Goal: Task Accomplishment & Management: Complete application form

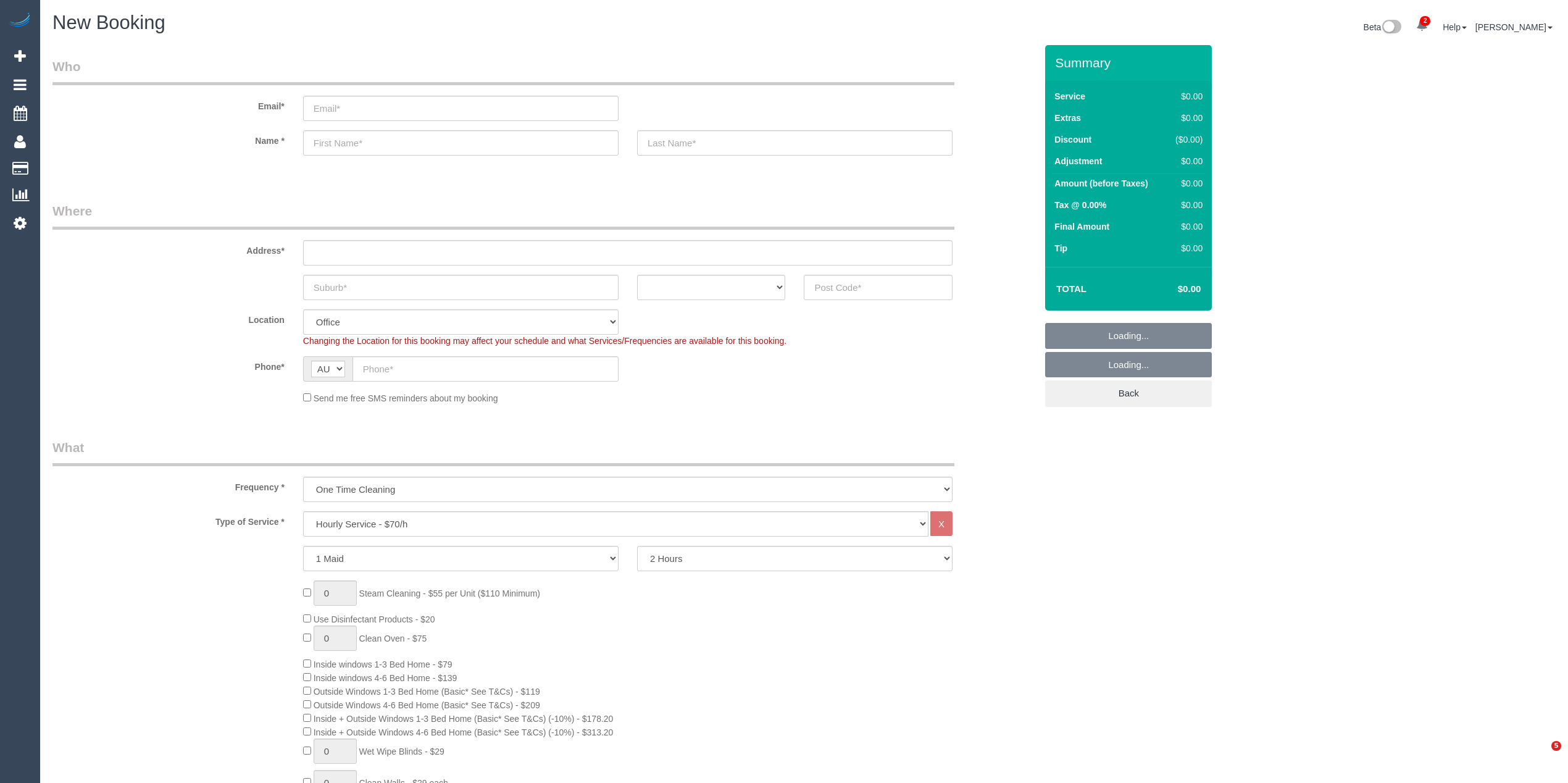
select select "object:2124"
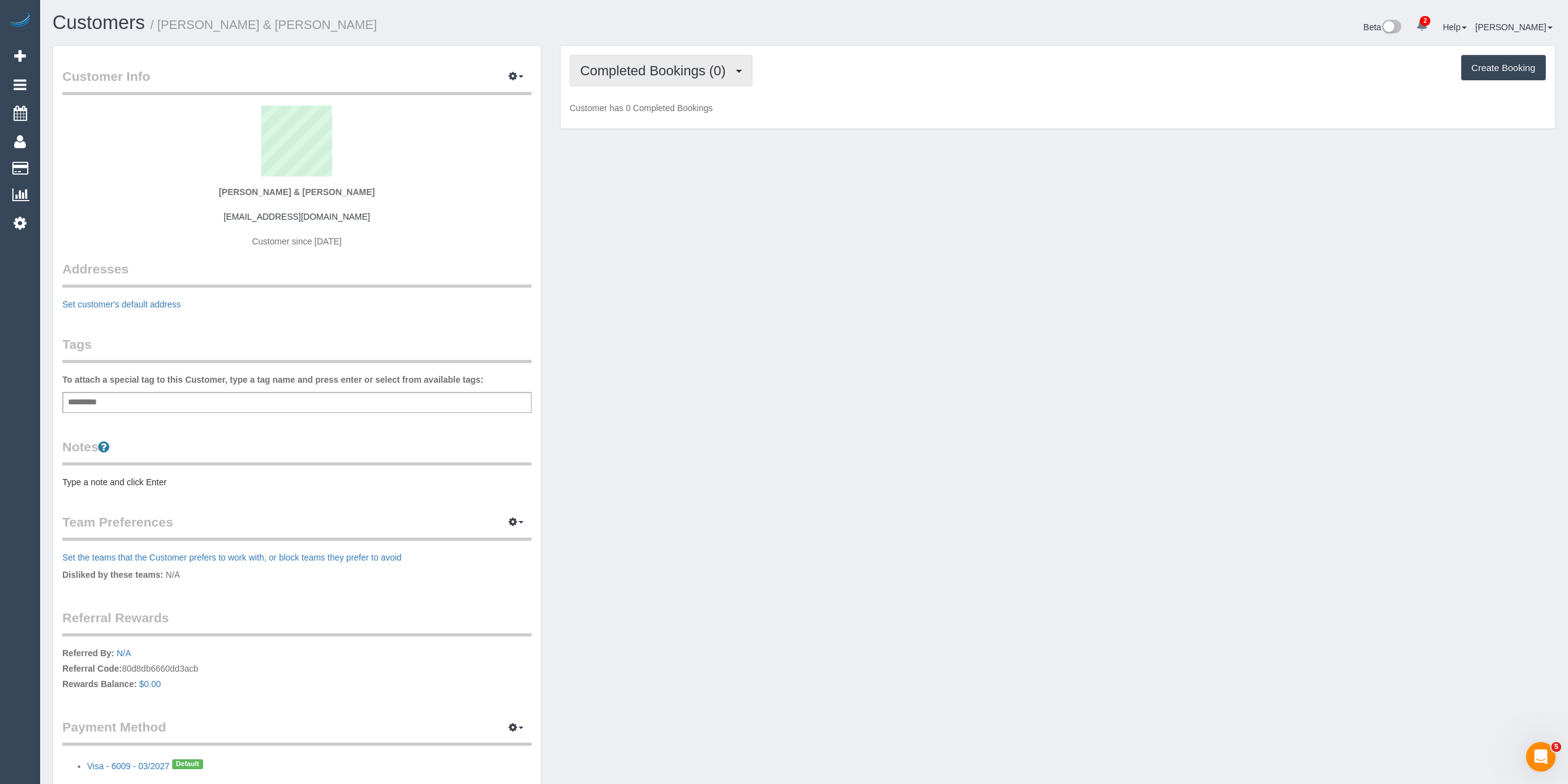
click at [628, 73] on span "Completed Bookings (0)" at bounding box center [656, 71] width 152 height 15
click at [653, 114] on link "Upcoming Bookings (1)" at bounding box center [634, 115] width 128 height 16
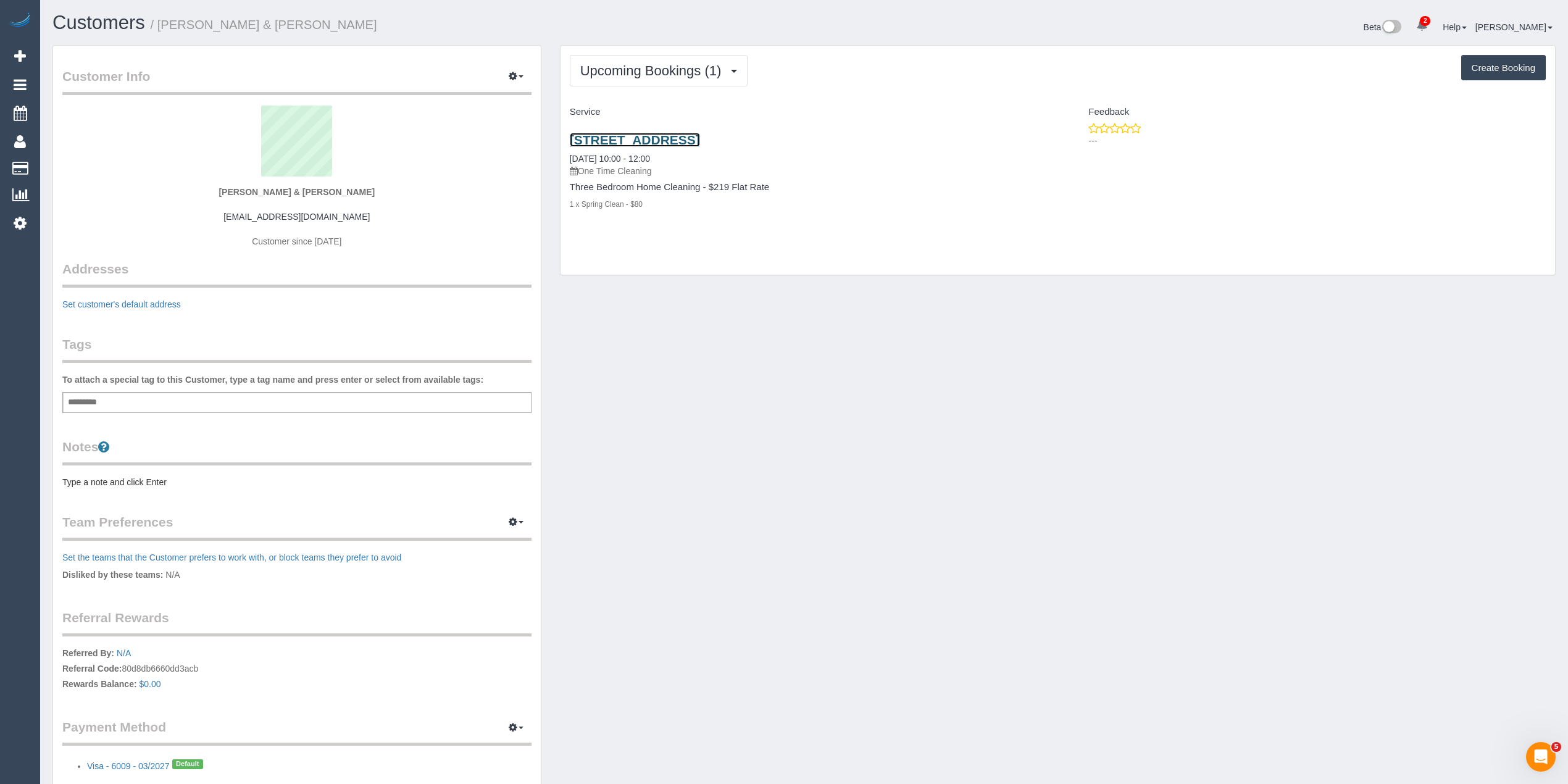
click at [689, 137] on link "[STREET_ADDRESS]" at bounding box center [635, 140] width 130 height 14
click at [700, 142] on link "[STREET_ADDRESS]" at bounding box center [635, 140] width 130 height 14
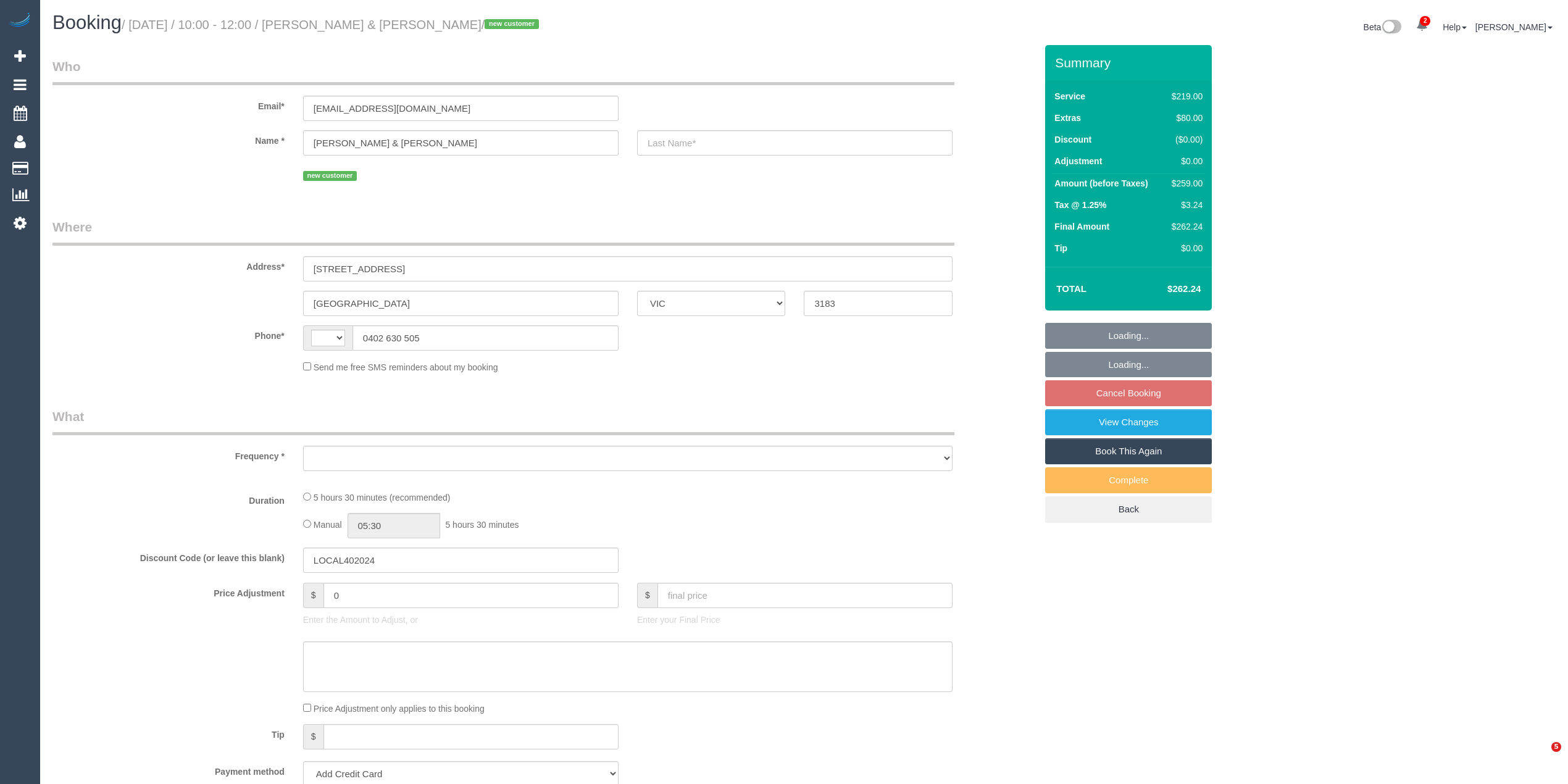
select select "VIC"
select select "string:stripe-pm_1SHX1c2GScqysDRVOjYlk9yc"
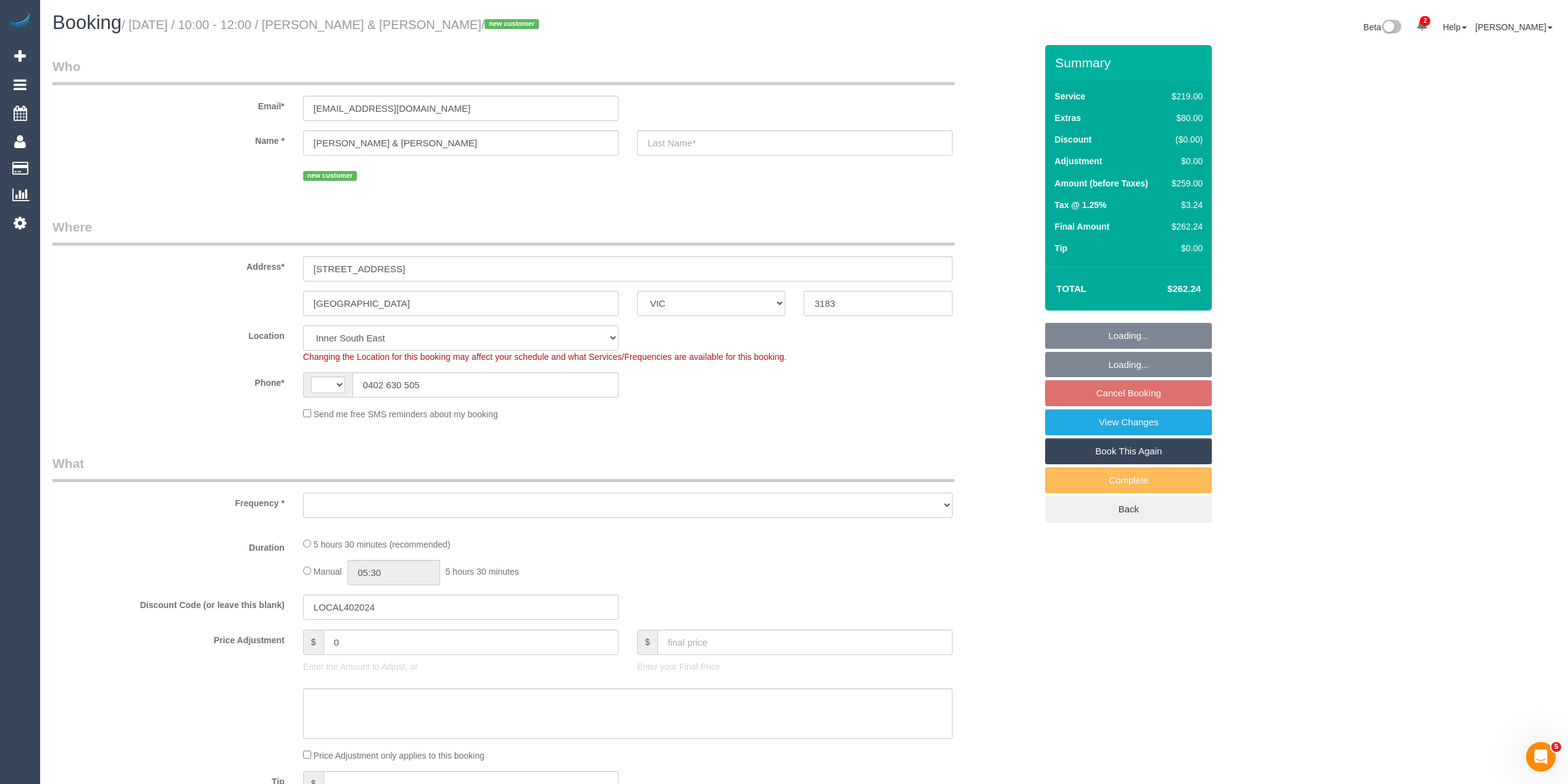
select select "number:27"
select select "number:14"
select select "number:19"
select select "number:22"
select select "number:12"
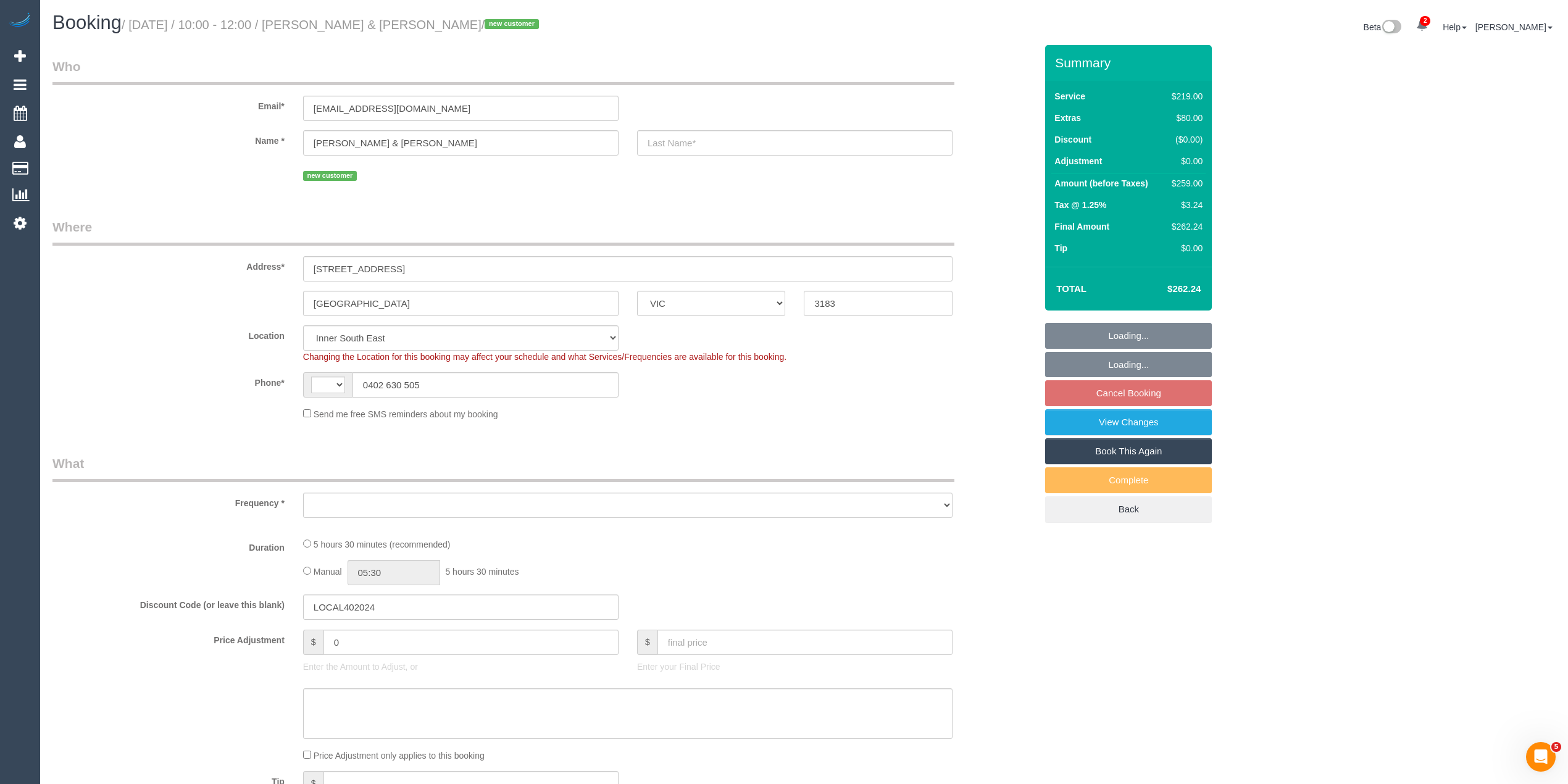
select select "string:AU"
select select "object:1430"
select select "spot3"
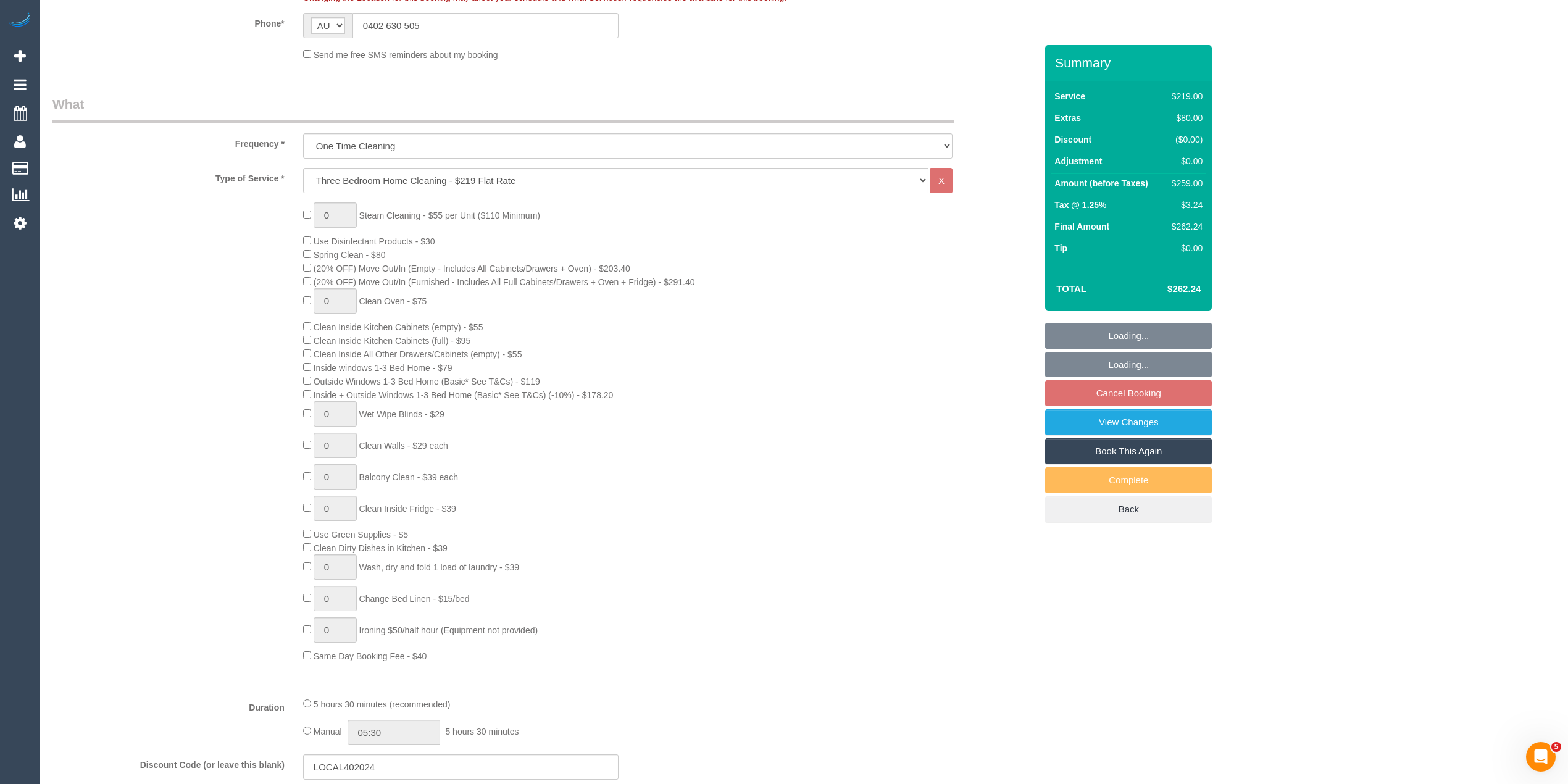
scroll to position [549, 0]
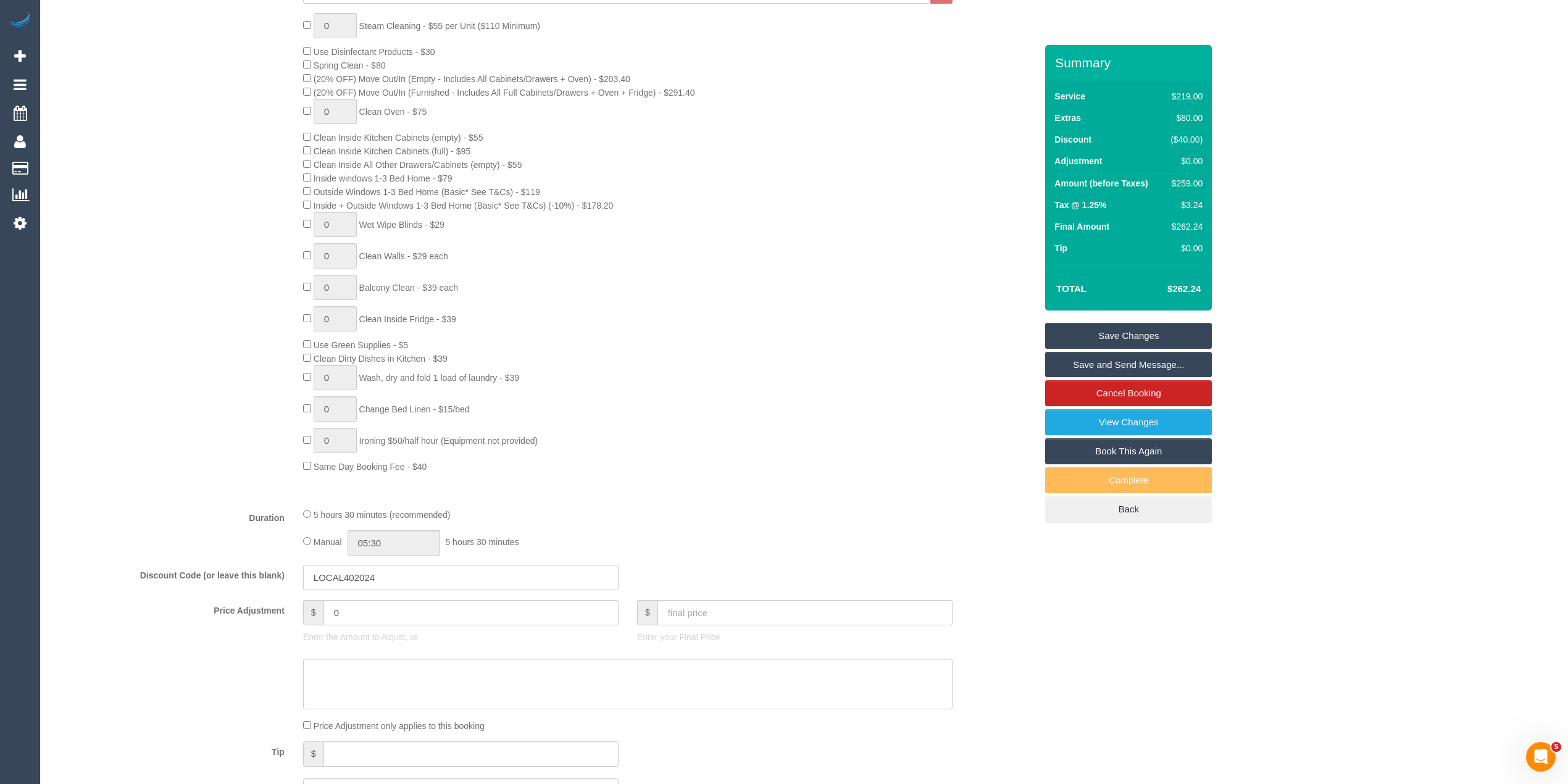
drag, startPoint x: 398, startPoint y: 578, endPoint x: 191, endPoint y: 579, distance: 207.0
click at [191, 579] on div "Discount Code (or leave this blank) LOCAL402024" at bounding box center [544, 578] width 1002 height 26
paste input "A1D1-6169-365B"
type input "A1D1-6169-365B"
click at [164, 463] on div "0 Steam Cleaning - $55 per Unit ($110 Minimum) Use Disinfectant Products - $30 …" at bounding box center [544, 243] width 1002 height 460
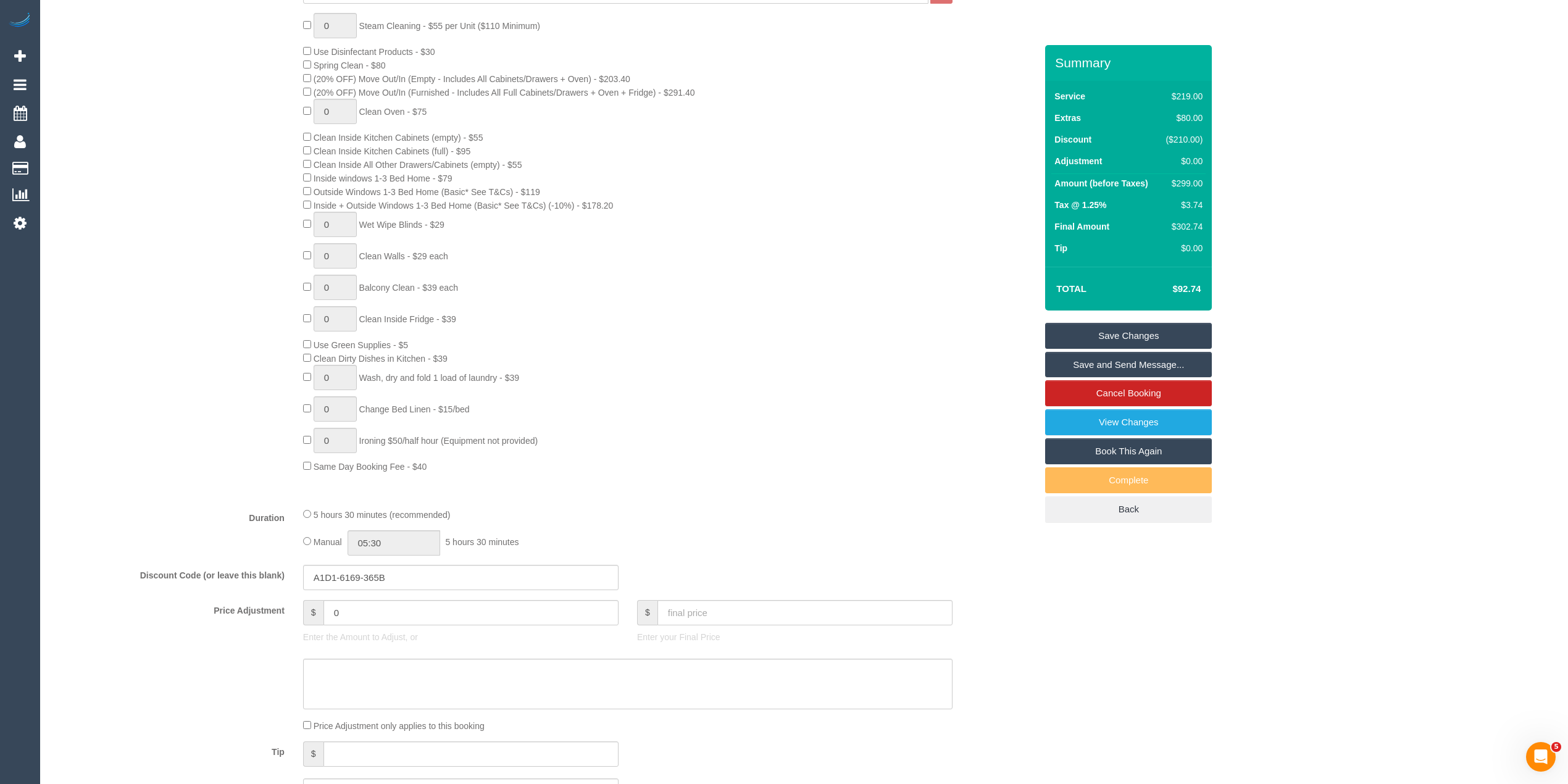
click at [1092, 333] on link "Save Changes" at bounding box center [1128, 336] width 167 height 26
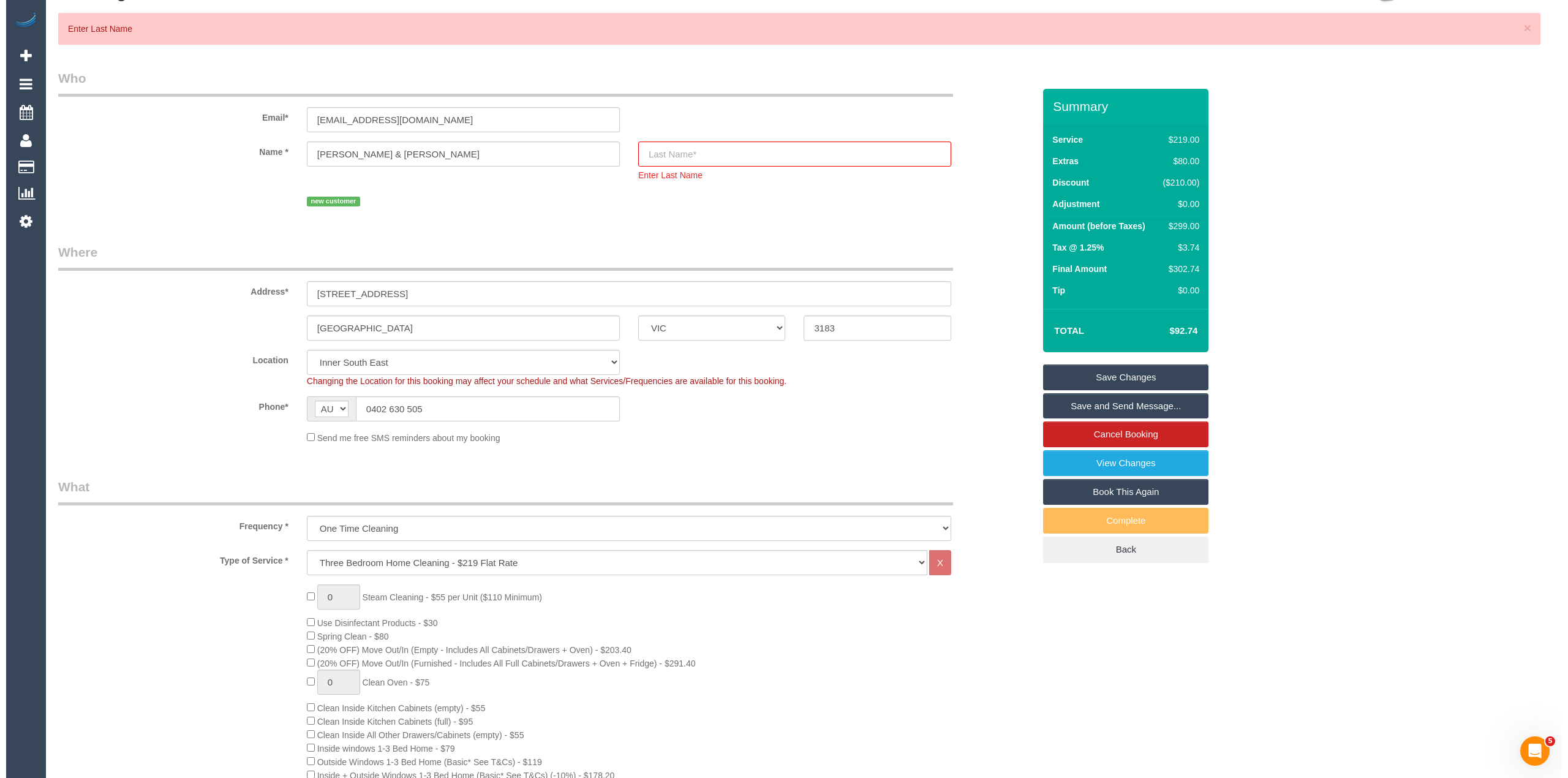
scroll to position [0, 0]
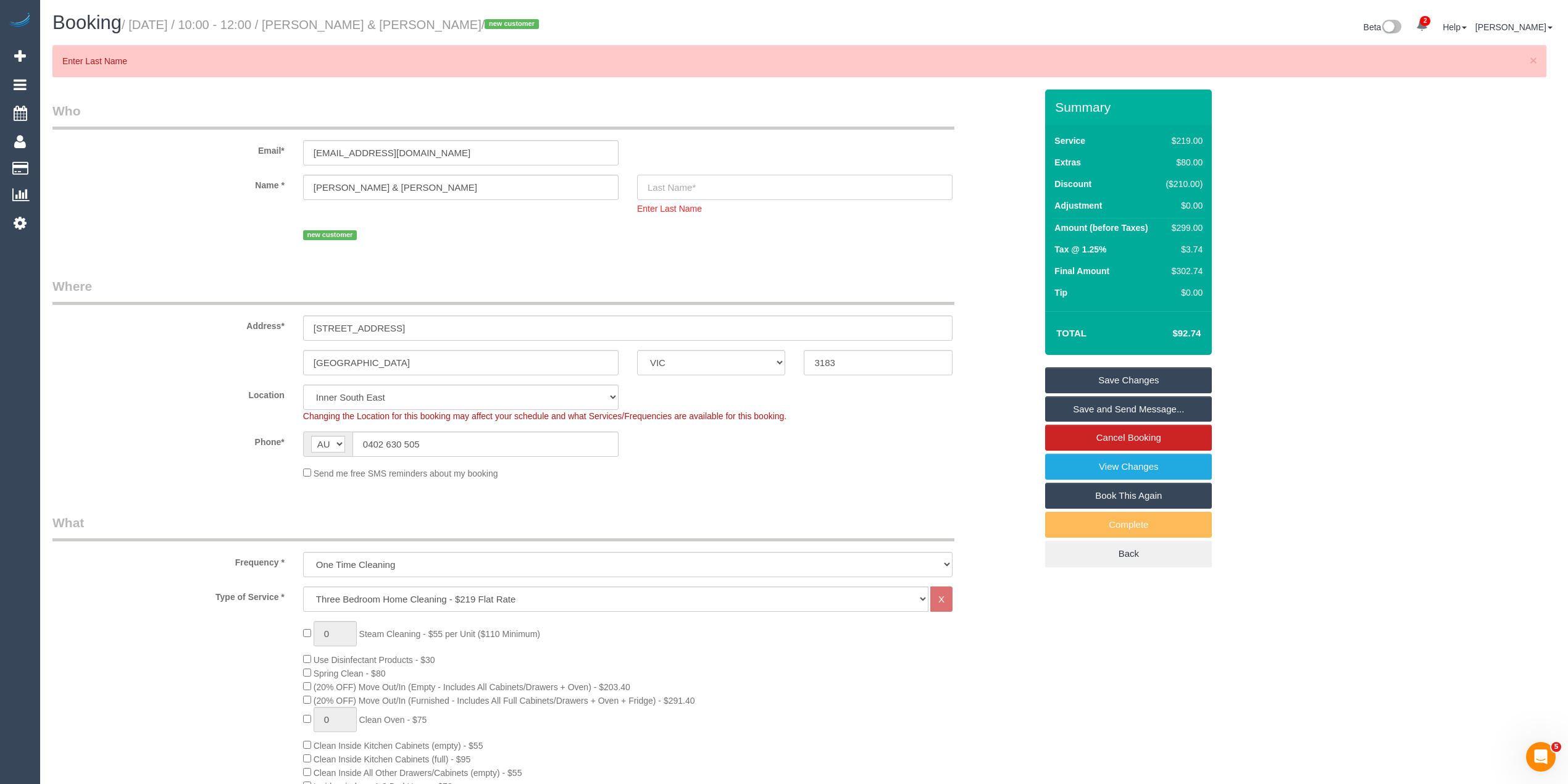
click at [776, 196] on input "text" at bounding box center [795, 187] width 315 height 25
paste input "Pellizzari"
type input "Pellizzari"
click at [1120, 374] on link "Save Changes" at bounding box center [1128, 380] width 167 height 26
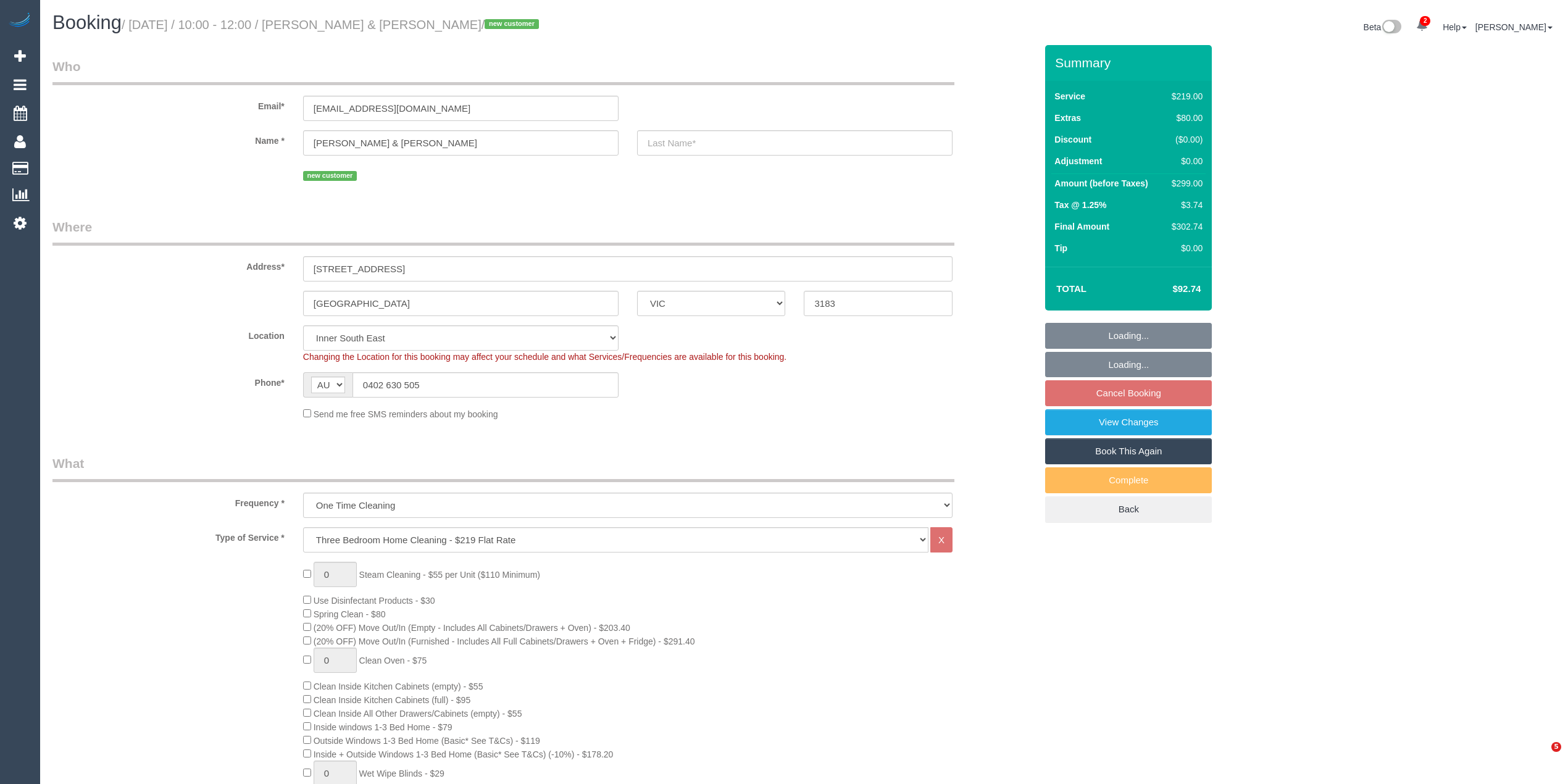
select select "VIC"
select select "spot3"
select select "number:27"
select select "number:14"
select select "number:19"
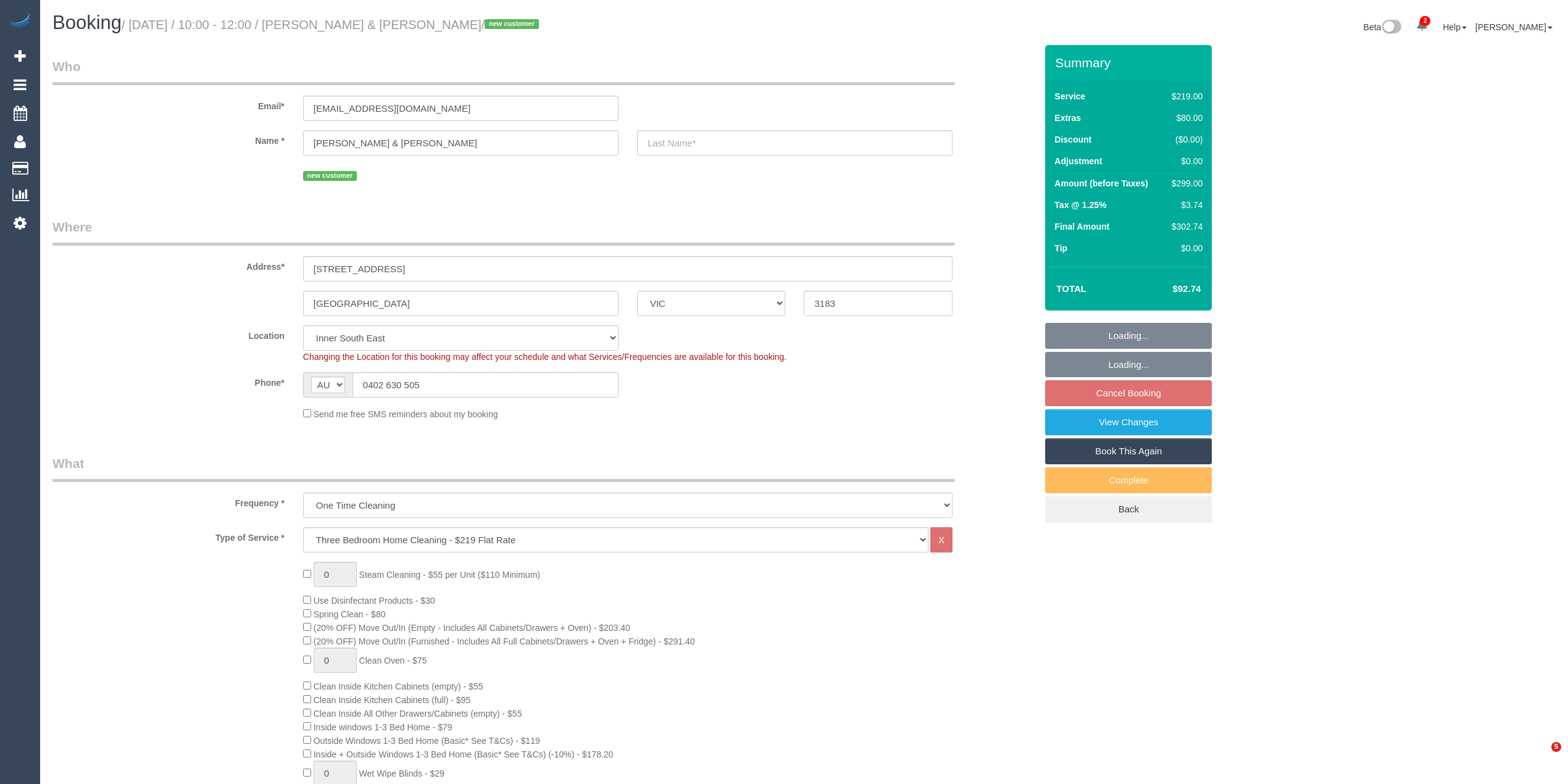
select select "number:22"
select select "number:12"
select select "object:1430"
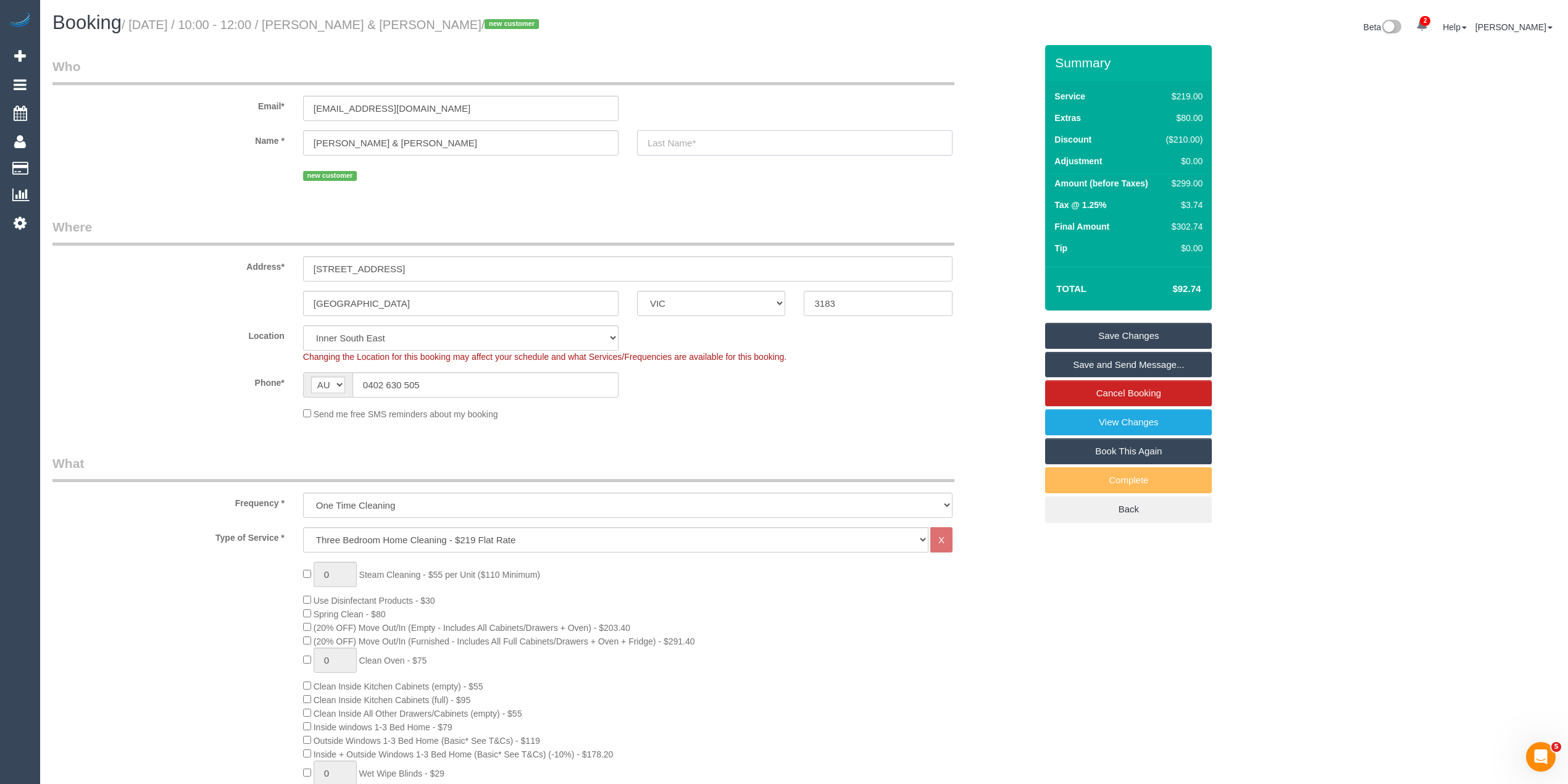
click at [716, 144] on input "text" at bounding box center [795, 142] width 315 height 25
paste input "Pellizzari"
type input "Pellizzari"
click at [1117, 328] on link "Save Changes" at bounding box center [1128, 336] width 167 height 26
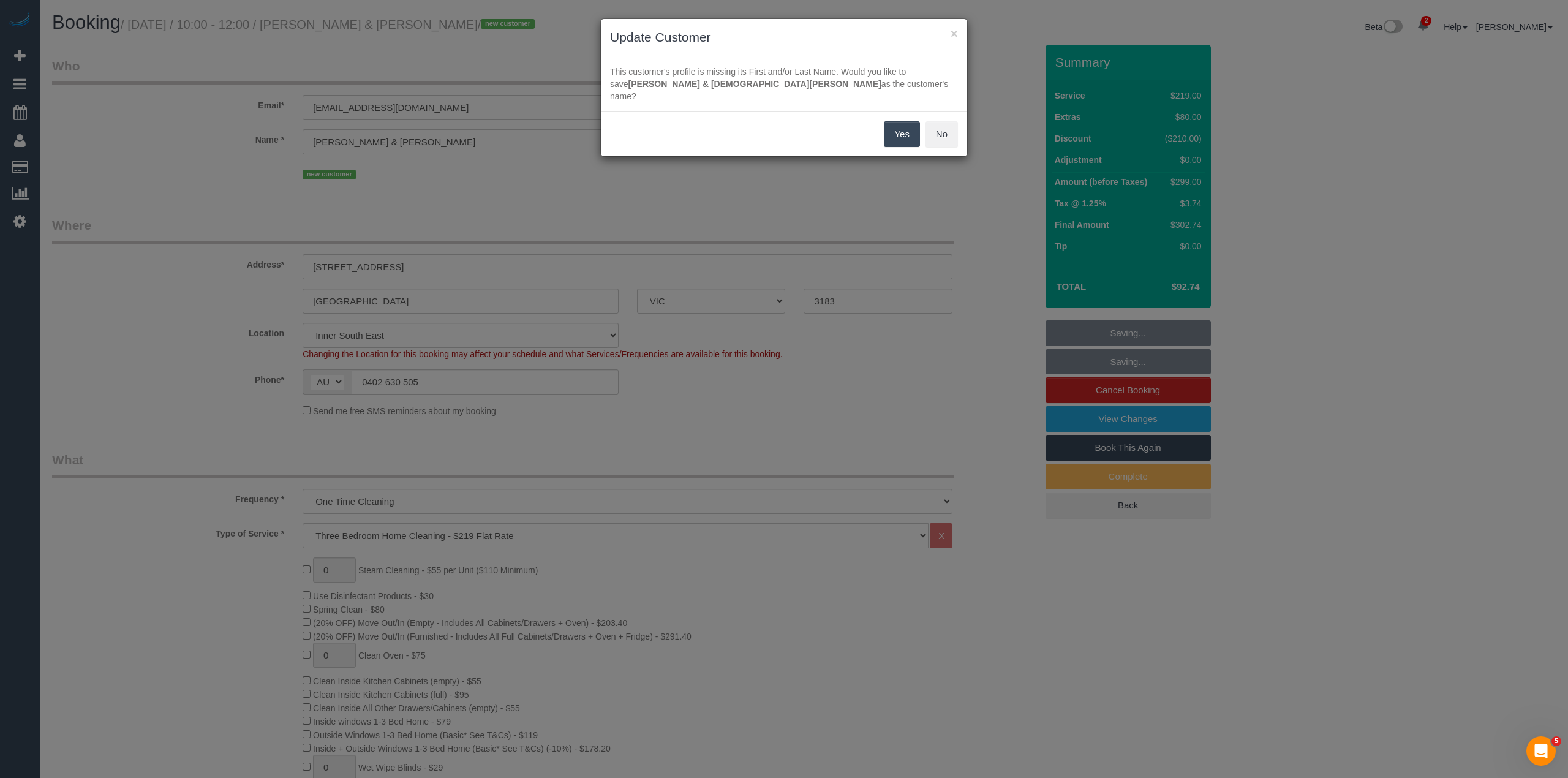
click at [902, 124] on button "Yes" at bounding box center [902, 134] width 36 height 26
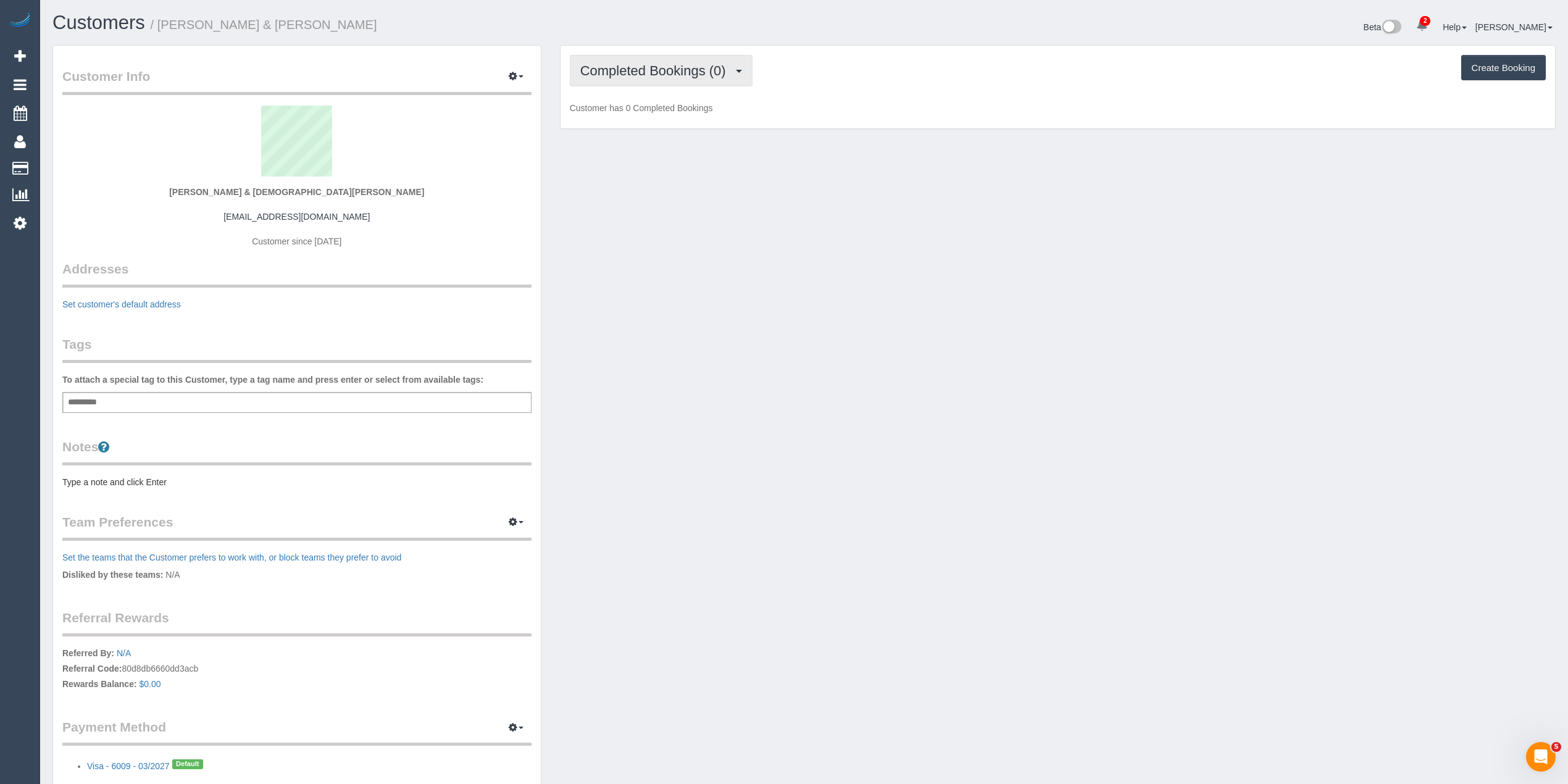
click at [635, 66] on span "Completed Bookings (0)" at bounding box center [656, 71] width 152 height 15
click at [666, 111] on link "Upcoming Bookings (1)" at bounding box center [634, 115] width 128 height 16
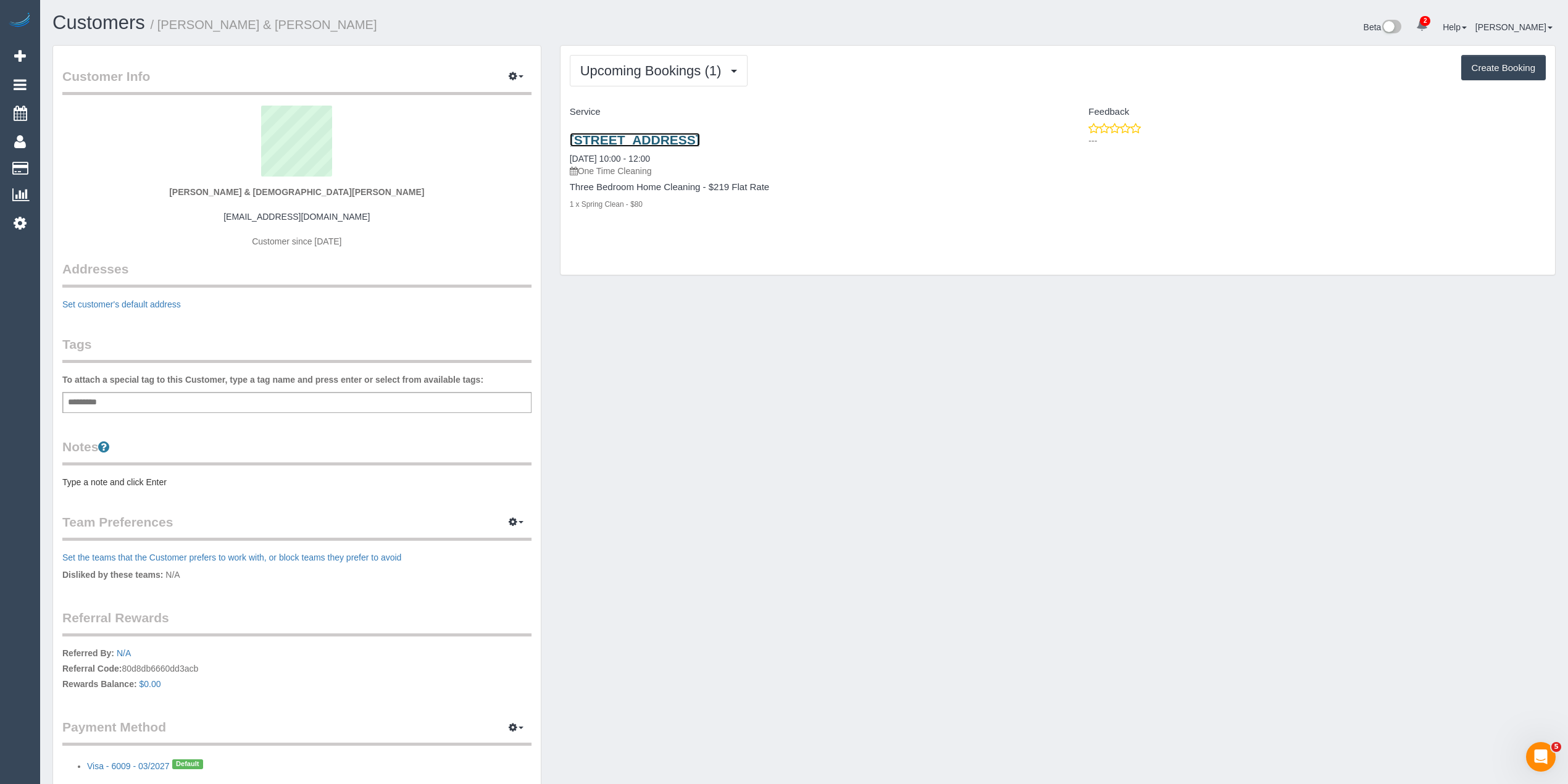
click at [700, 142] on link "[STREET_ADDRESS]" at bounding box center [635, 140] width 130 height 14
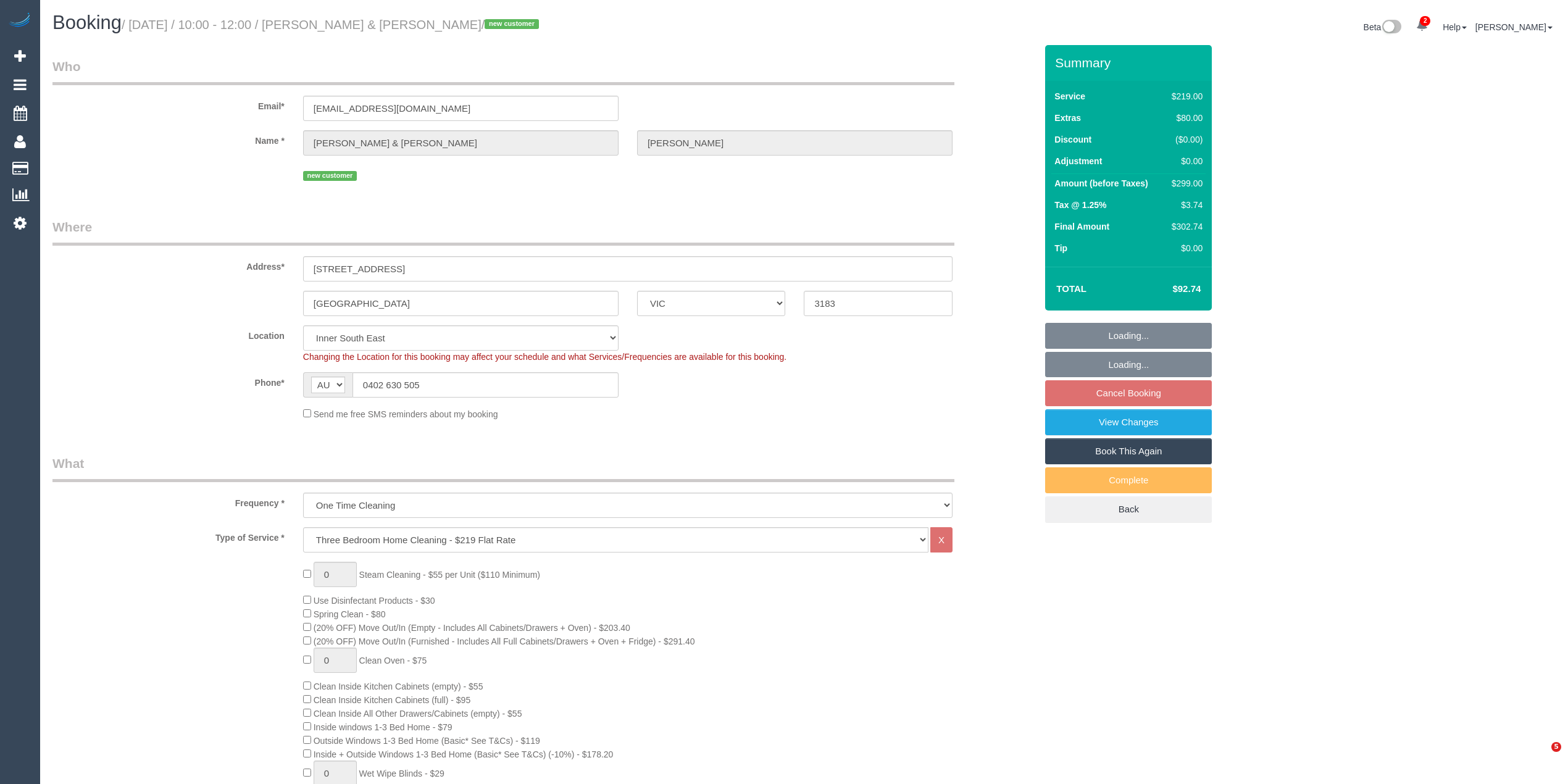
select select "VIC"
select select "spot3"
select select "number:27"
select select "number:14"
select select "number:19"
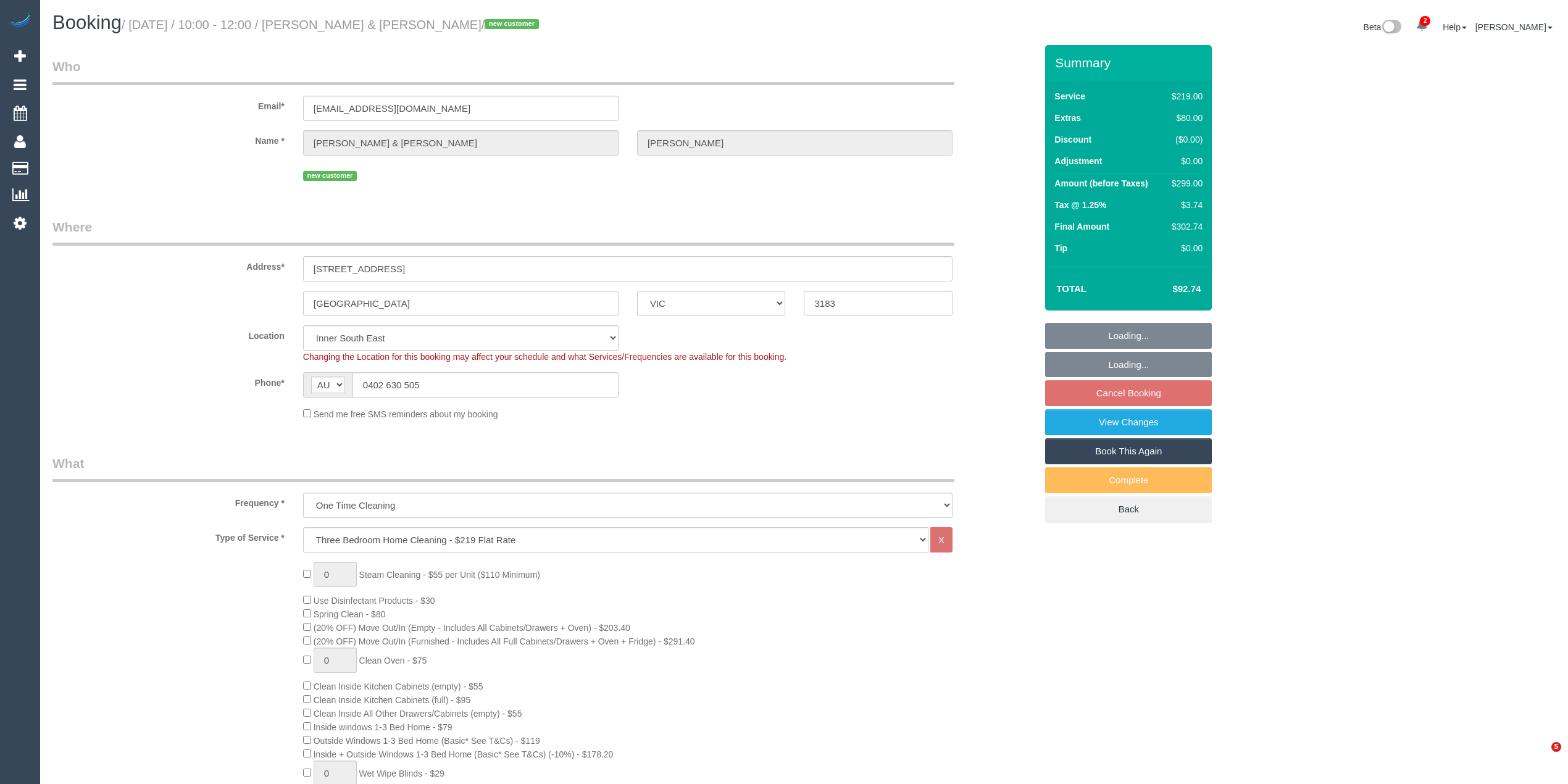
select select "number:22"
select select "number:12"
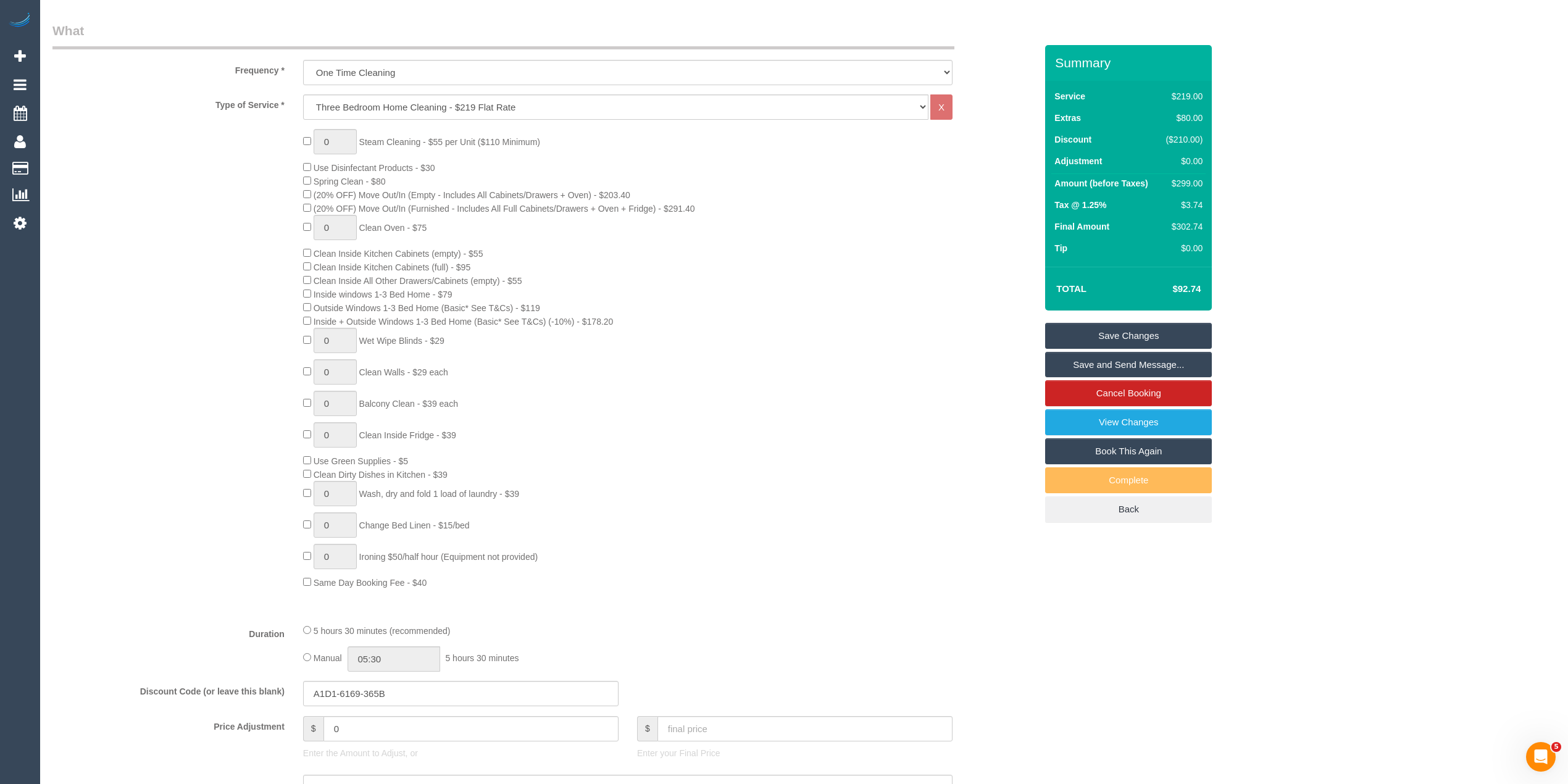
scroll to position [411, 0]
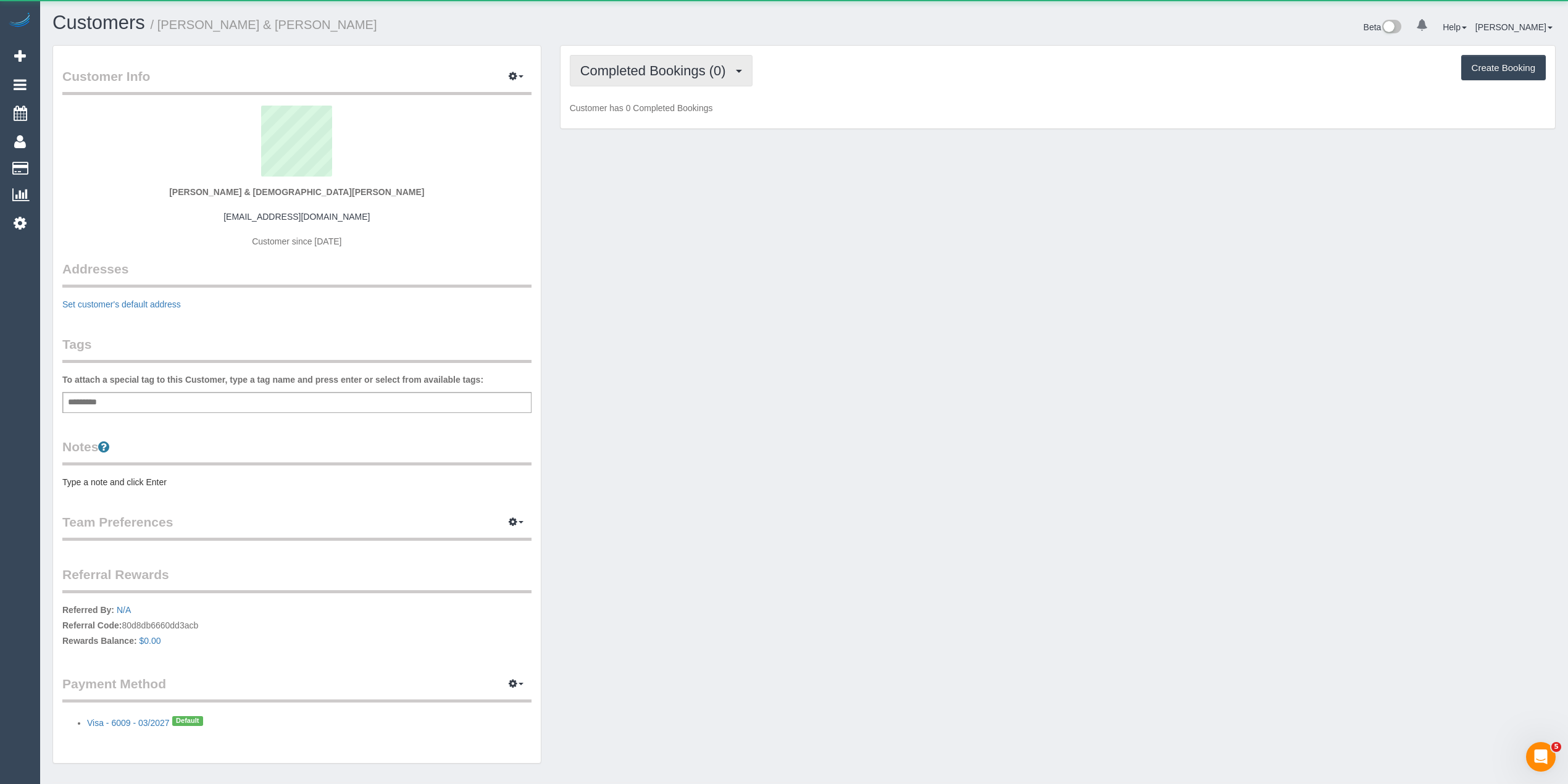
click at [637, 69] on span "Completed Bookings (0)" at bounding box center [656, 71] width 152 height 15
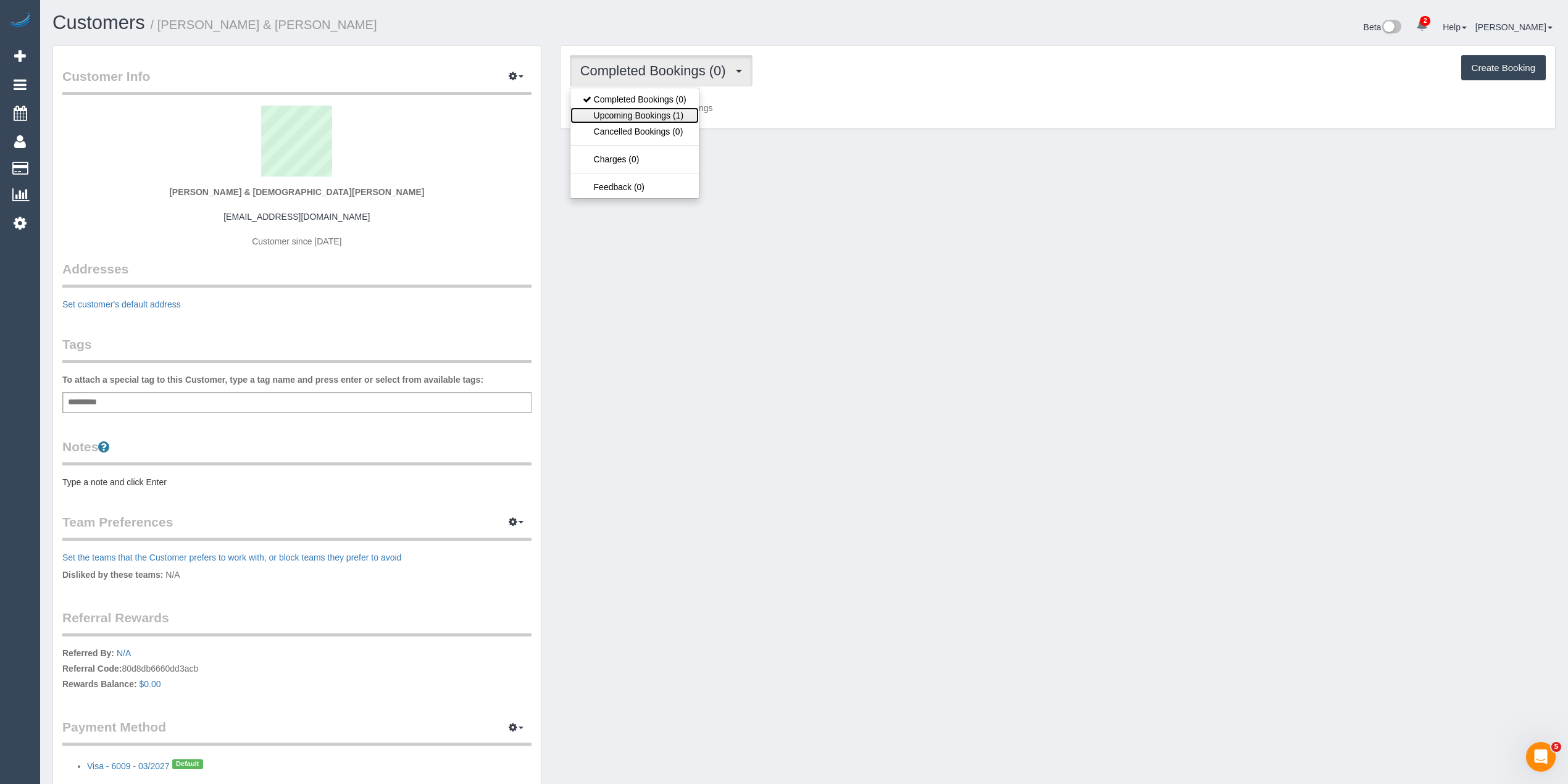
click at [679, 111] on link "Upcoming Bookings (1)" at bounding box center [634, 115] width 128 height 16
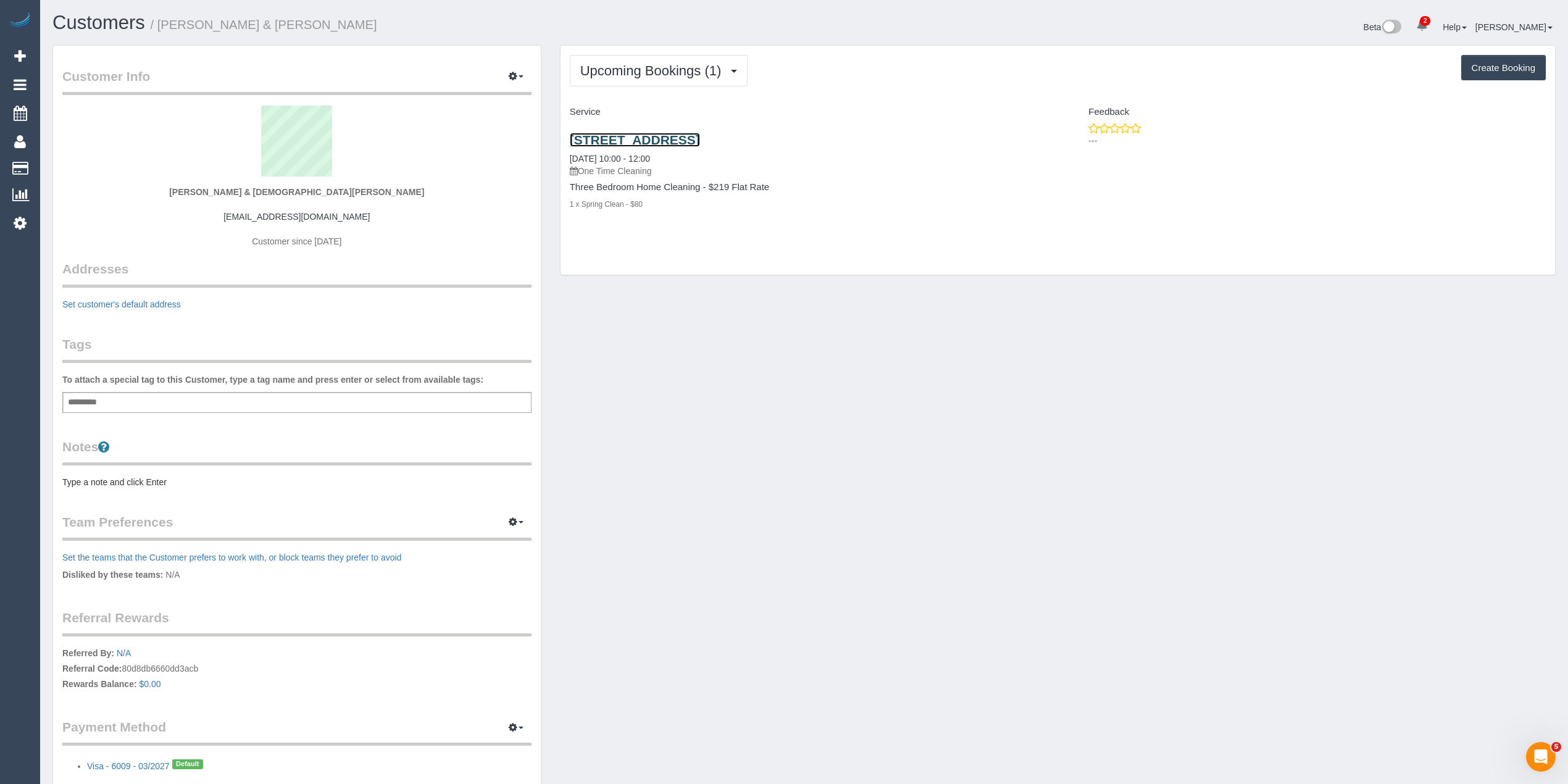
click at [700, 137] on link "[STREET_ADDRESS]" at bounding box center [635, 140] width 130 height 14
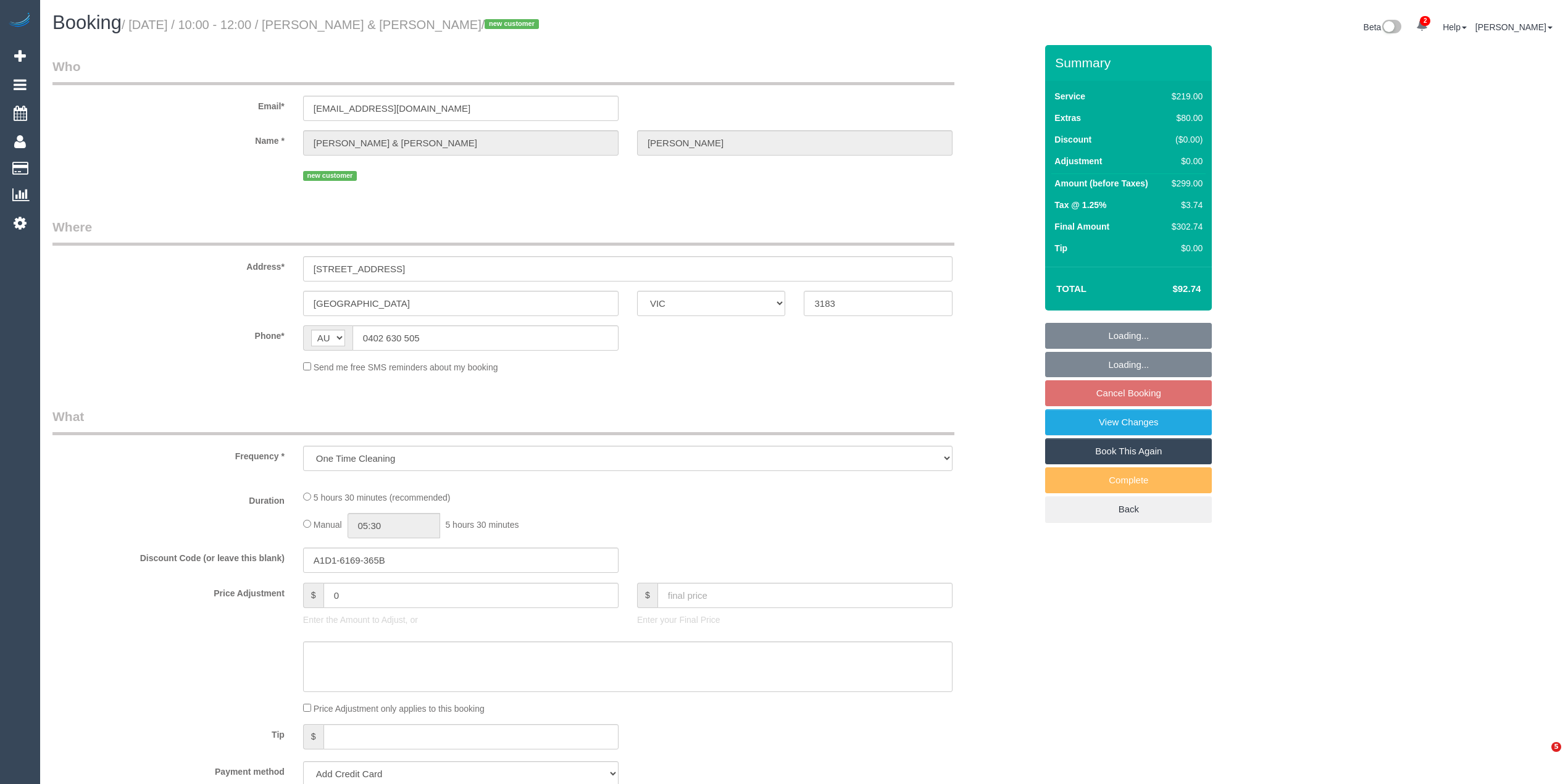
select select "VIC"
select select "string:stripe-pm_1SHX1c2GScqysDRVOjYlk9yc"
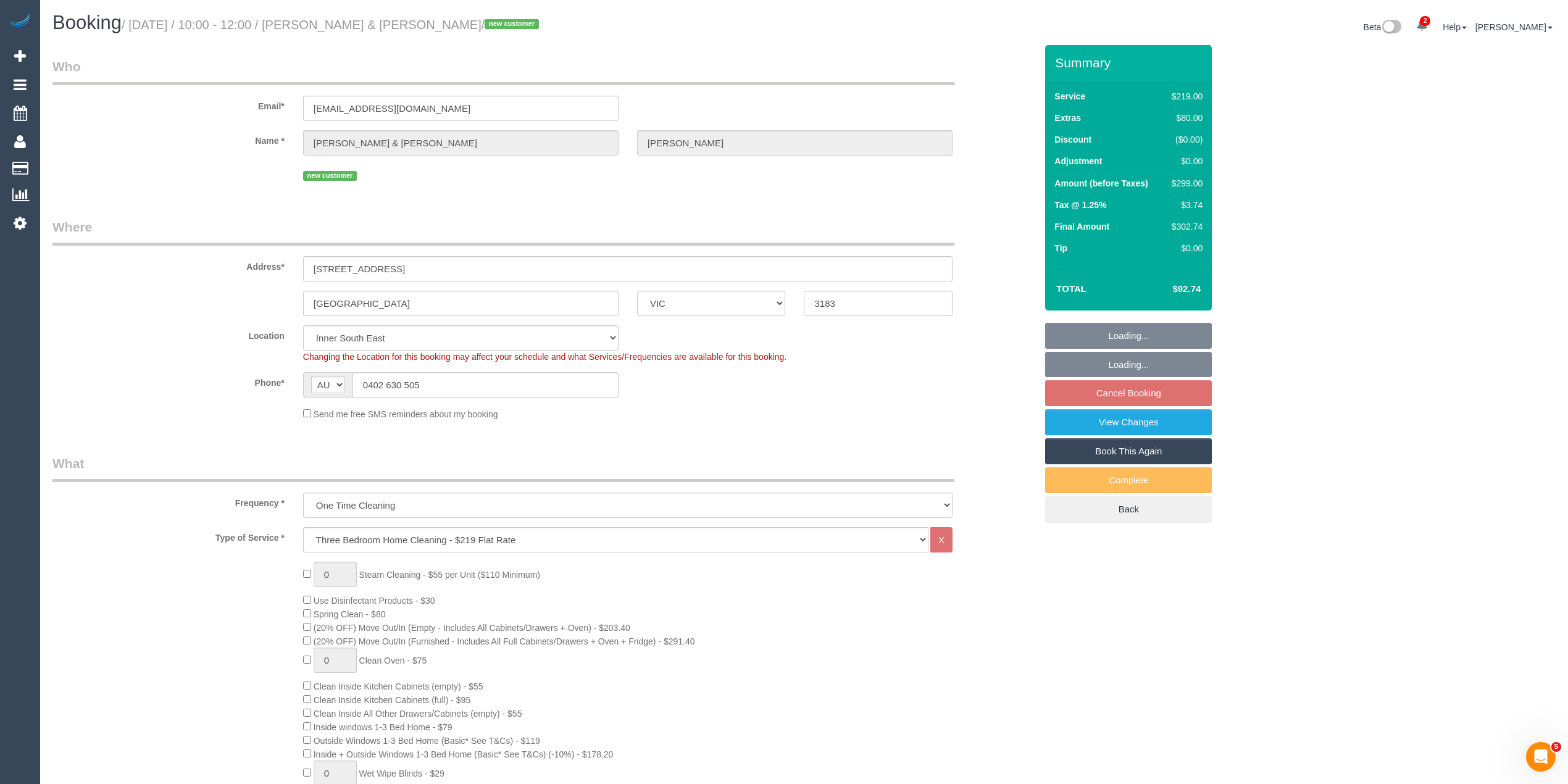
select select "number:27"
select select "number:14"
select select "number:19"
select select "number:22"
select select "number:12"
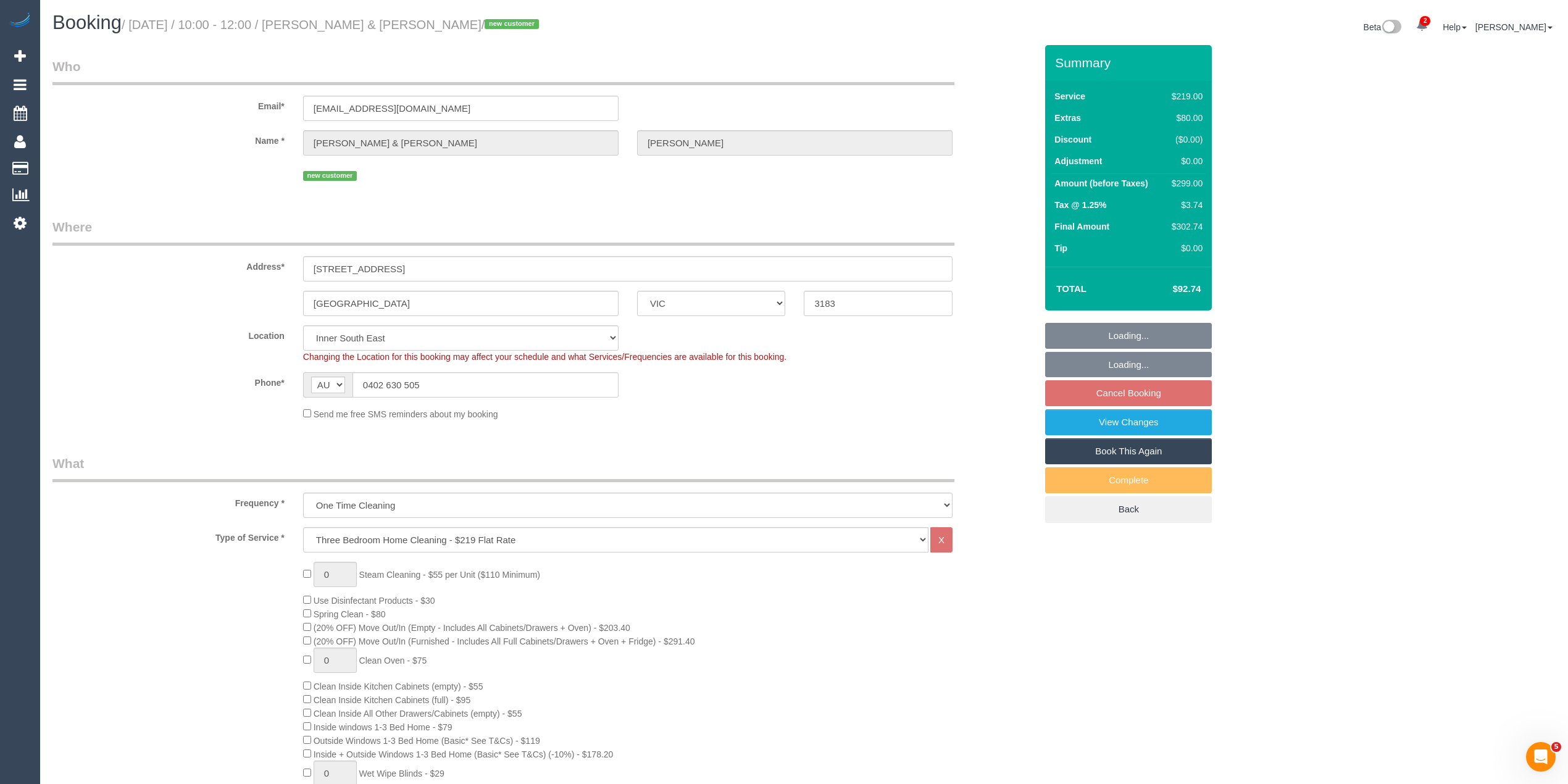
select select "object:804"
select select "spot3"
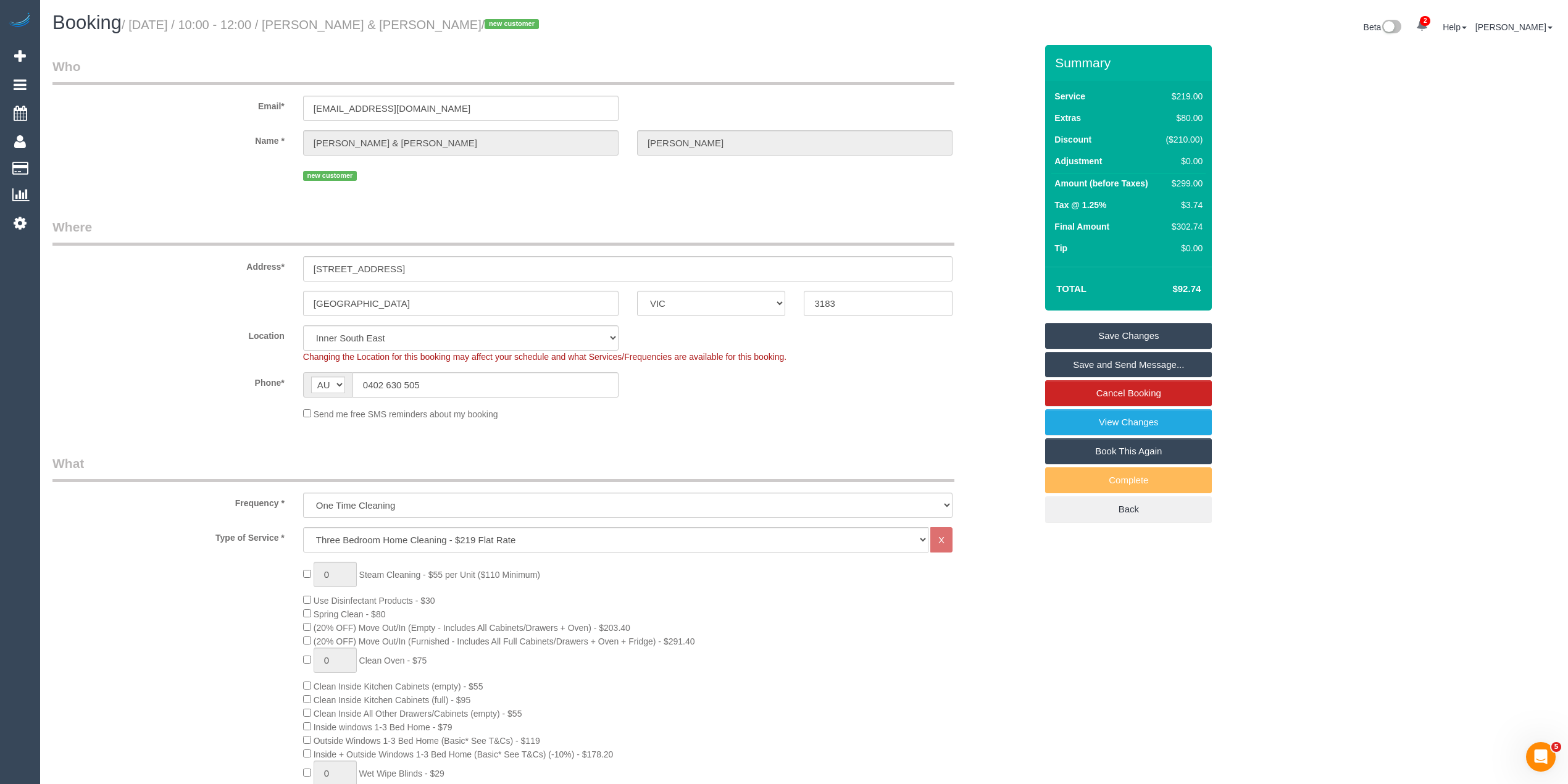
click at [1194, 292] on h4 "$92.74" at bounding box center [1168, 289] width 66 height 10
click at [1193, 292] on h4 "$92.74" at bounding box center [1168, 289] width 66 height 10
click at [1189, 283] on td "$92.74" at bounding box center [1168, 289] width 75 height 31
click at [1189, 284] on td "$92.74" at bounding box center [1168, 289] width 75 height 31
copy h4 "92.74"
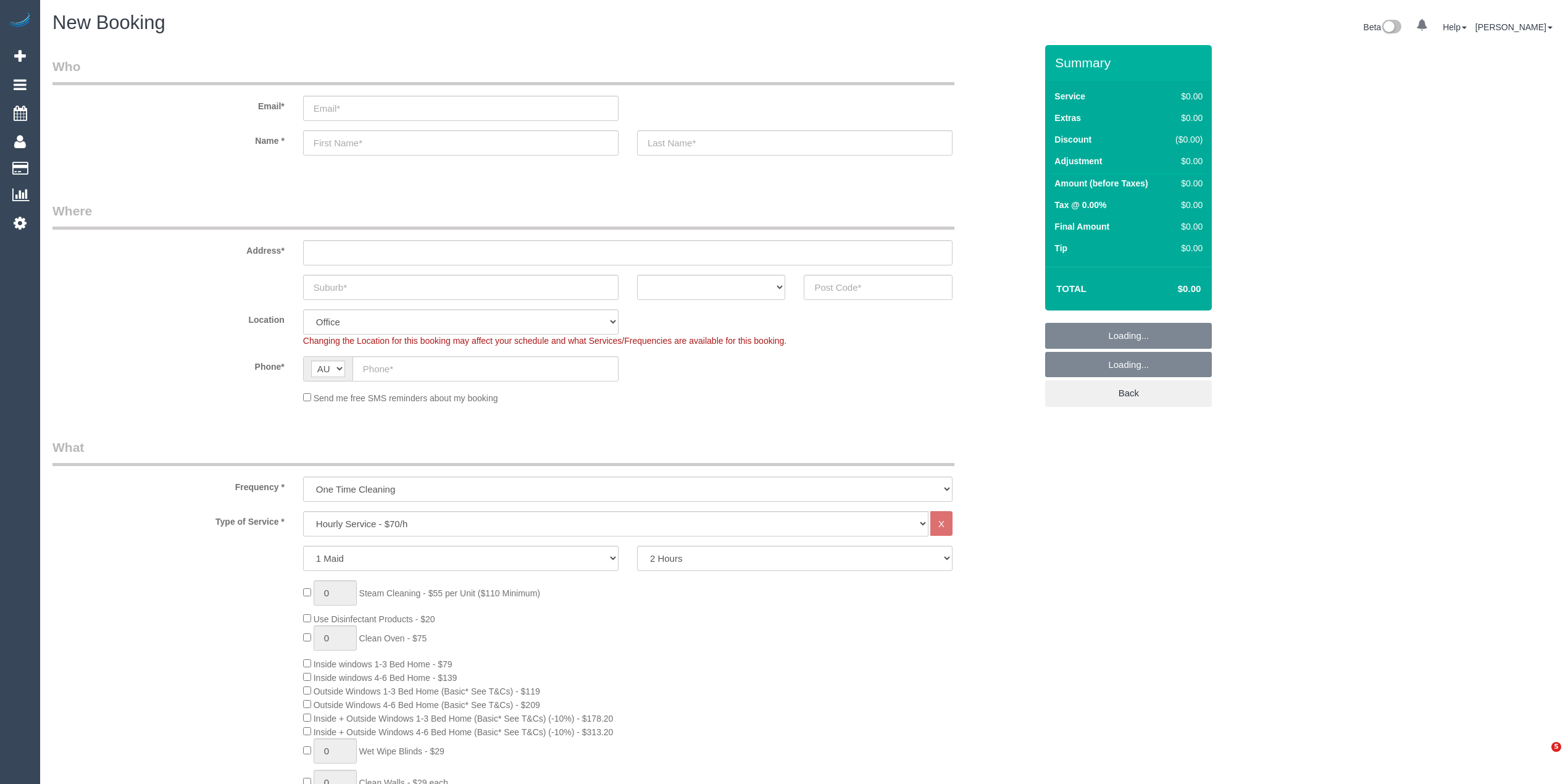
select select "object:2124"
click at [375, 531] on select "Hourly Service - $70/h Hourly Service - $65/h Hourly Service - $60/h Hourly Ser…" at bounding box center [615, 523] width 625 height 25
select select "211"
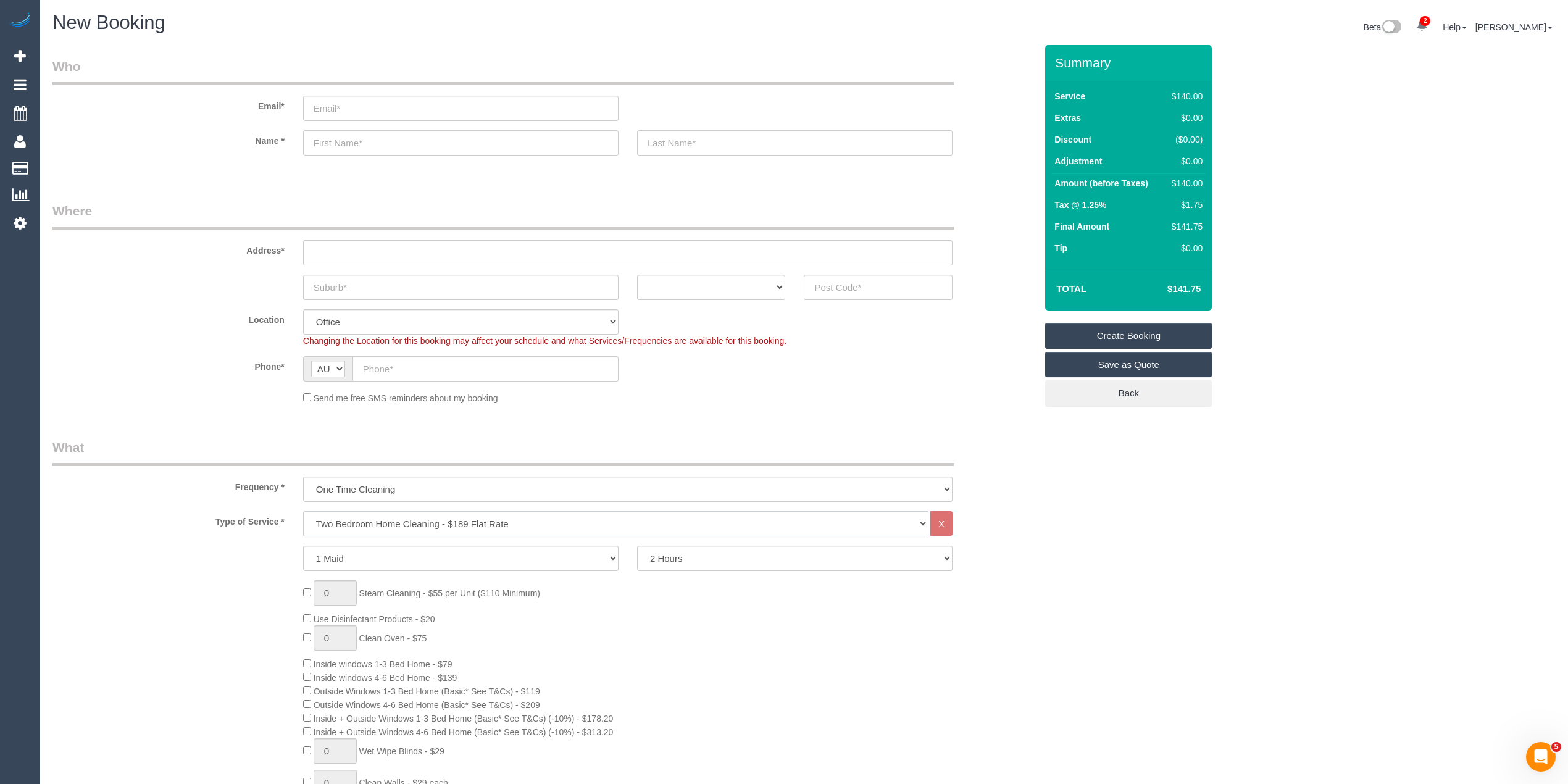
click at [303, 511] on select "Hourly Service - $70/h Hourly Service - $65/h Hourly Service - $60/h Hourly Ser…" at bounding box center [615, 523] width 625 height 25
click at [1191, 289] on h4 "$262.24" at bounding box center [1165, 289] width 70 height 10
copy h4 "262.24"
click at [437, 490] on select "One Time Cleaning Weekly - 10% Off - 10.00% (0% for the First Booking) Fortnigh…" at bounding box center [628, 489] width 649 height 25
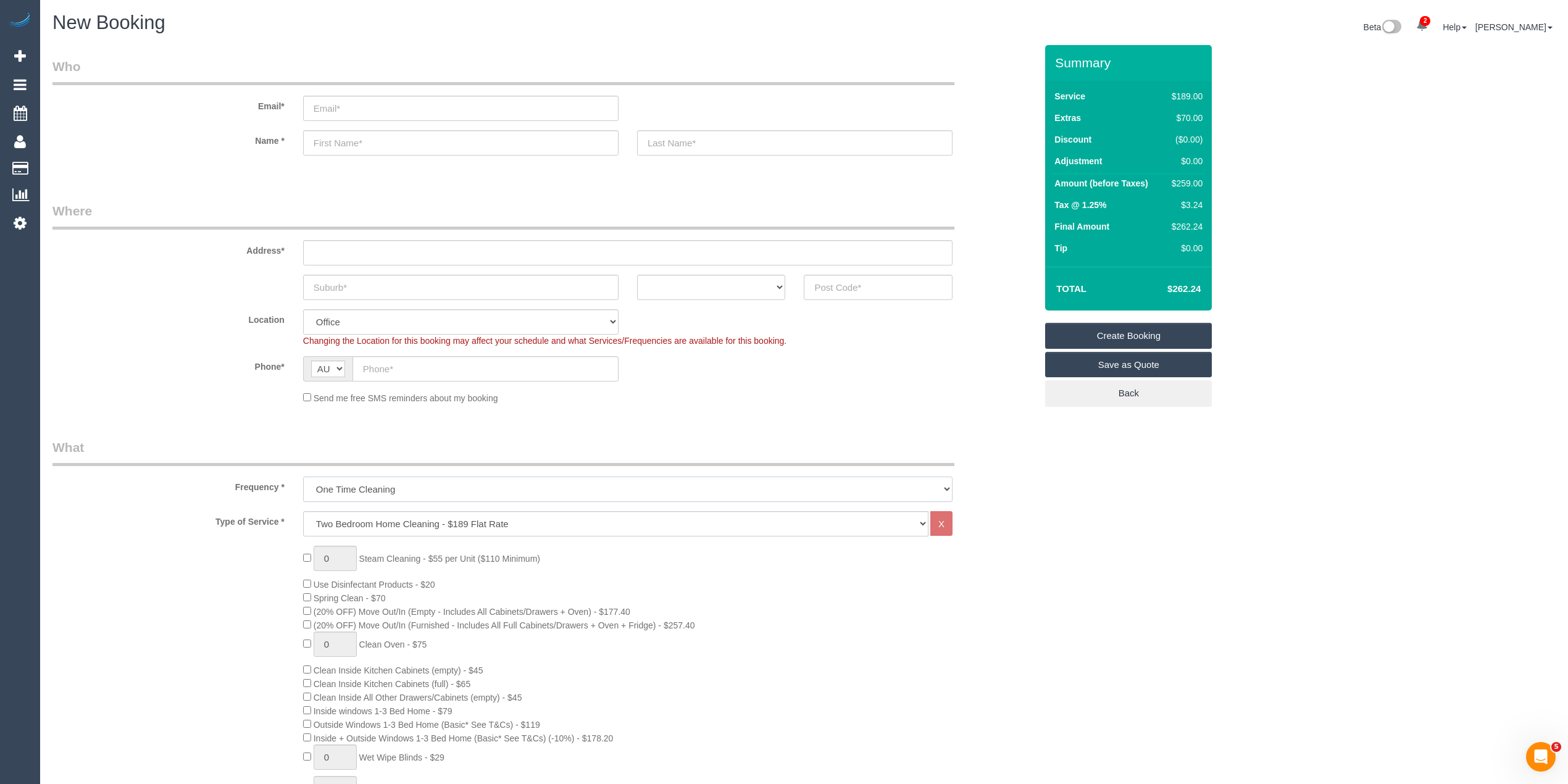
select select "object:2126"
click at [303, 476] on select "One Time Cleaning Weekly - 10% Off - 10.00% (0% for the First Booking) Fortnigh…" at bounding box center [628, 489] width 649 height 25
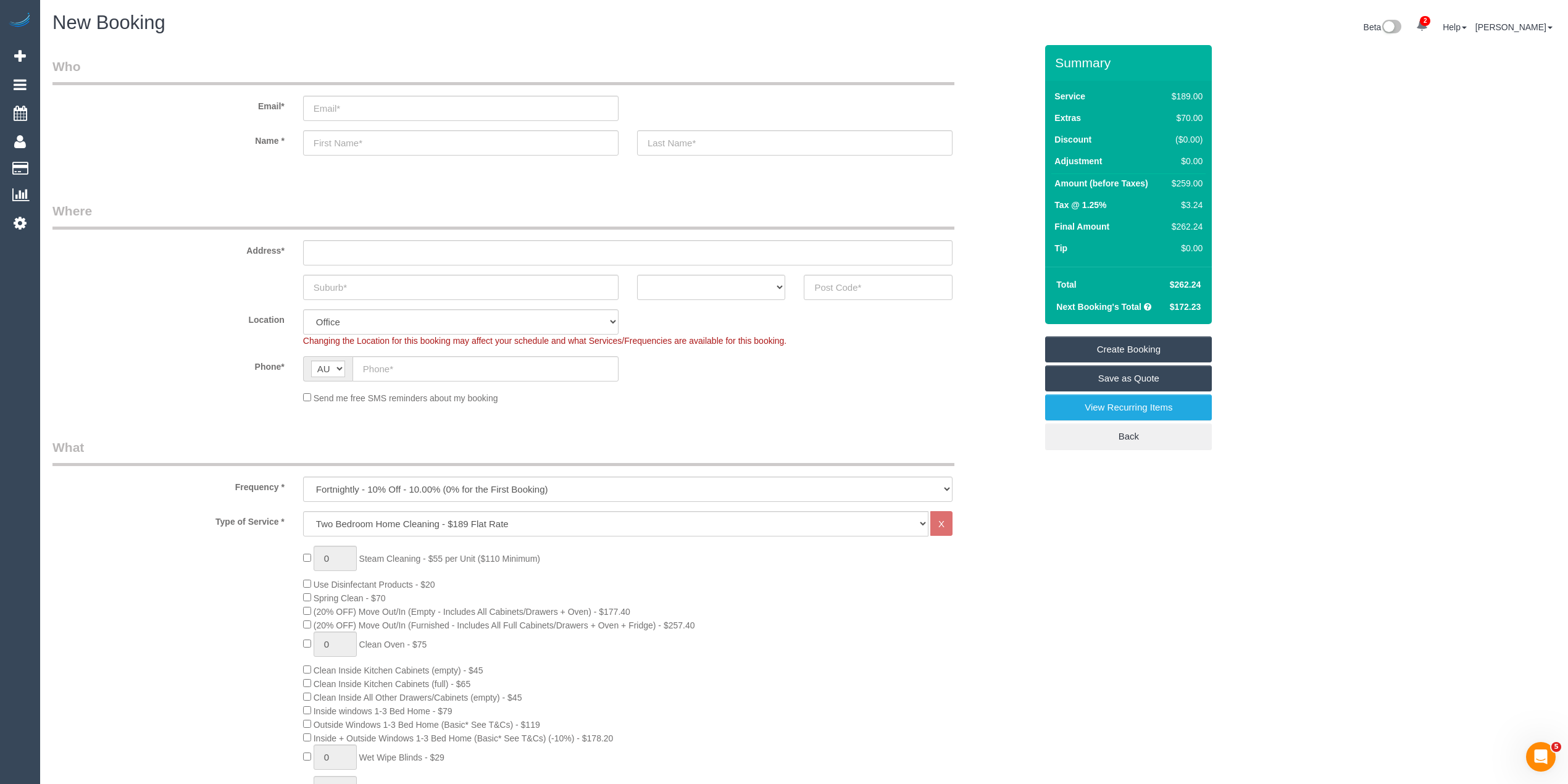
click at [1195, 303] on span "$172.23" at bounding box center [1185, 306] width 32 height 10
copy span "172.23"
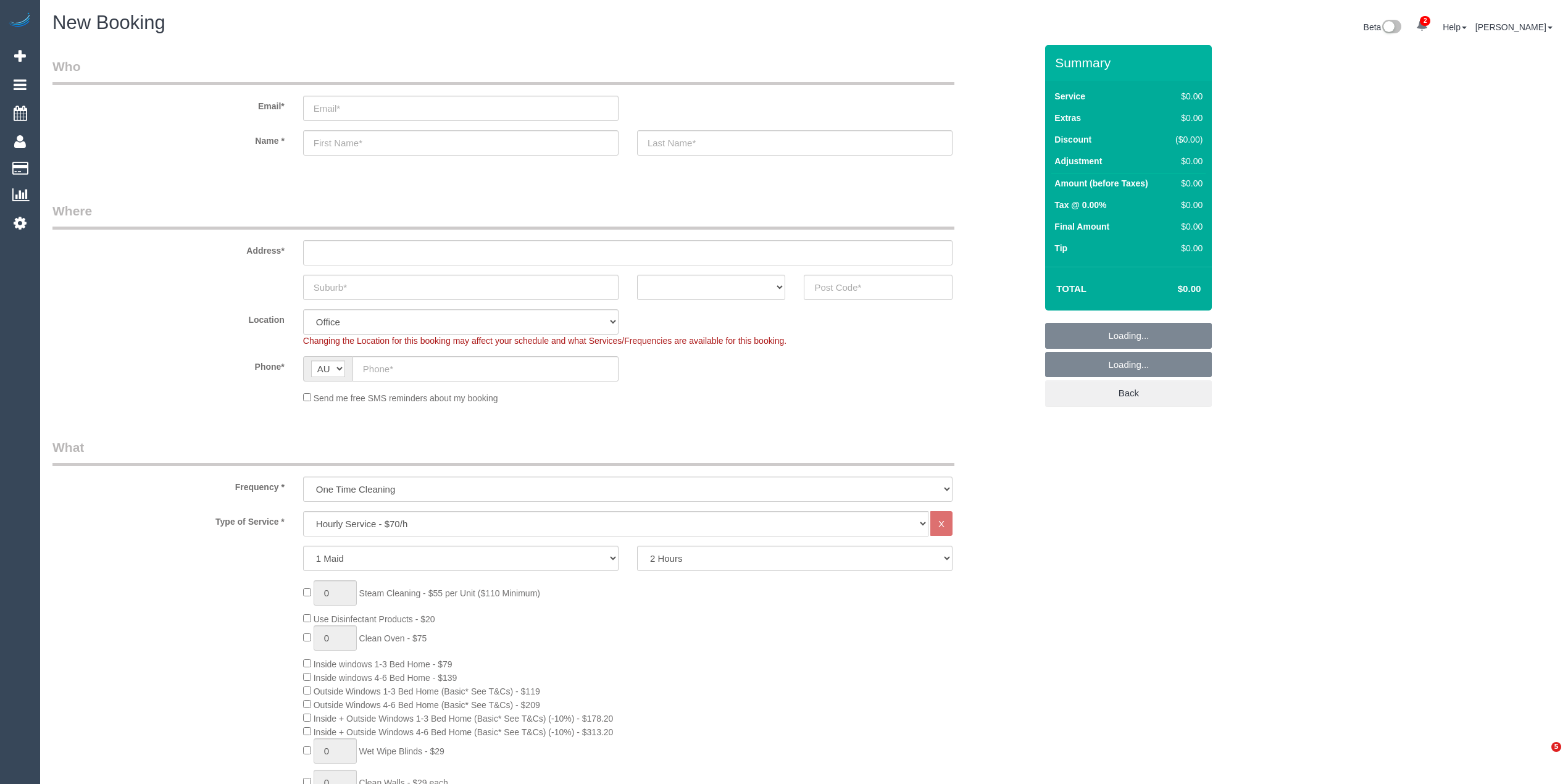
select select "object:2124"
click at [378, 523] on select "Hourly Service - $70/h Hourly Service - $65/h Hourly Service - $60/h Hourly Ser…" at bounding box center [615, 523] width 625 height 25
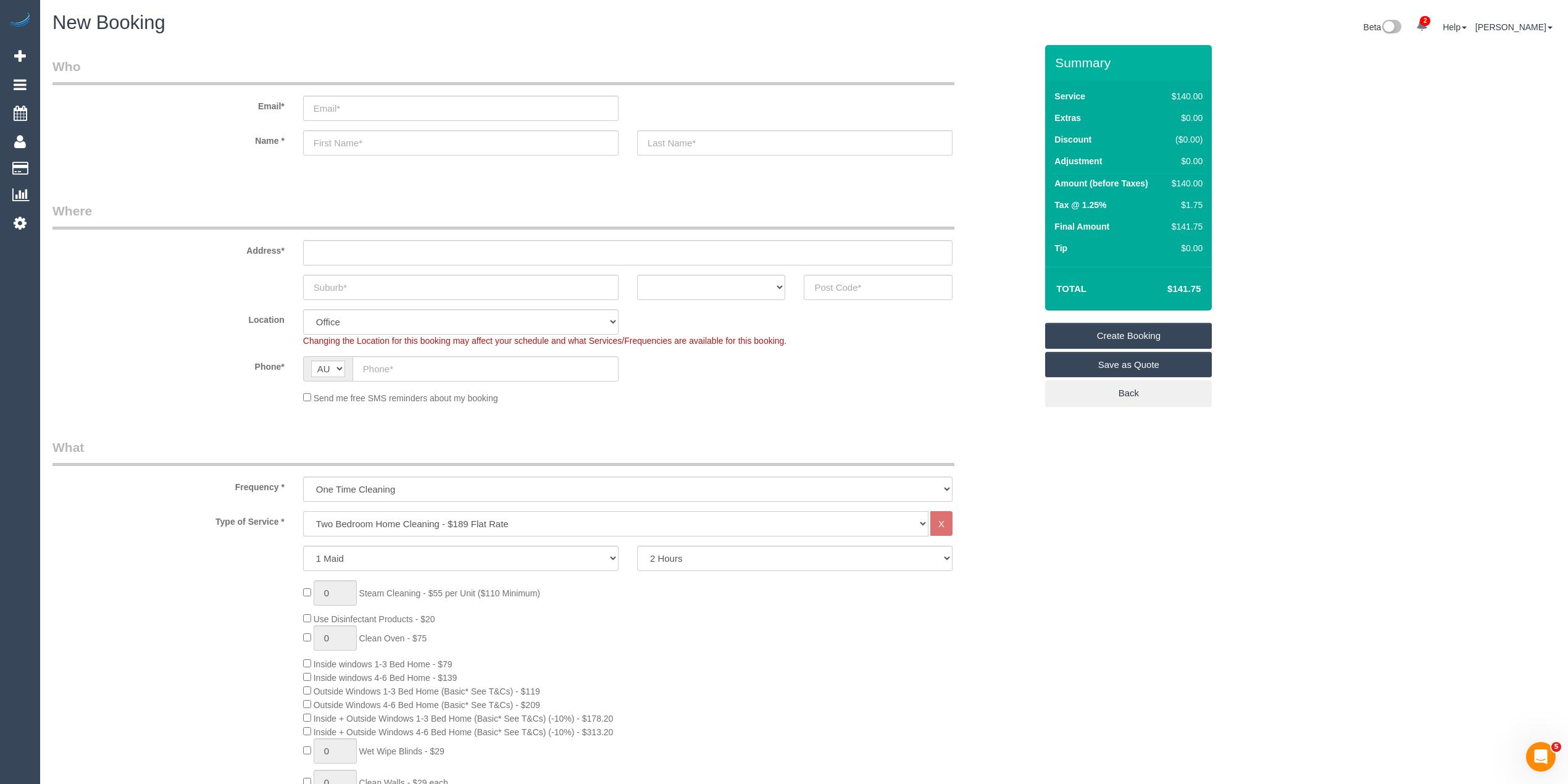
click at [303, 511] on select "Hourly Service - $70/h Hourly Service - $65/h Hourly Service - $60/h Hourly Ser…" at bounding box center [615, 523] width 625 height 25
click at [337, 711] on span "Inside windows 1-3 Bed Home - $79" at bounding box center [383, 711] width 139 height 10
click at [451, 707] on span "Inside windows 1-3 Bed Home - $79" at bounding box center [383, 711] width 139 height 10
copy span "Inside windows 1-3 Bed Home - $79"
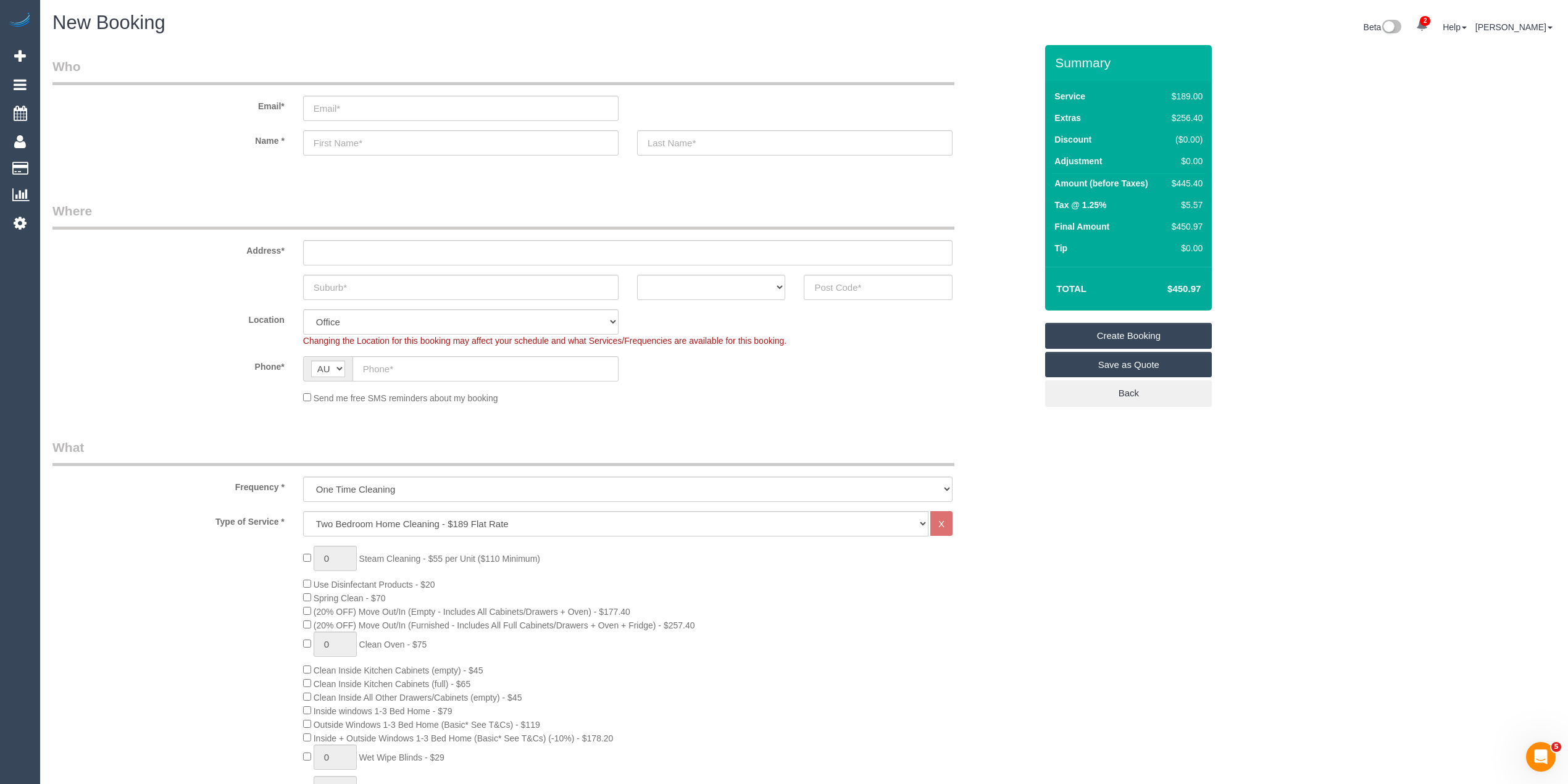
click at [1190, 286] on h4 "$450.97" at bounding box center [1165, 289] width 70 height 10
copy h4 "450.97"
click at [378, 523] on select "Hourly Service - $70/h Hourly Service - $65/h Hourly Service - $60/h Hourly Ser…" at bounding box center [615, 523] width 625 height 25
click at [303, 511] on select "Hourly Service - $70/h Hourly Service - $65/h Hourly Service - $60/h Hourly Ser…" at bounding box center [615, 523] width 625 height 25
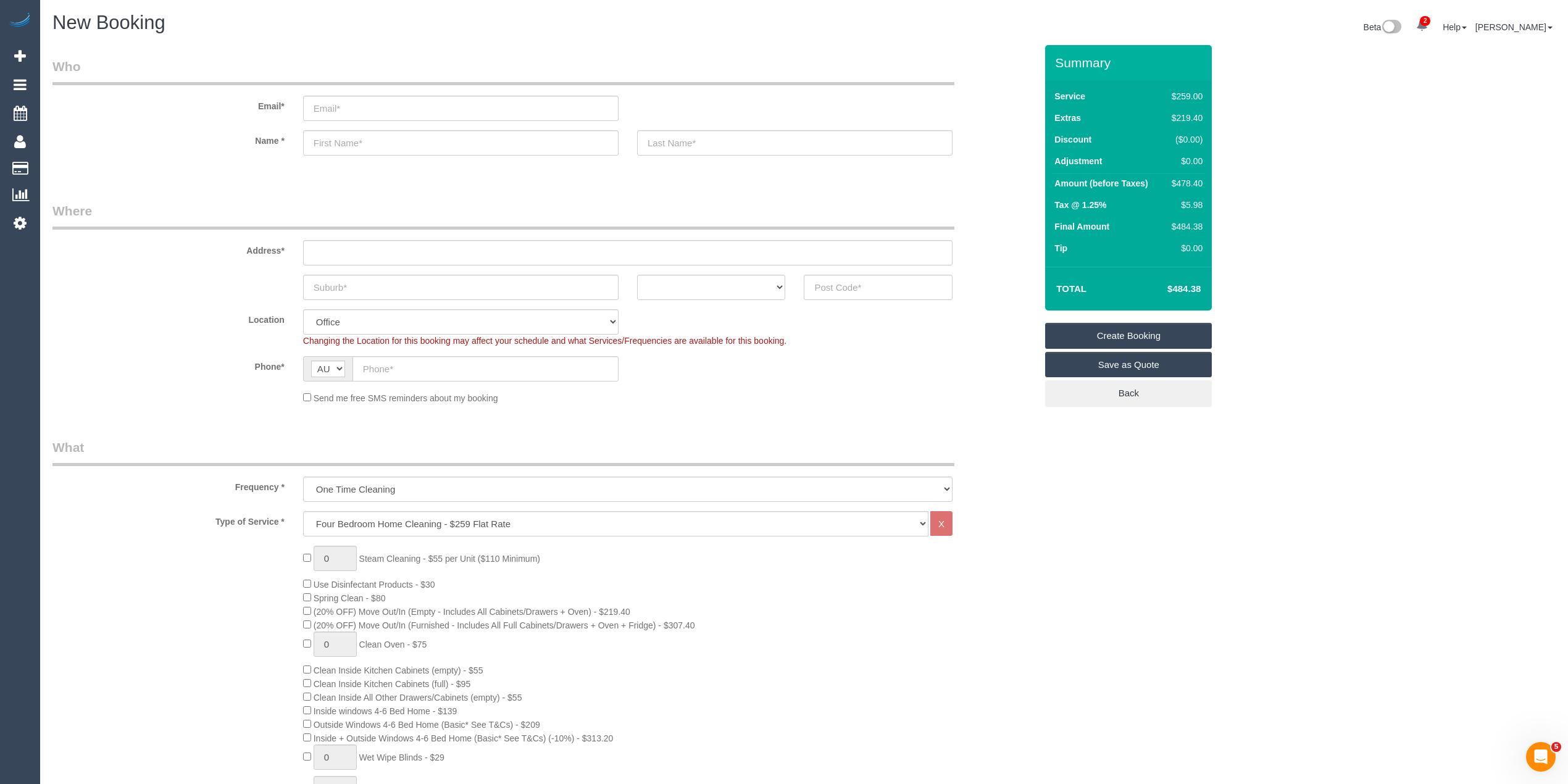
click at [1193, 286] on h4 "$484.38" at bounding box center [1165, 289] width 70 height 10
copy h4 "484.38"
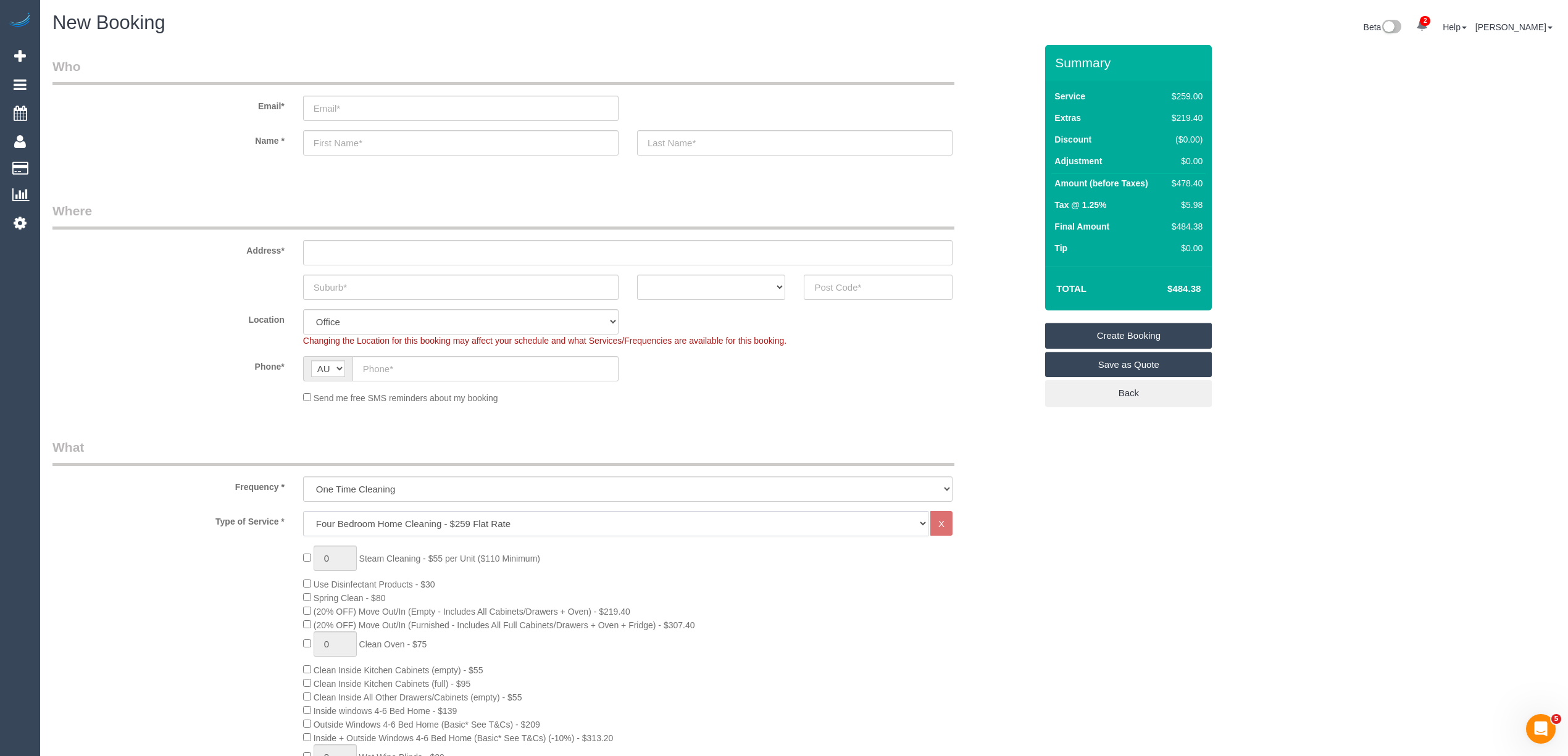
click at [346, 517] on select "Hourly Service - $70/h Hourly Service - $65/h Hourly Service - $60/h Hourly Ser…" at bounding box center [615, 523] width 625 height 25
click at [303, 511] on select "Hourly Service - $70/h Hourly Service - $65/h Hourly Service - $60/h Hourly Ser…" at bounding box center [615, 523] width 625 height 25
click at [1193, 286] on h4 "$565.38" at bounding box center [1165, 289] width 70 height 10
copy h4 "565.38"
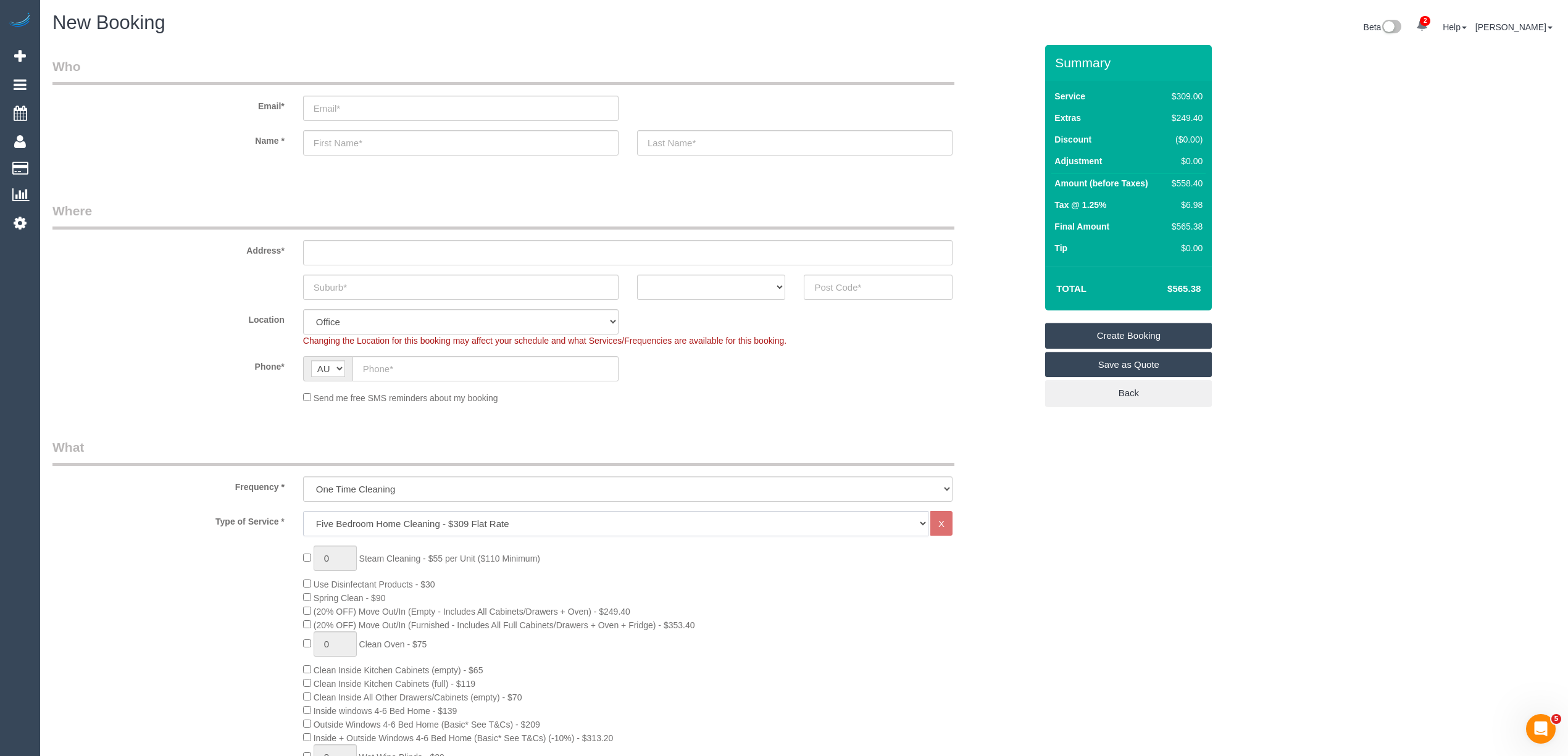
click at [356, 519] on select "Hourly Service - $70/h Hourly Service - $65/h Hourly Service - $60/h Hourly Ser…" at bounding box center [615, 523] width 625 height 25
select select "212"
click at [303, 511] on select "Hourly Service - $70/h Hourly Service - $65/h Hourly Service - $60/h Hourly Ser…" at bounding box center [615, 523] width 625 height 25
click at [1184, 289] on h4 "$427.68" at bounding box center [1165, 289] width 70 height 10
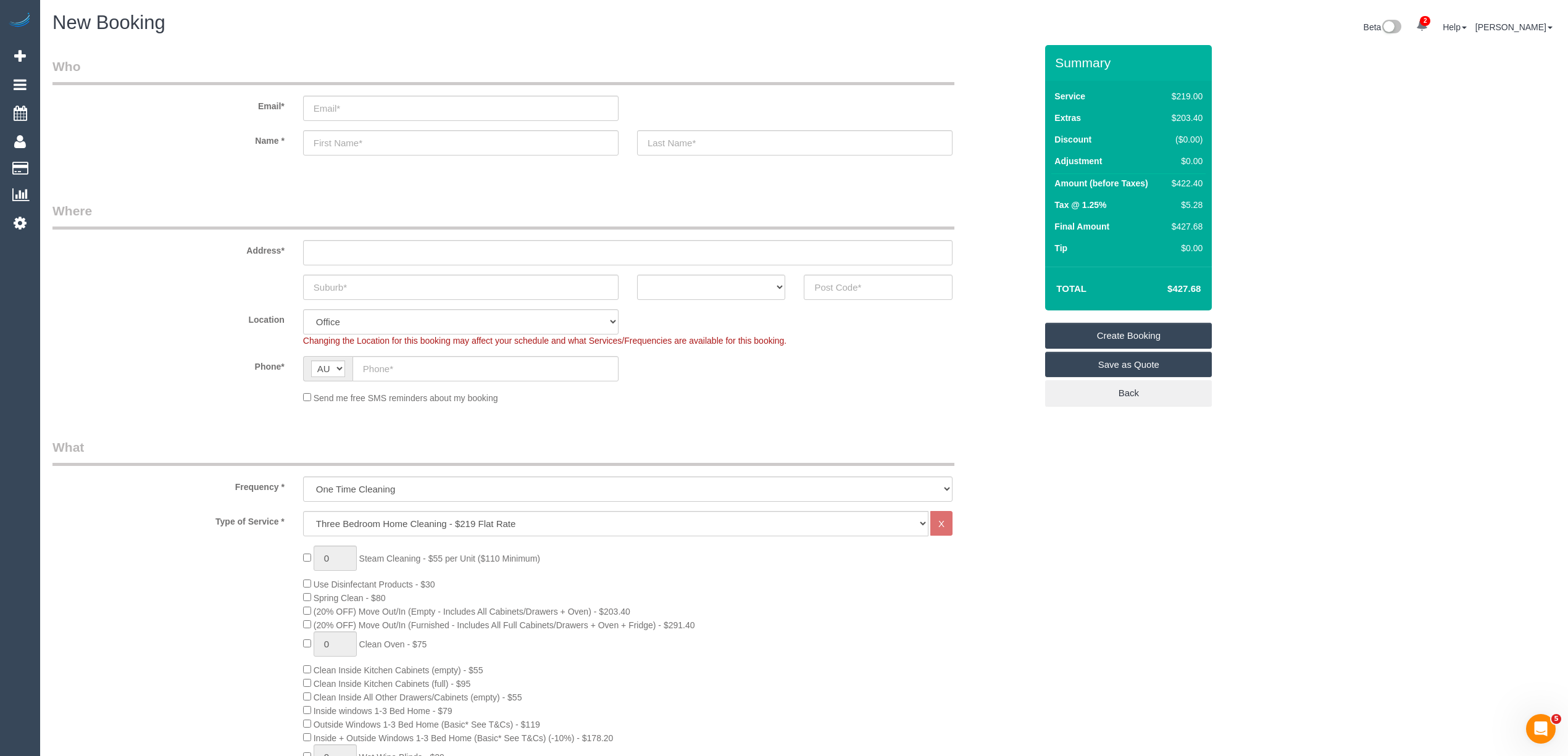
copy h4 "427.68"
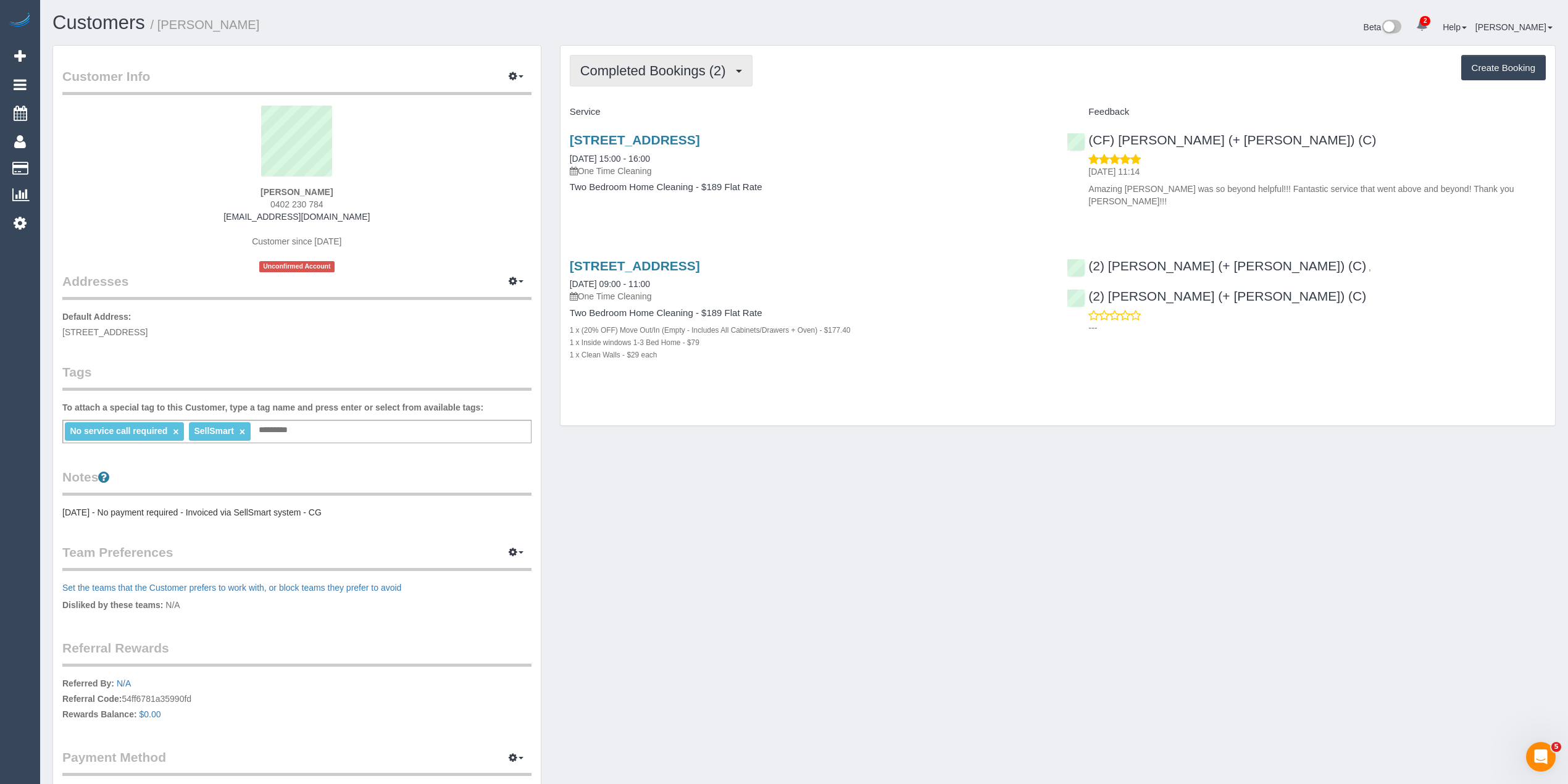
click at [645, 68] on span "Completed Bookings (2)" at bounding box center [656, 71] width 152 height 15
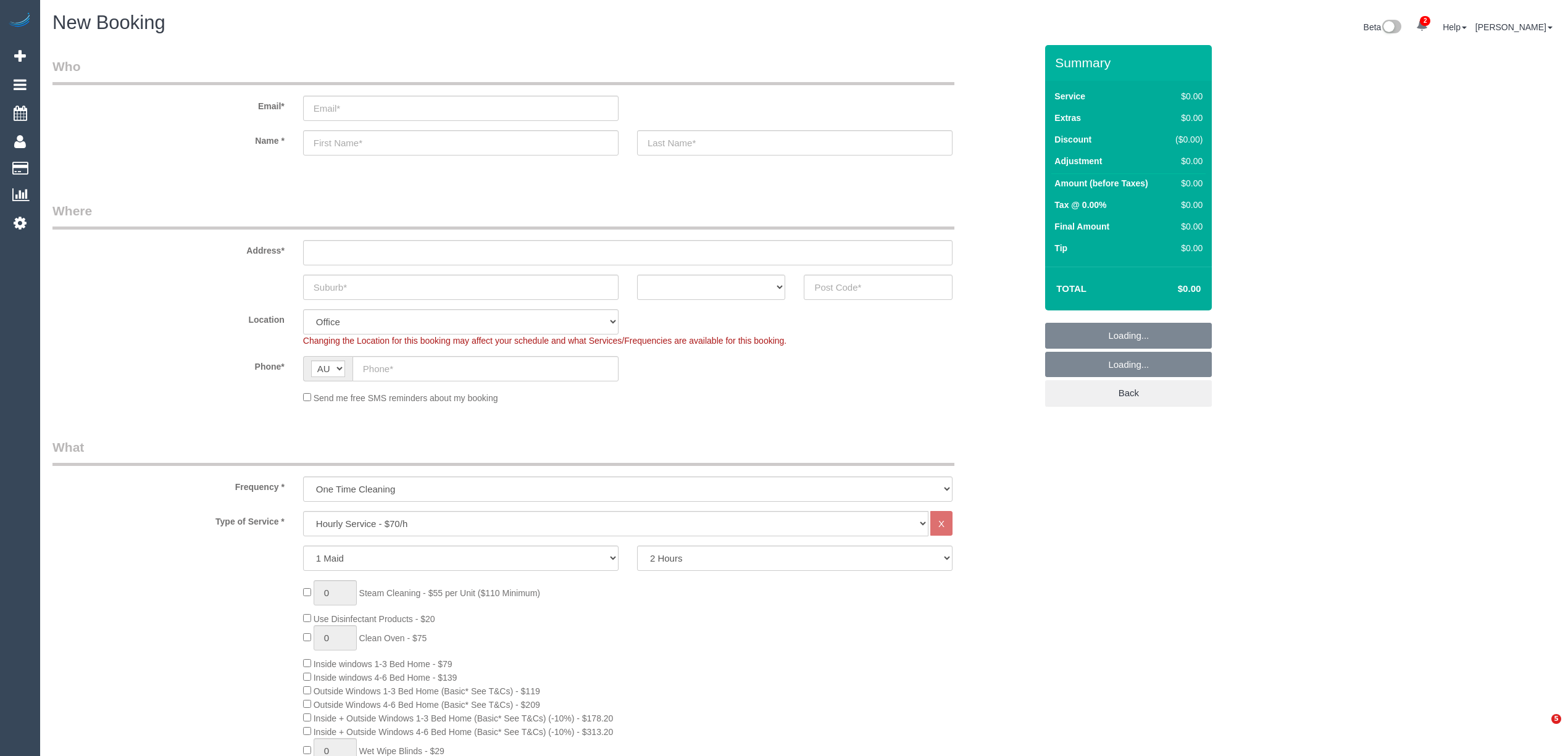
select select "object:2124"
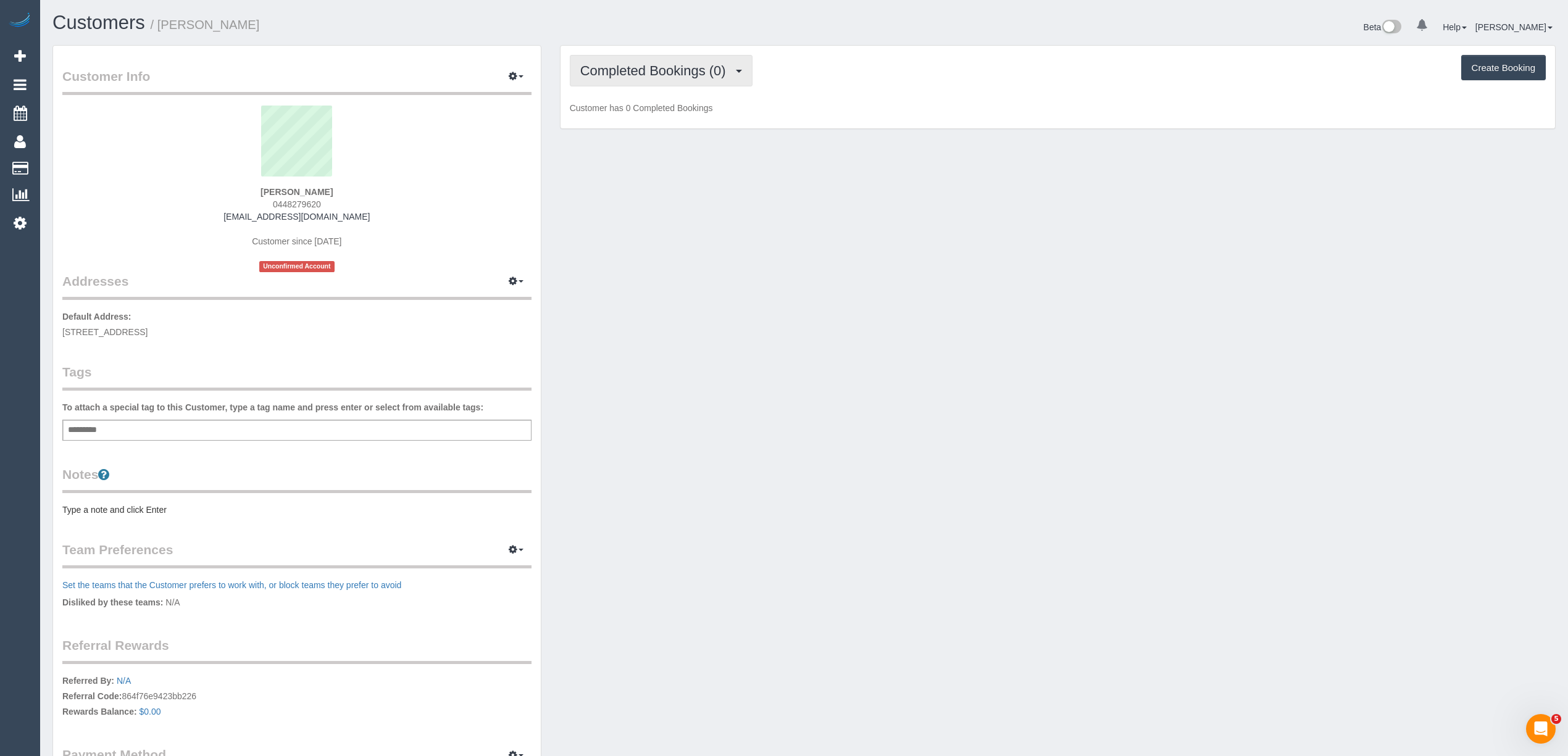
click at [653, 68] on span "Completed Bookings (0)" at bounding box center [656, 71] width 152 height 15
click at [658, 116] on link "Upcoming Bookings (1)" at bounding box center [634, 115] width 128 height 16
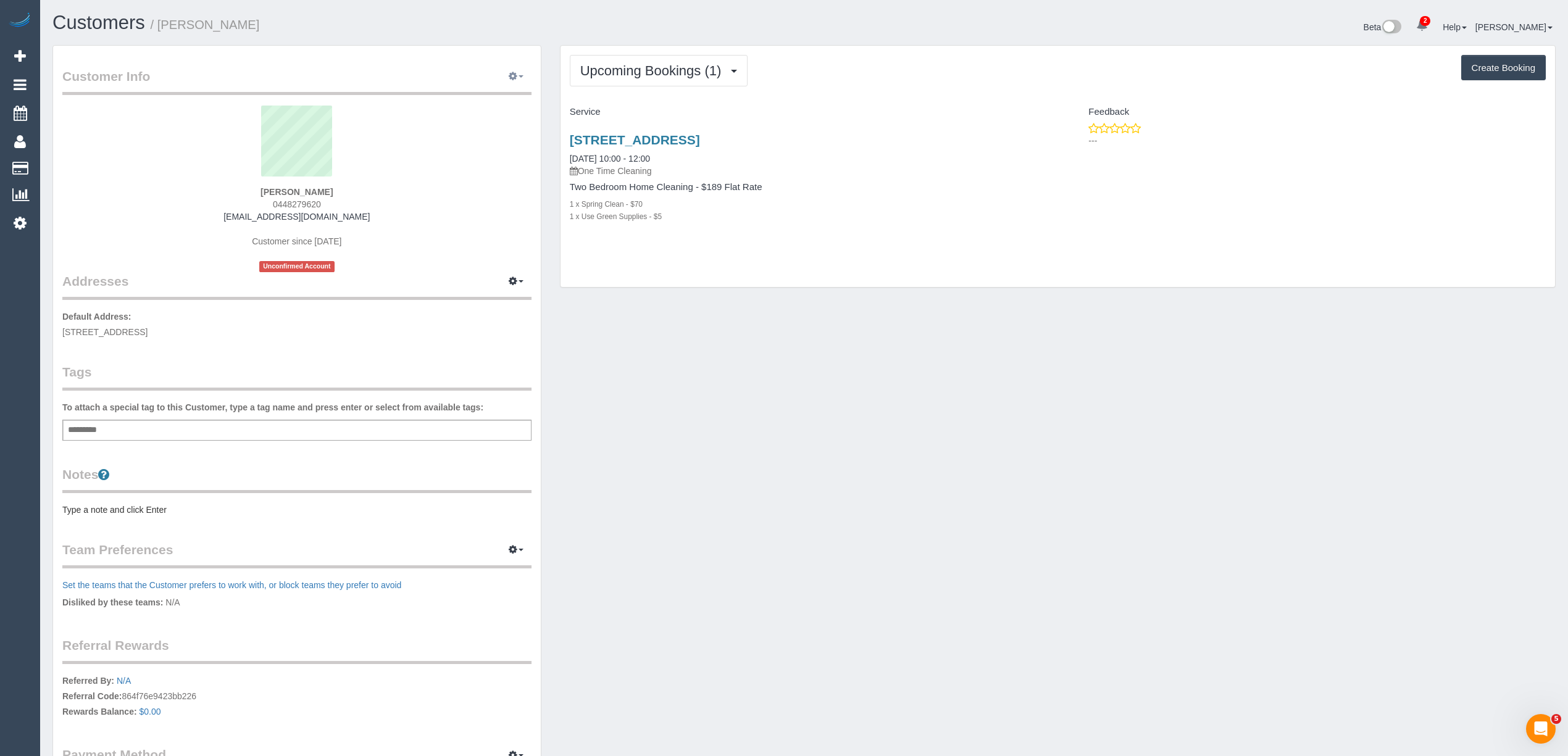
click at [519, 74] on button "button" at bounding box center [516, 77] width 31 height 19
click at [441, 99] on link "Edit Contact Info" at bounding box center [464, 99] width 134 height 16
select select "VIC"
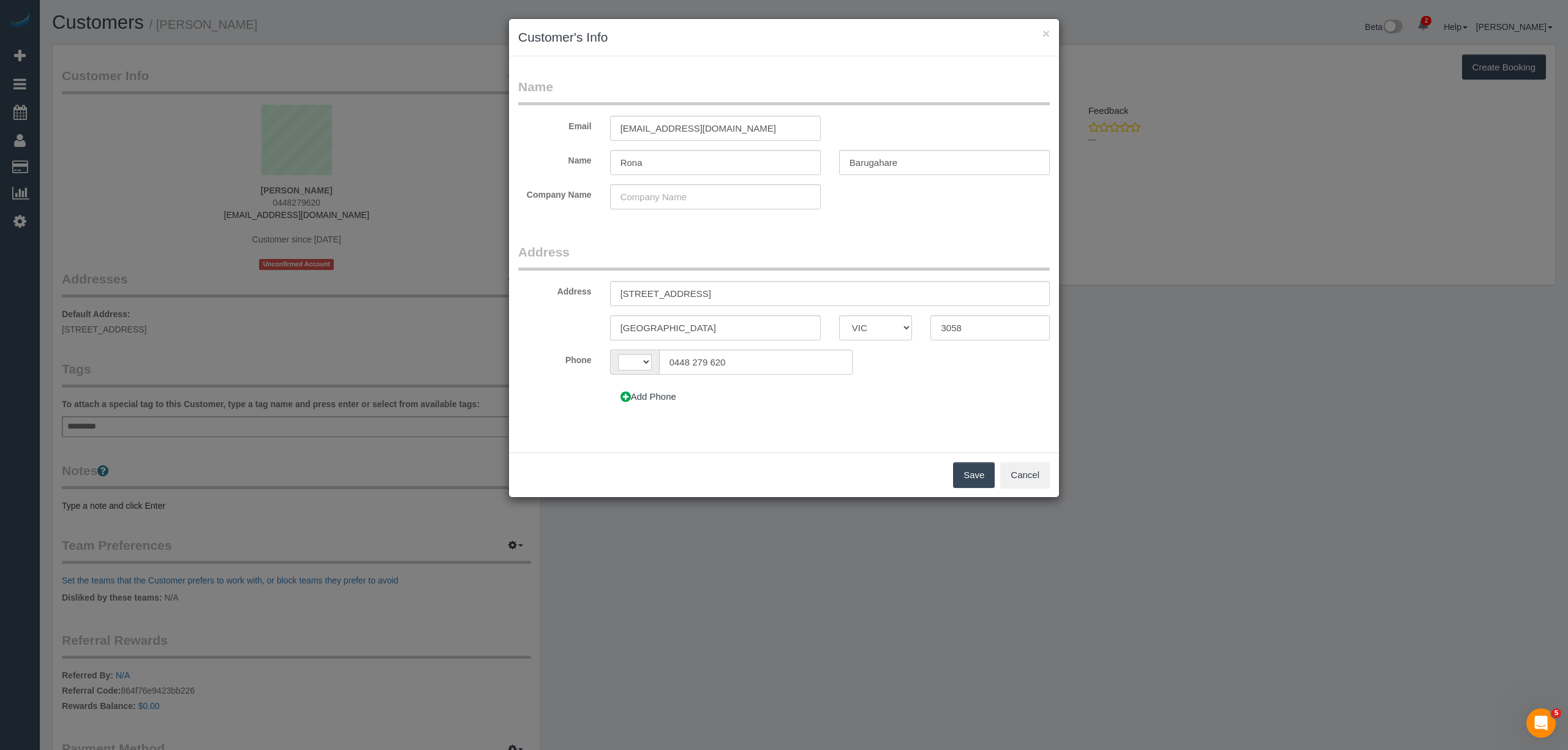
select select "string:AU"
click at [660, 147] on fieldset "Name Email rabaruga@yahoo.com.au Name Rona Barugahare Company Name" at bounding box center [784, 148] width 531 height 141
click at [1026, 469] on button "Cancel" at bounding box center [1025, 475] width 50 height 26
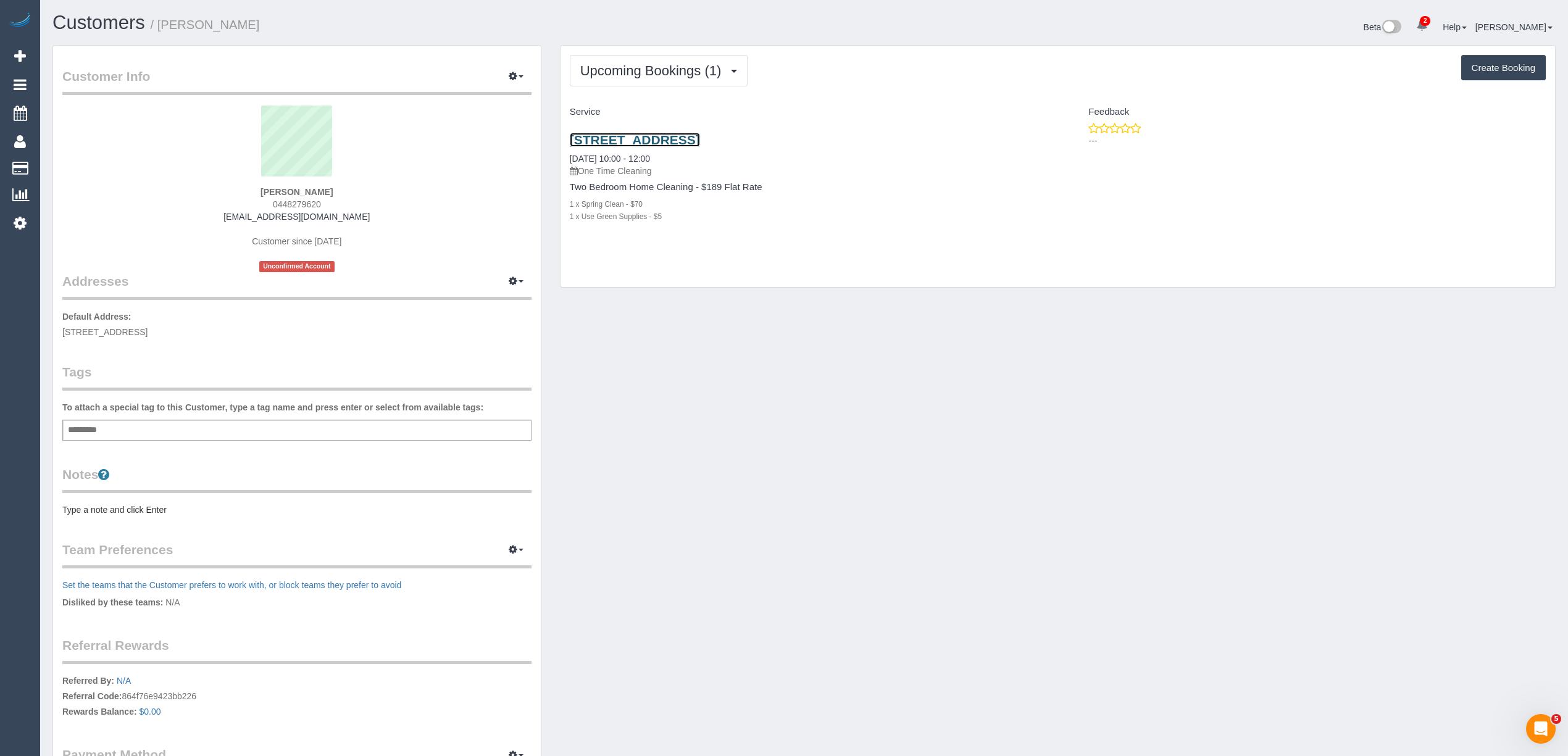
click at [642, 137] on link "33 Cope Street, Unit 2, Coburg, VIC 3058" at bounding box center [635, 140] width 130 height 14
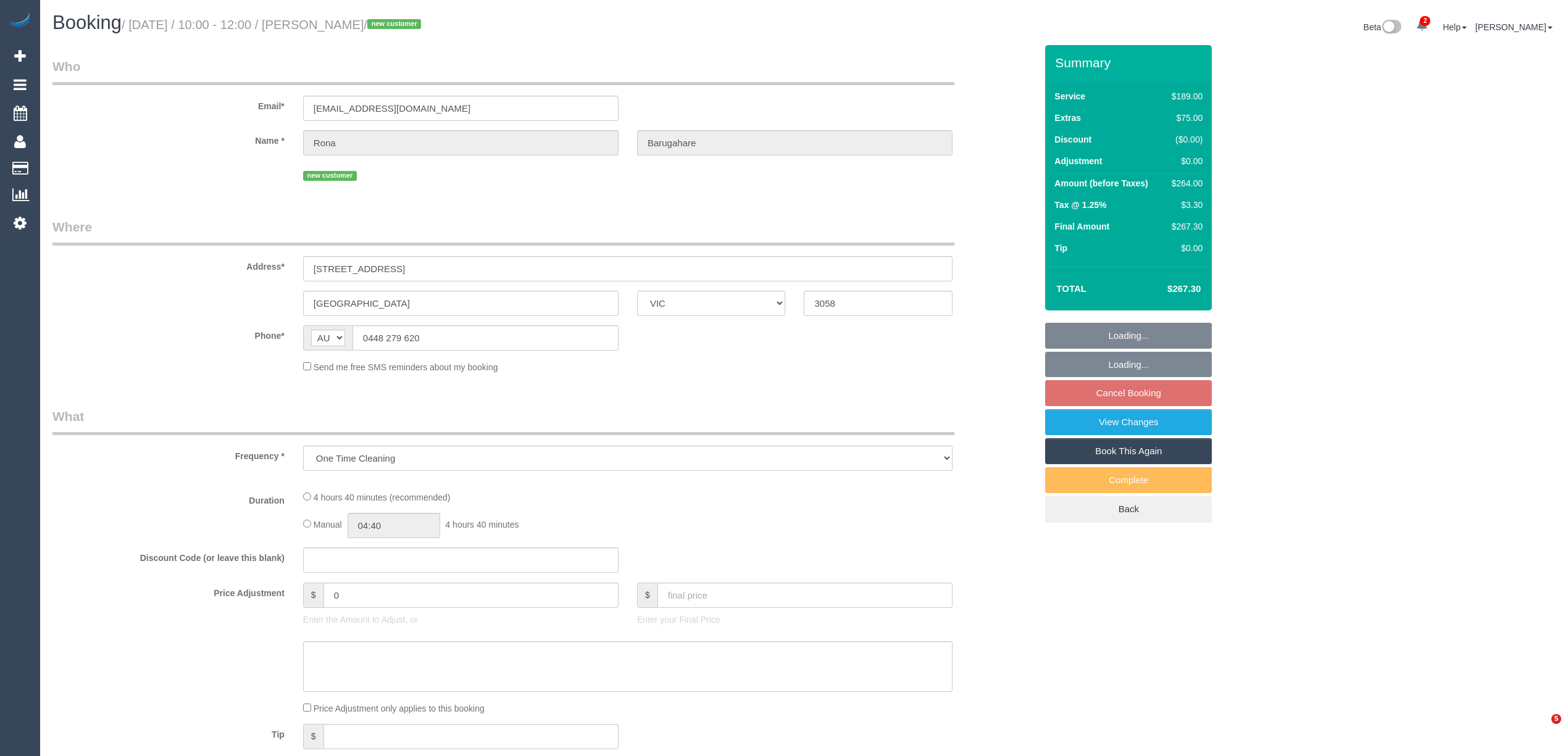
select select "VIC"
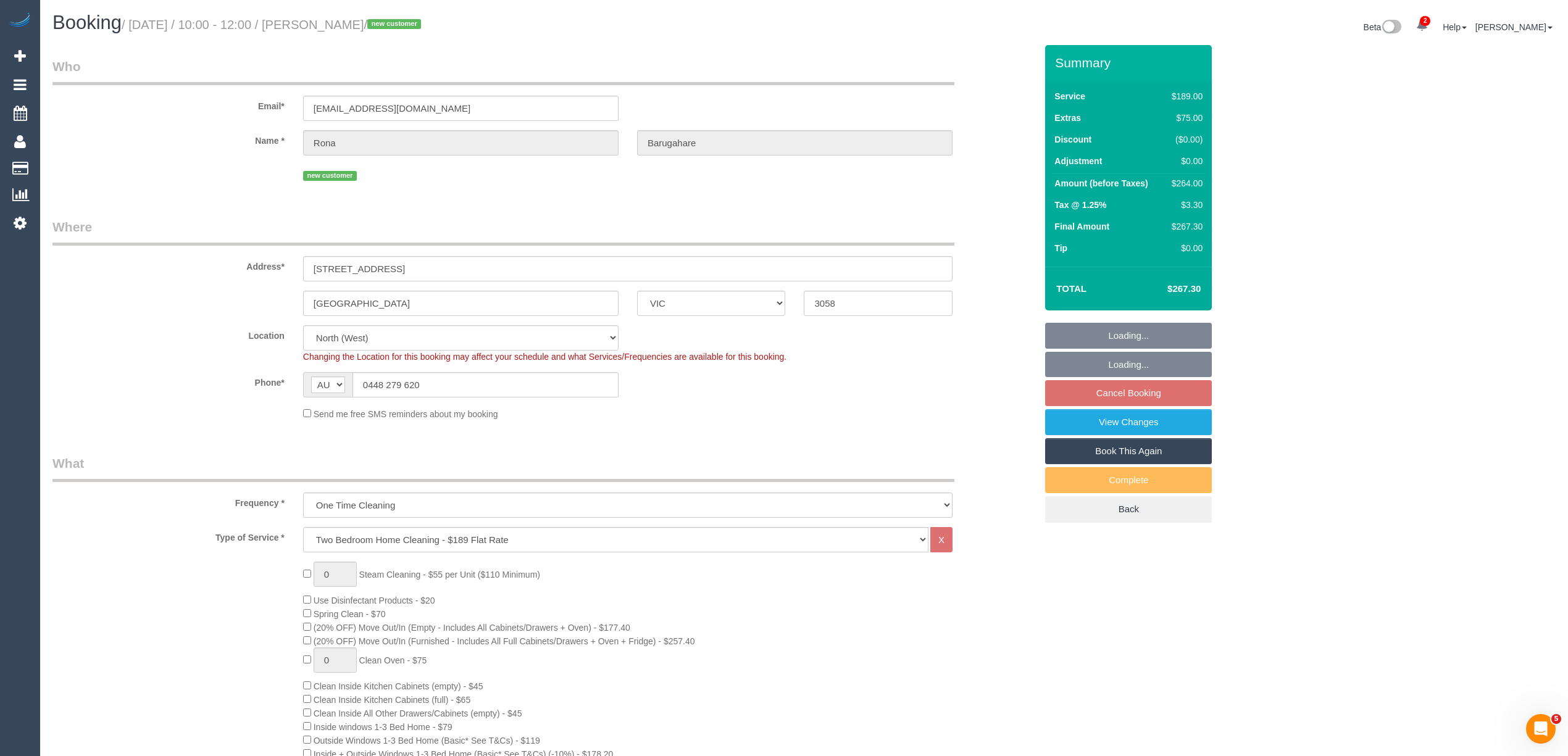
select select "number:29"
select select "number:14"
select select "number:18"
select select "number:24"
select select "number:26"
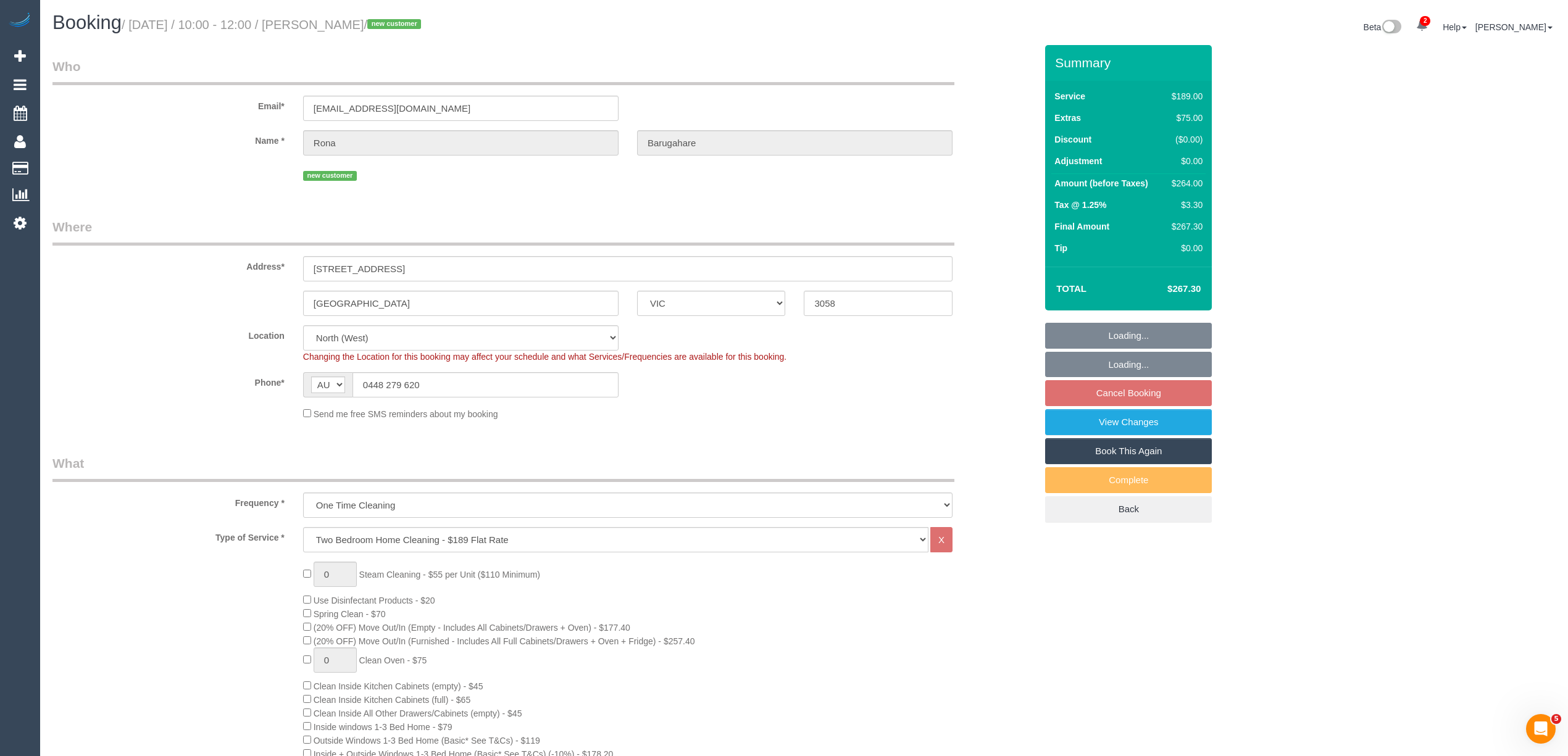
select select "object:804"
select select "string:stripe-pm_1SER1P2GScqysDRVcpXYbMgw"
select select "spot3"
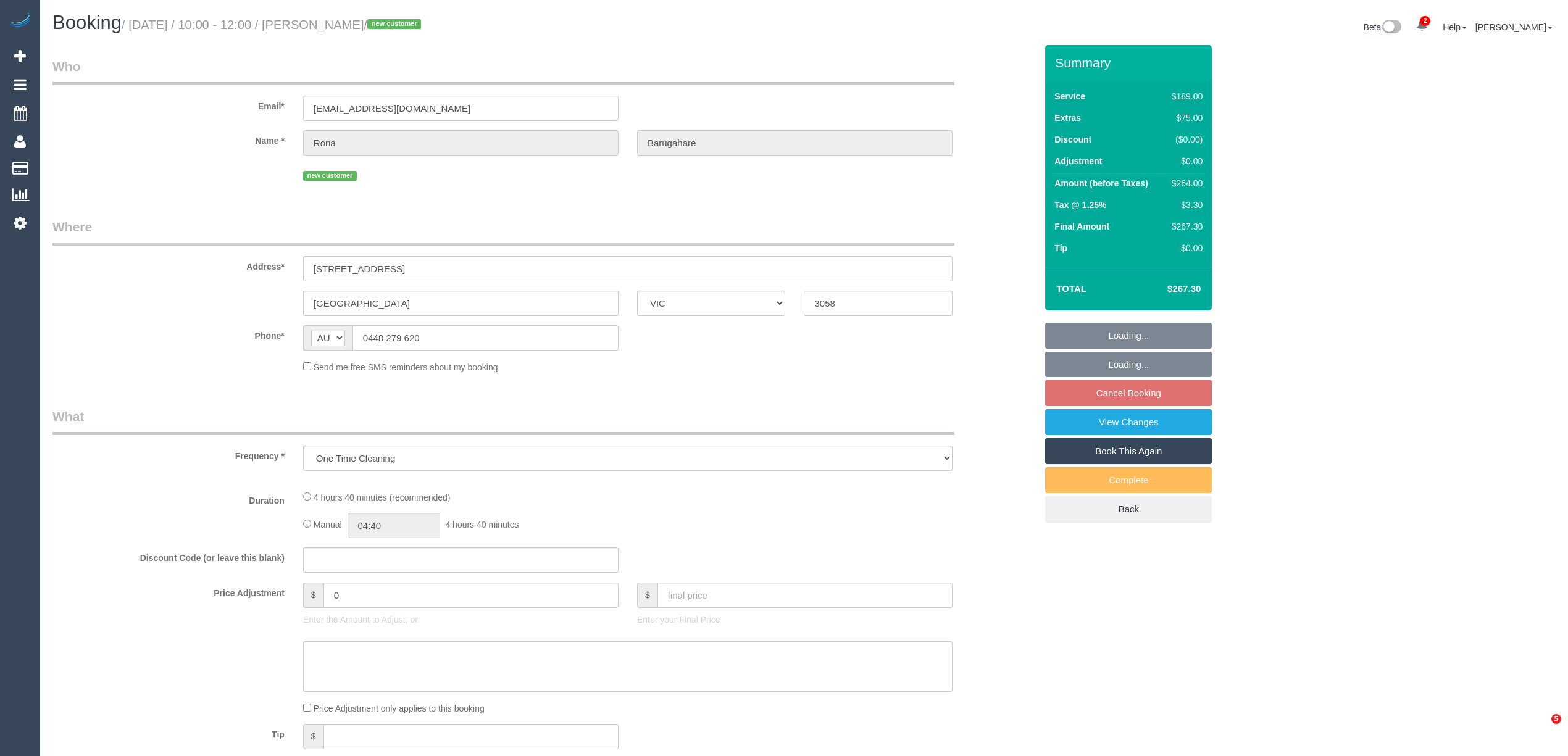
select select "VIC"
select select "string:stripe-pm_1SER1P2GScqysDRVcpXYbMgw"
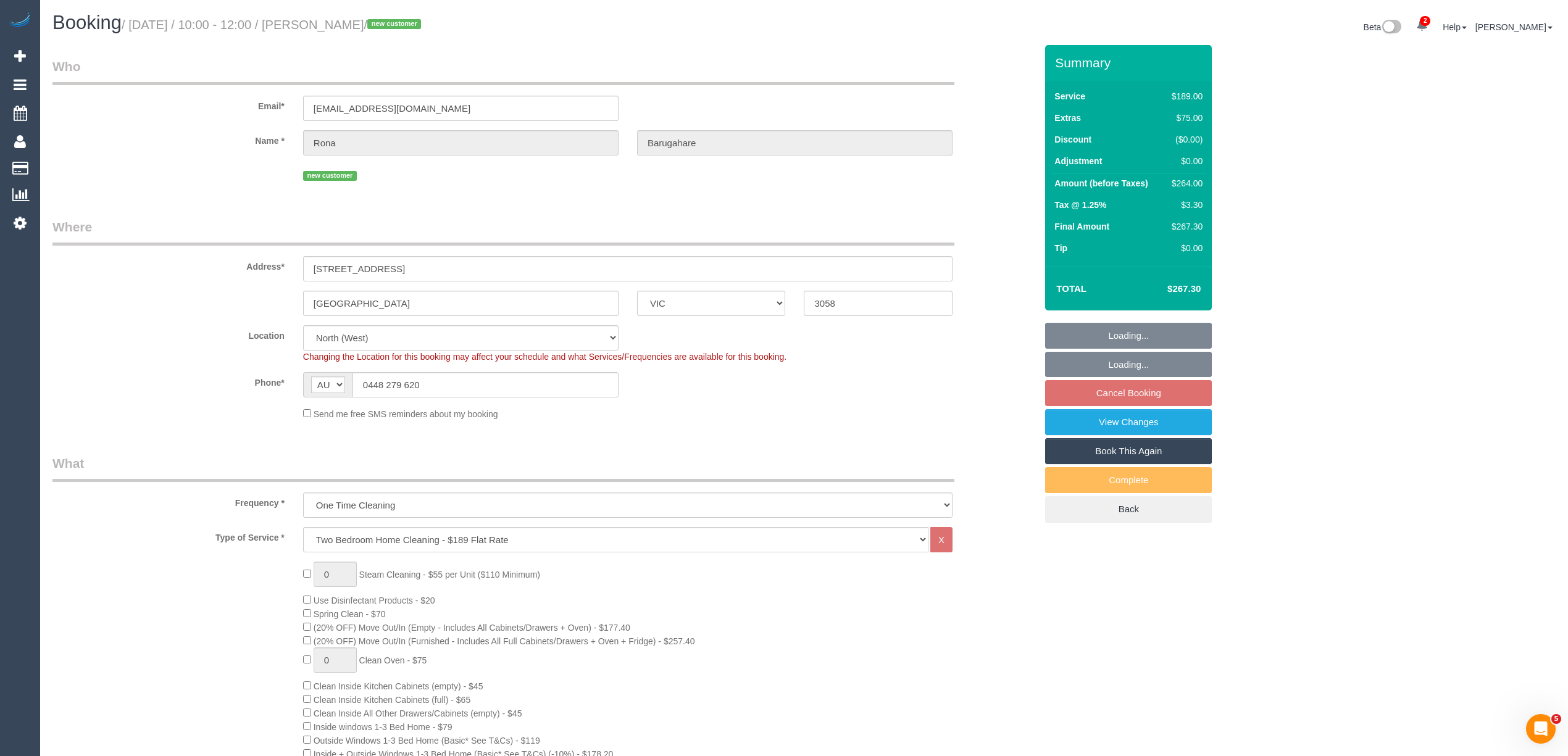
select select "object:804"
select select "number:29"
select select "number:14"
select select "number:18"
select select "number:24"
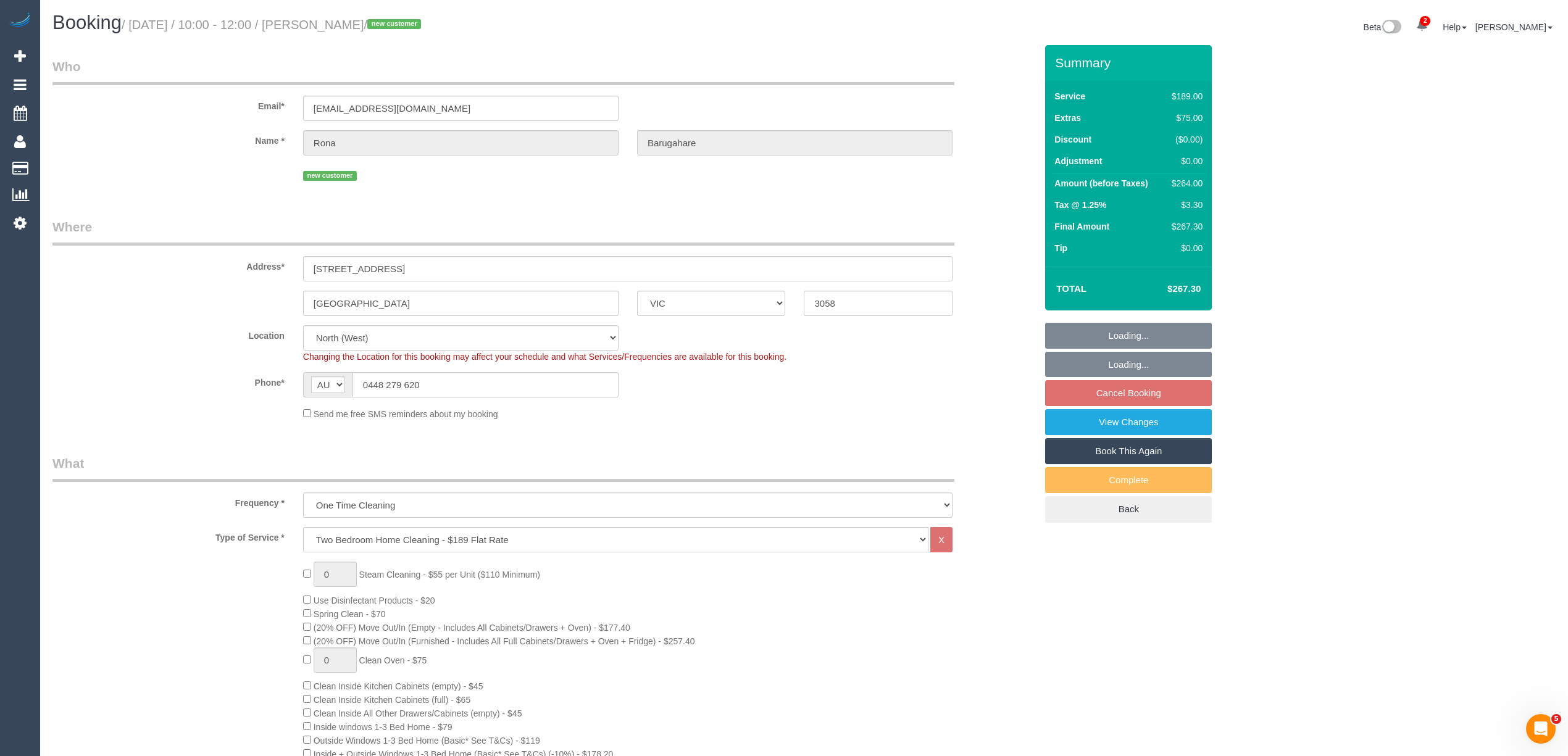
select select "number:26"
select select "spot3"
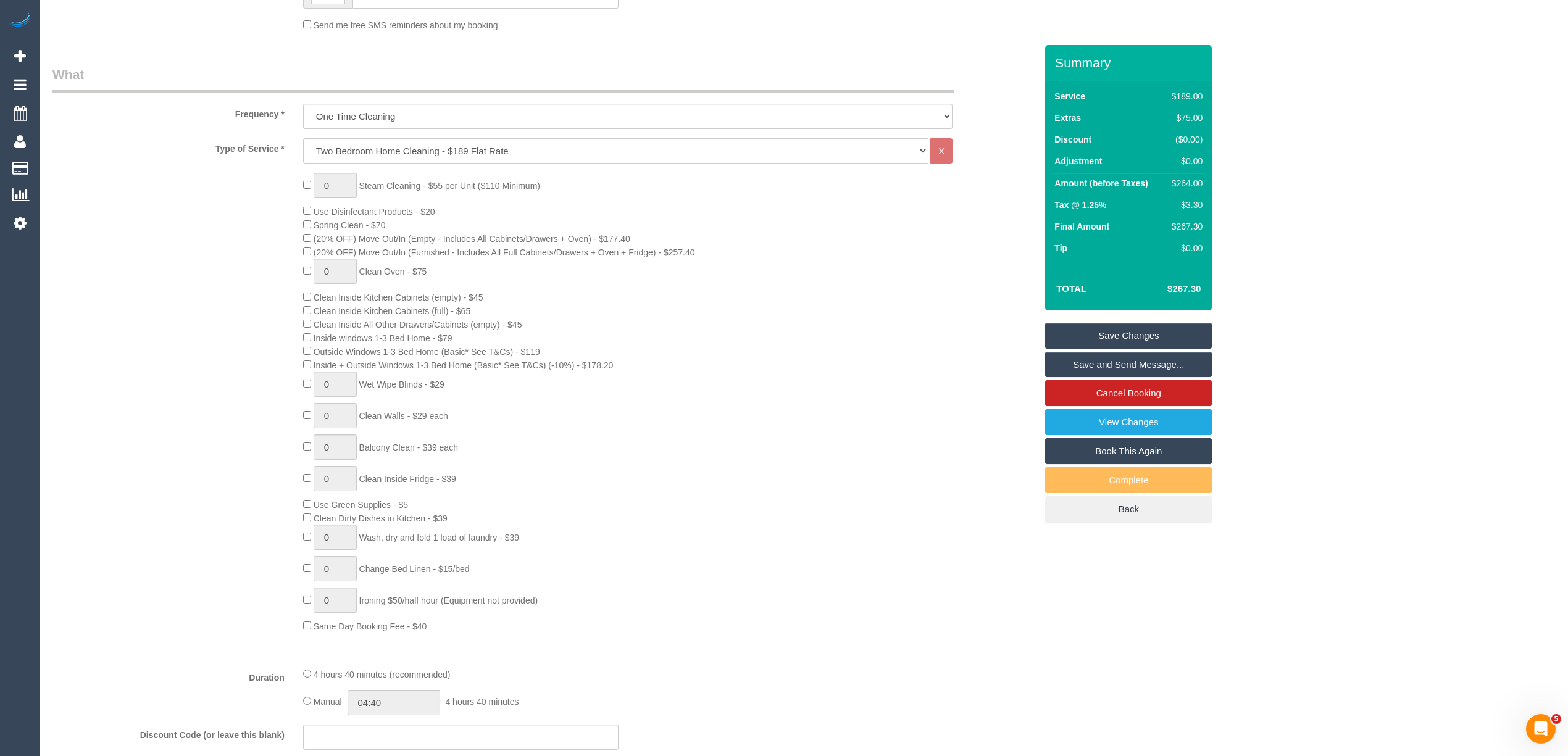
scroll to position [250, 0]
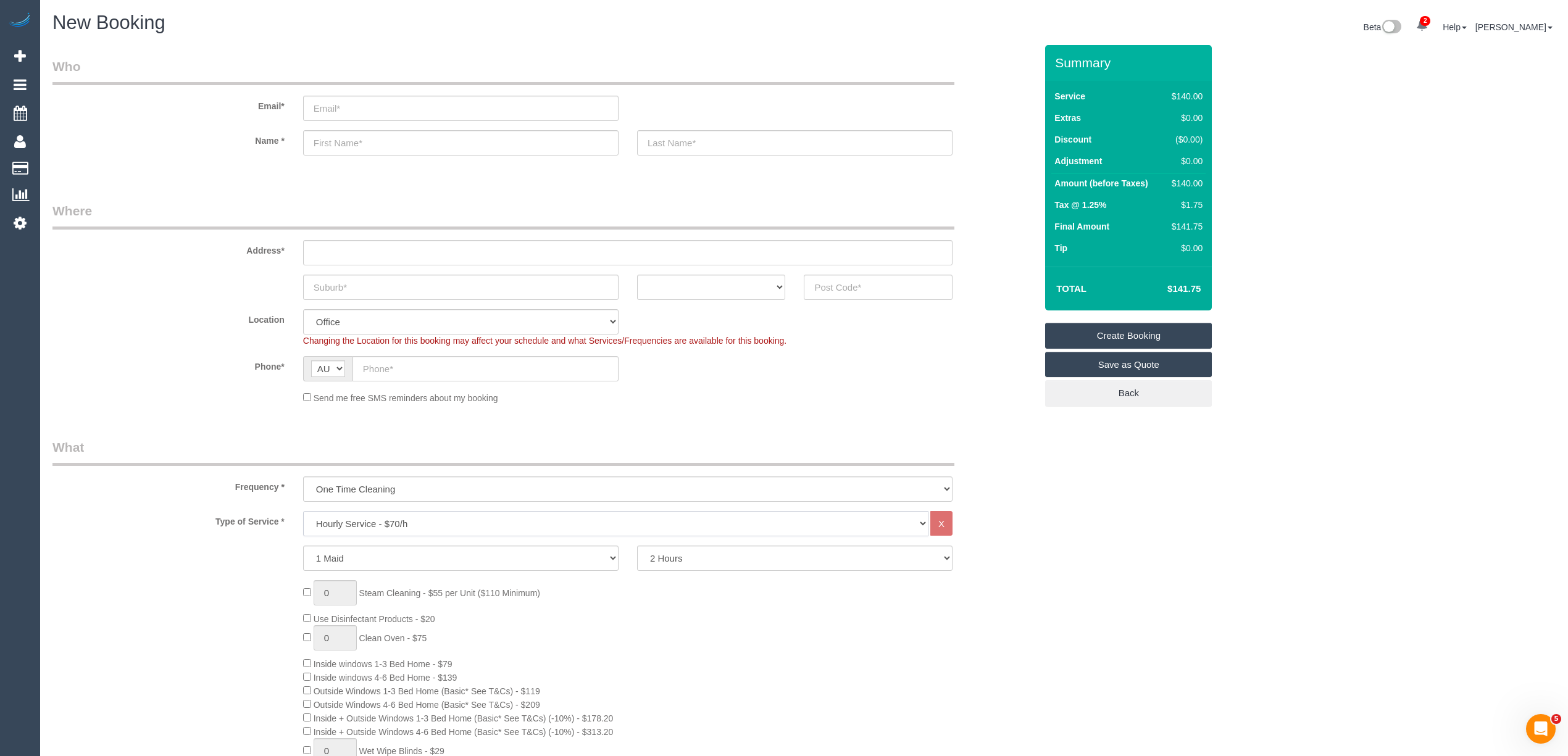
click at [402, 521] on select "Hourly Service - $70/h Hourly Service - $65/h Hourly Service - $60/h Hourly Ser…" at bounding box center [615, 523] width 625 height 25
select select "212"
click at [303, 511] on select "Hourly Service - $70/h Hourly Service - $65/h Hourly Service - $60/h Hourly Ser…" at bounding box center [615, 523] width 625 height 25
click at [351, 278] on input "text" at bounding box center [461, 287] width 315 height 25
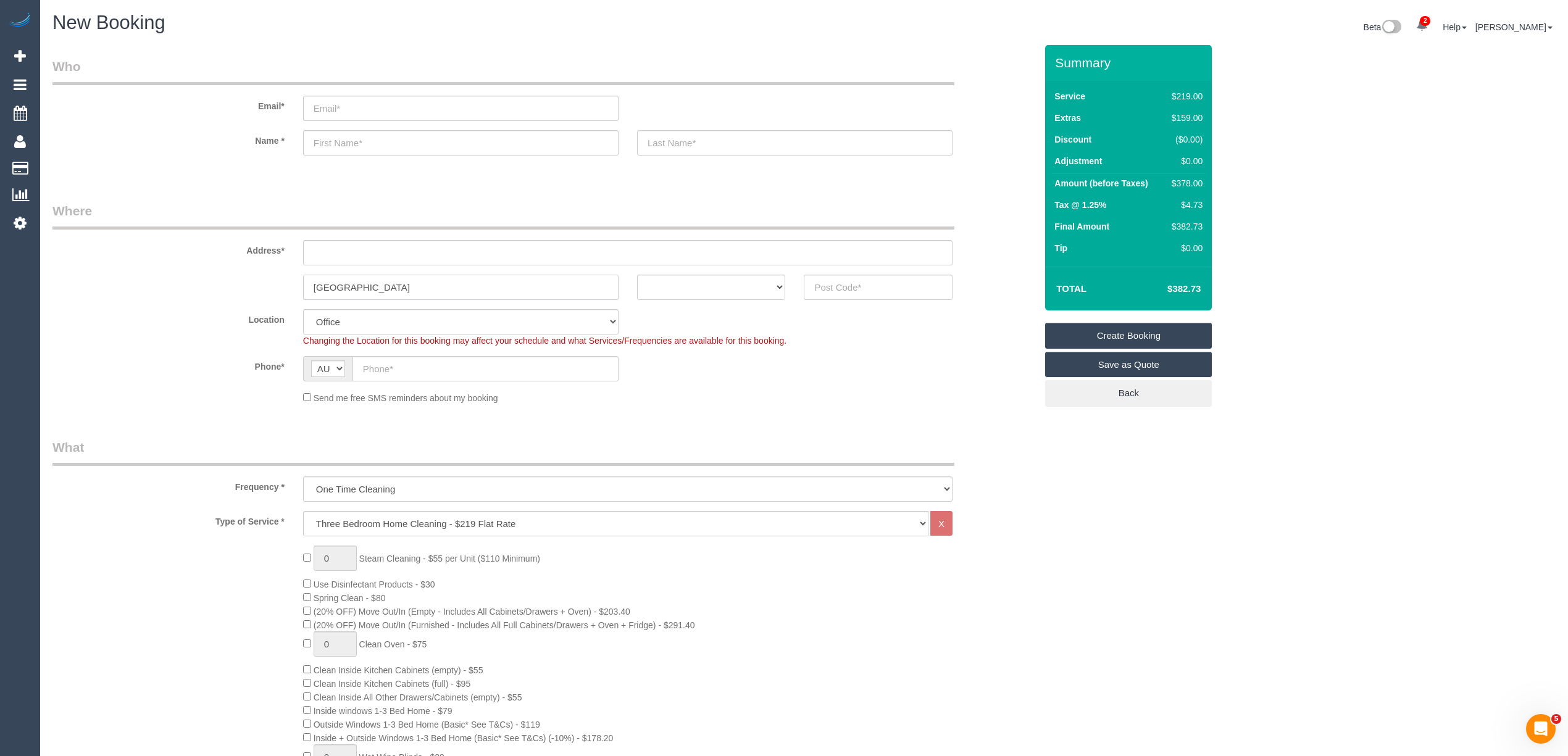
type input "[GEOGRAPHIC_DATA]"
click at [344, 143] on input "text" at bounding box center [461, 142] width 315 height 25
type input "[PERSON_NAME]"
click at [398, 360] on input "text" at bounding box center [485, 368] width 266 height 25
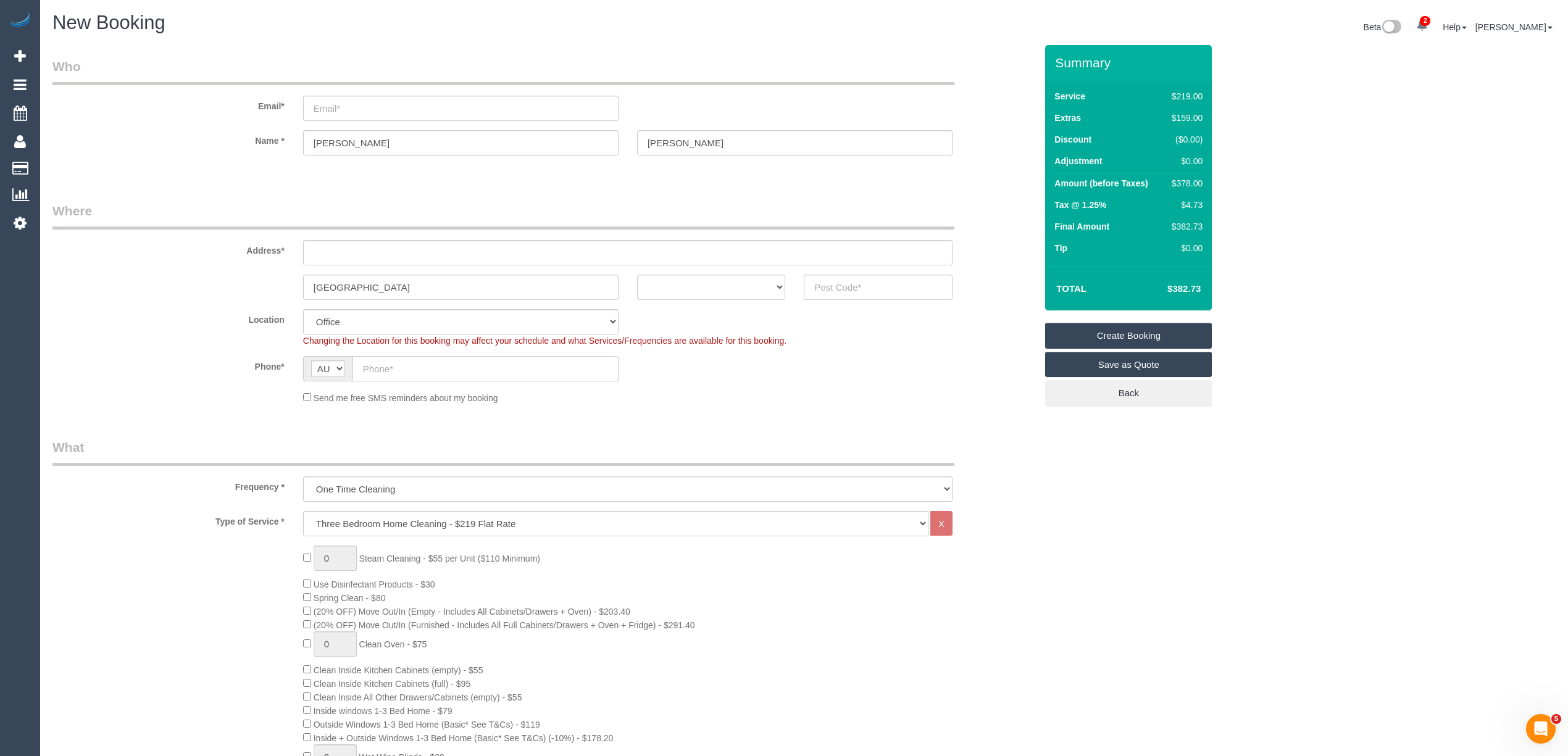
paste input "61 423 301 630"
drag, startPoint x: 378, startPoint y: 367, endPoint x: 358, endPoint y: 367, distance: 20.0
click at [358, 367] on input "61 423 301 630" at bounding box center [485, 368] width 266 height 25
type input "0423 301 630"
drag, startPoint x: 354, startPoint y: 140, endPoint x: 312, endPoint y: 143, distance: 42.1
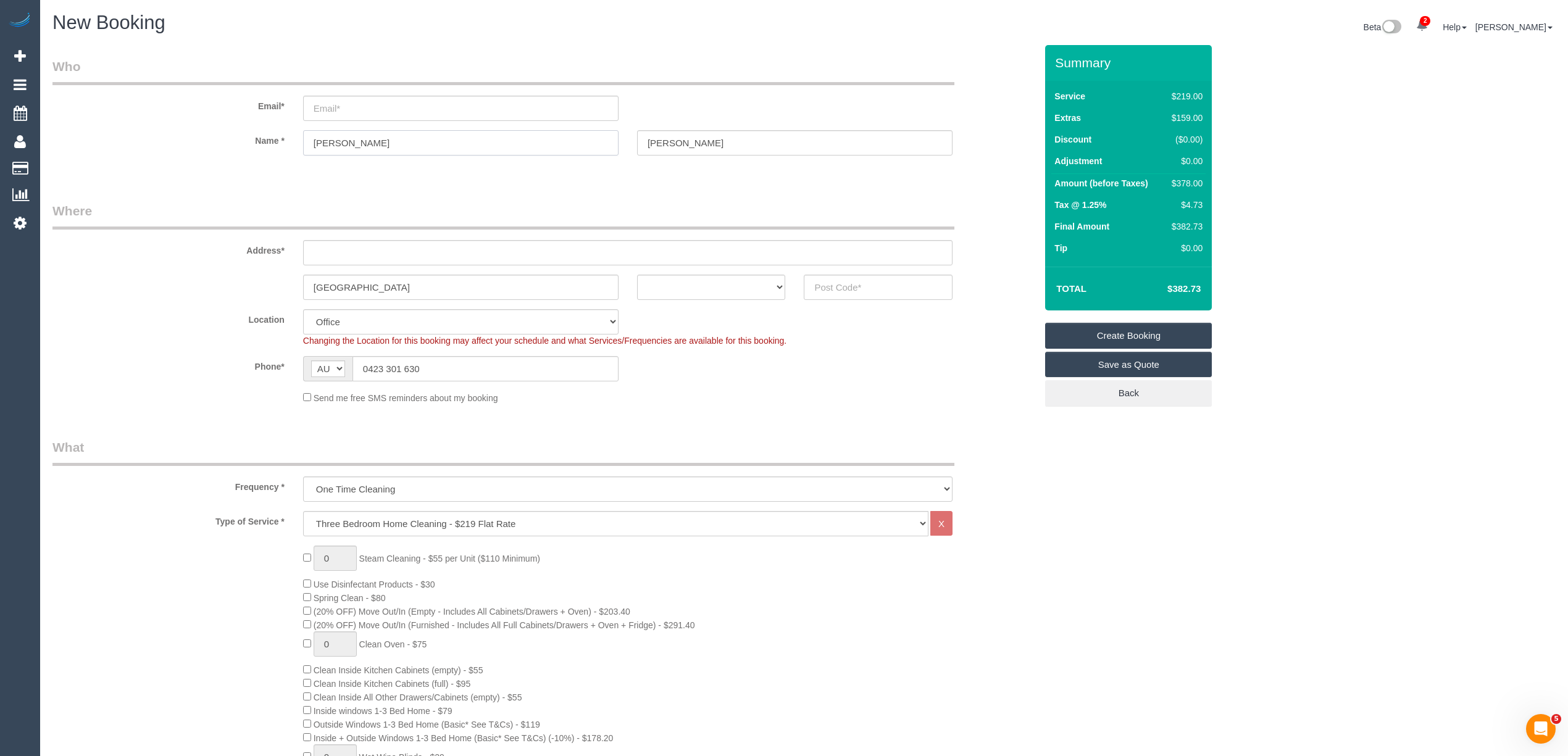
click at [312, 143] on input "[PERSON_NAME]" at bounding box center [461, 142] width 315 height 25
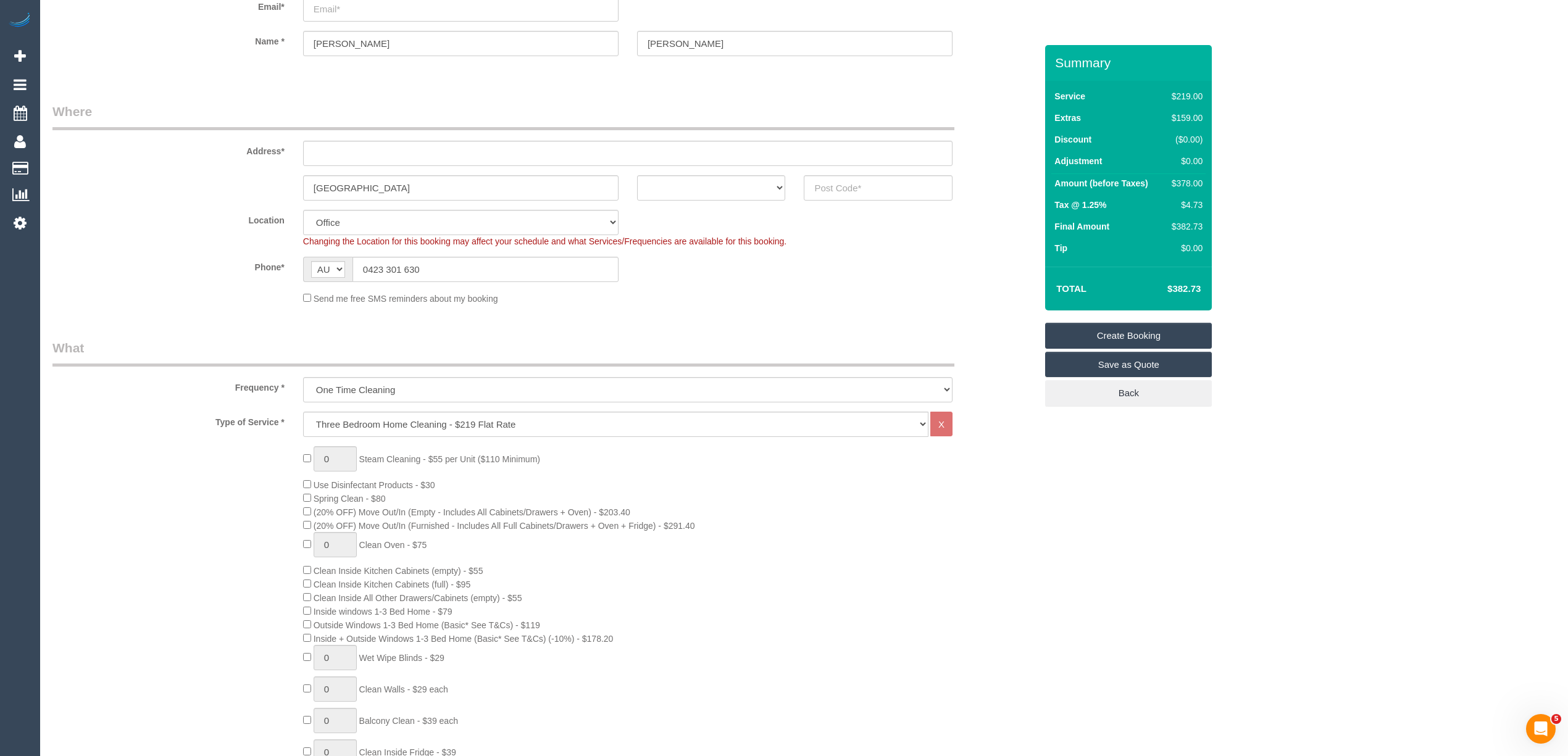
scroll to position [137, 0]
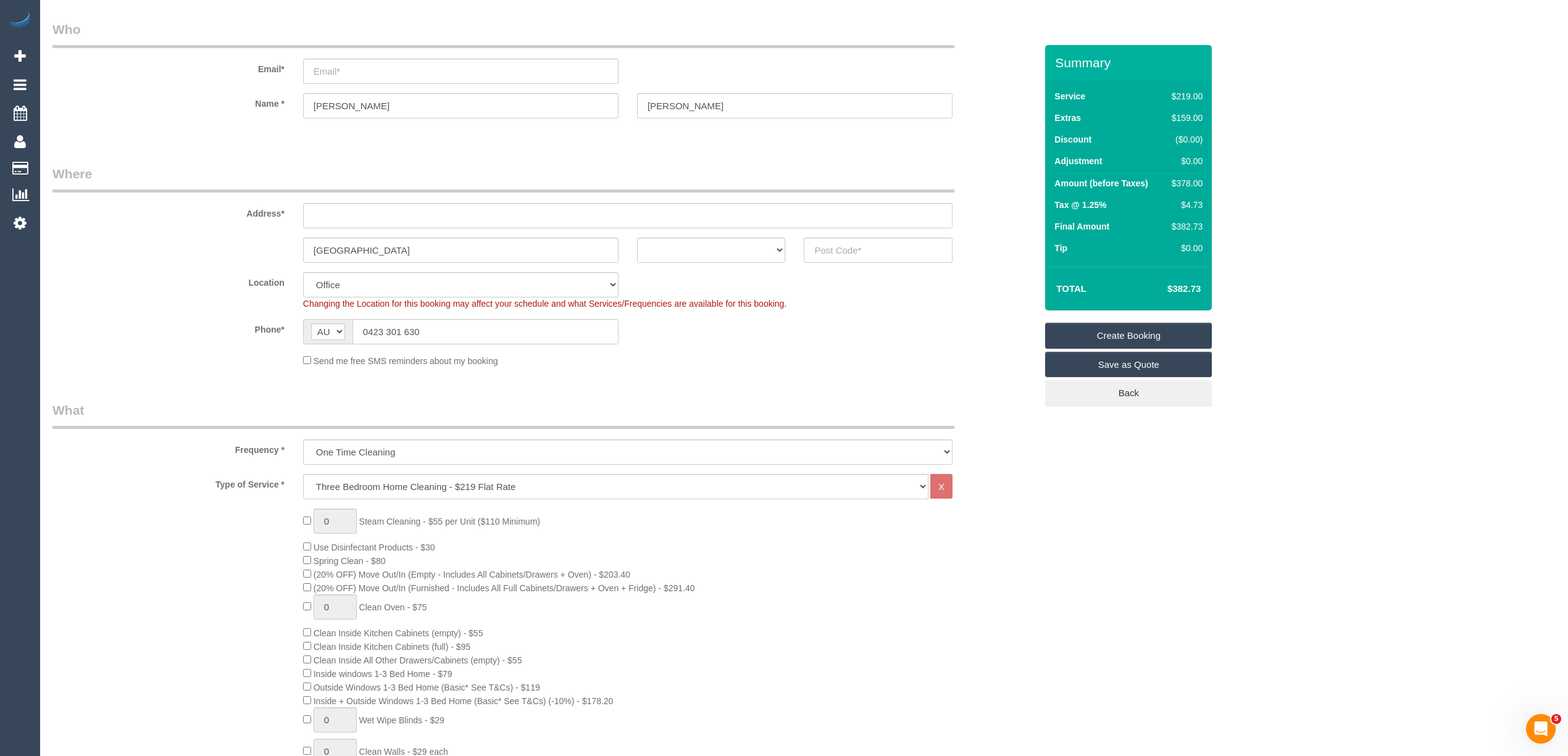
scroll to position [0, 0]
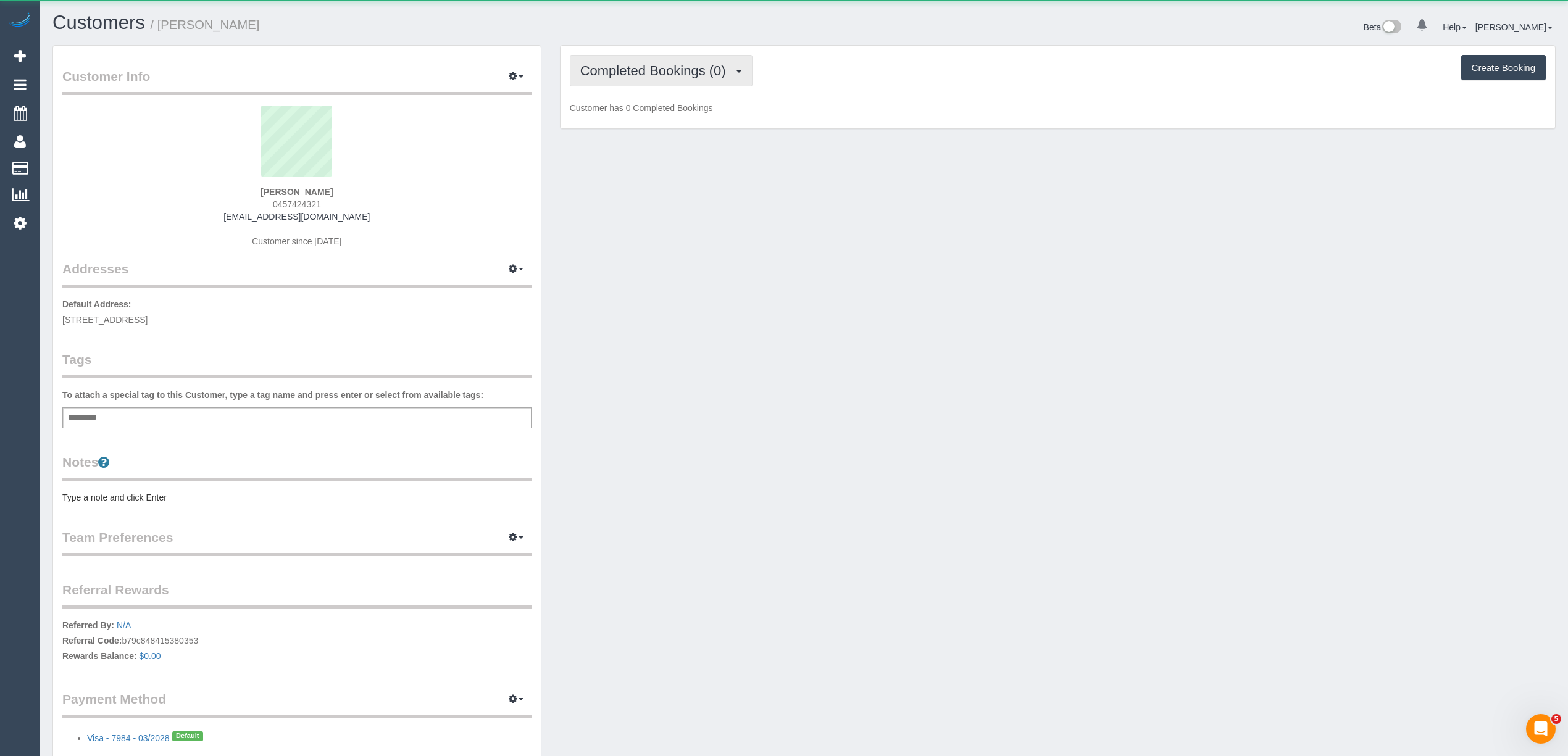
click at [627, 64] on span "Completed Bookings (0)" at bounding box center [656, 71] width 152 height 15
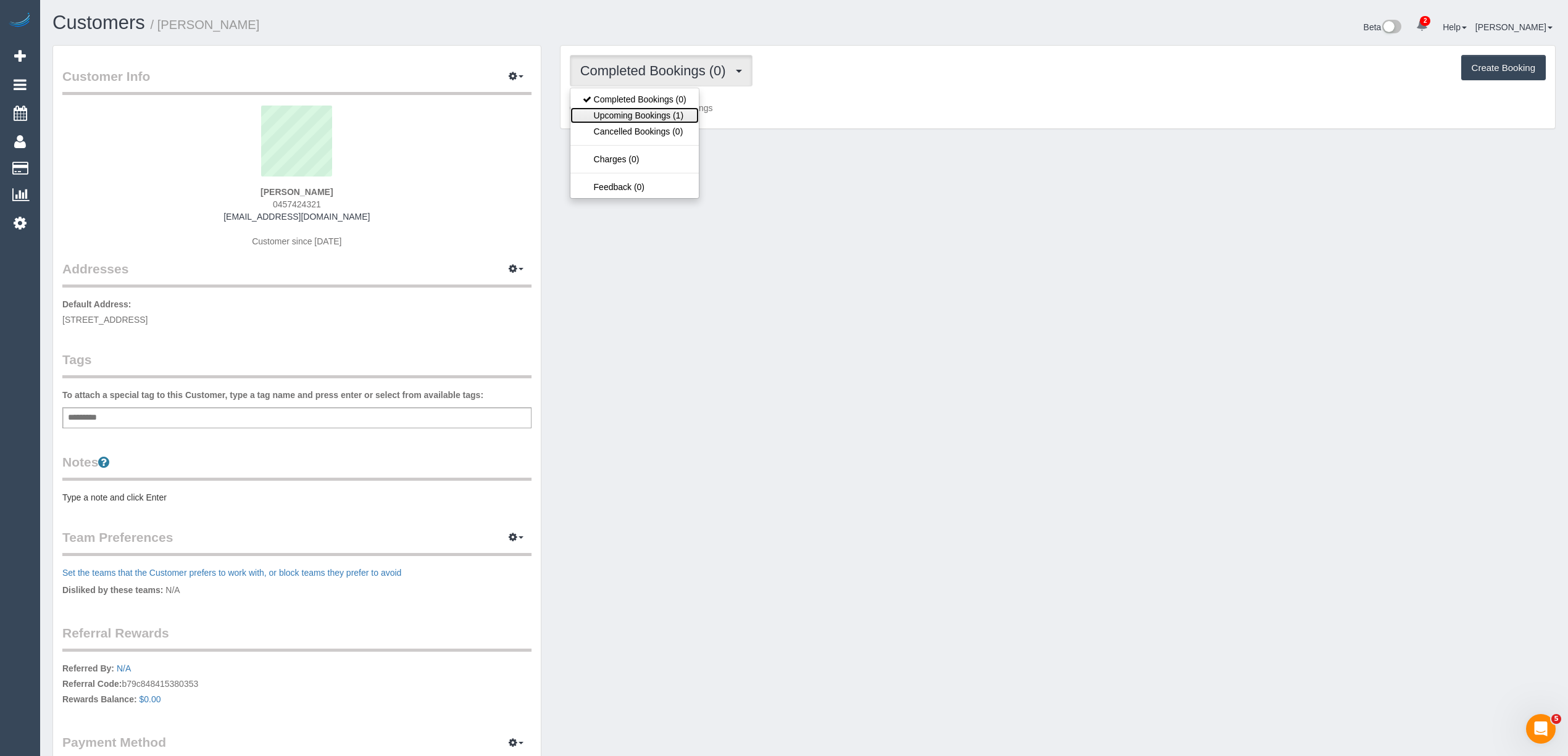
click at [663, 121] on link "Upcoming Bookings (1)" at bounding box center [634, 115] width 128 height 16
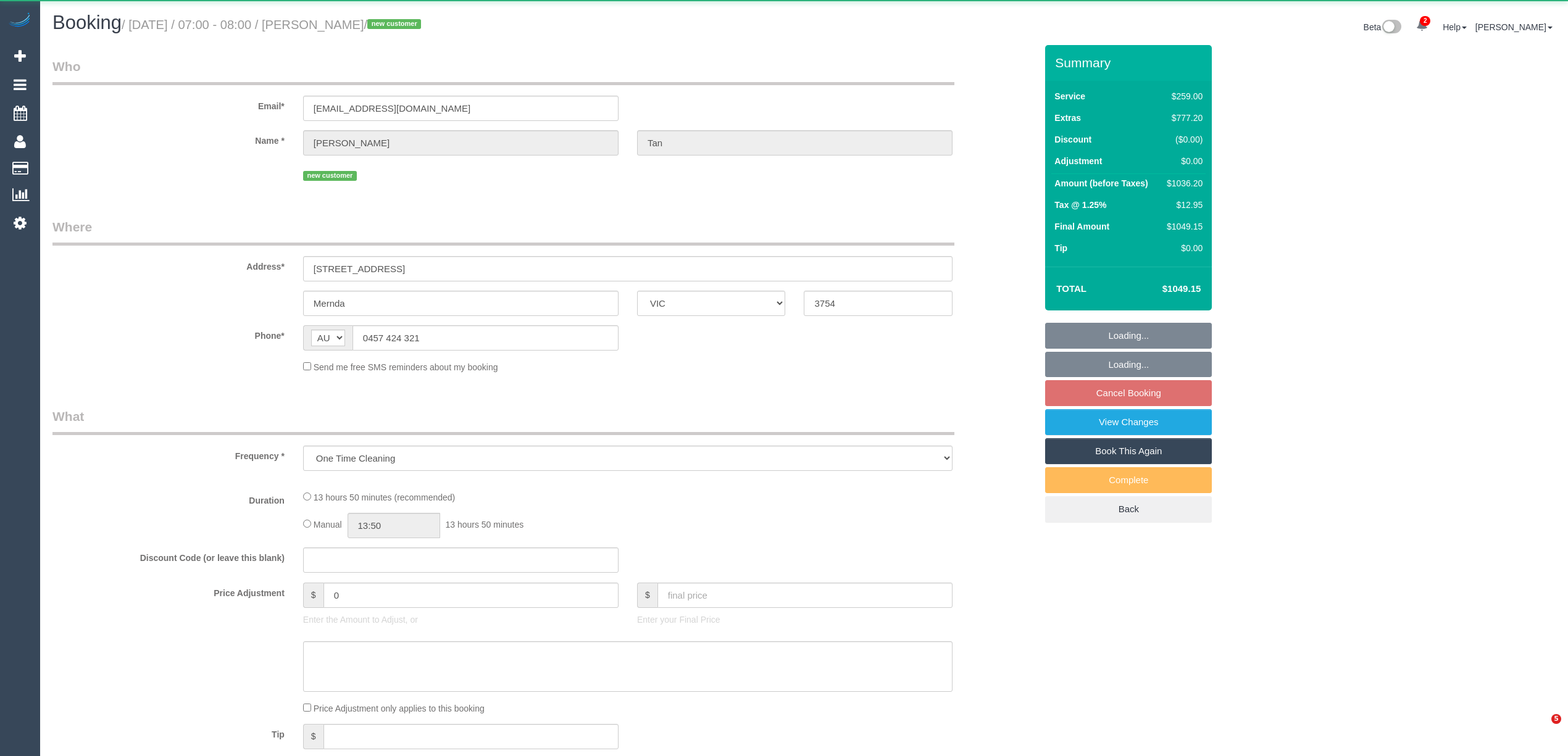
select select "VIC"
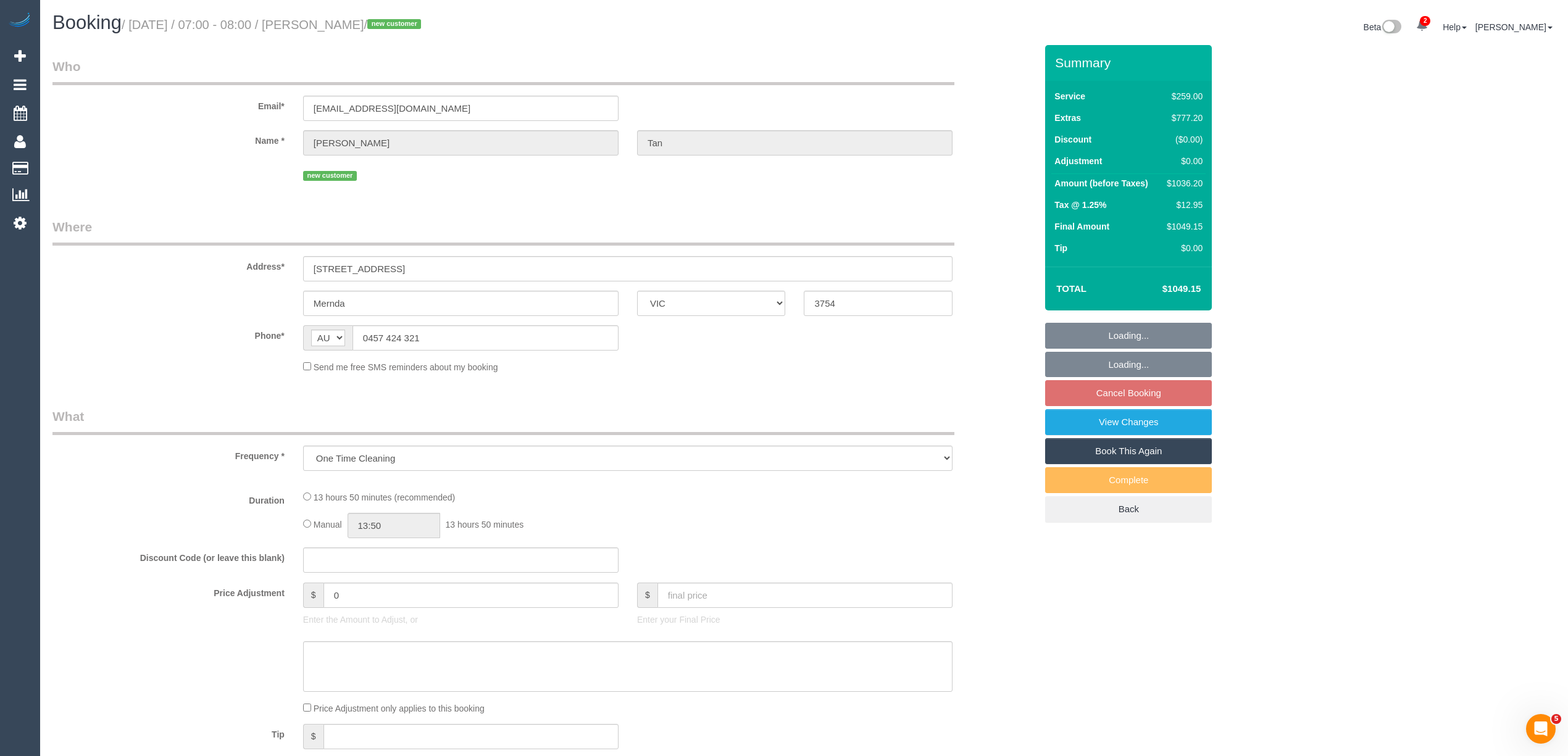
select select "string:stripe-pm_1SFbAu2GScqysDRVYNTTjHIB"
select select "number:28"
select select "number:14"
select select "number:19"
select select "number:25"
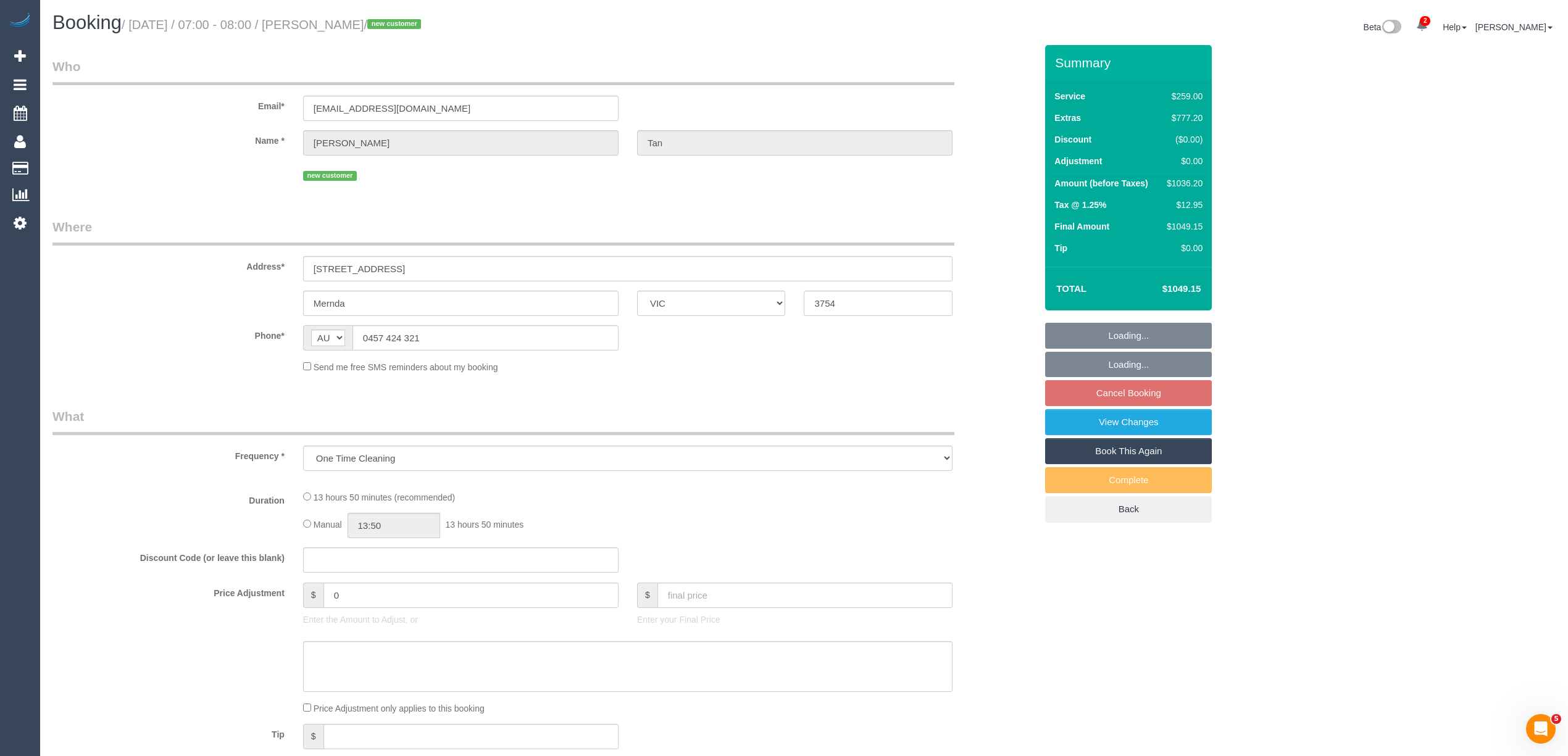
select select "number:26"
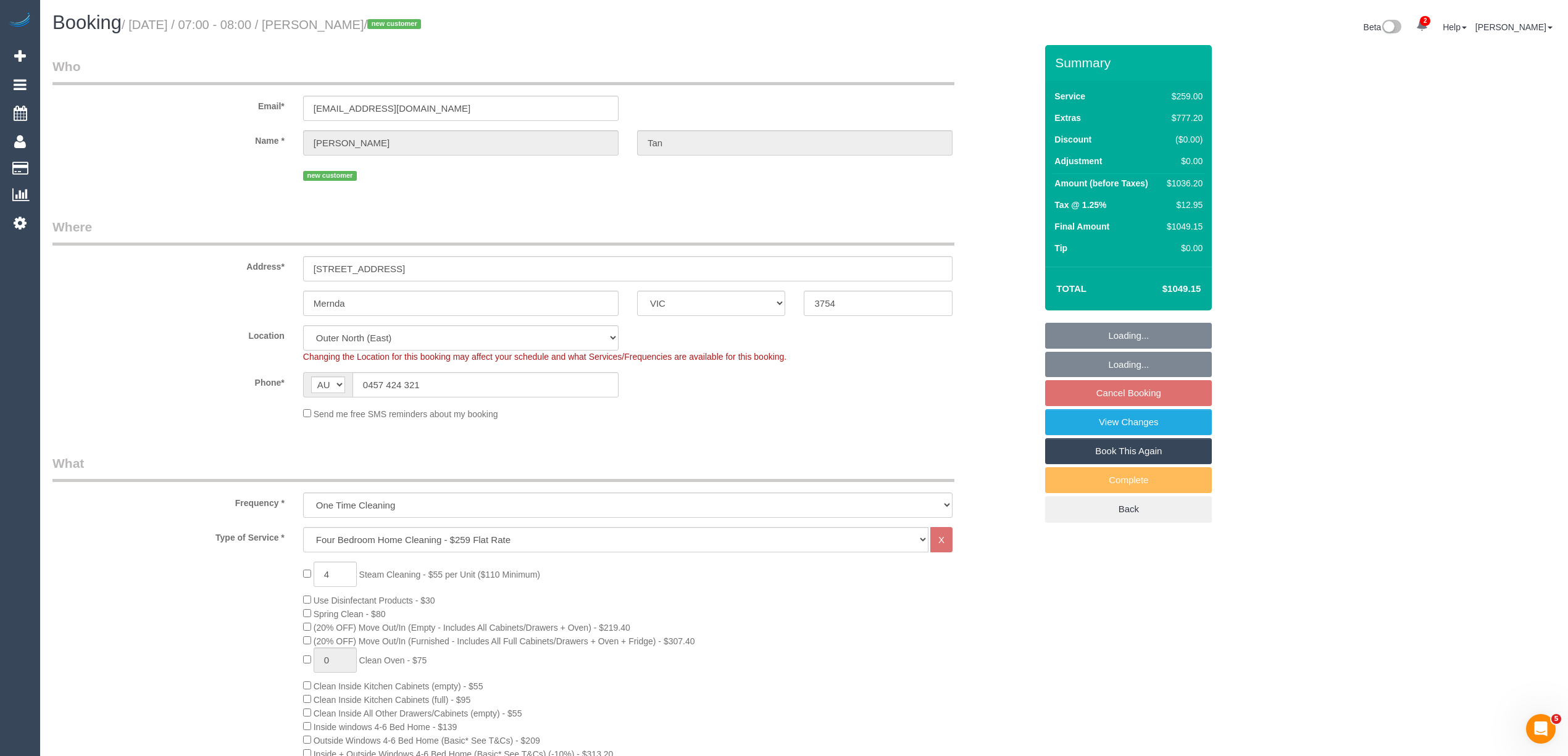
select select "object:1149"
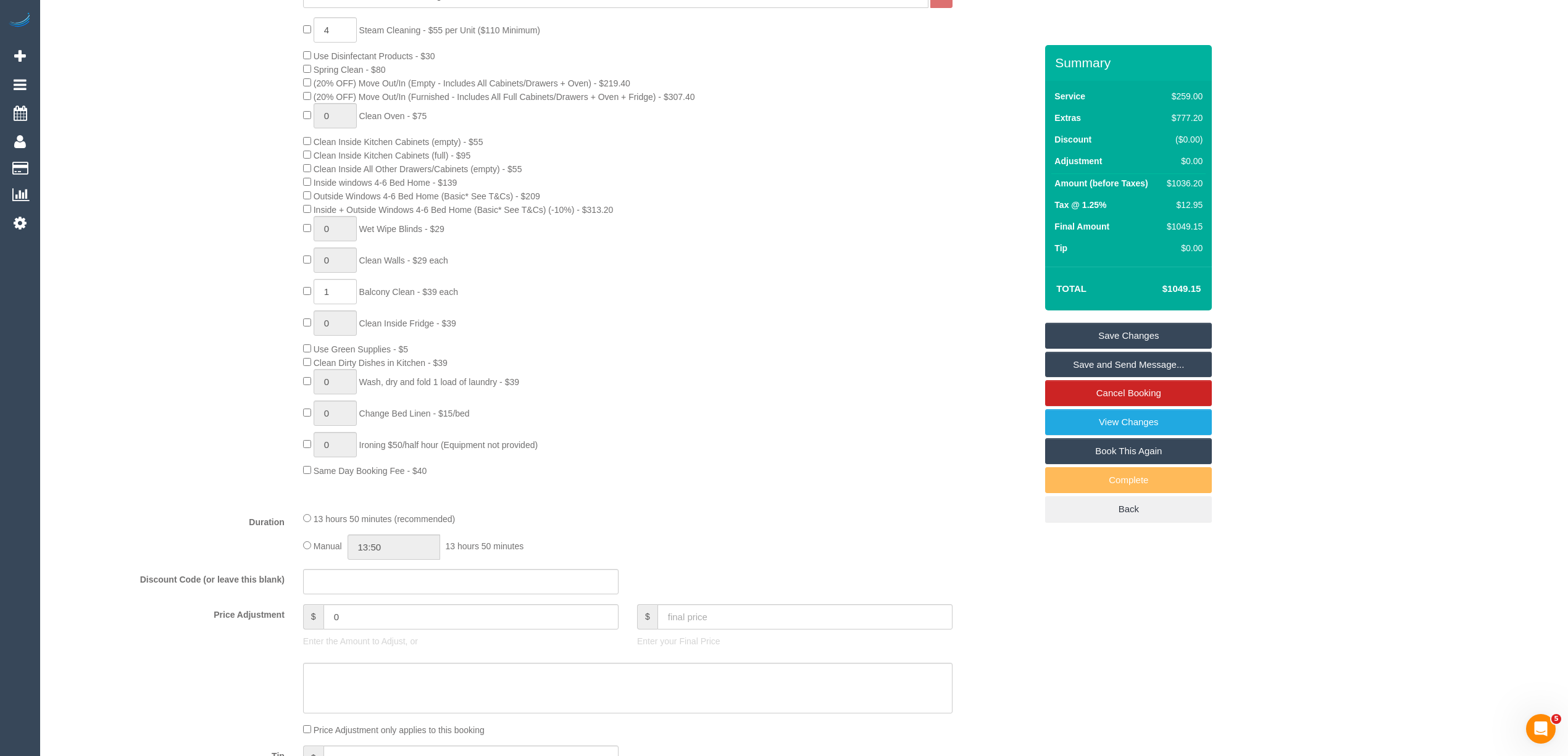
scroll to position [549, 0]
click at [122, 131] on div "4 Steam Cleaning - $55 per Unit ($110 Minimum) Use Disinfectant Products - $30 …" at bounding box center [544, 243] width 1002 height 459
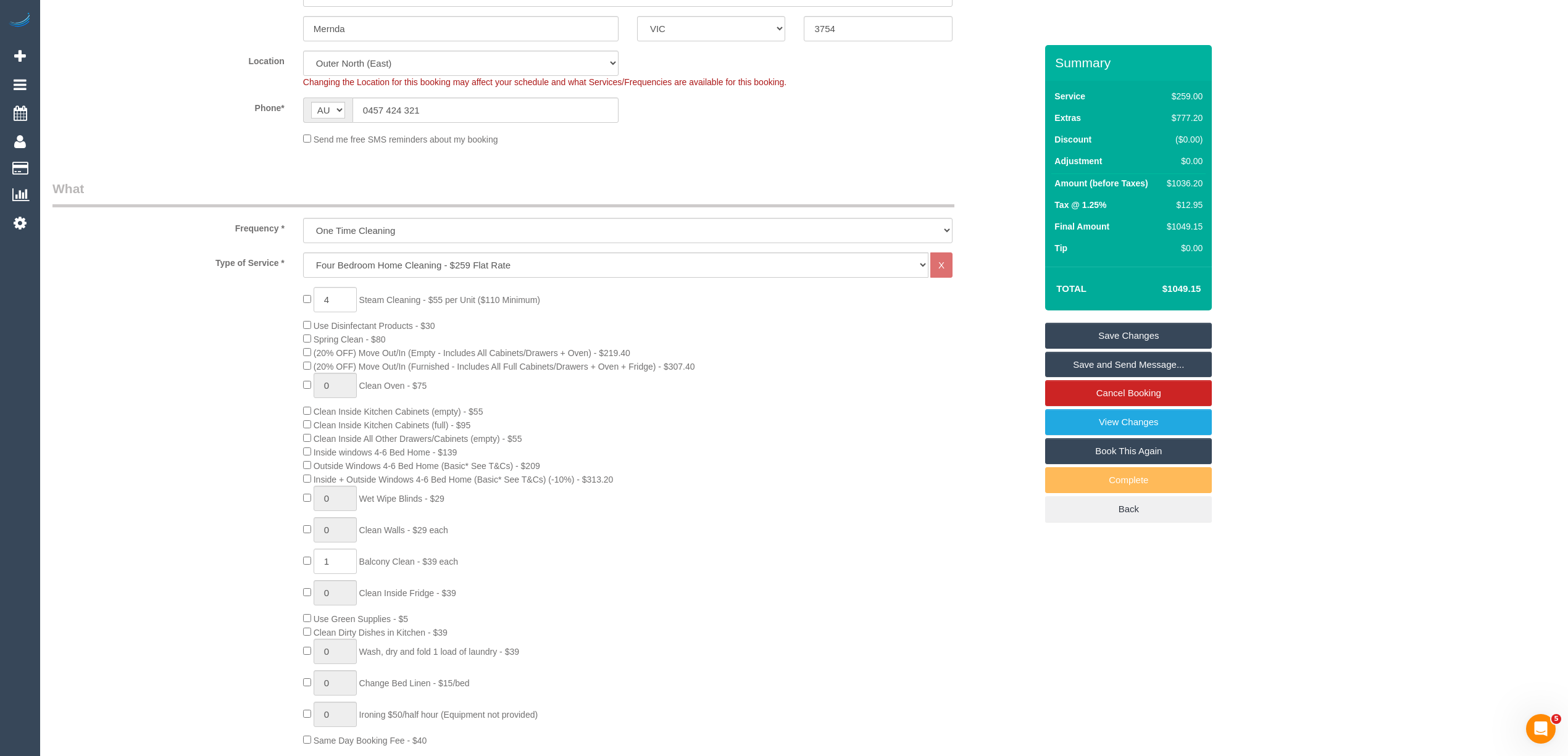
scroll to position [0, 0]
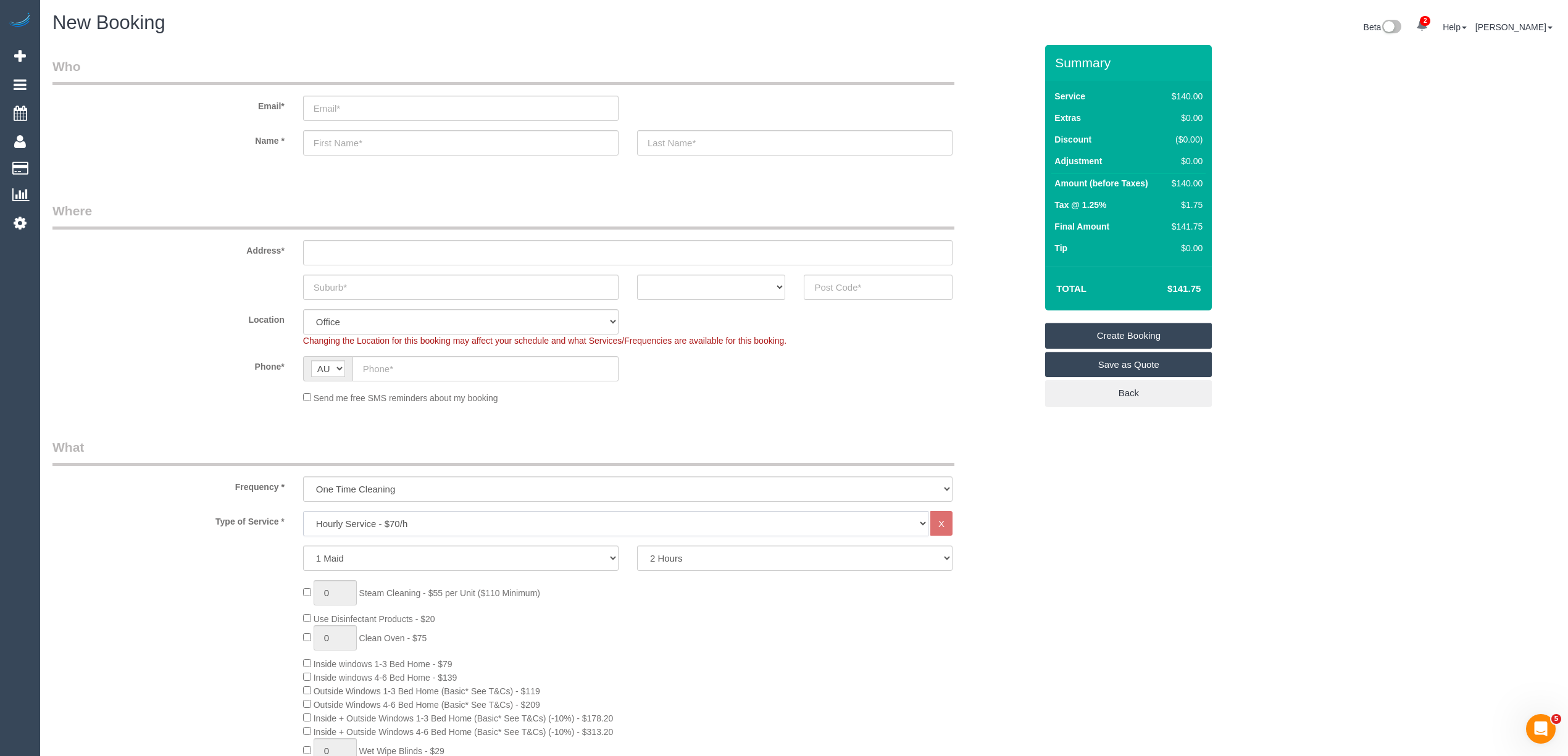
click at [336, 519] on select "Hourly Service - $70/h Hourly Service - $65/h Hourly Service - $60/h Hourly Ser…" at bounding box center [615, 523] width 625 height 25
click at [303, 511] on select "Hourly Service - $70/h Hourly Service - $65/h Hourly Service - $60/h Hourly Ser…" at bounding box center [615, 523] width 625 height 25
click at [479, 522] on select "Hourly Service - $70/h Hourly Service - $65/h Hourly Service - $60/h Hourly Ser…" at bounding box center [615, 523] width 625 height 25
select select "209"
click at [303, 511] on select "Hourly Service - $70/h Hourly Service - $65/h Hourly Service - $60/h Hourly Ser…" at bounding box center [615, 523] width 625 height 25
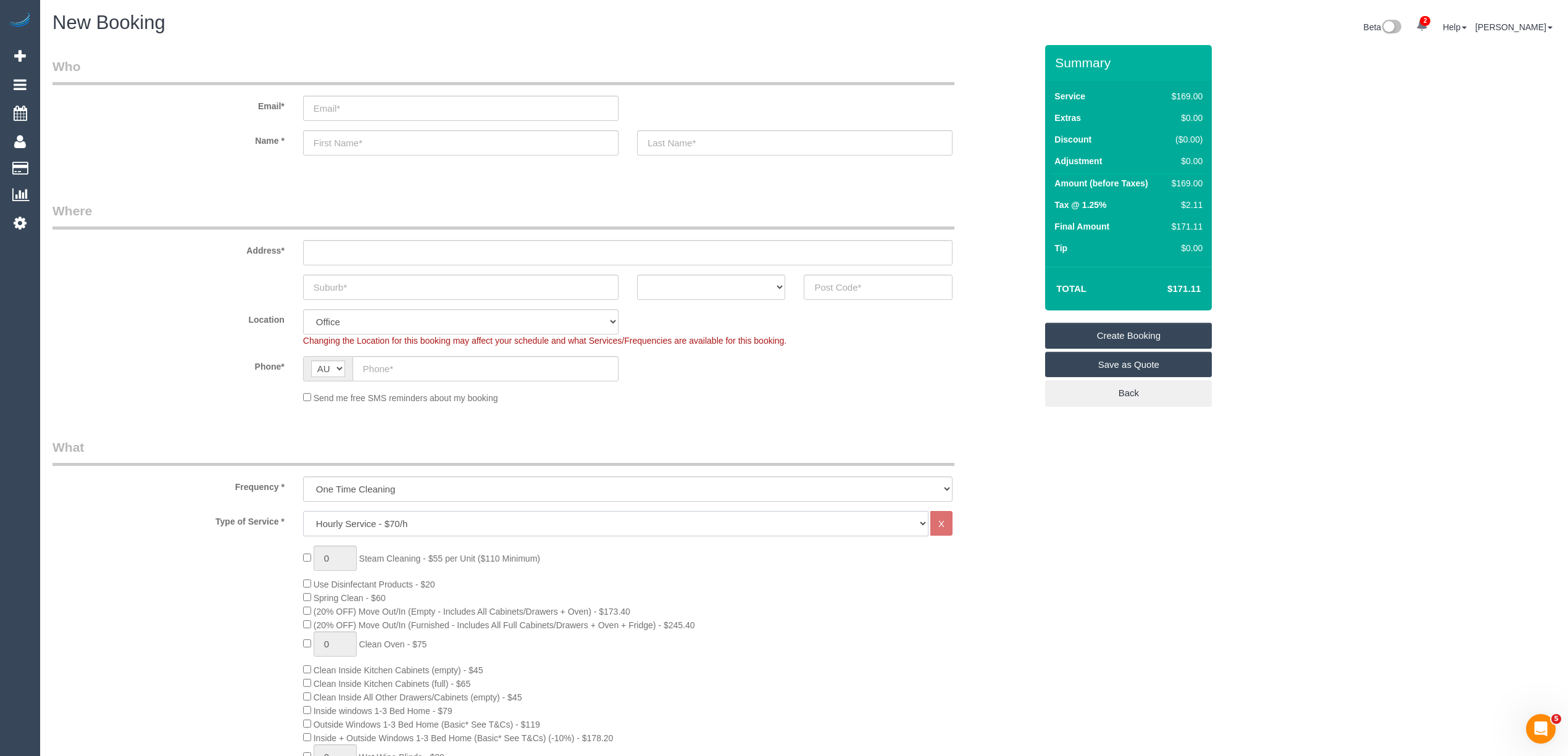
select select "1"
click at [677, 550] on select "2 Hours 2.5 Hours 3 Hours 3.5 Hours 4 Hours 4.5 Hours 5 Hours 5.5 Hours 6 Hours…" at bounding box center [795, 558] width 315 height 25
select select "240"
click at [637, 546] on select "2 Hours 2.5 Hours 3 Hours 3.5 Hours 4 Hours 4.5 Hours 5 Hours 5.5 Hours 6 Hours…" at bounding box center [795, 558] width 315 height 25
click at [341, 250] on input "text" at bounding box center [628, 252] width 649 height 25
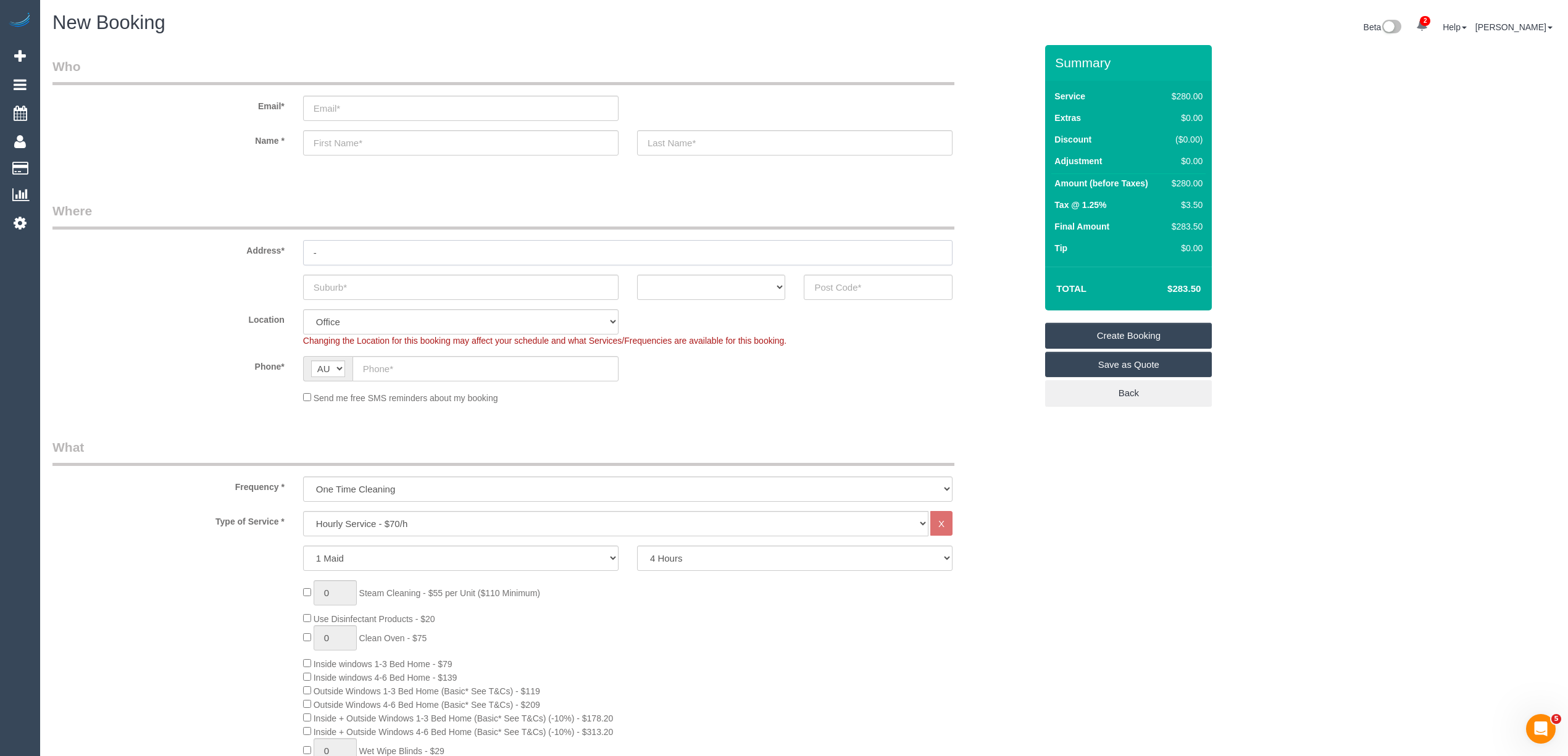
type input "-"
click at [334, 277] on input "text" at bounding box center [461, 287] width 315 height 25
click at [686, 288] on select "ACT [GEOGRAPHIC_DATA] NT [GEOGRAPHIC_DATA] SA TAS [GEOGRAPHIC_DATA] [GEOGRAPHIC…" at bounding box center [711, 287] width 149 height 25
select select "VIC"
click at [637, 275] on select "ACT [GEOGRAPHIC_DATA] NT [GEOGRAPHIC_DATA] SA TAS [GEOGRAPHIC_DATA] [GEOGRAPHIC…" at bounding box center [711, 287] width 149 height 25
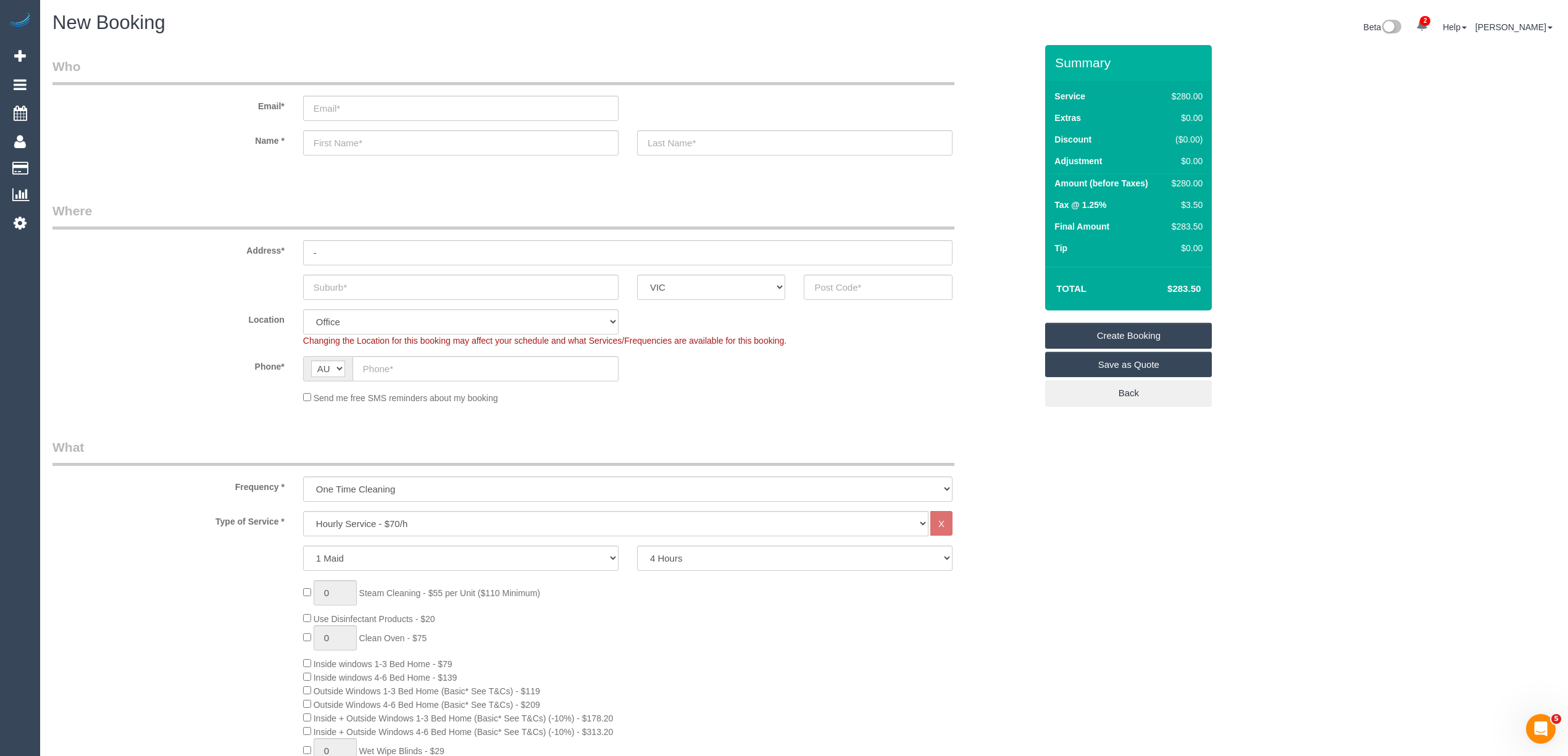
click at [371, 299] on fieldset "Where Address* - ACT NSW NT QLD SA TAS VIC WA Location Office City East (North)…" at bounding box center [545, 308] width 984 height 212
click at [351, 291] on input "text" at bounding box center [461, 287] width 315 height 25
click at [351, 284] on input "text" at bounding box center [461, 287] width 315 height 25
click at [356, 282] on input "text" at bounding box center [461, 287] width 315 height 25
click at [333, 284] on input "text" at bounding box center [461, 287] width 315 height 25
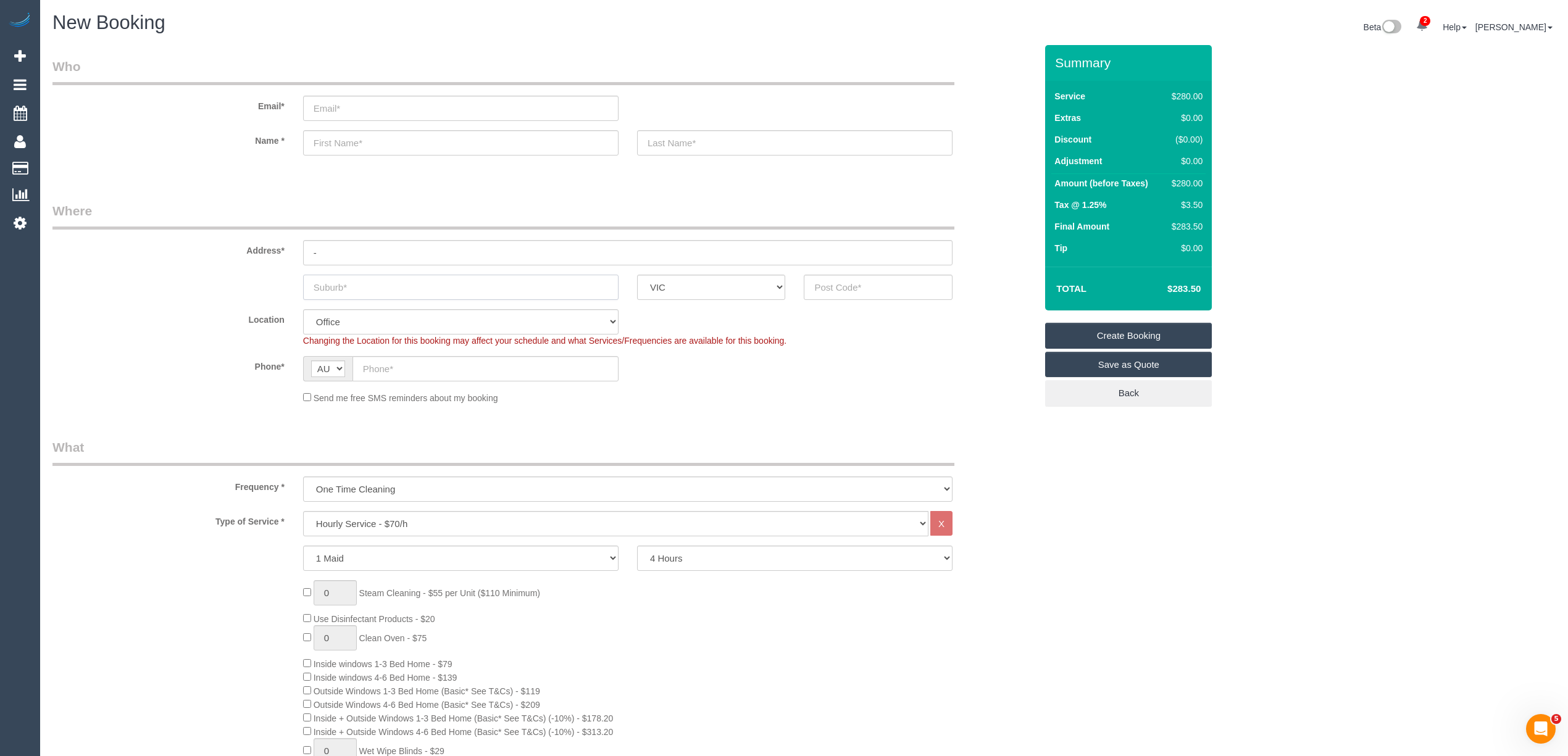
click at [326, 284] on input "text" at bounding box center [461, 287] width 315 height 25
click at [327, 281] on input "text" at bounding box center [461, 287] width 315 height 25
click at [332, 284] on input "text" at bounding box center [461, 287] width 315 height 25
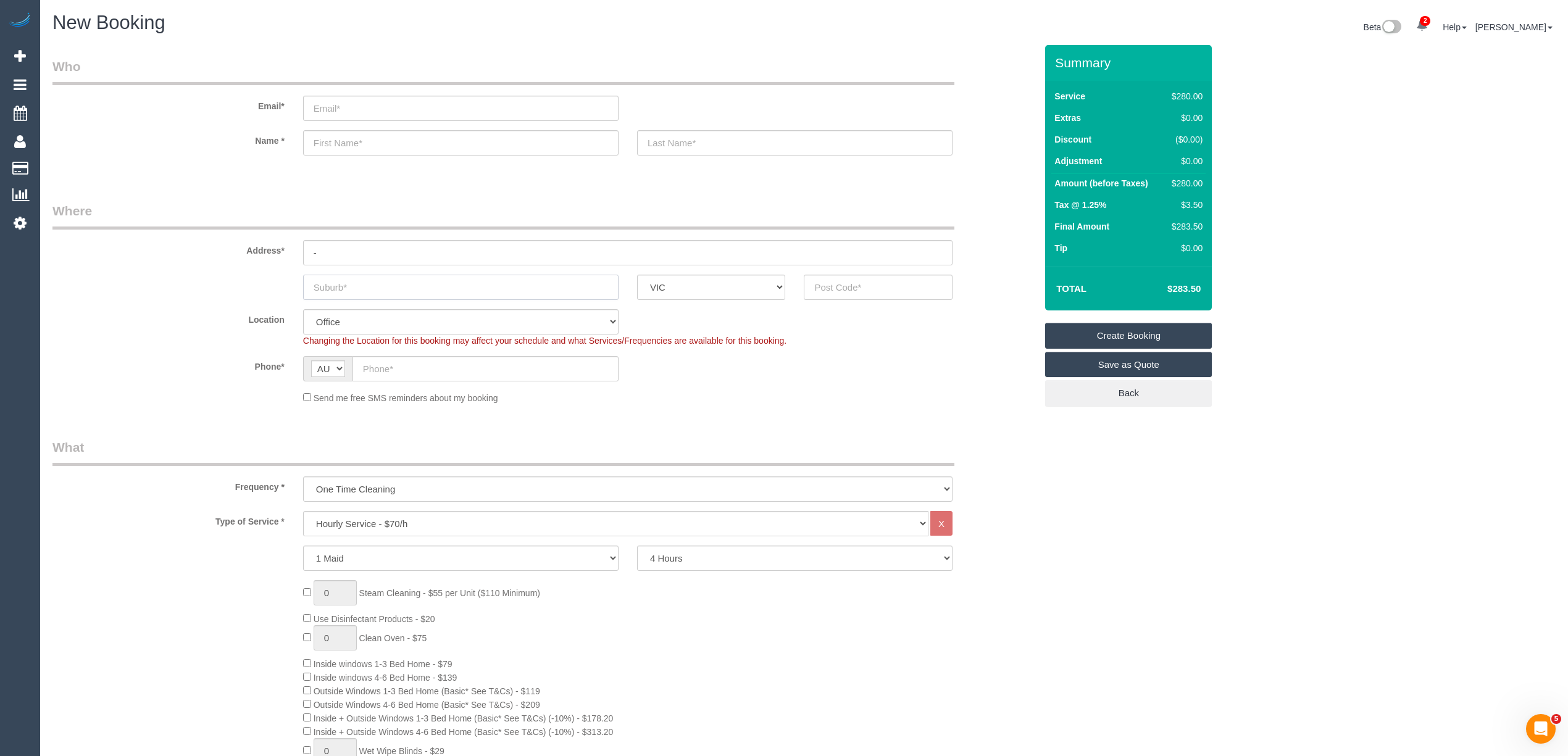
click at [332, 284] on input "text" at bounding box center [461, 287] width 315 height 25
click at [327, 289] on input "text" at bounding box center [461, 287] width 315 height 25
click at [694, 554] on select "2 Hours 2.5 Hours 3 Hours 3.5 Hours 4 Hours 4.5 Hours 5 Hours 5.5 Hours 6 Hours…" at bounding box center [795, 558] width 315 height 25
select select "180"
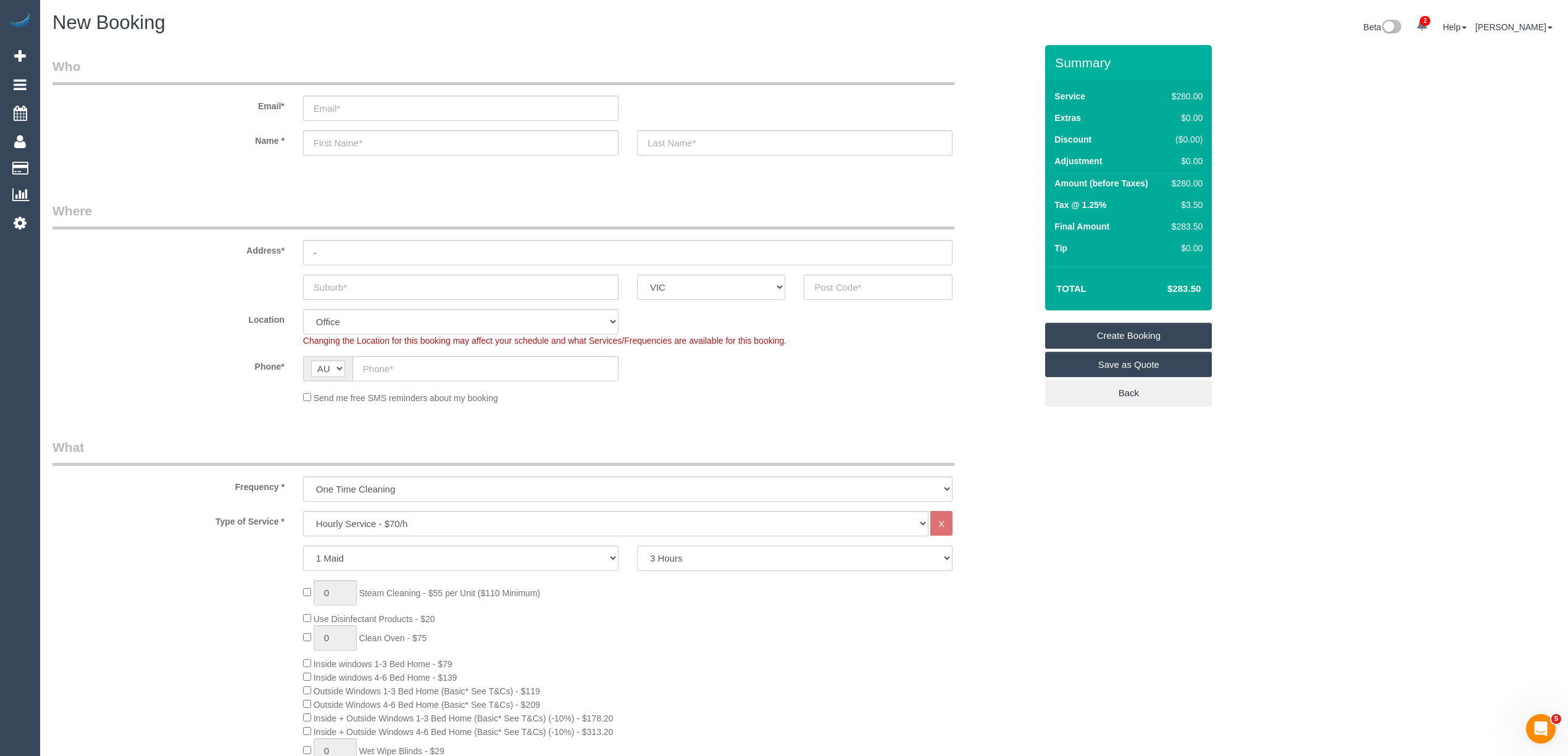
click at [637, 546] on select "2 Hours 2.5 Hours 3 Hours 3.5 Hours 4 Hours 4.5 Hours 5 Hours 5.5 Hours 6 Hours…" at bounding box center [795, 558] width 315 height 25
click at [872, 286] on input "text" at bounding box center [878, 287] width 149 height 25
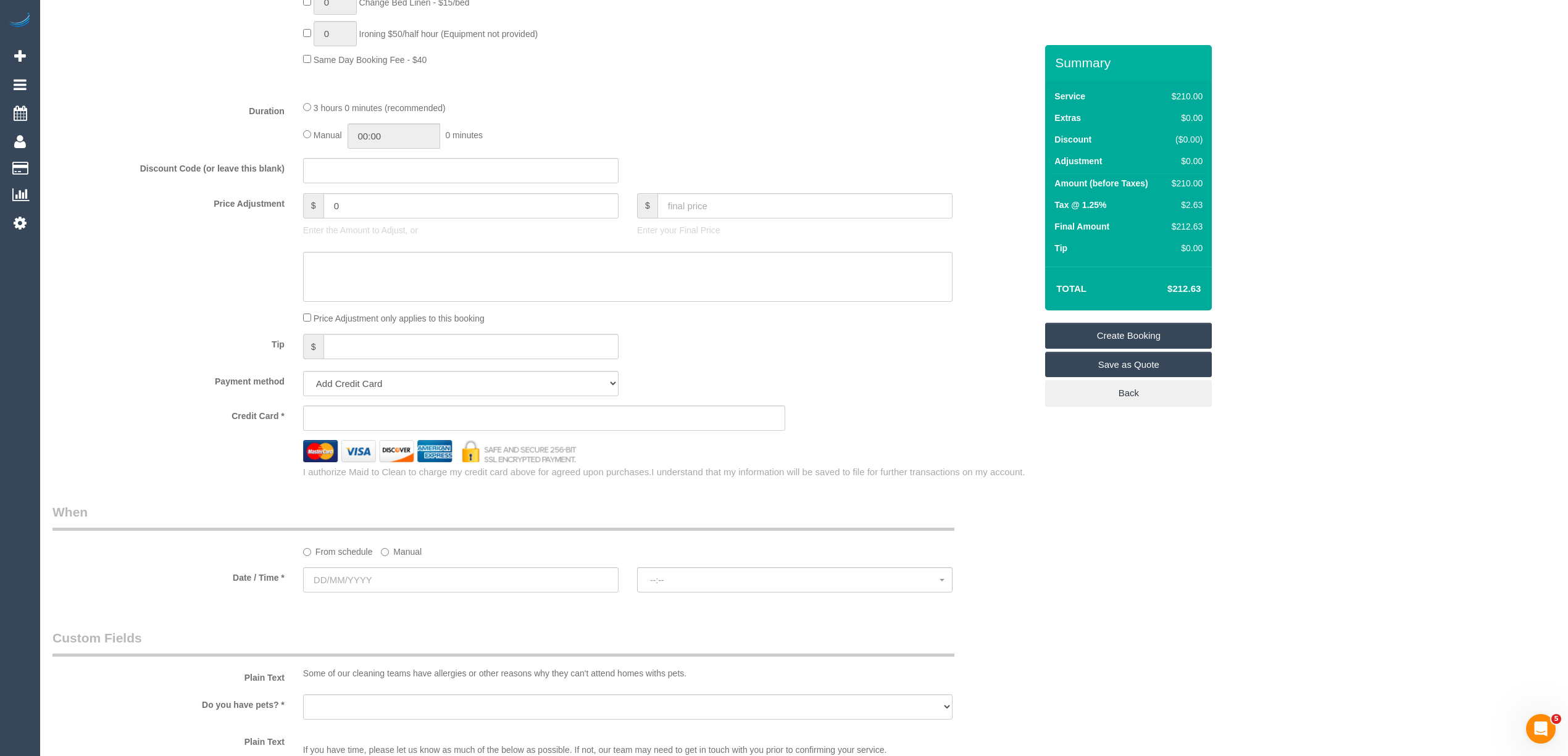
scroll to position [1096, 0]
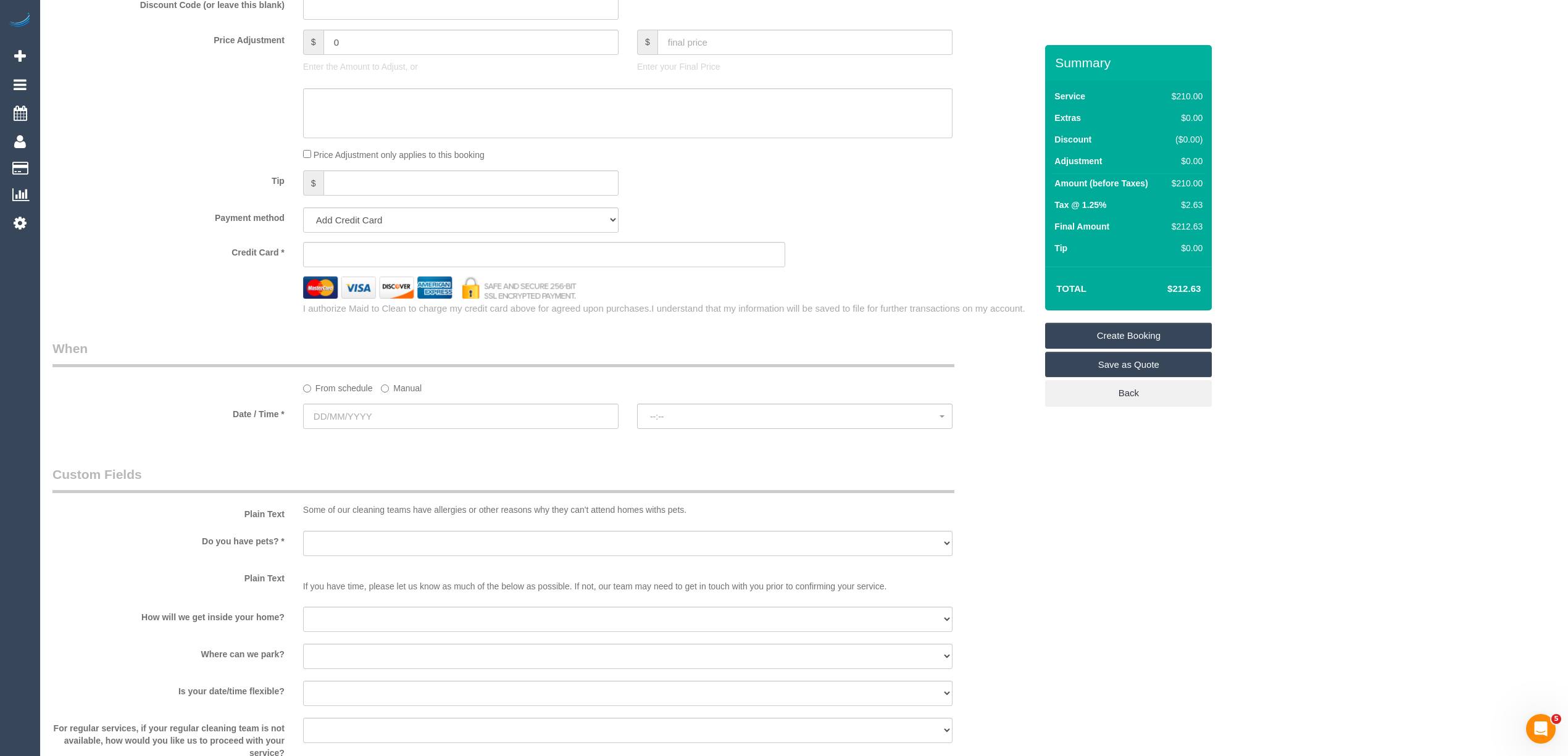
type input "3183"
click at [334, 408] on input "text" at bounding box center [461, 416] width 315 height 25
select select "55"
select select "object:2366"
click at [1292, 528] on div "Who Email* Name * Where Address* - ACT NSW NT QLD SA TAS VIC WA 3183 Location O…" at bounding box center [804, 65] width 1503 height 2233
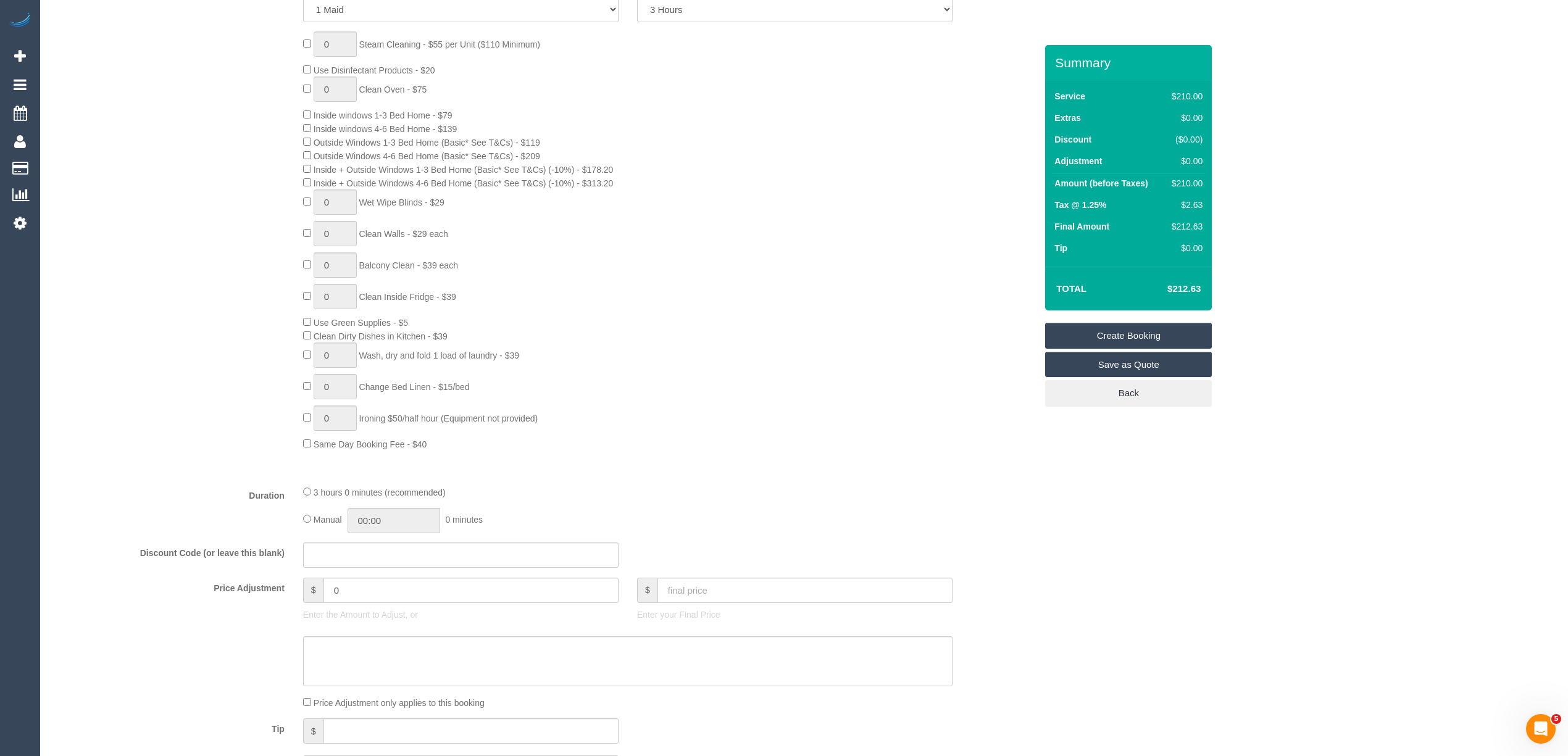
scroll to position [0, 0]
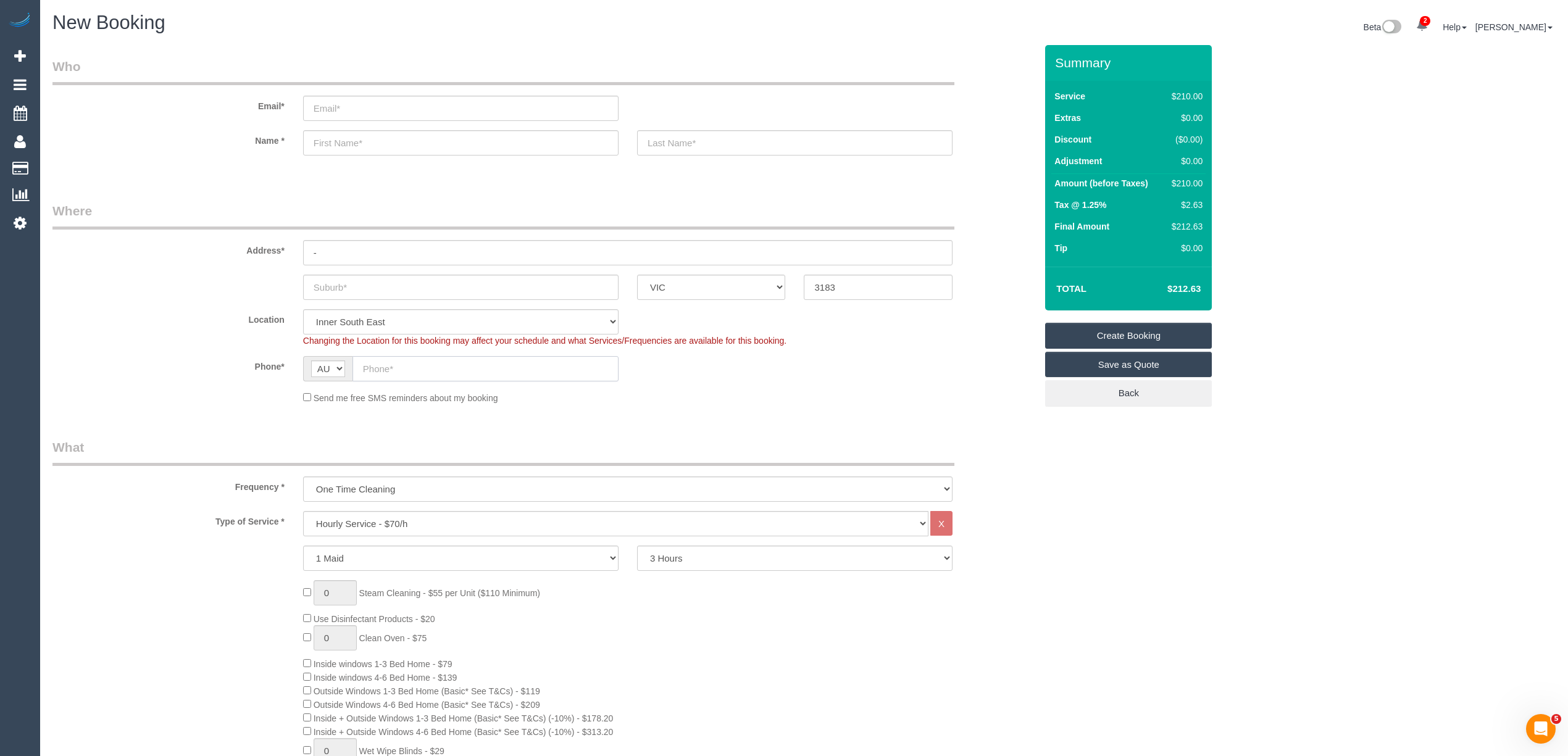
click at [422, 363] on input "text" at bounding box center [485, 368] width 266 height 25
paste input "61 413 623 623"
drag, startPoint x: 377, startPoint y: 368, endPoint x: 335, endPoint y: 368, distance: 42.0
click at [335, 368] on div "AF AL DZ AD AO AI AQ AG AR AM AW AU AT AZ BS BH BD BB BY BE BZ BJ BM BT BO BA B…" at bounding box center [461, 368] width 315 height 25
type input "0413 623 623"
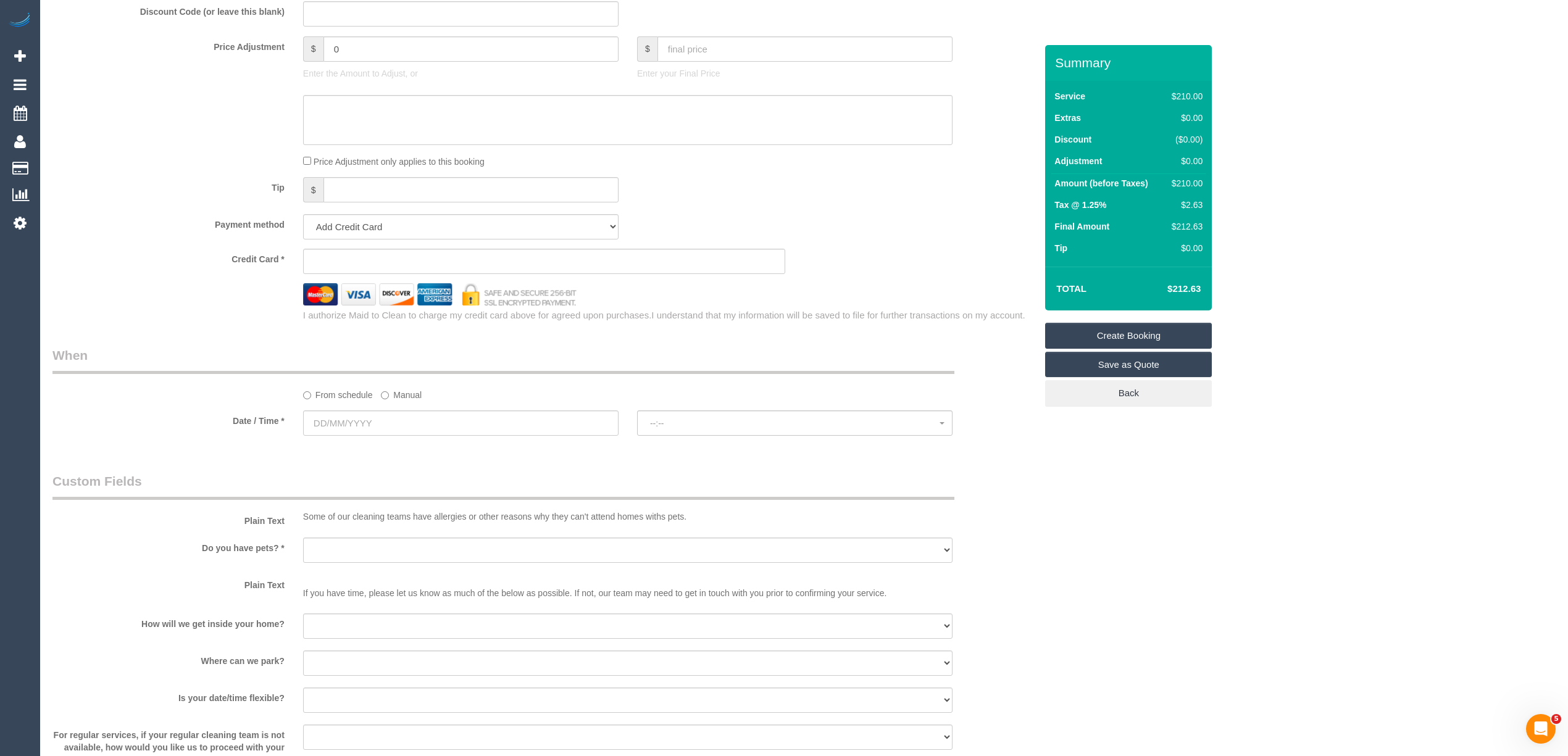
scroll to position [1096, 0]
click at [347, 417] on input "text" at bounding box center [461, 416] width 315 height 25
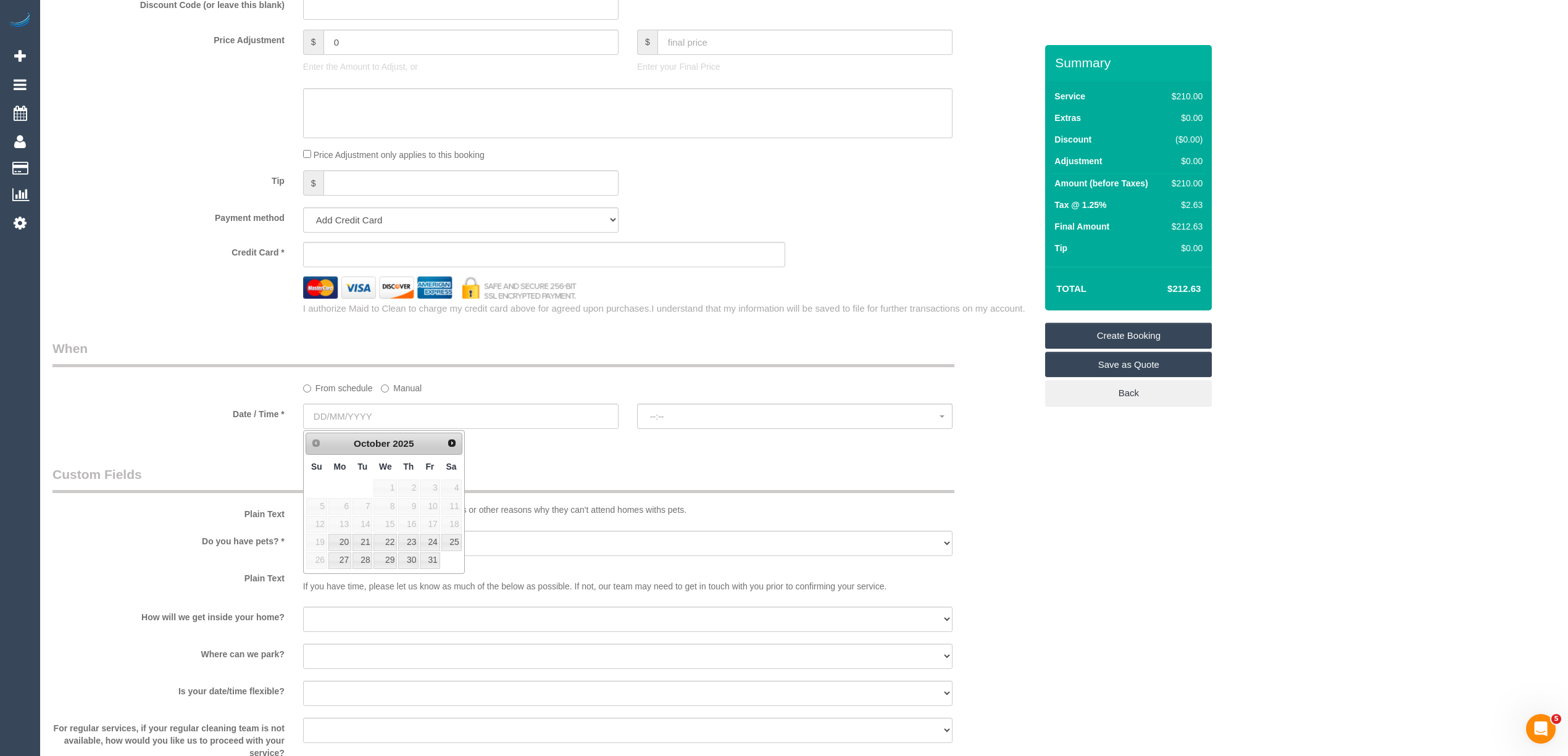
click at [1137, 555] on div "Who Email* Name * Where Address* - ACT NSW NT QLD SA TAS VIC WA 3183 Location O…" at bounding box center [804, 65] width 1503 height 2233
click at [341, 405] on input "text" at bounding box center [461, 416] width 315 height 25
click at [336, 406] on input "text" at bounding box center [461, 416] width 315 height 25
click at [1200, 521] on div "Who Email* Name * Where Address* - ACT NSW NT QLD SA TAS VIC WA 3183 Location O…" at bounding box center [804, 65] width 1503 height 2233
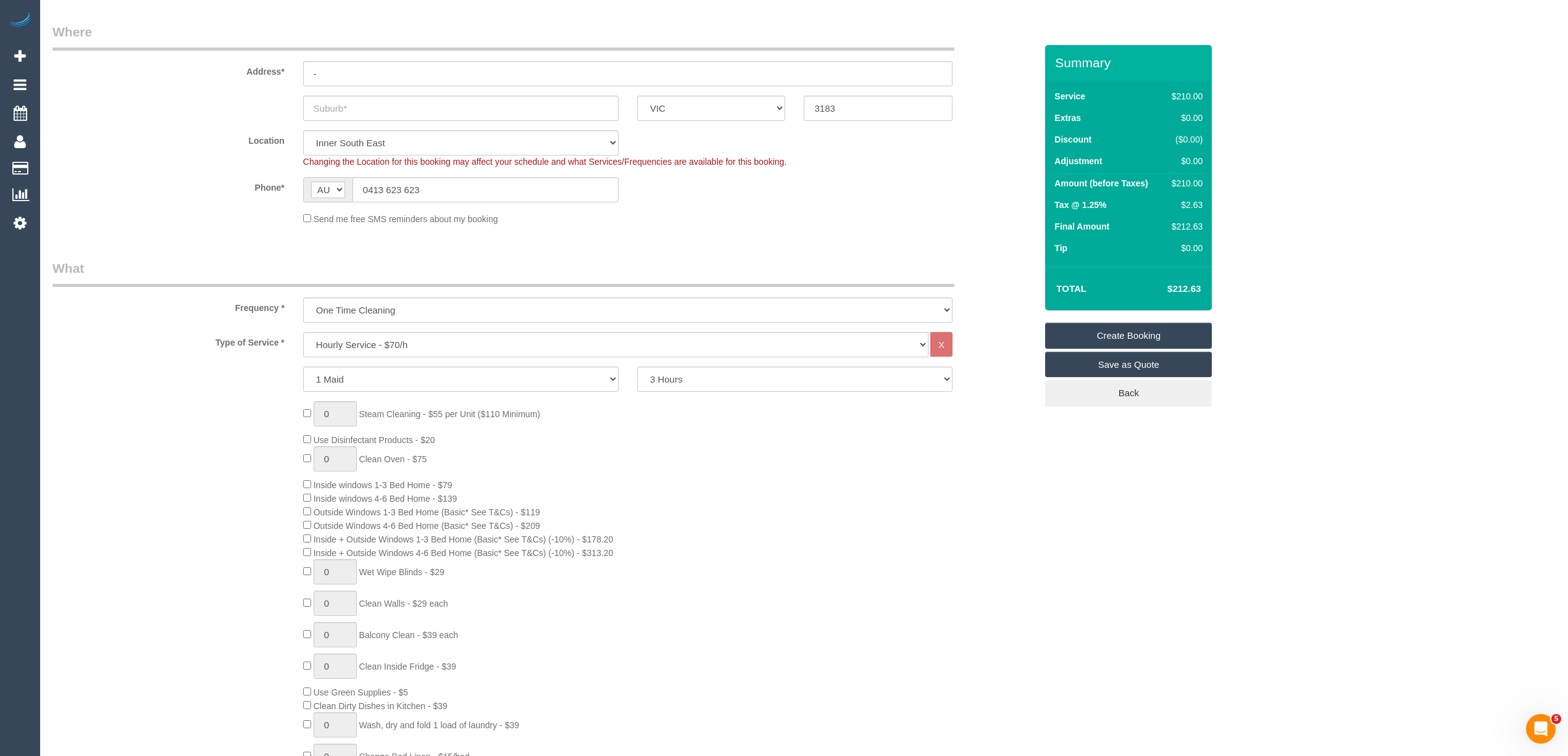
scroll to position [0, 0]
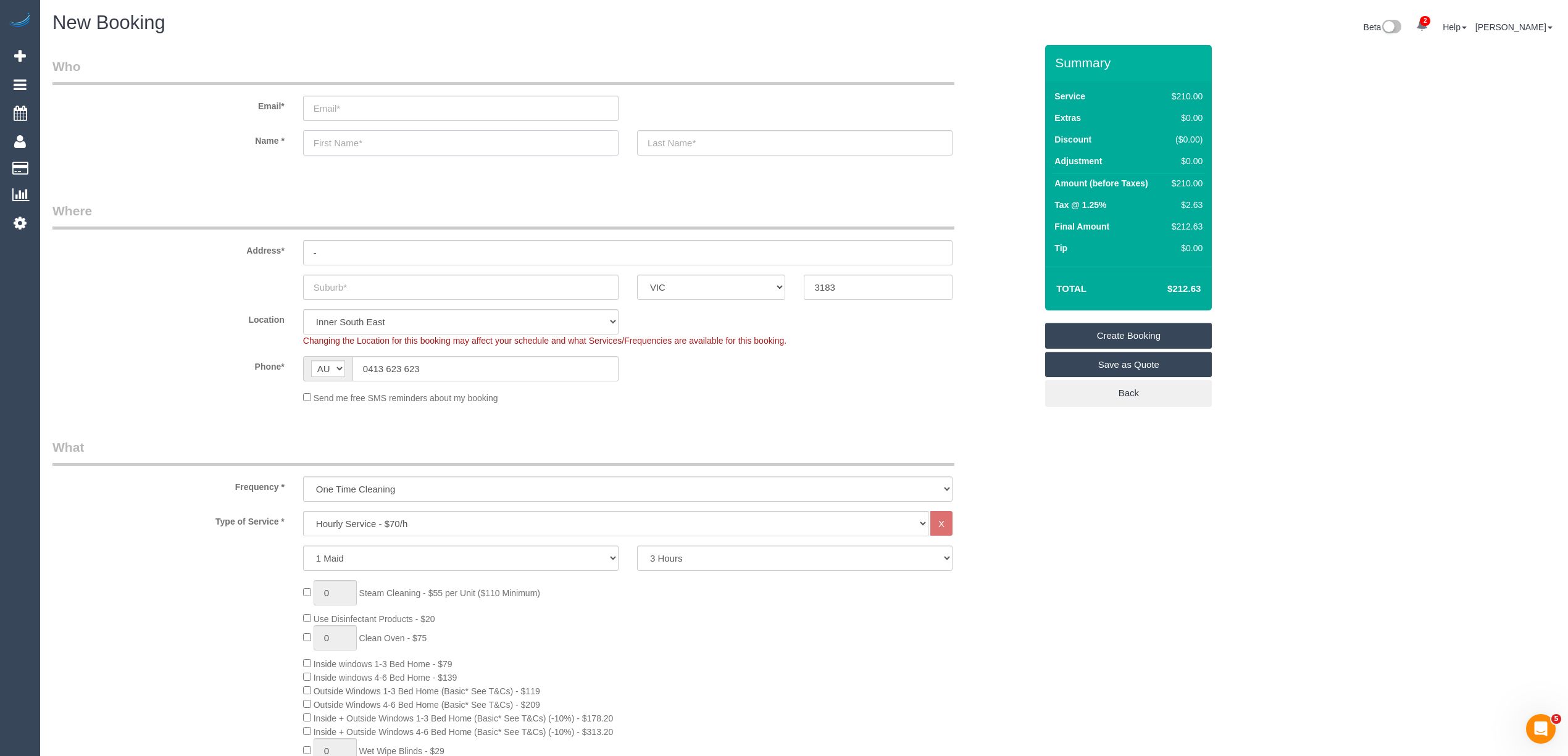
click at [369, 140] on input "text" at bounding box center [461, 142] width 315 height 25
click at [364, 143] on input "text" at bounding box center [461, 142] width 315 height 25
click at [351, 282] on input "text" at bounding box center [461, 287] width 315 height 25
type input "St Kilda East"
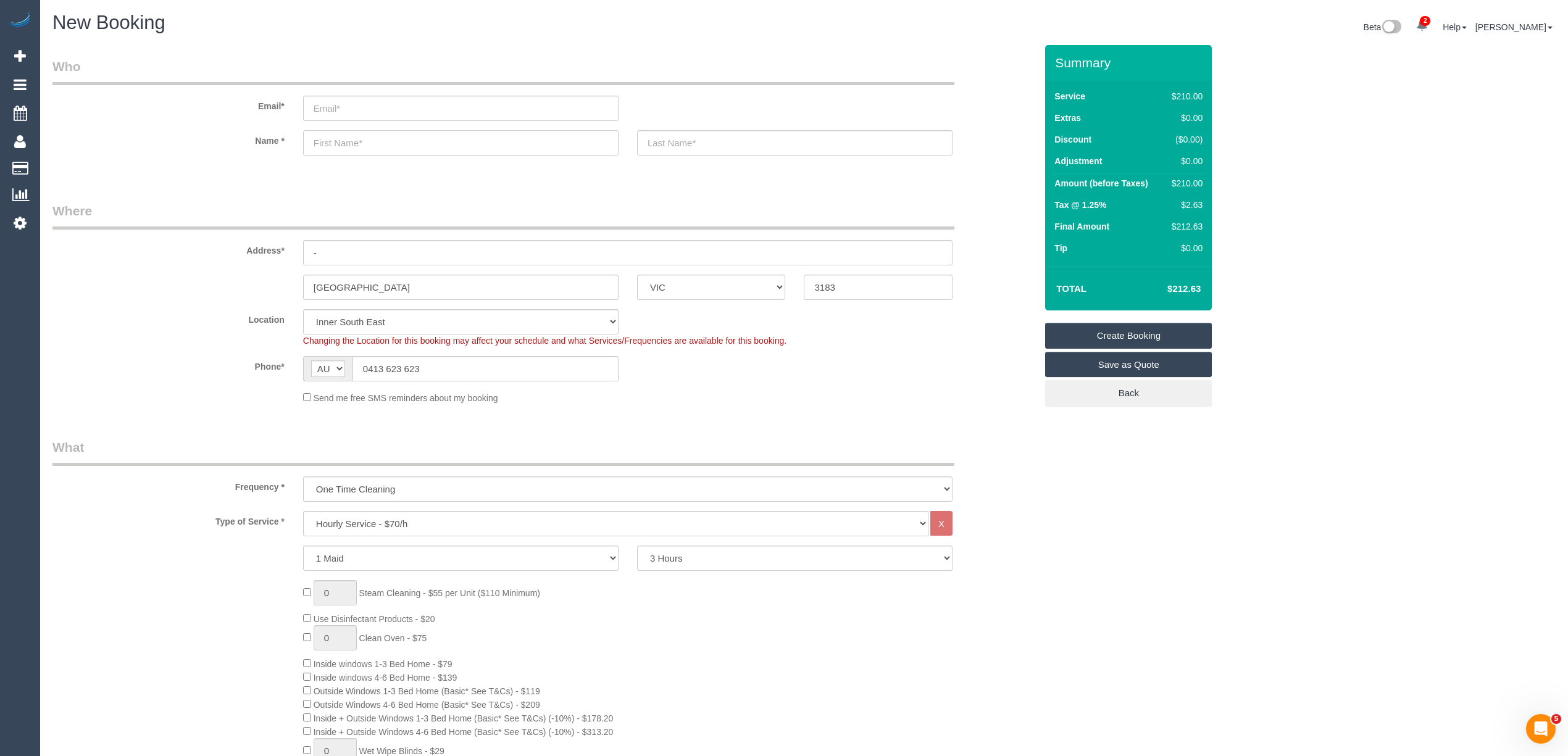
click at [349, 138] on input "text" at bounding box center [461, 142] width 315 height 25
drag, startPoint x: 363, startPoint y: 134, endPoint x: 359, endPoint y: 141, distance: 8.1
click at [360, 137] on input "text" at bounding box center [461, 142] width 315 height 25
type input "Kathy"
drag, startPoint x: 429, startPoint y: 368, endPoint x: 296, endPoint y: 371, distance: 133.0
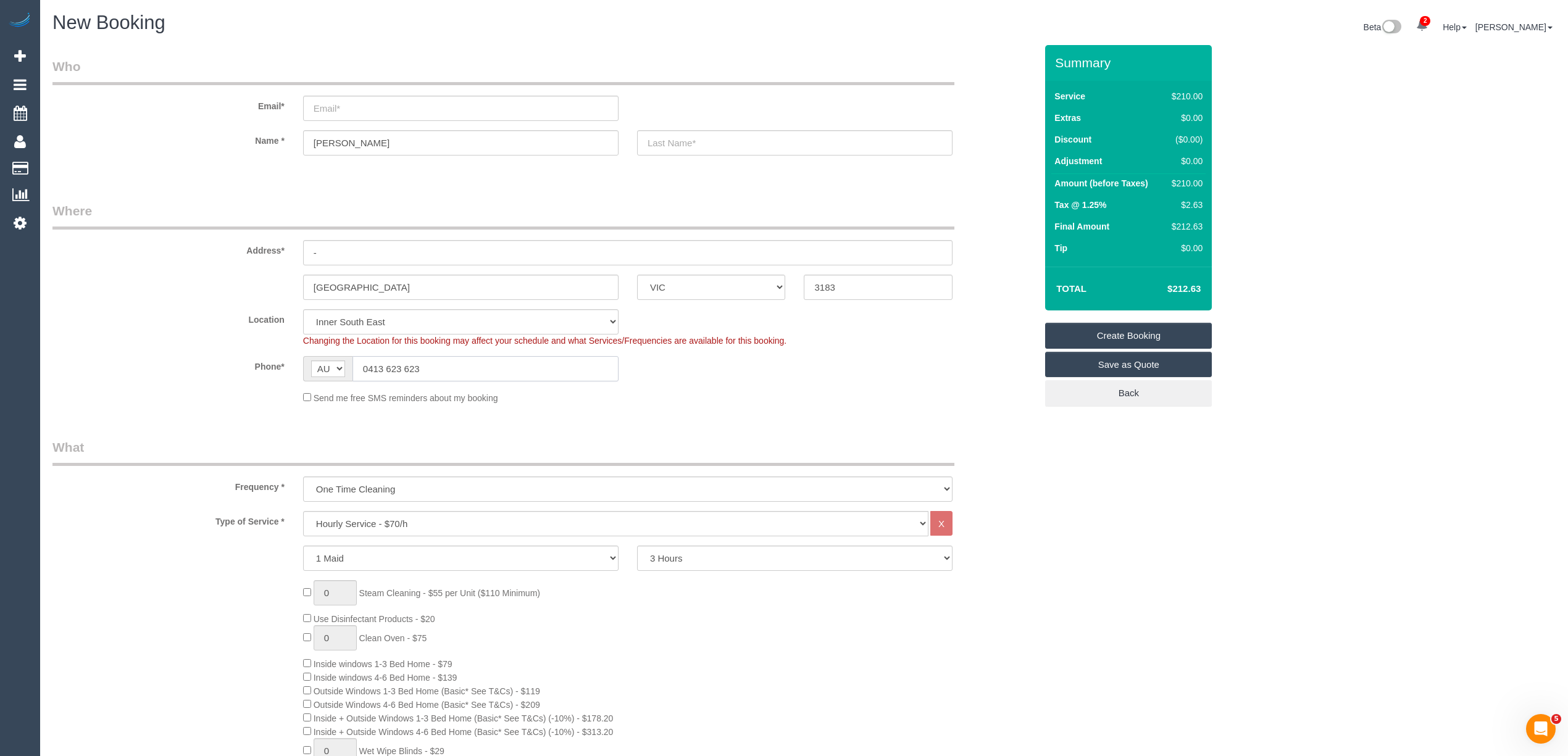
click at [296, 371] on div "AF AL DZ AD AO AI AQ AG AR AM AW AU AT AZ BS BH BD BB BY BE BZ BJ BM BT BO BA B…" at bounding box center [460, 368] width 334 height 25
click at [366, 523] on select "Hourly Service - $70/h Hourly Service - $65/h Hourly Service - $60/h Hourly Ser…" at bounding box center [615, 523] width 625 height 25
select select "212"
click at [303, 511] on select "Hourly Service - $70/h Hourly Service - $65/h Hourly Service - $60/h Hourly Ser…" at bounding box center [615, 523] width 625 height 25
click at [1193, 285] on h4 "$427.68" at bounding box center [1165, 289] width 70 height 10
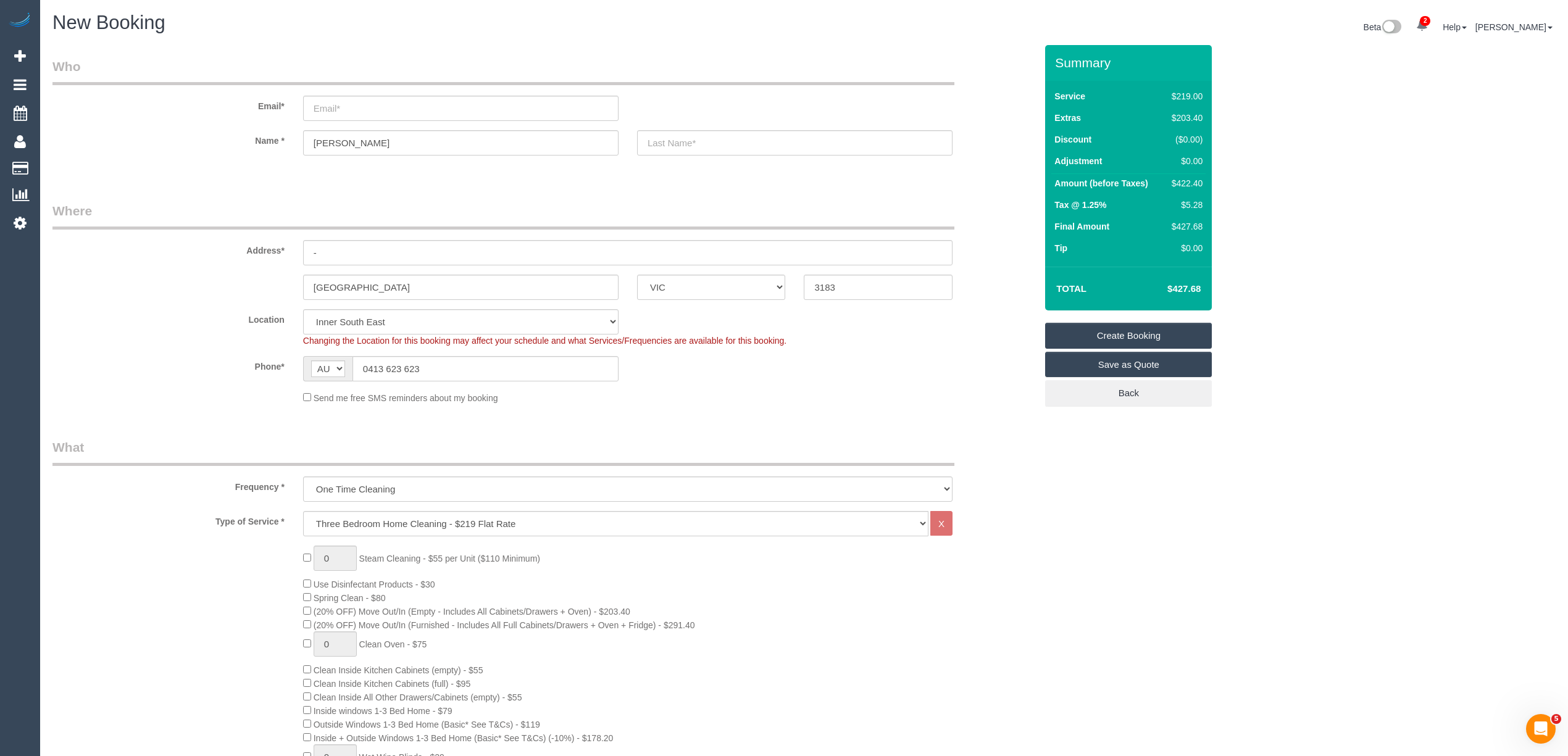
click at [1193, 285] on h4 "$427.68" at bounding box center [1165, 289] width 70 height 10
copy h4 "427.68"
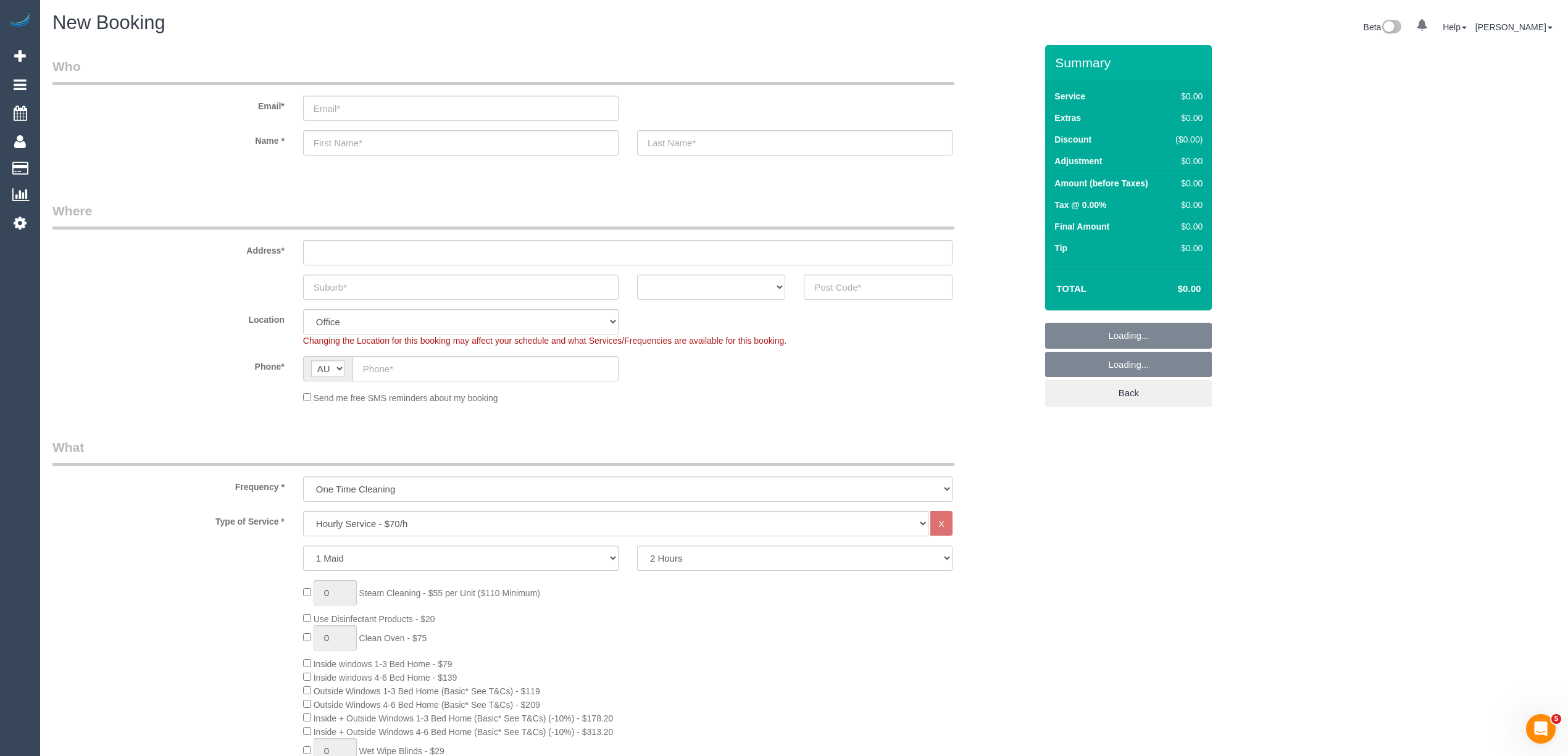
select select "object:825"
click at [350, 516] on select "Hourly Service - $70/h Hourly Service - $65/h Hourly Service - $60/h Hourly Ser…" at bounding box center [615, 523] width 625 height 25
select select "213"
click at [303, 511] on select "Hourly Service - $70/h Hourly Service - $65/h Hourly Service - $60/h Hourly Ser…" at bounding box center [615, 523] width 625 height 25
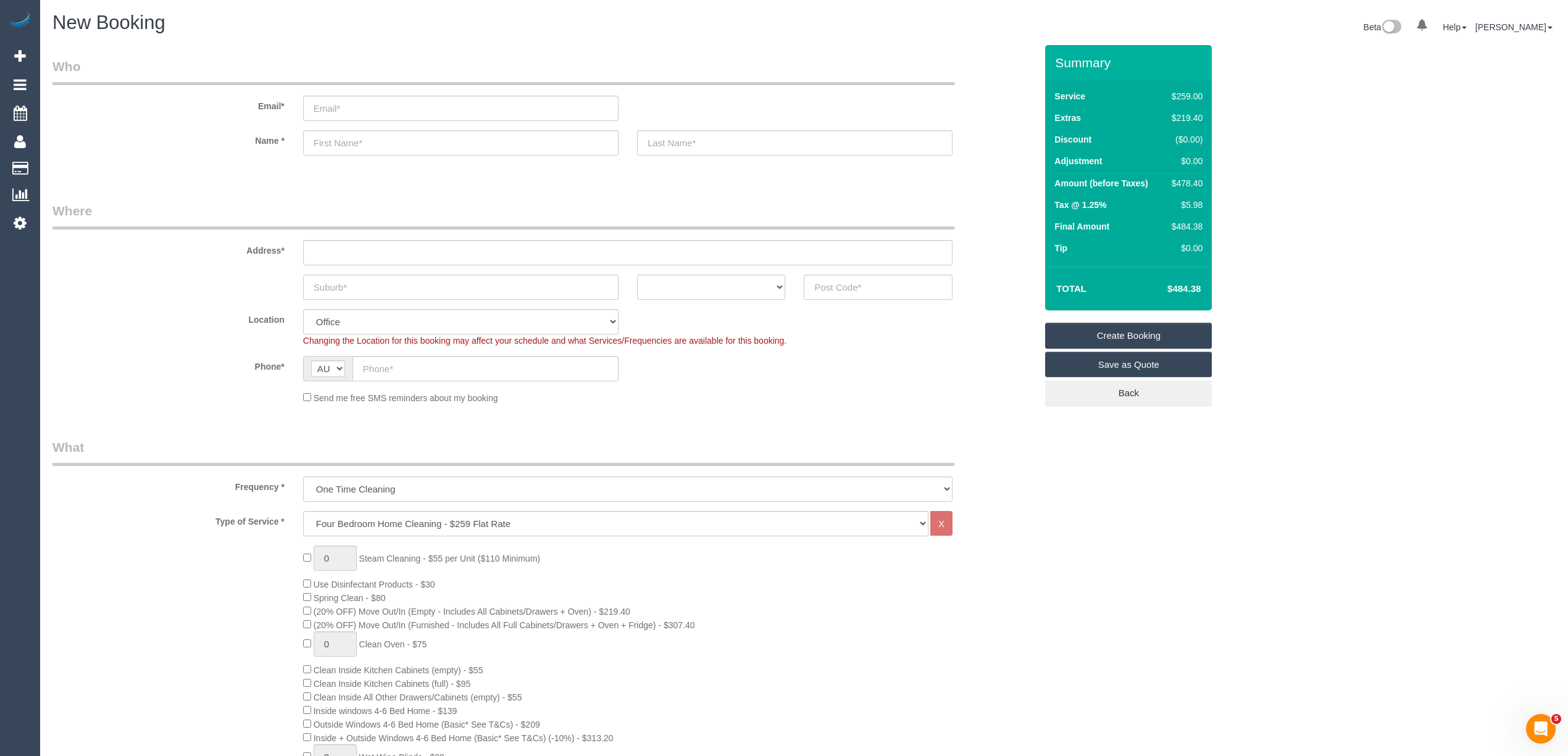
click at [1188, 285] on h4 "$484.38" at bounding box center [1165, 289] width 70 height 10
copy h4 "484.38"
click at [872, 286] on input "text" at bounding box center [878, 287] width 149 height 25
type input "3011"
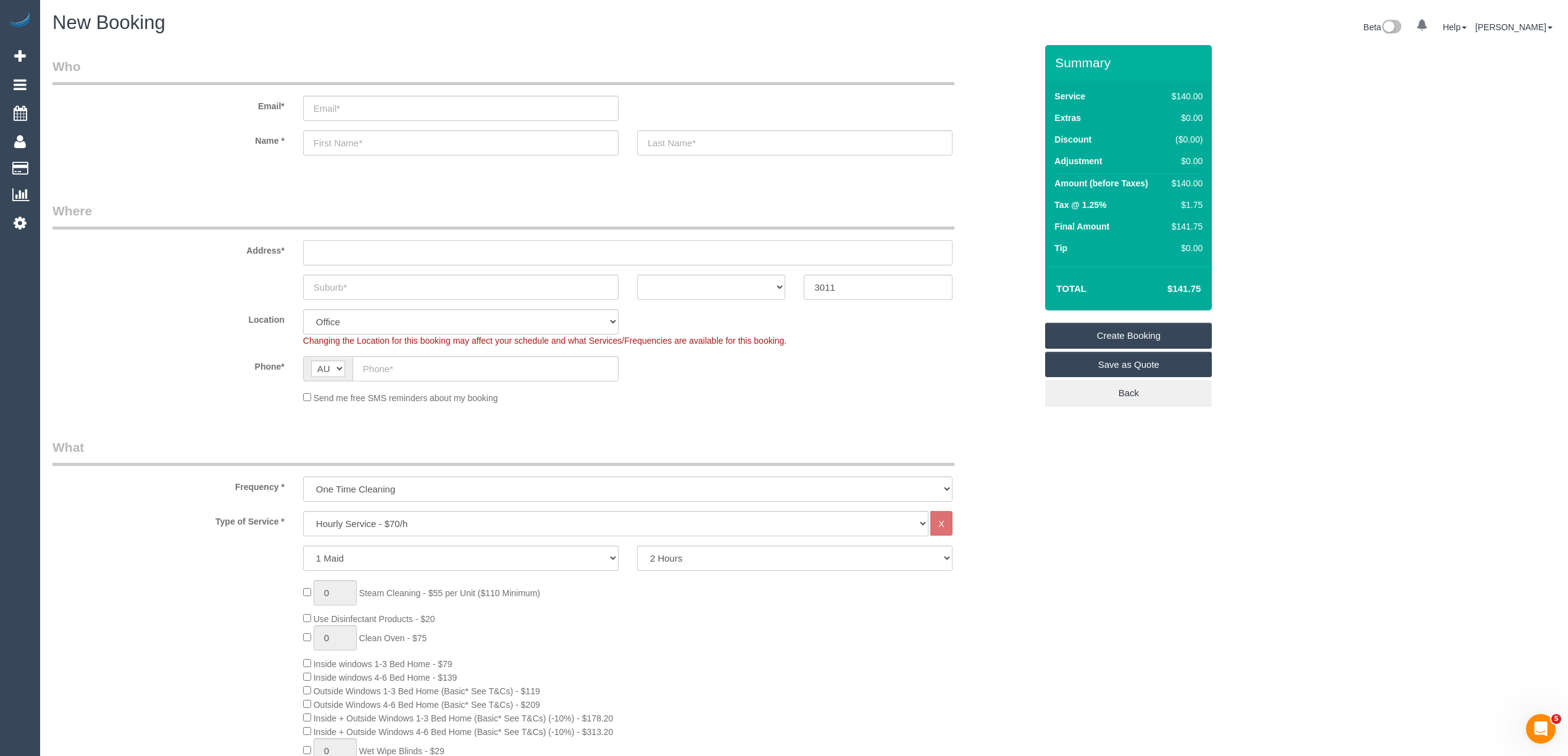
click at [364, 252] on input "text" at bounding box center [628, 252] width 649 height 25
type input "-"
select select "59"
select select "object:2111"
click at [704, 551] on select "2 Hours 2.5 Hours 3 Hours 3.5 Hours 4 Hours 4.5 Hours 5 Hours 5.5 Hours 6 Hours…" at bounding box center [795, 558] width 315 height 25
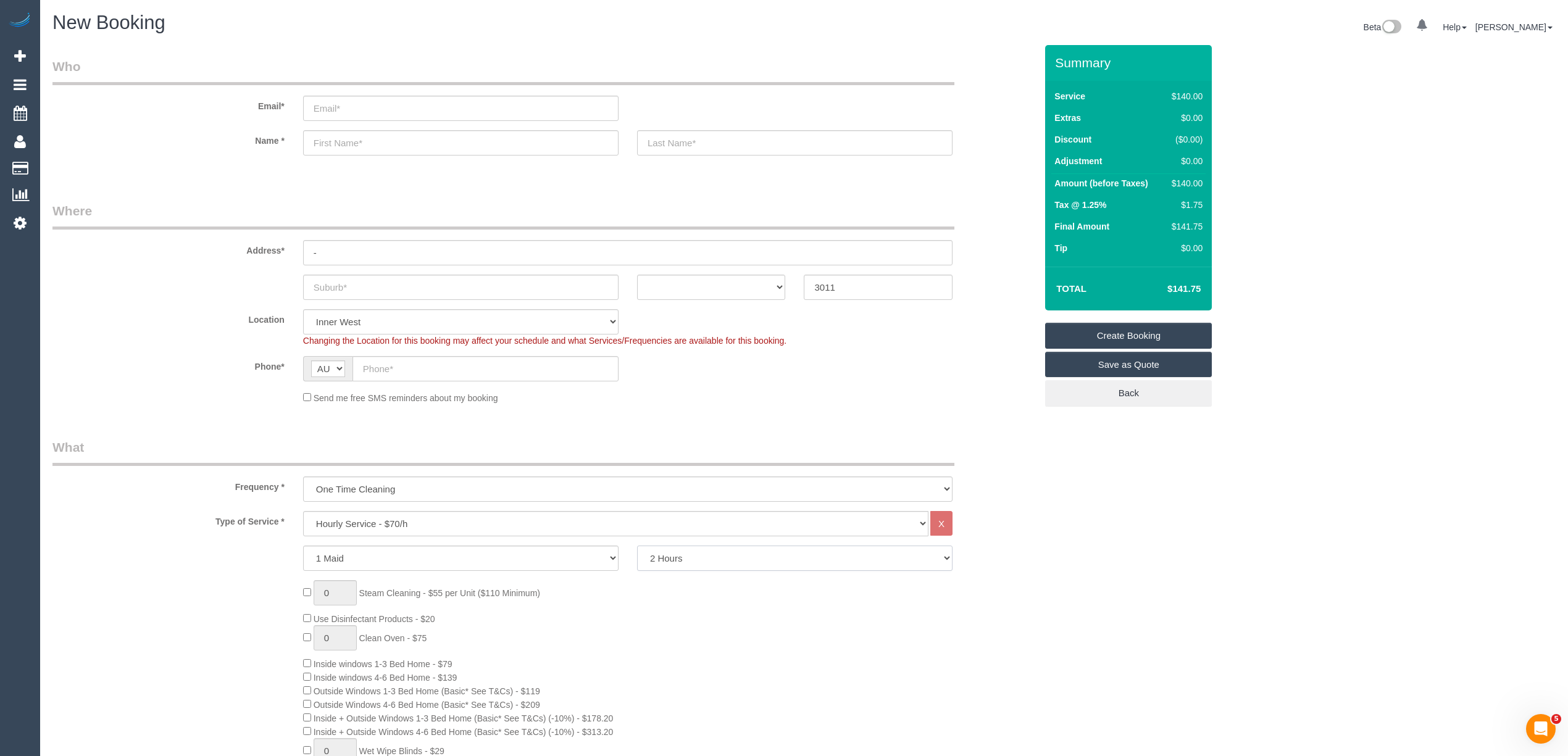
select select "180"
click at [637, 546] on select "2 Hours 2.5 Hours 3 Hours 3.5 Hours 4 Hours 4.5 Hours 5 Hours 5.5 Hours 6 Hours…" at bounding box center [795, 558] width 315 height 25
click at [415, 365] on input "text" at bounding box center [485, 368] width 266 height 25
paste input "61 413 623 623"
drag, startPoint x: 376, startPoint y: 366, endPoint x: 335, endPoint y: 364, distance: 41.0
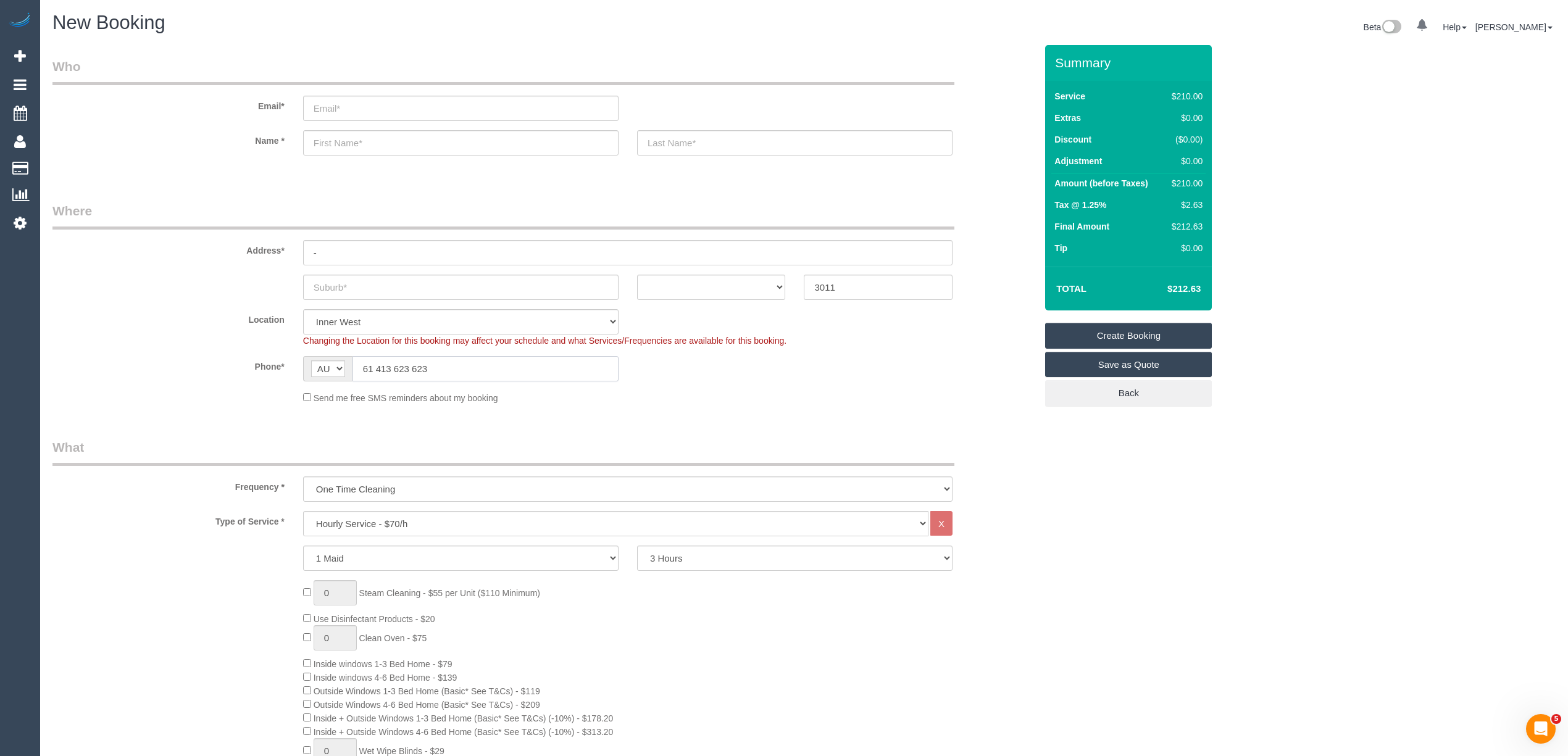
click at [335, 364] on div "AF AL DZ AD AO AI AQ AG AR AM AW AU AT AZ BS BH BD BB BY BE BZ BJ BM BT BO BA B…" at bounding box center [461, 368] width 315 height 25
type input "0413 623 623"
click at [667, 282] on select "ACT NSW NT QLD SA TAS VIC WA" at bounding box center [711, 287] width 149 height 25
select select "VIC"
click at [637, 275] on select "ACT NSW NT QLD SA TAS VIC WA" at bounding box center [711, 287] width 149 height 25
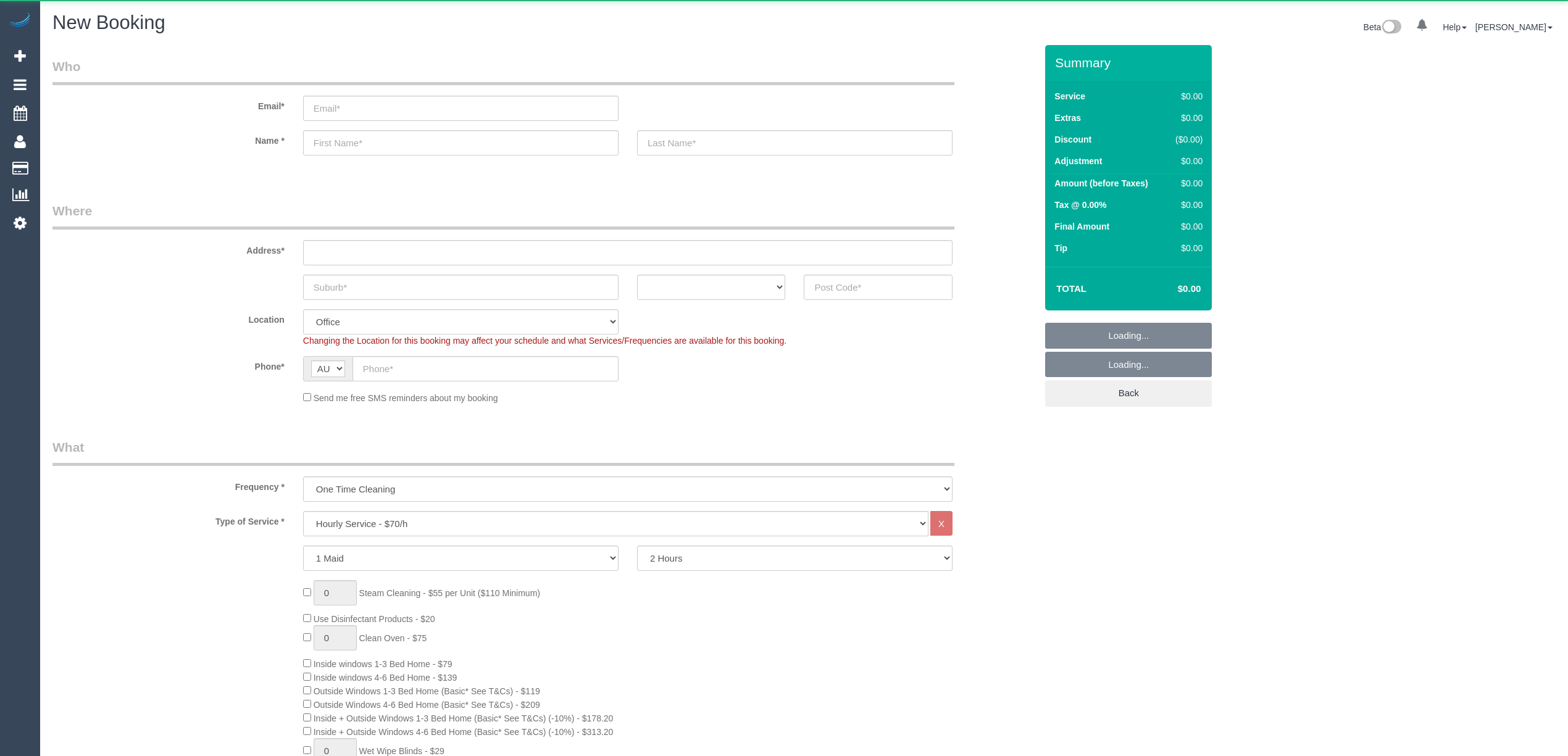
select select "object:2106"
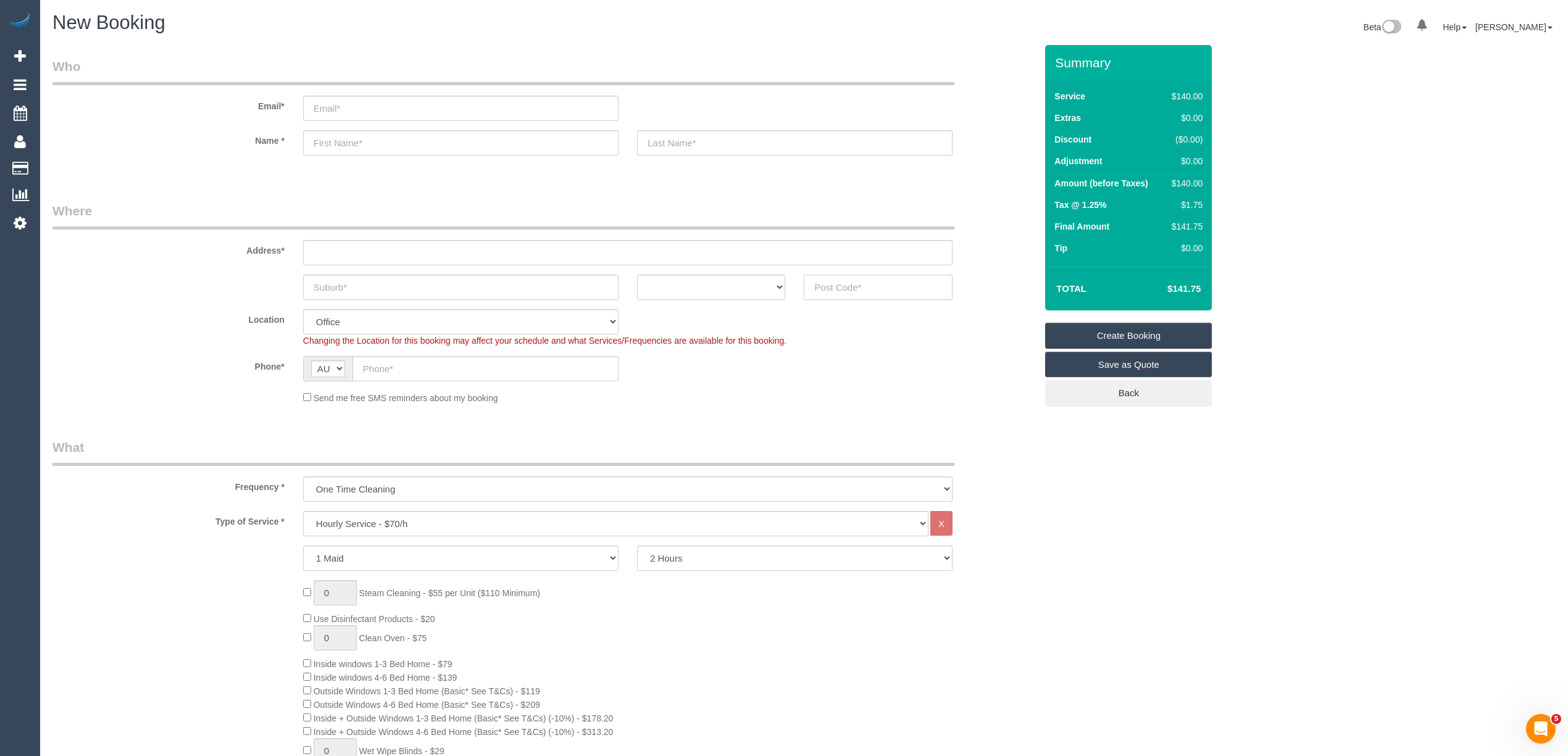
click at [884, 286] on input "text" at bounding box center [878, 287] width 149 height 25
type input "3030"
click at [666, 291] on select "ACT [GEOGRAPHIC_DATA] NT [GEOGRAPHIC_DATA] SA TAS [GEOGRAPHIC_DATA] [GEOGRAPHIC…" at bounding box center [711, 287] width 149 height 25
select select "VIC"
click at [637, 275] on select "ACT [GEOGRAPHIC_DATA] NT [GEOGRAPHIC_DATA] SA TAS [GEOGRAPHIC_DATA] [GEOGRAPHIC…" at bounding box center [711, 287] width 149 height 25
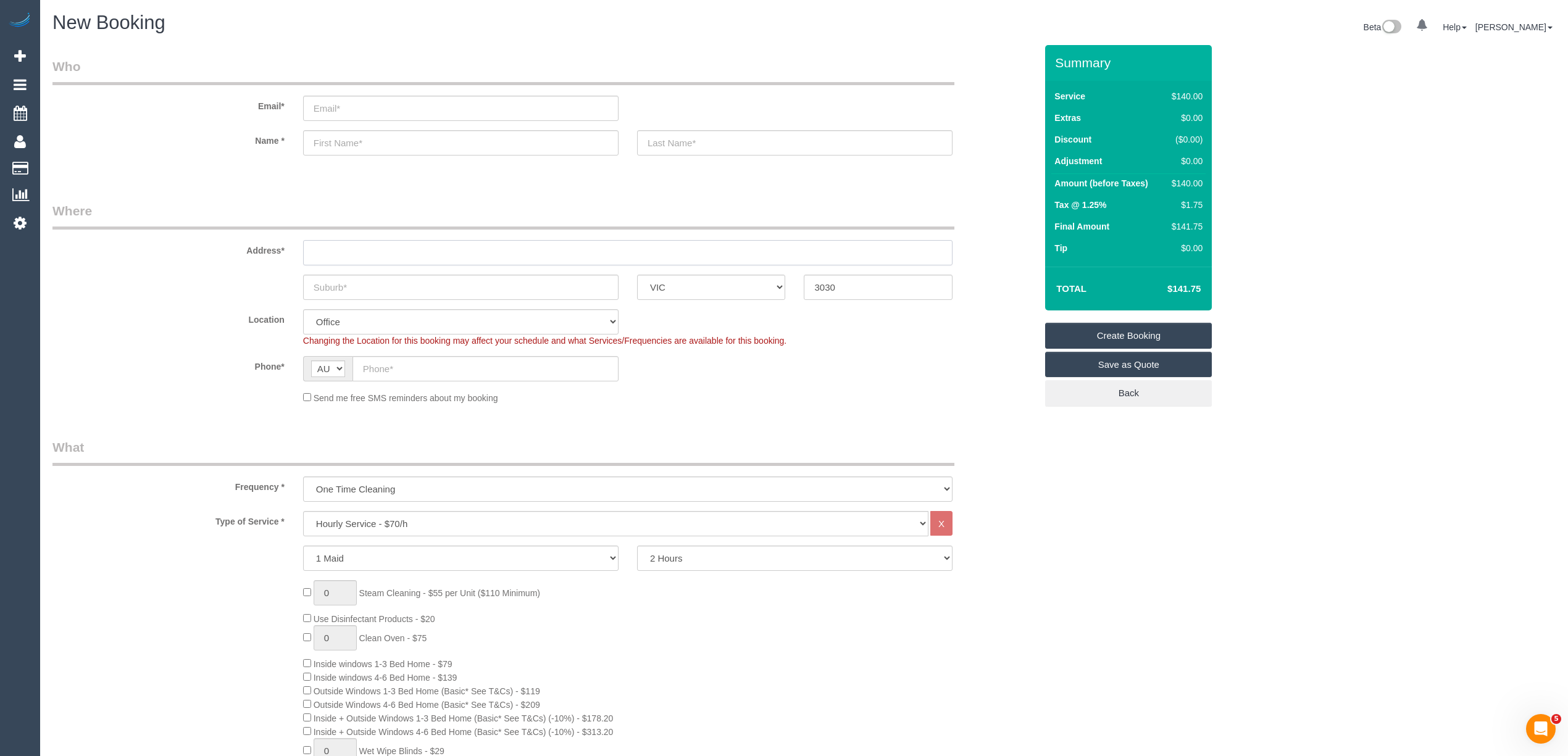
click at [354, 246] on input "text" at bounding box center [628, 252] width 649 height 25
type input "-"
click at [176, 275] on div "ACT [GEOGRAPHIC_DATA] NT [GEOGRAPHIC_DATA] SA TAS [GEOGRAPHIC_DATA] [GEOGRAPHIC…" at bounding box center [544, 287] width 1002 height 25
select select "53"
select select "object:2111"
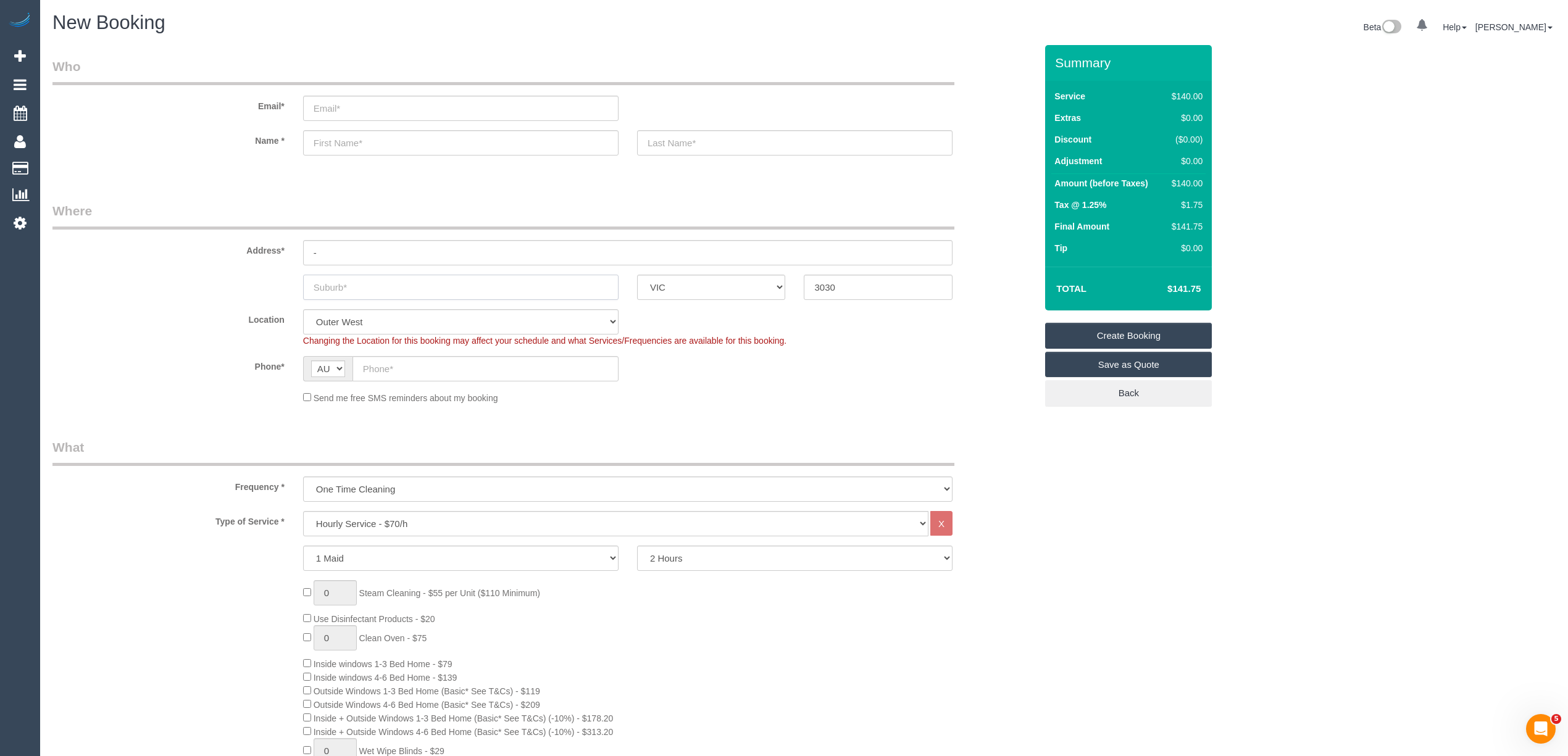
click at [376, 285] on input "text" at bounding box center [461, 287] width 315 height 25
click at [349, 282] on input "text" at bounding box center [461, 287] width 315 height 25
drag, startPoint x: 1403, startPoint y: 234, endPoint x: 1408, endPoint y: 239, distance: 7.1
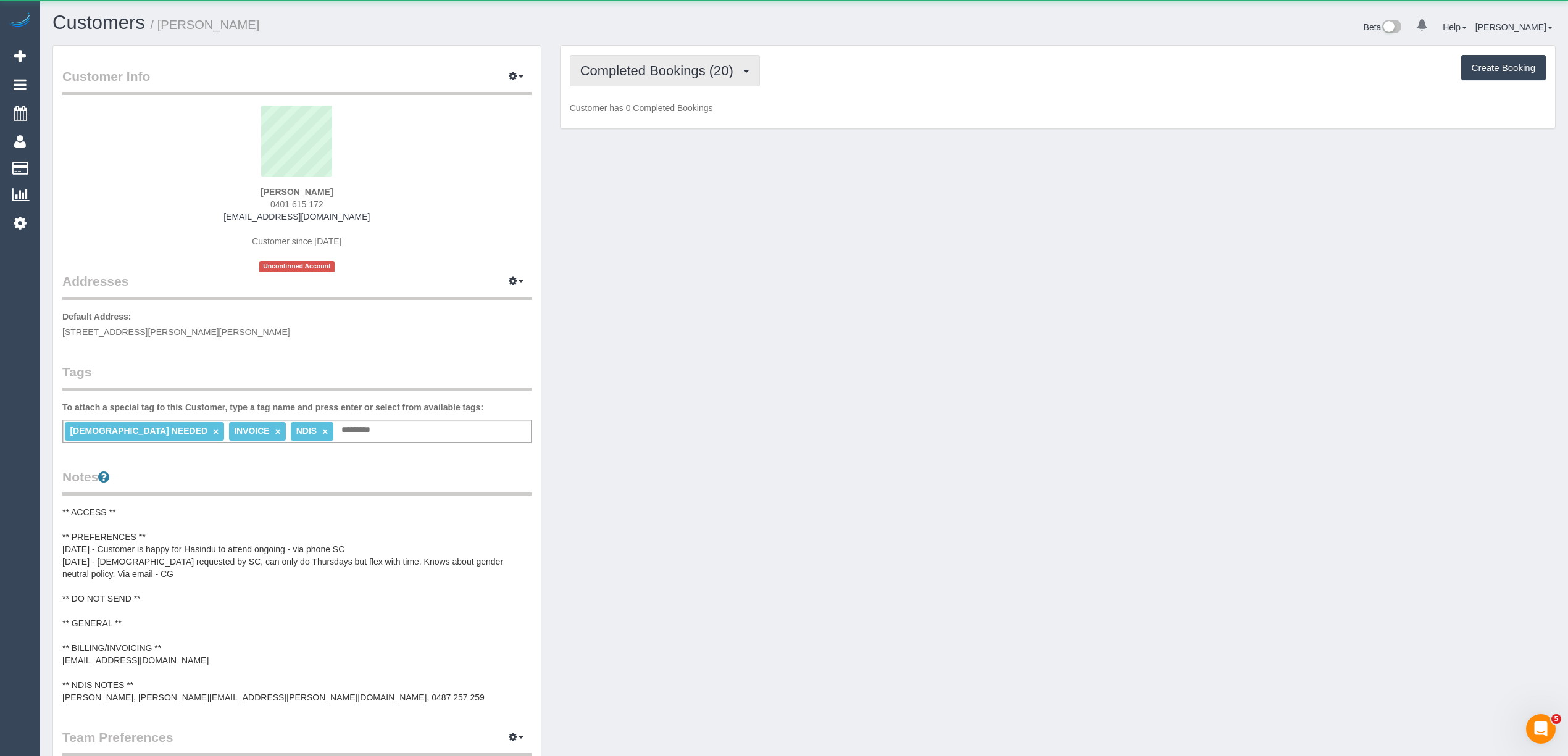
click at [625, 68] on span "Completed Bookings (20)" at bounding box center [659, 71] width 159 height 15
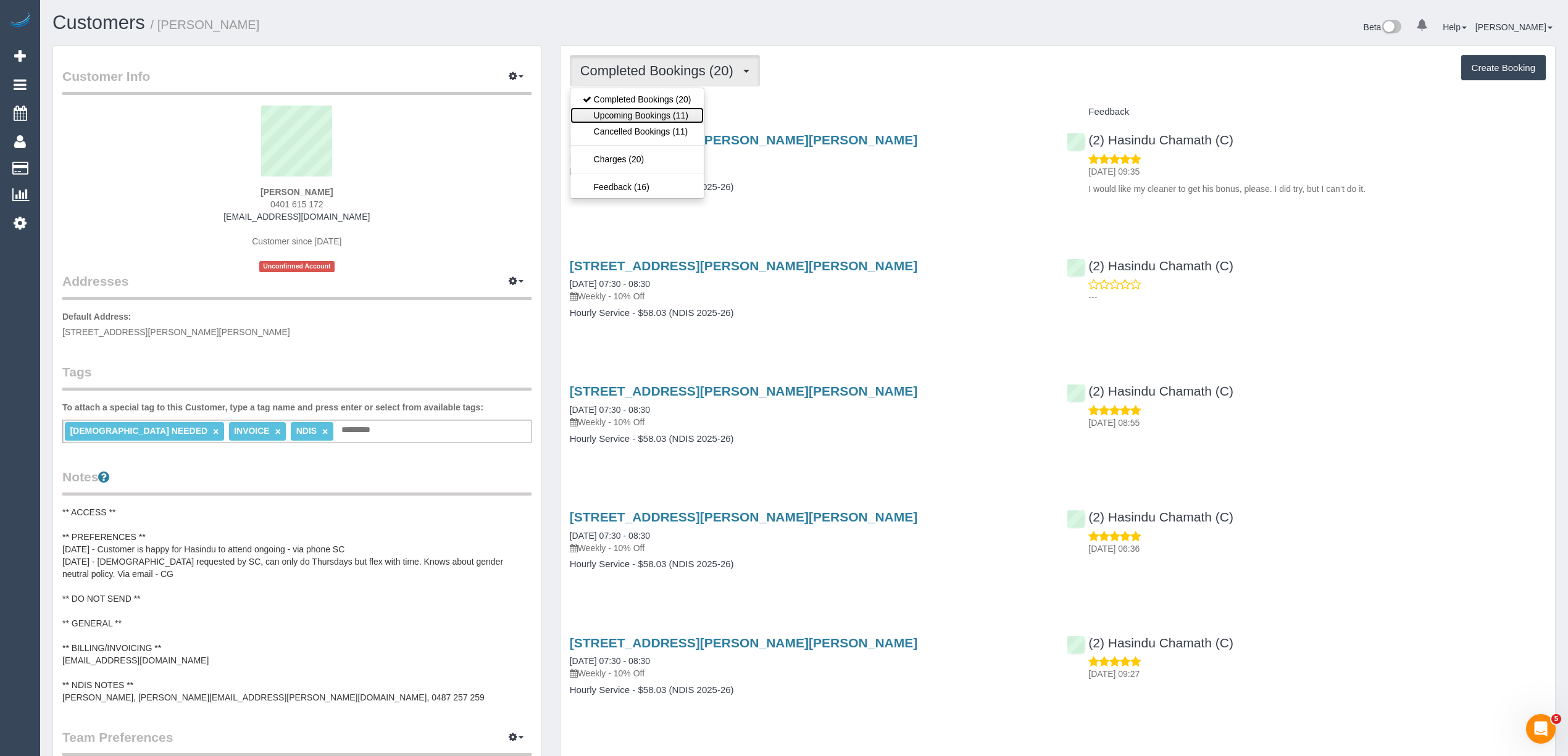
click at [635, 113] on link "Upcoming Bookings (11)" at bounding box center [637, 115] width 133 height 16
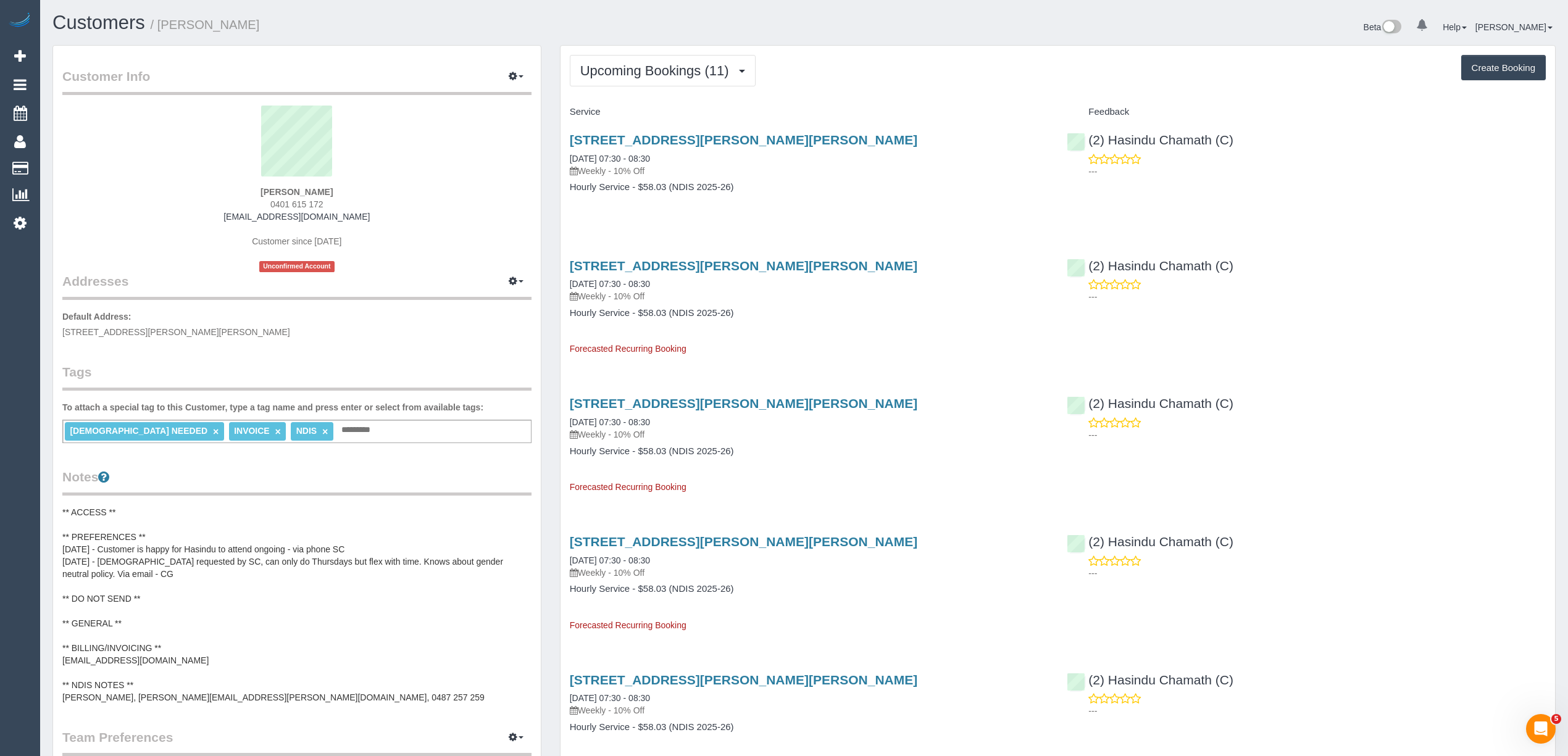
click at [1381, 74] on div "Upcoming Bookings (11) Completed Bookings (20) Upcoming Bookings (11) Cancelled…" at bounding box center [1058, 70] width 976 height 32
click at [882, 62] on div "Upcoming Bookings (11) Completed Bookings (20) Upcoming Bookings (11) Cancelled…" at bounding box center [1058, 70] width 976 height 32
click at [699, 402] on link "1 Michael Street, Lalor, VIC 3075" at bounding box center [743, 403] width 348 height 14
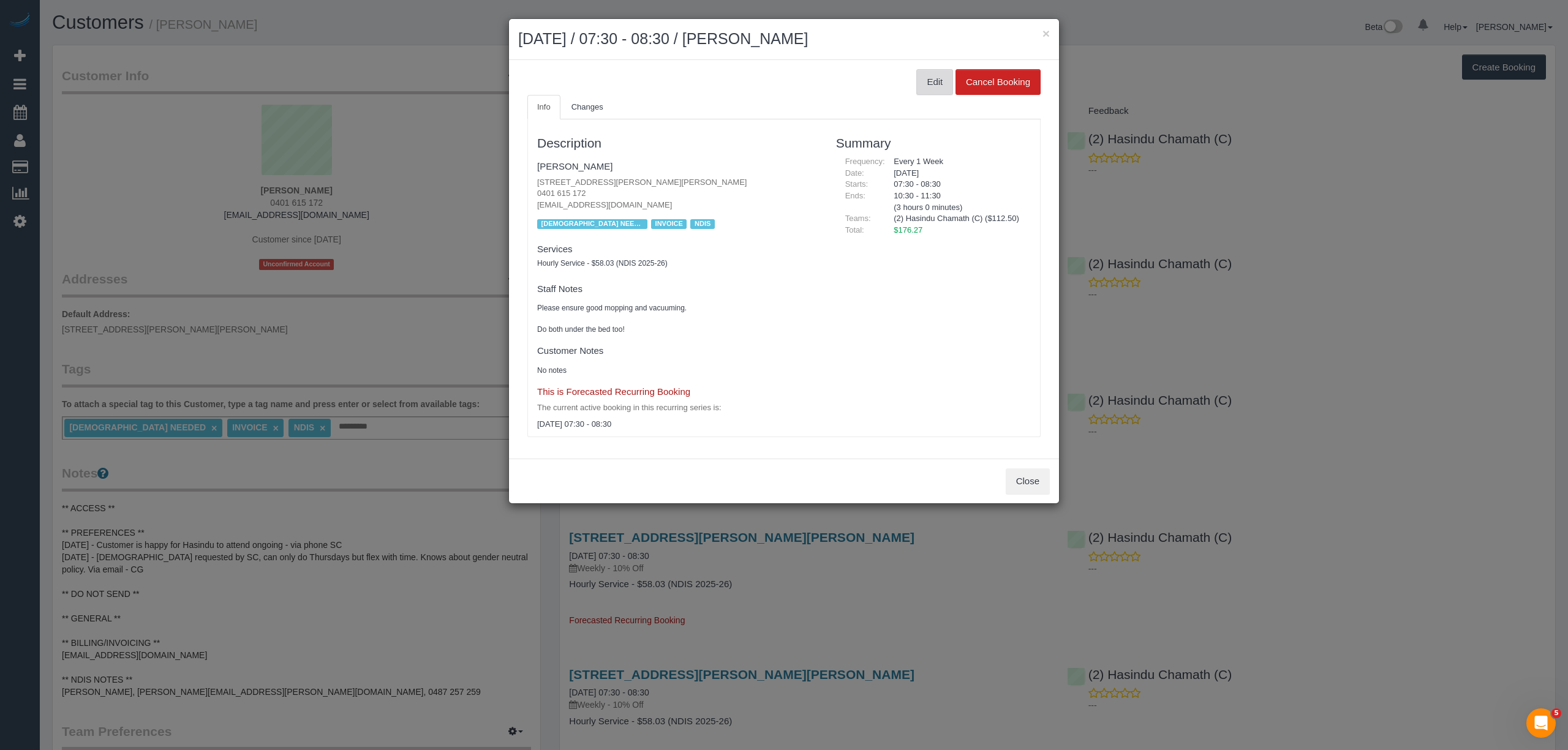
click at [936, 82] on button "Edit" at bounding box center [935, 82] width 37 height 26
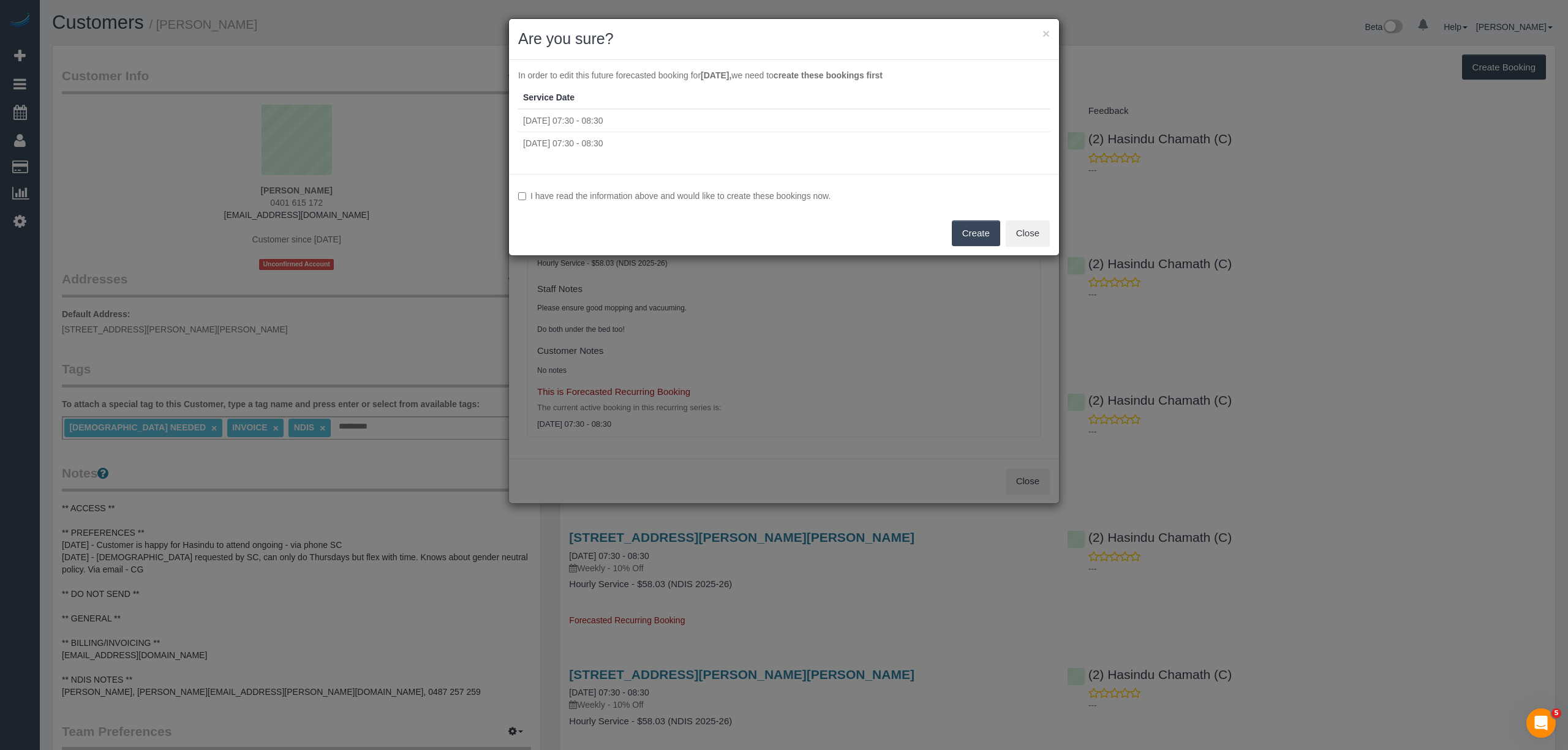
click at [682, 188] on div "I have read the information above and would like to create these bookings now. …" at bounding box center [784, 214] width 550 height 82
click at [684, 201] on label "I have read the information above and would like to create these bookings now." at bounding box center [784, 195] width 531 height 12
click at [971, 229] on button "Create" at bounding box center [976, 233] width 49 height 26
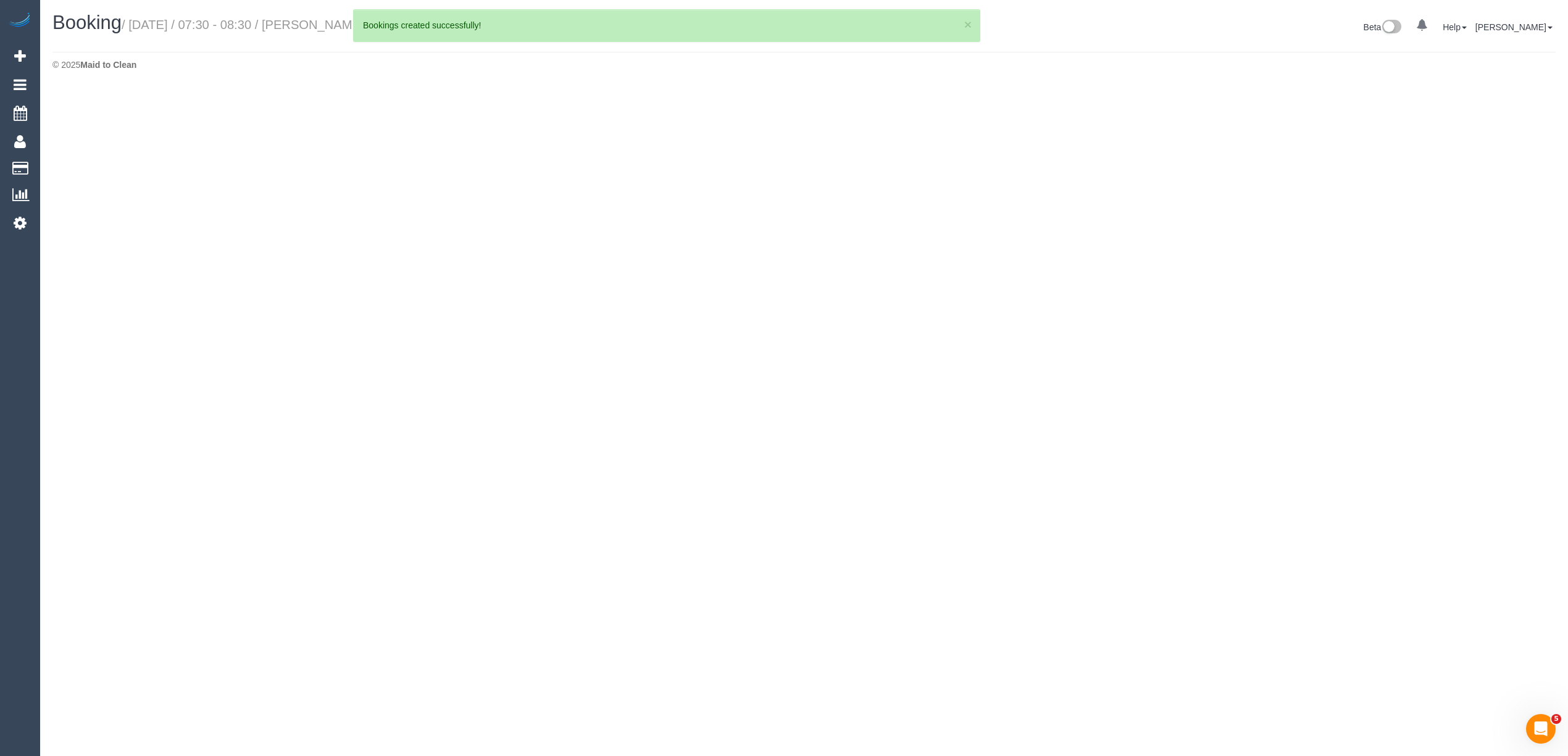
select select "VIC"
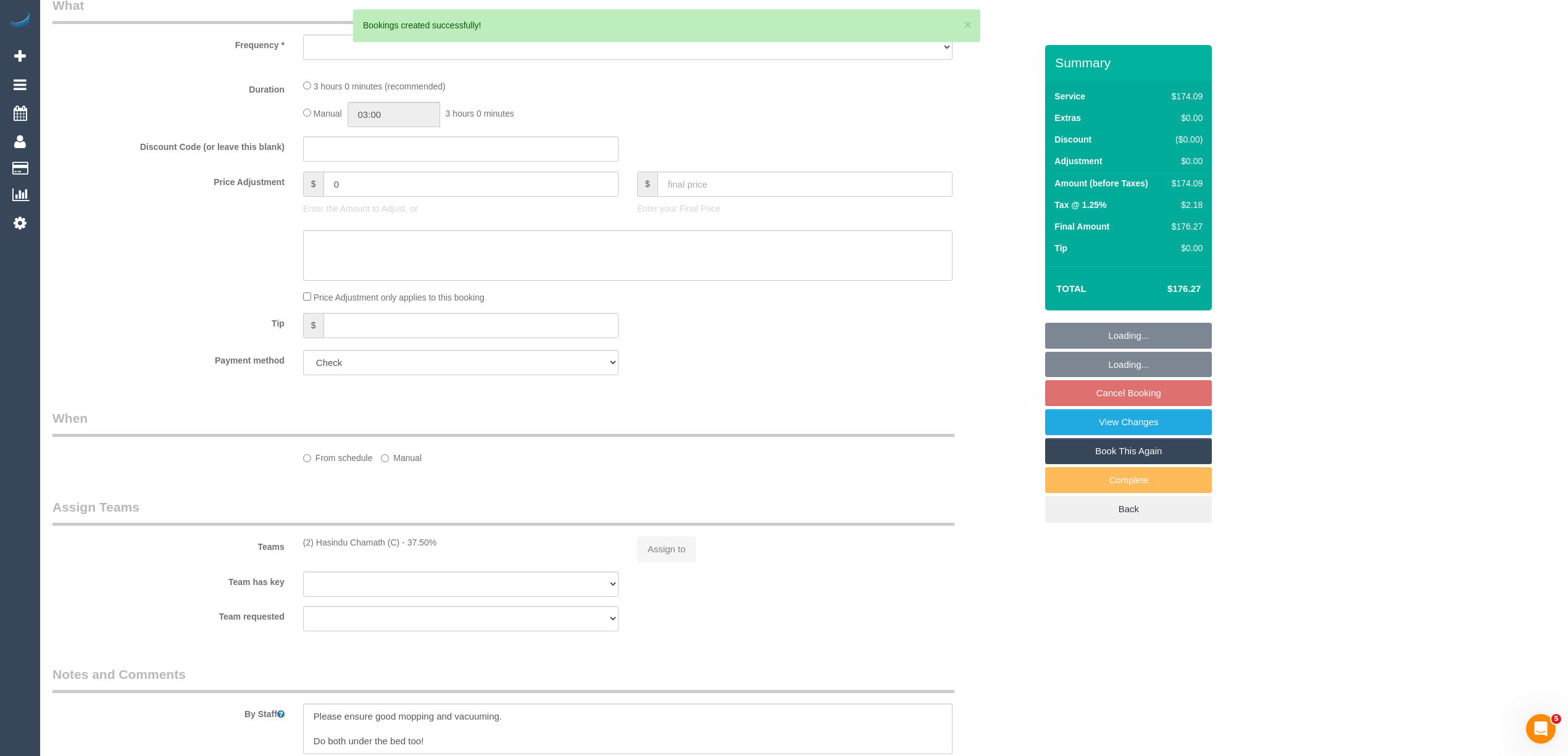
select select "object:1693"
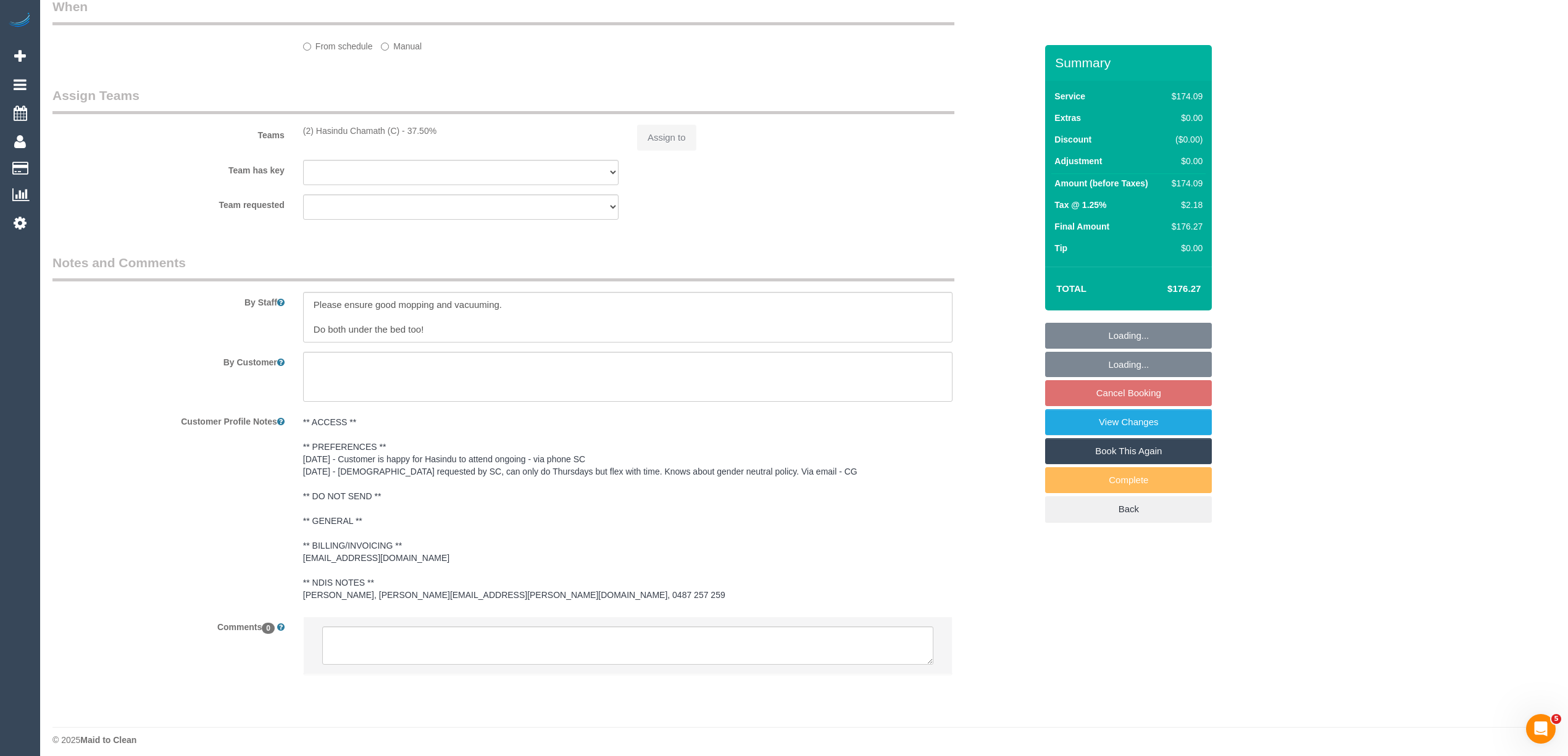
select select "string:AU"
select select "180"
select select "number:27"
select select "number:14"
select select "number:19"
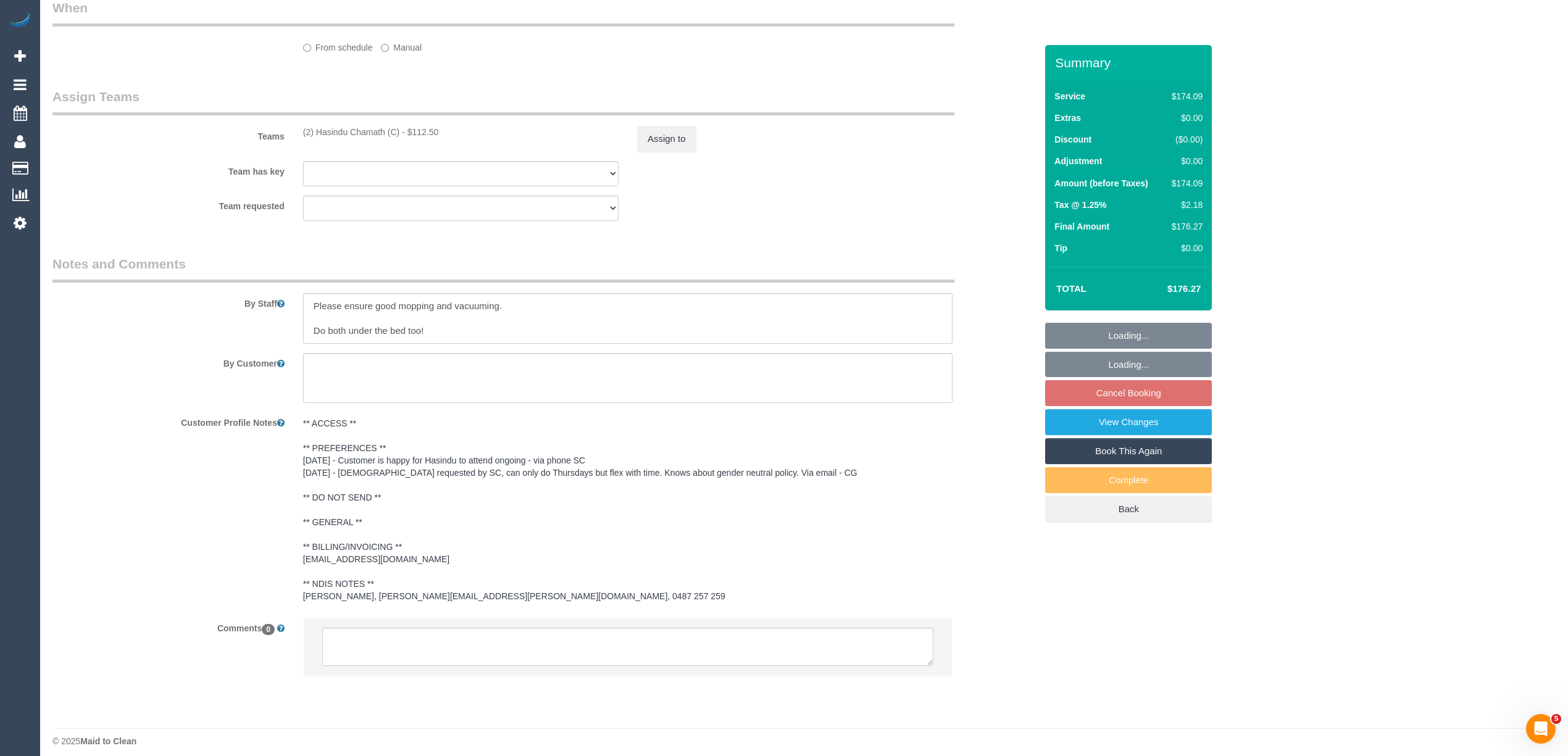
select select "number:25"
select select "number:35"
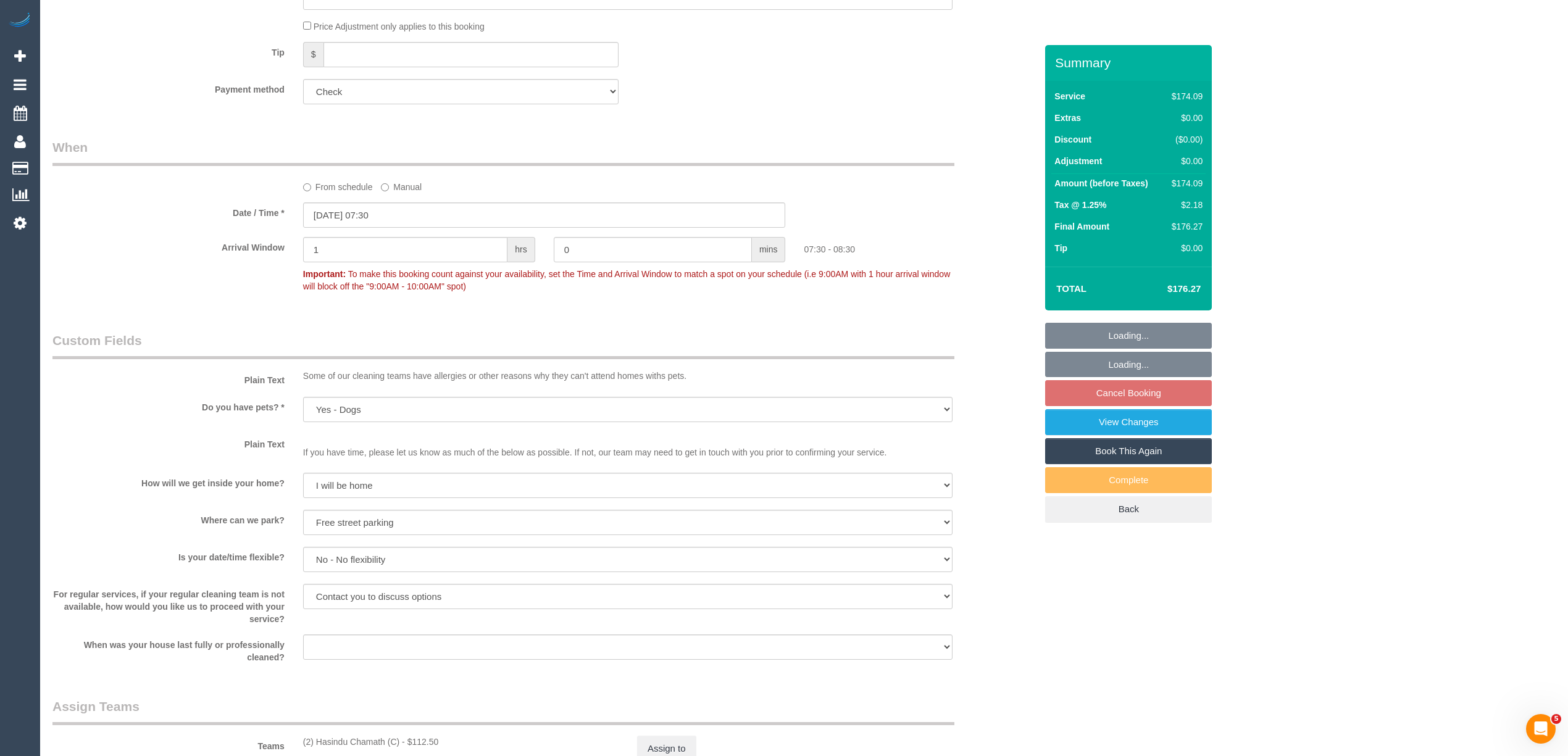
scroll to position [827, 0]
select select "object:3449"
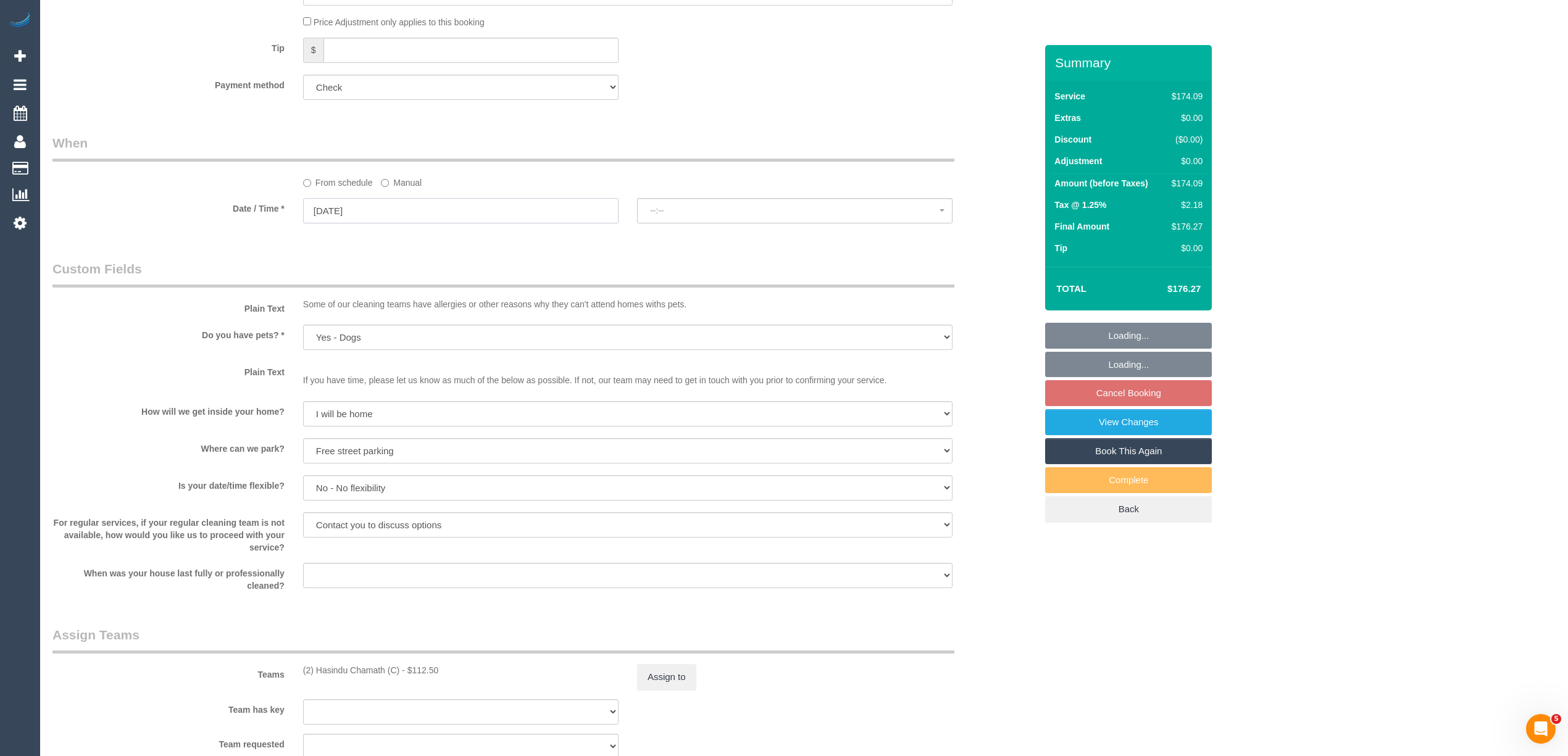
click at [324, 208] on input "30/10/2025" at bounding box center [461, 210] width 315 height 25
select select "spot6"
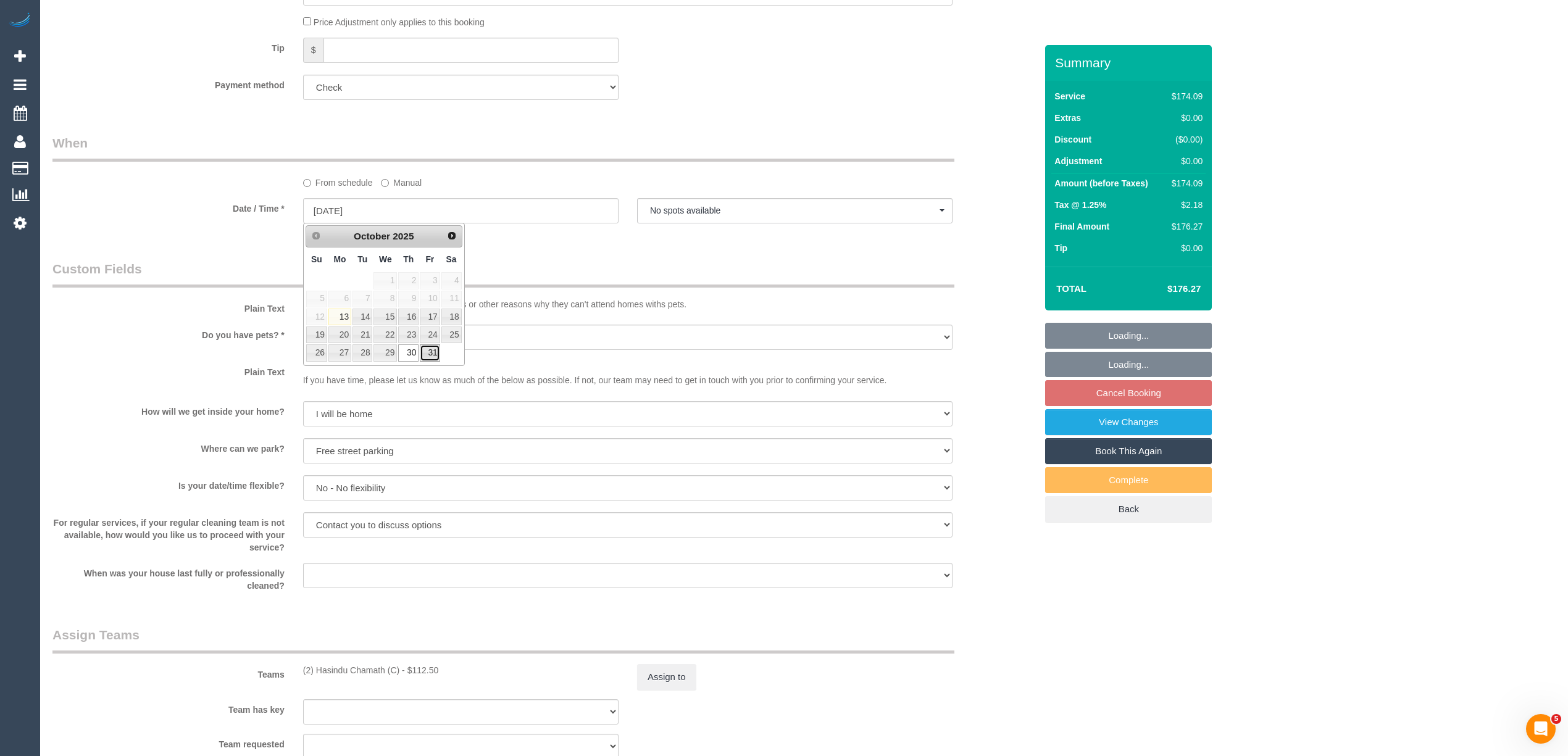
click at [437, 349] on link "31" at bounding box center [429, 353] width 20 height 17
type input "31/10/2025"
select select "spot7"
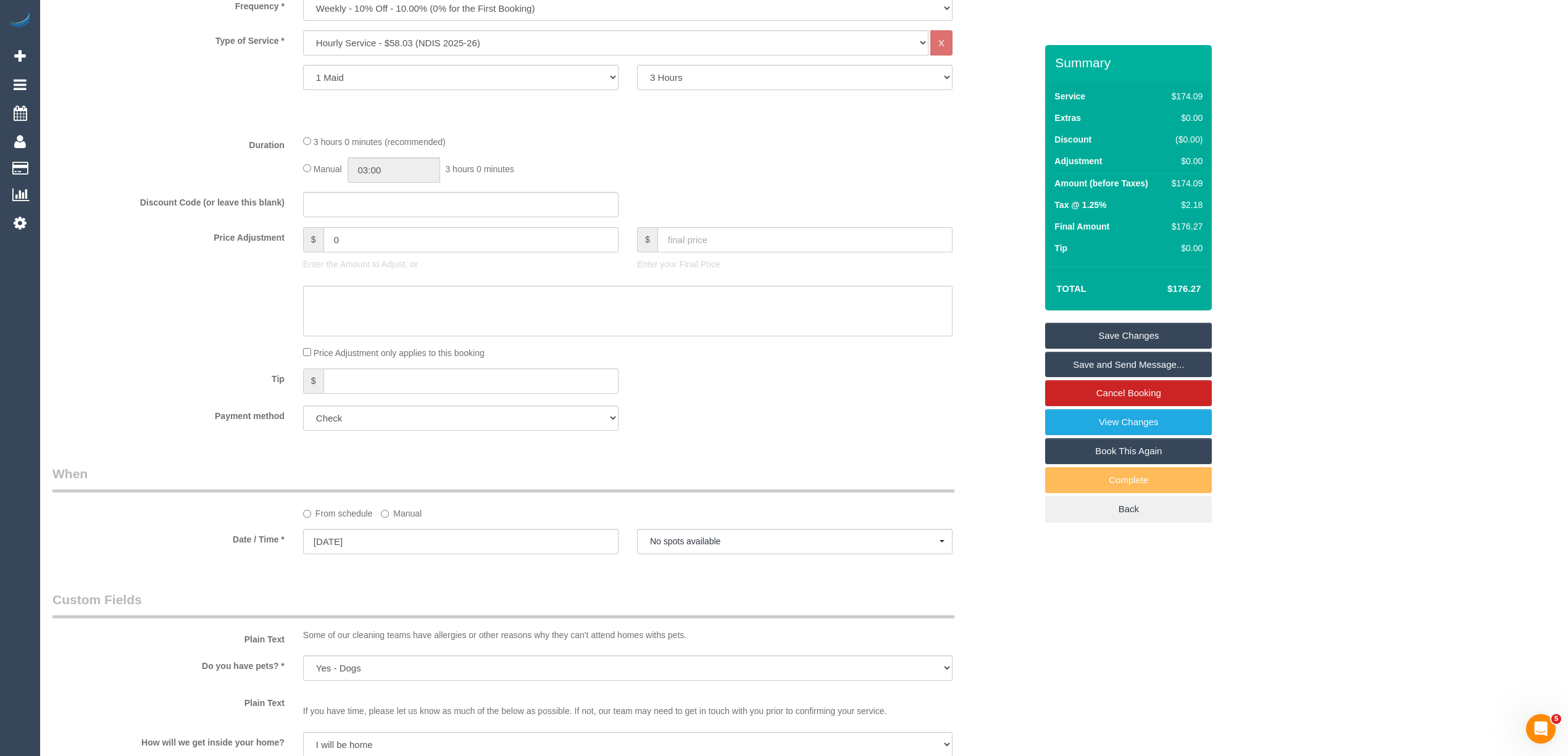
scroll to position [685, 0]
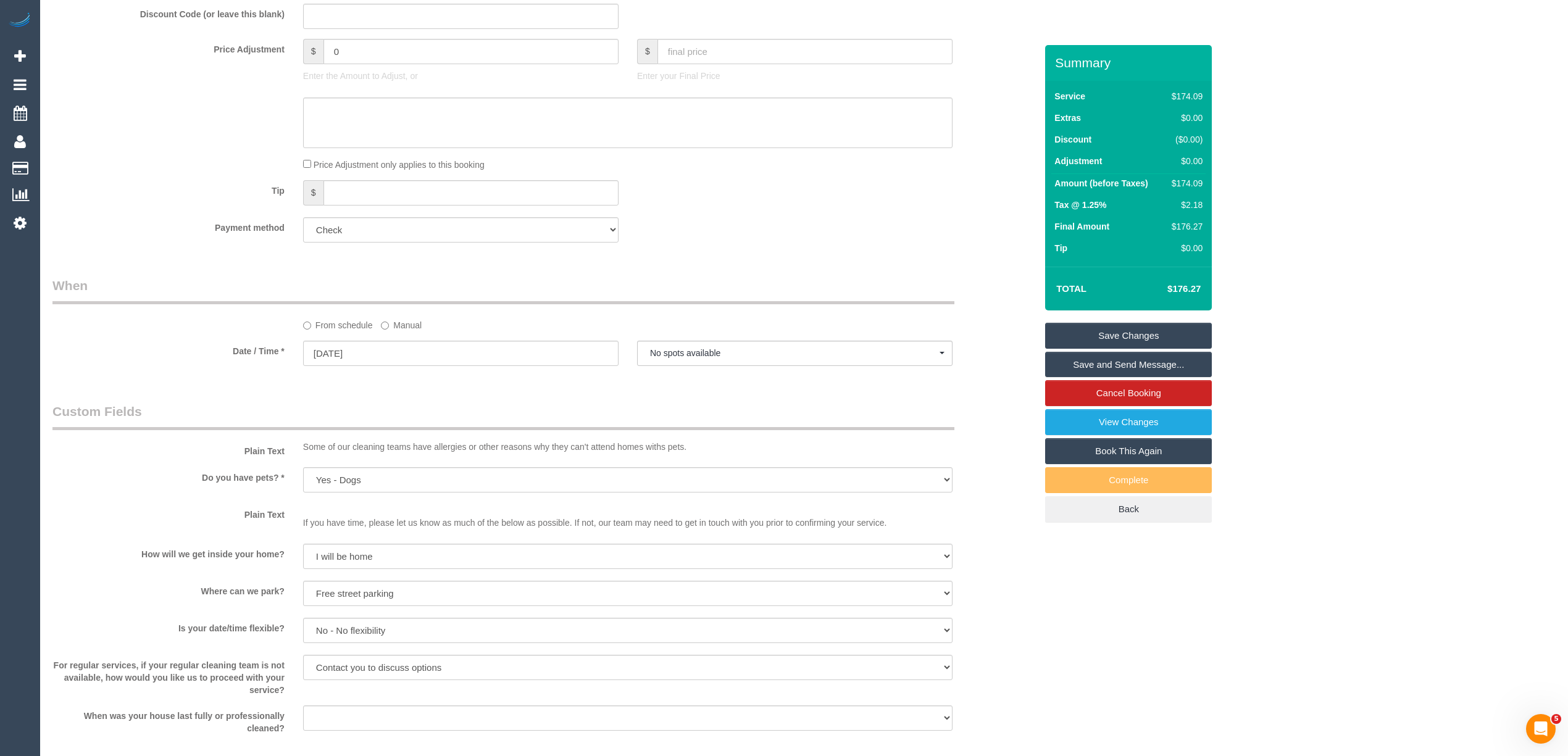
click at [400, 326] on label "Manual" at bounding box center [401, 323] width 41 height 17
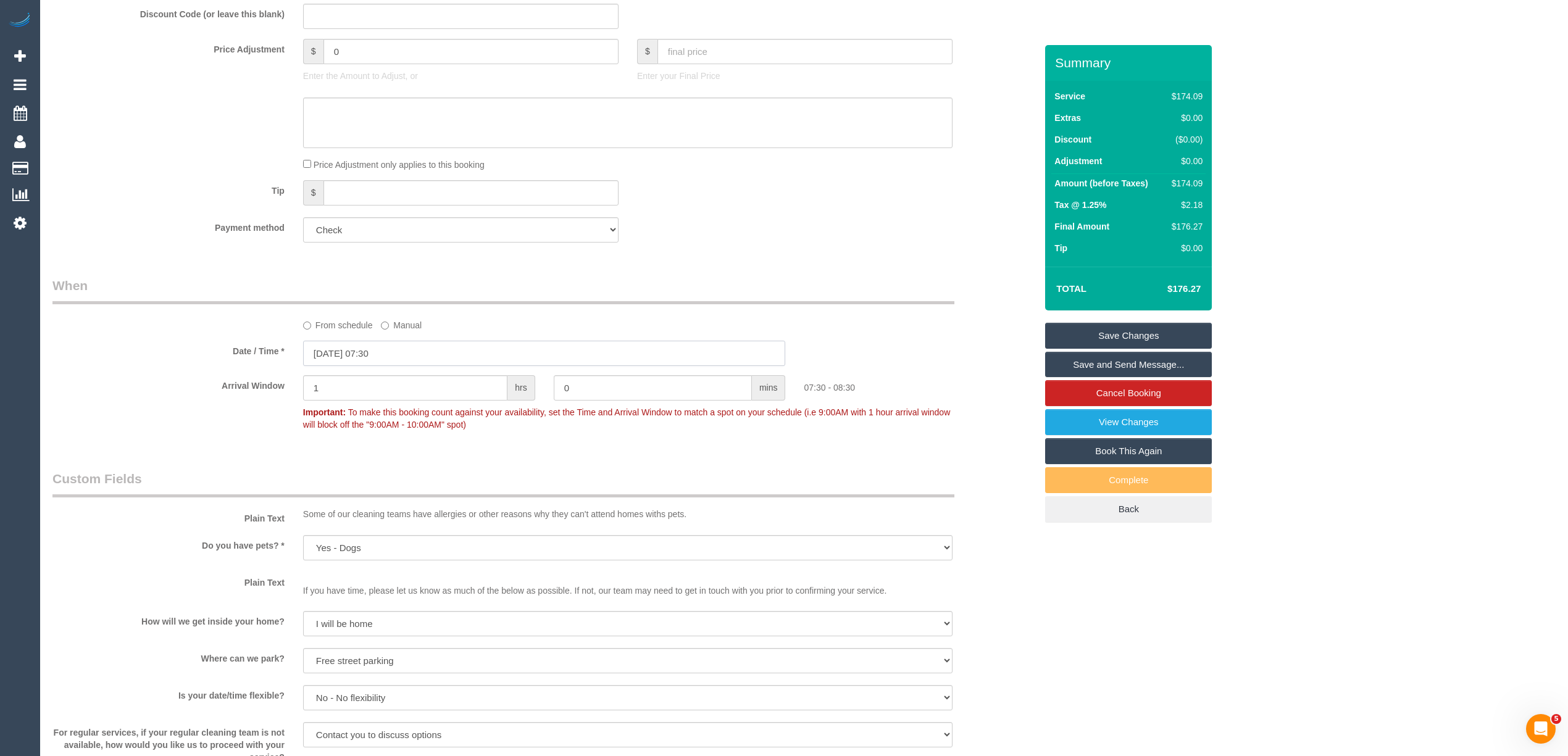
click at [347, 349] on input "30/10/2025 07:30" at bounding box center [545, 353] width 483 height 25
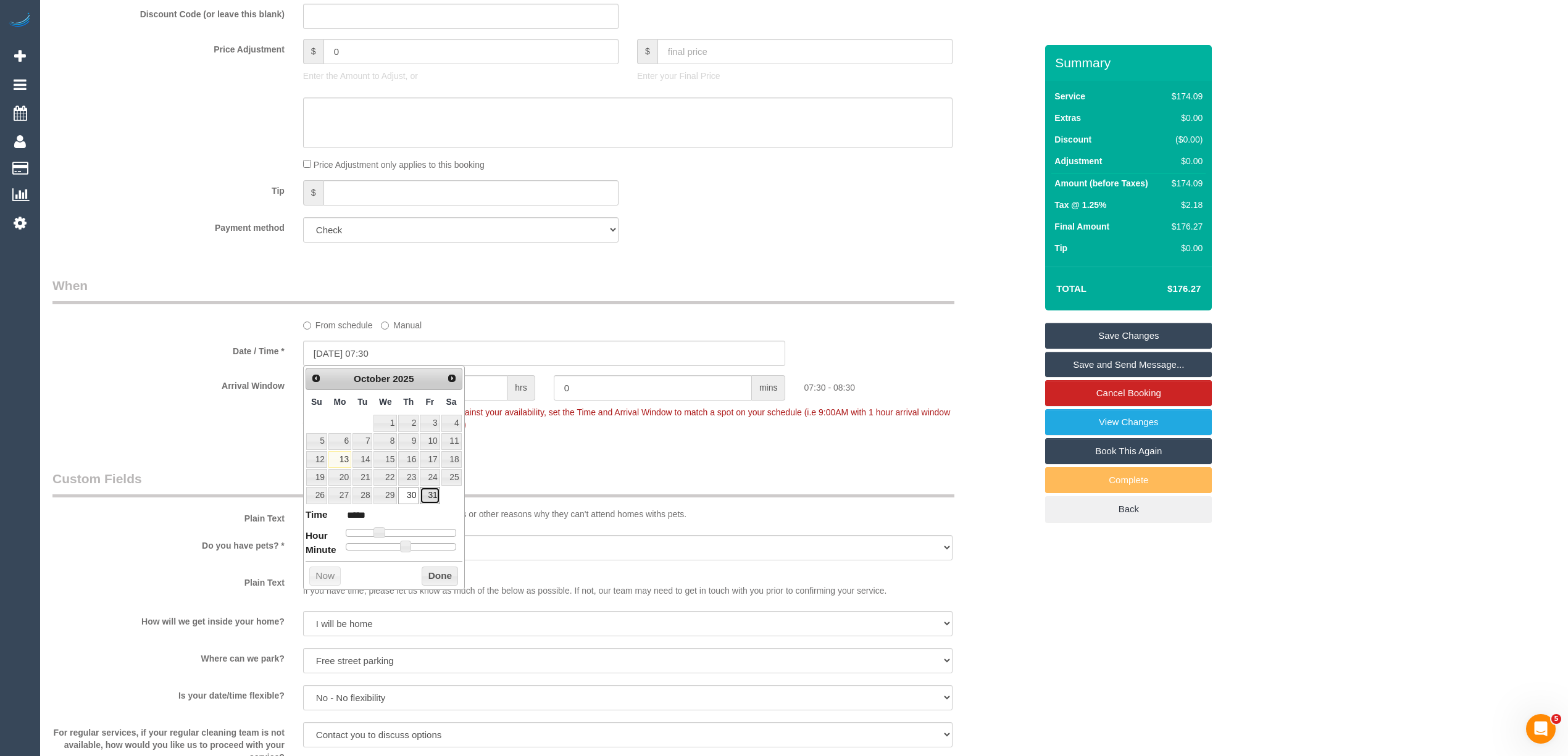
click at [425, 494] on link "31" at bounding box center [429, 495] width 20 height 17
type input "31/10/2025 08:00"
type input "31/10/2025 07:00"
type input "*****"
click at [378, 534] on span at bounding box center [378, 532] width 11 height 11
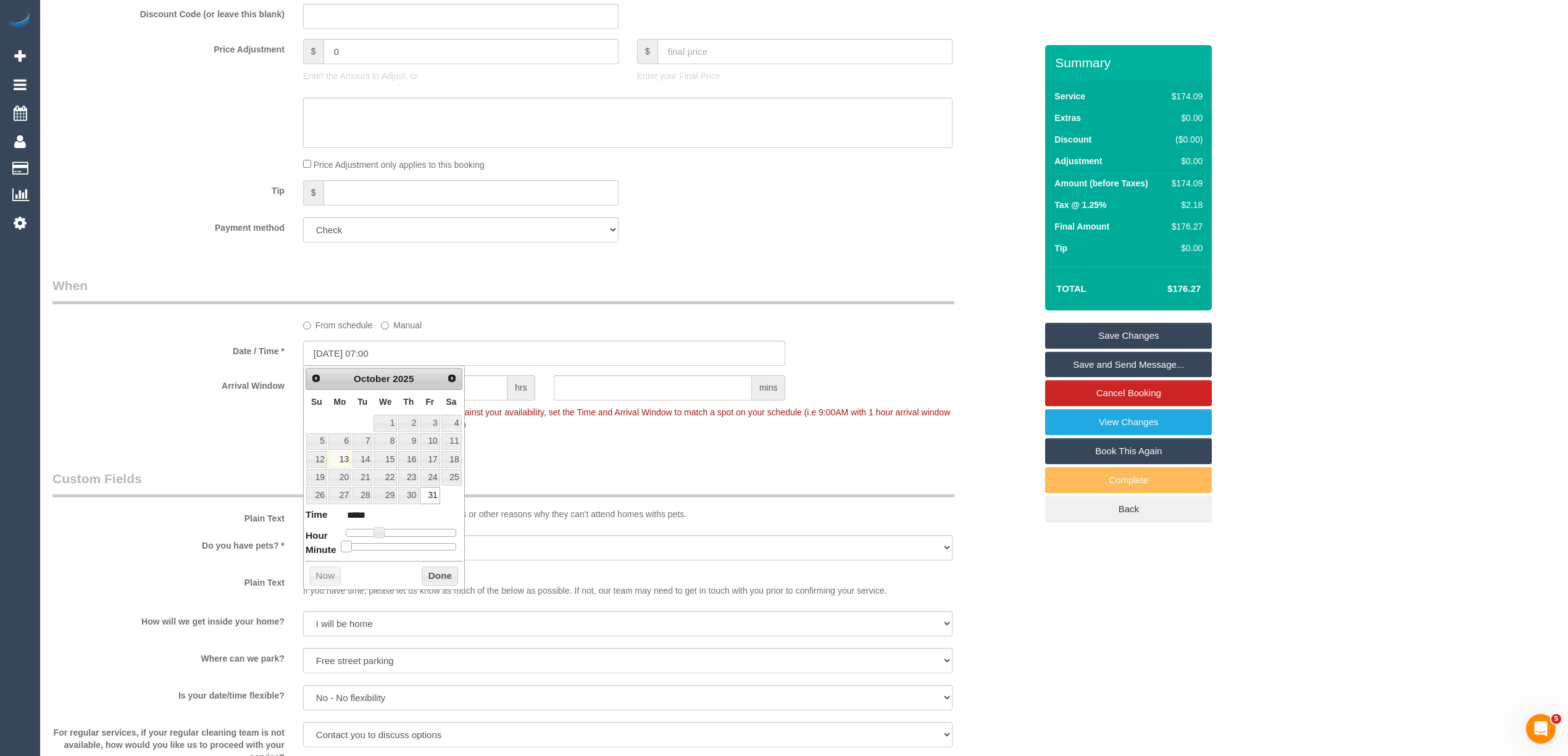
type input "31/10/2025 07:05"
type input "*****"
type input "31/10/2025 07:10"
type input "*****"
type input "31/10/2025 07:15"
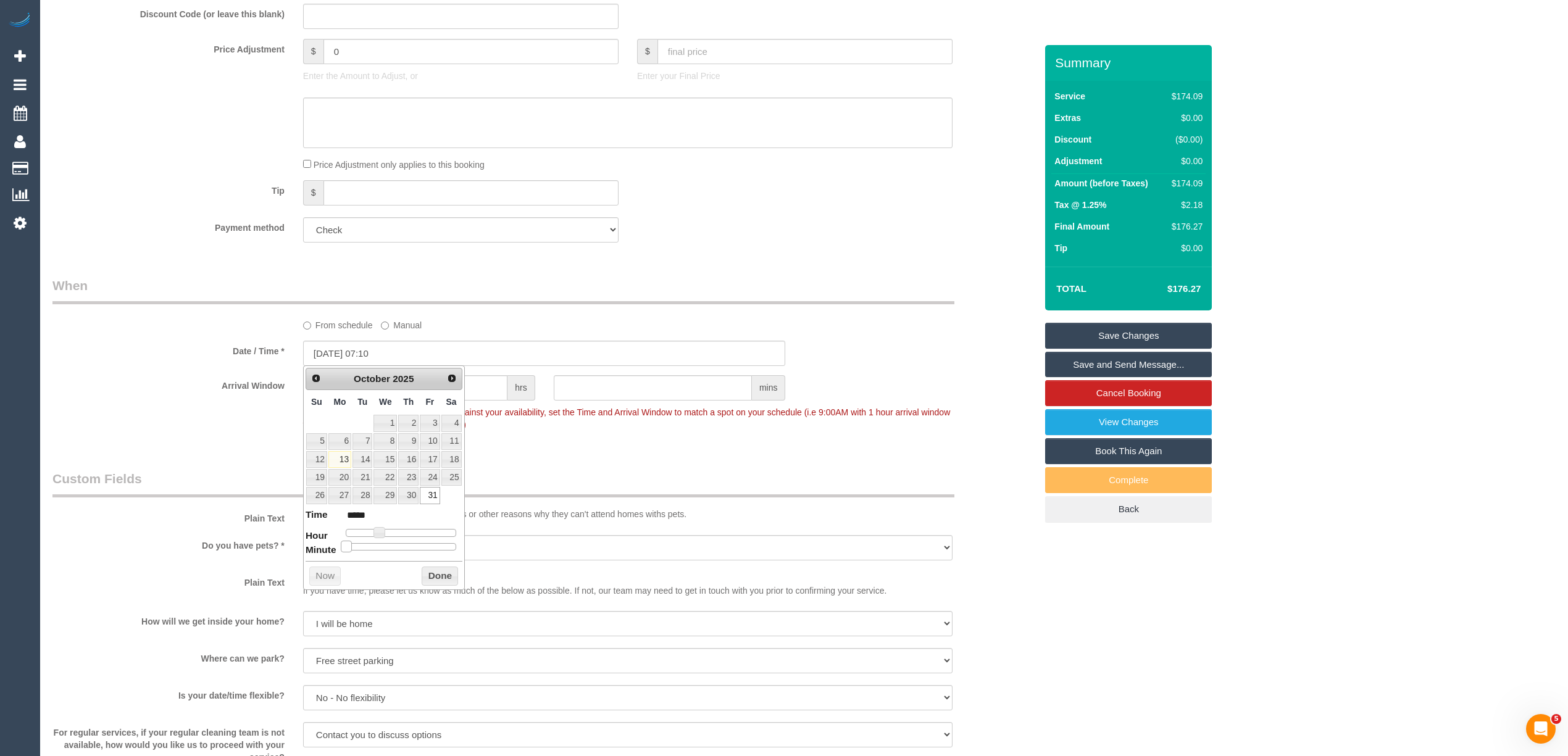
type input "*****"
type input "31/10/2025 07:20"
type input "*****"
type input "31/10/2025 07:25"
type input "*****"
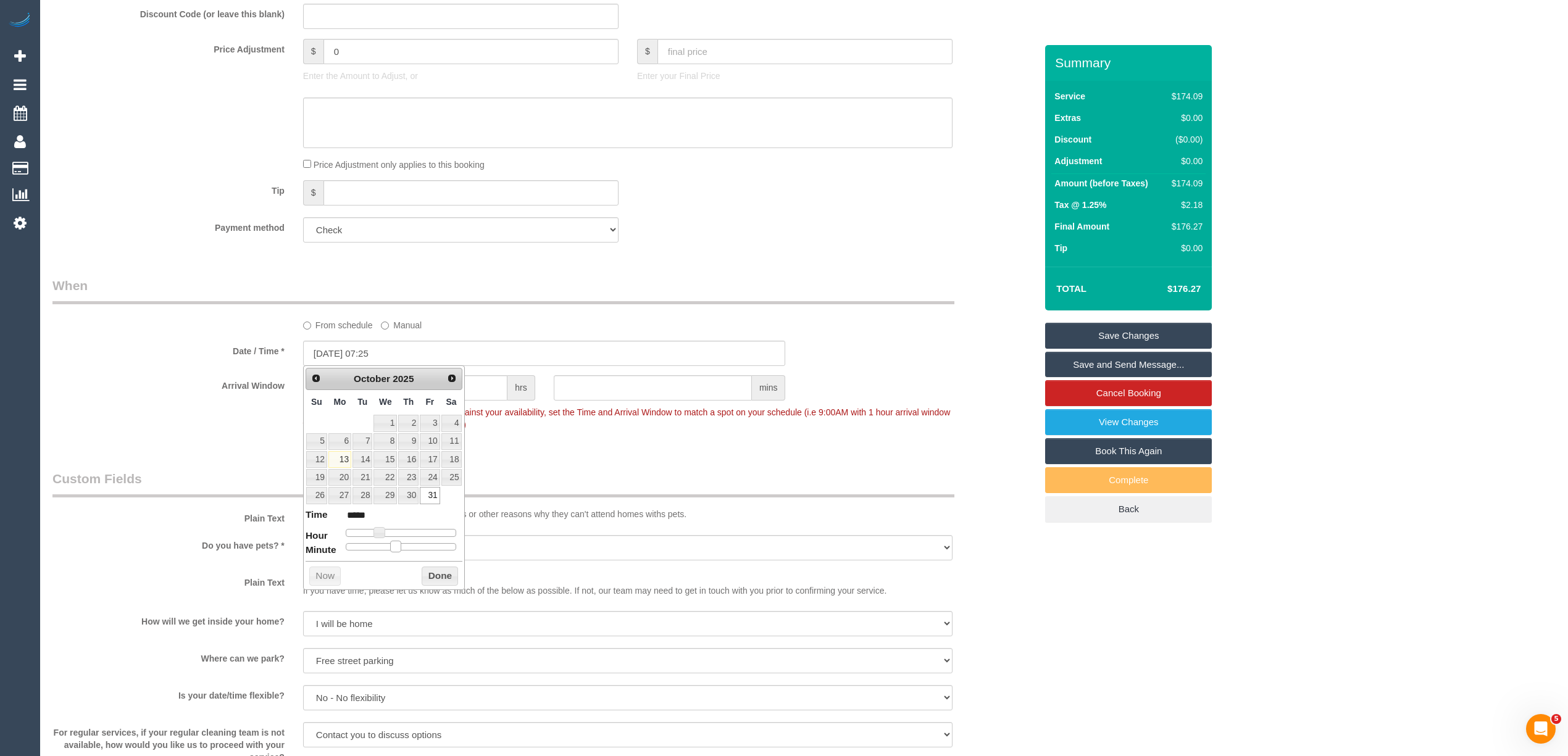
type input "31/10/2025 07:30"
type input "*****"
drag, startPoint x: 349, startPoint y: 546, endPoint x: 902, endPoint y: 225, distance: 639.4
click at [408, 549] on span at bounding box center [405, 546] width 11 height 11
click at [909, 220] on div "Payment method Add Credit Card Cash Check Paypal" at bounding box center [544, 230] width 1002 height 25
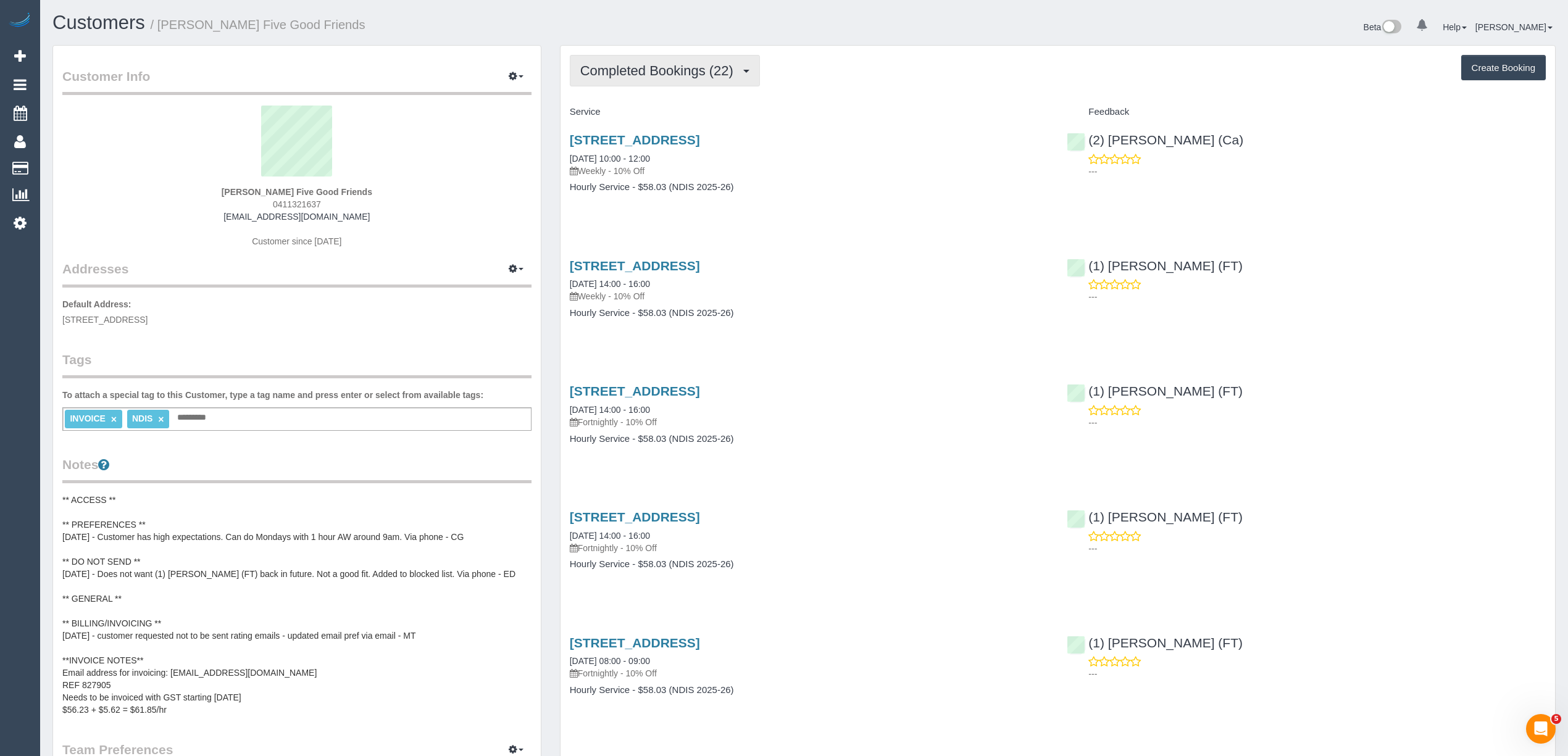
click at [616, 75] on span "Completed Bookings (22)" at bounding box center [659, 71] width 159 height 15
click at [660, 112] on link "Upcoming Bookings (12)" at bounding box center [637, 115] width 133 height 16
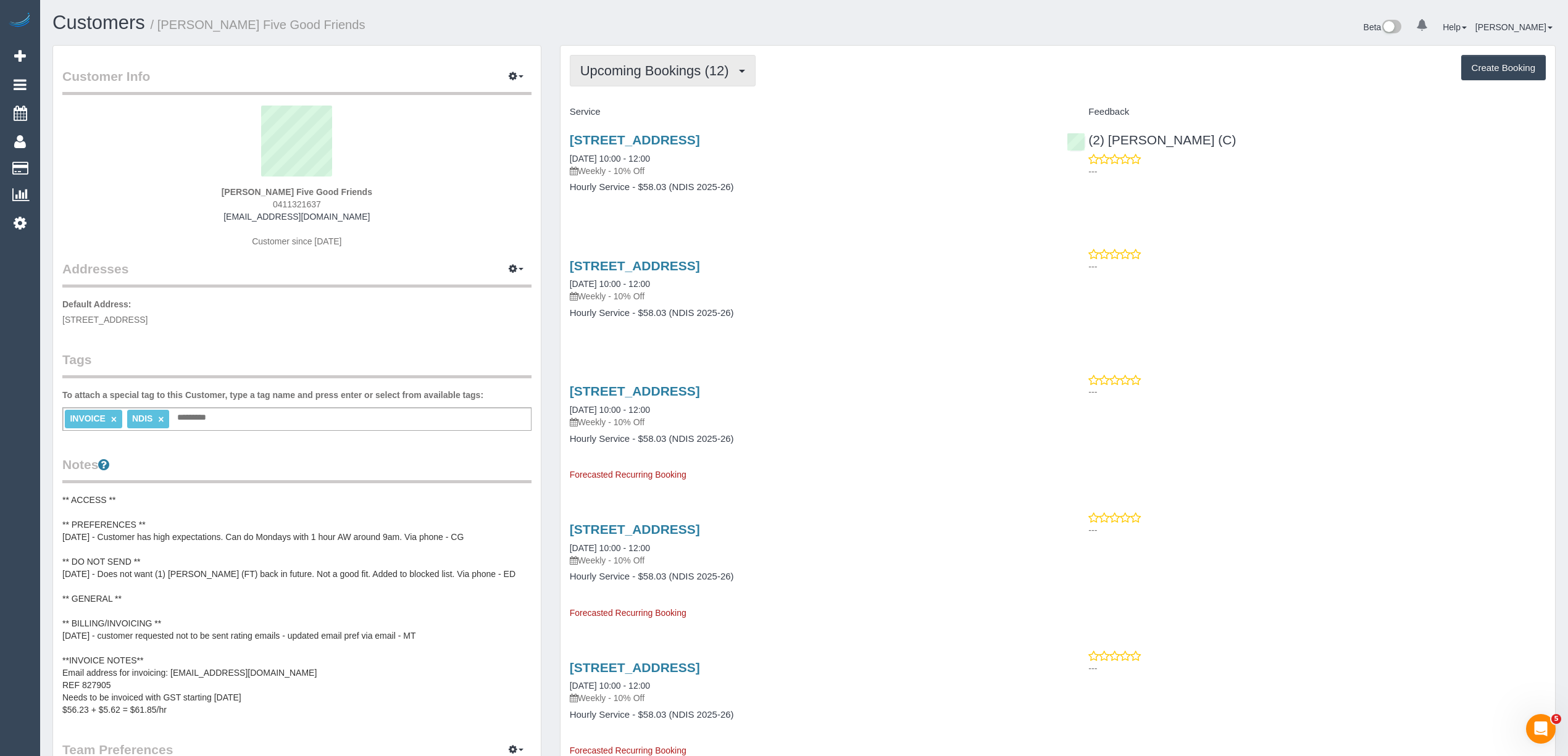
click at [608, 70] on span "Upcoming Bookings (12)" at bounding box center [657, 71] width 155 height 15
click at [667, 115] on link "Upcoming Bookings (12)" at bounding box center [637, 115] width 133 height 16
click at [616, 64] on span "Upcoming Bookings (12)" at bounding box center [657, 71] width 155 height 15
click at [642, 112] on link "Upcoming Bookings (12)" at bounding box center [637, 115] width 133 height 16
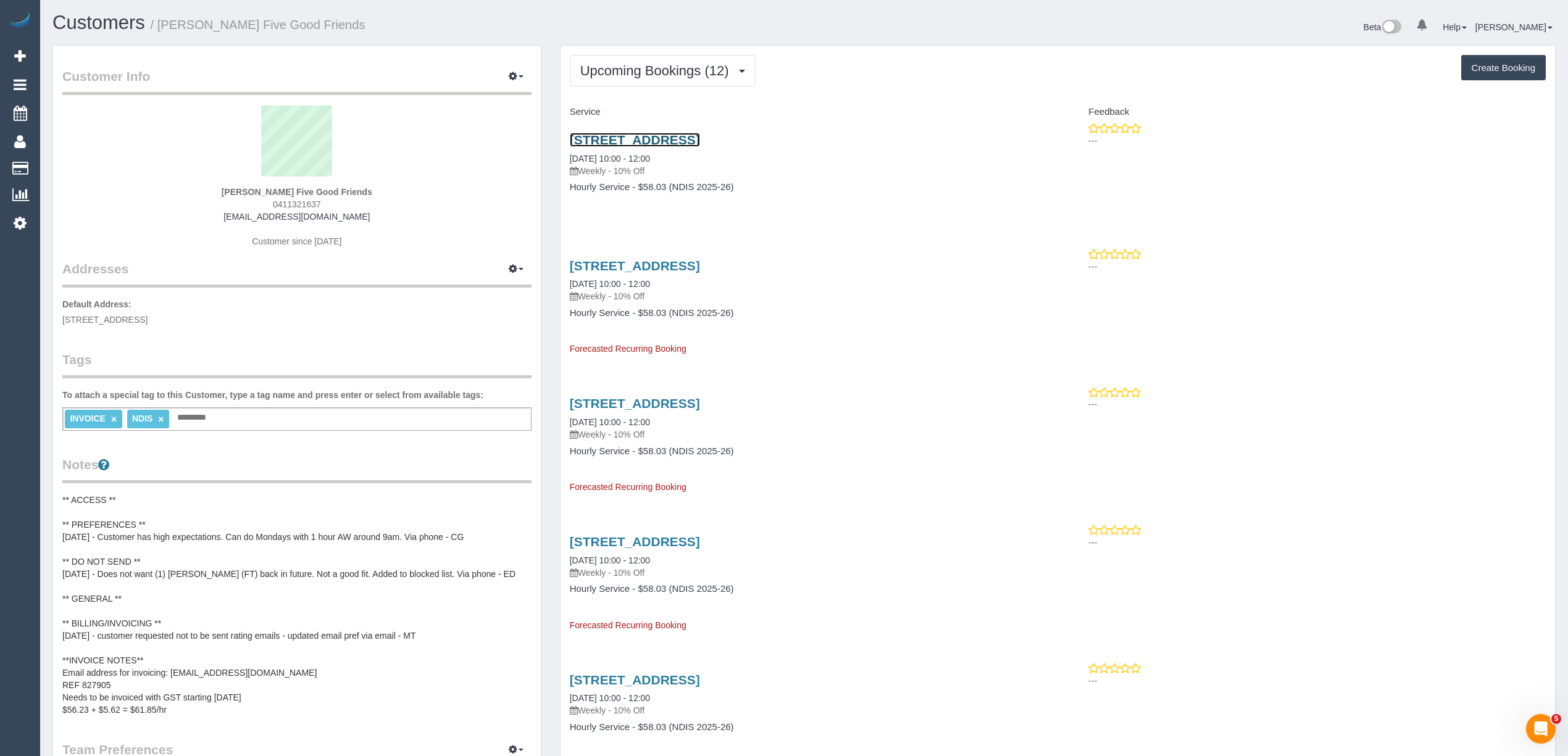
click at [640, 139] on link "[STREET_ADDRESS]" at bounding box center [635, 140] width 130 height 14
click at [625, 69] on span "Upcoming Bookings (12)" at bounding box center [657, 71] width 155 height 15
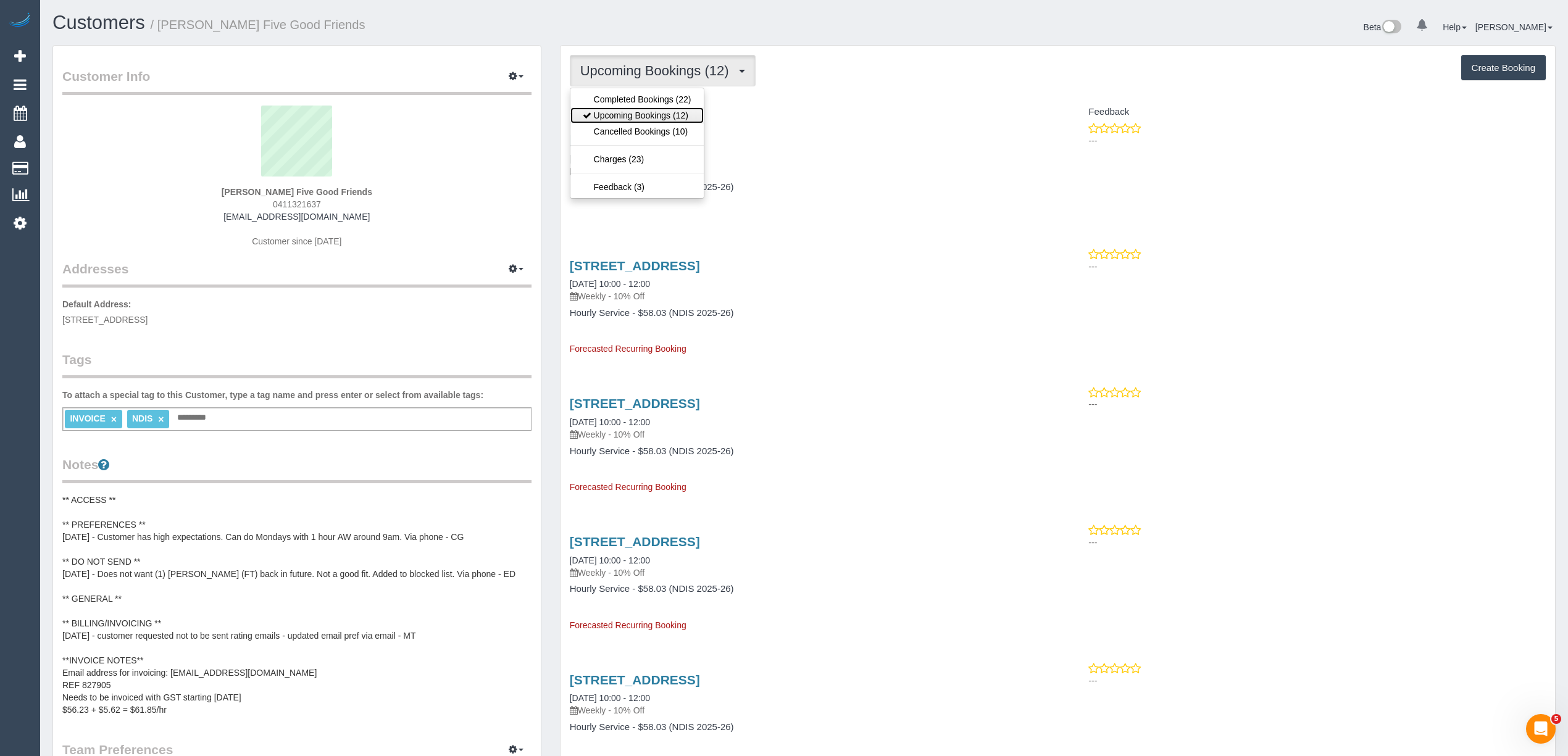
click at [675, 114] on link "Upcoming Bookings (12)" at bounding box center [637, 115] width 133 height 16
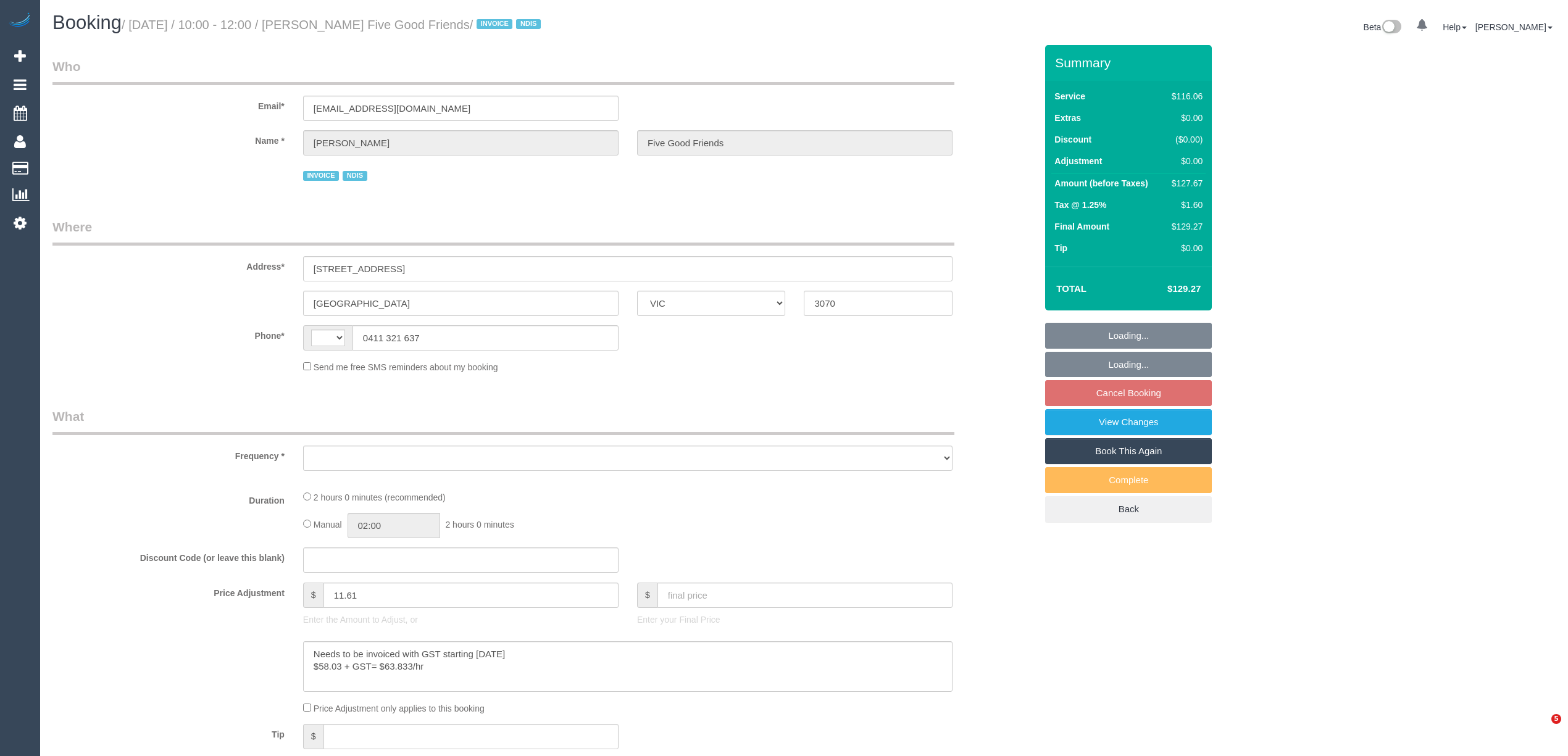
select select "VIC"
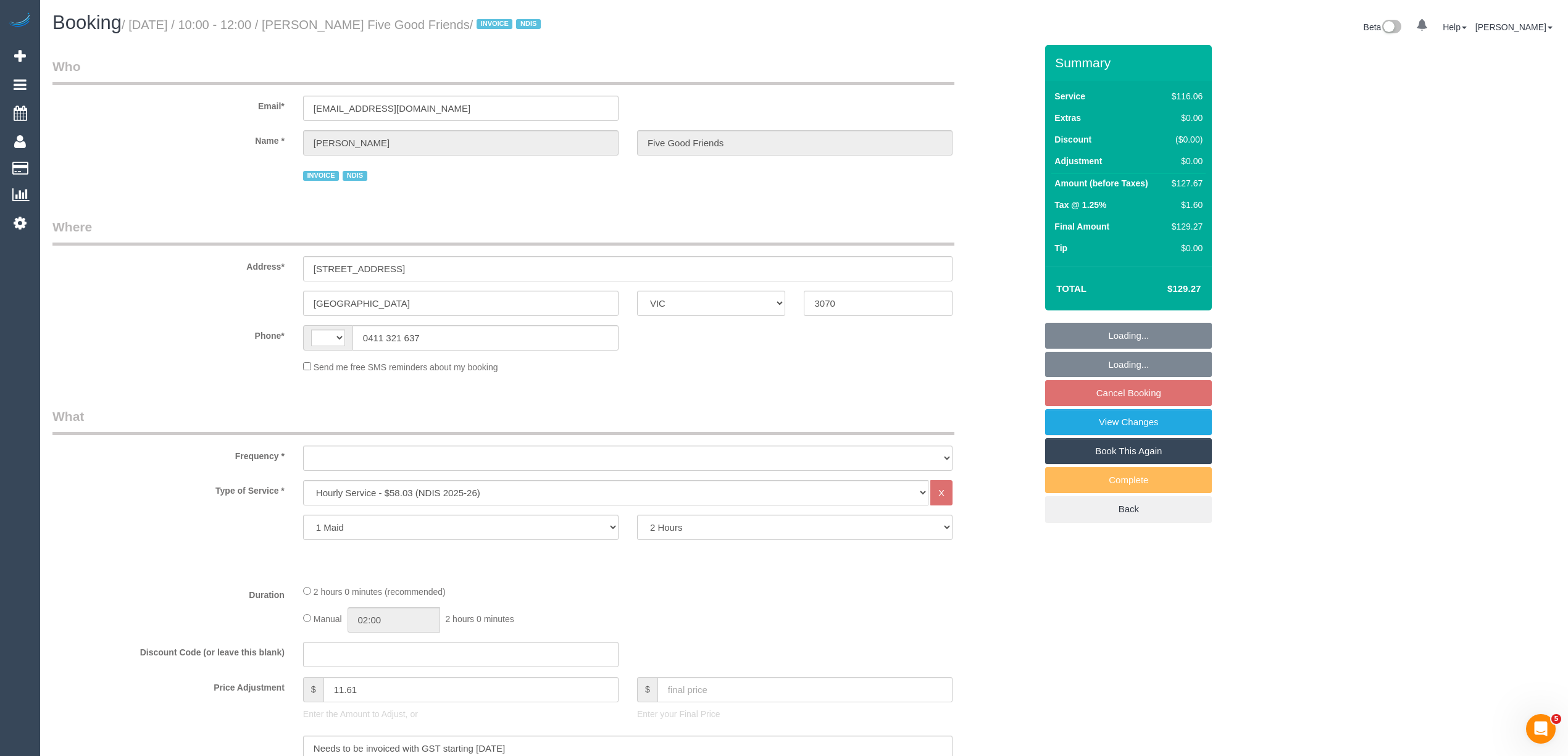
select select "string:AU"
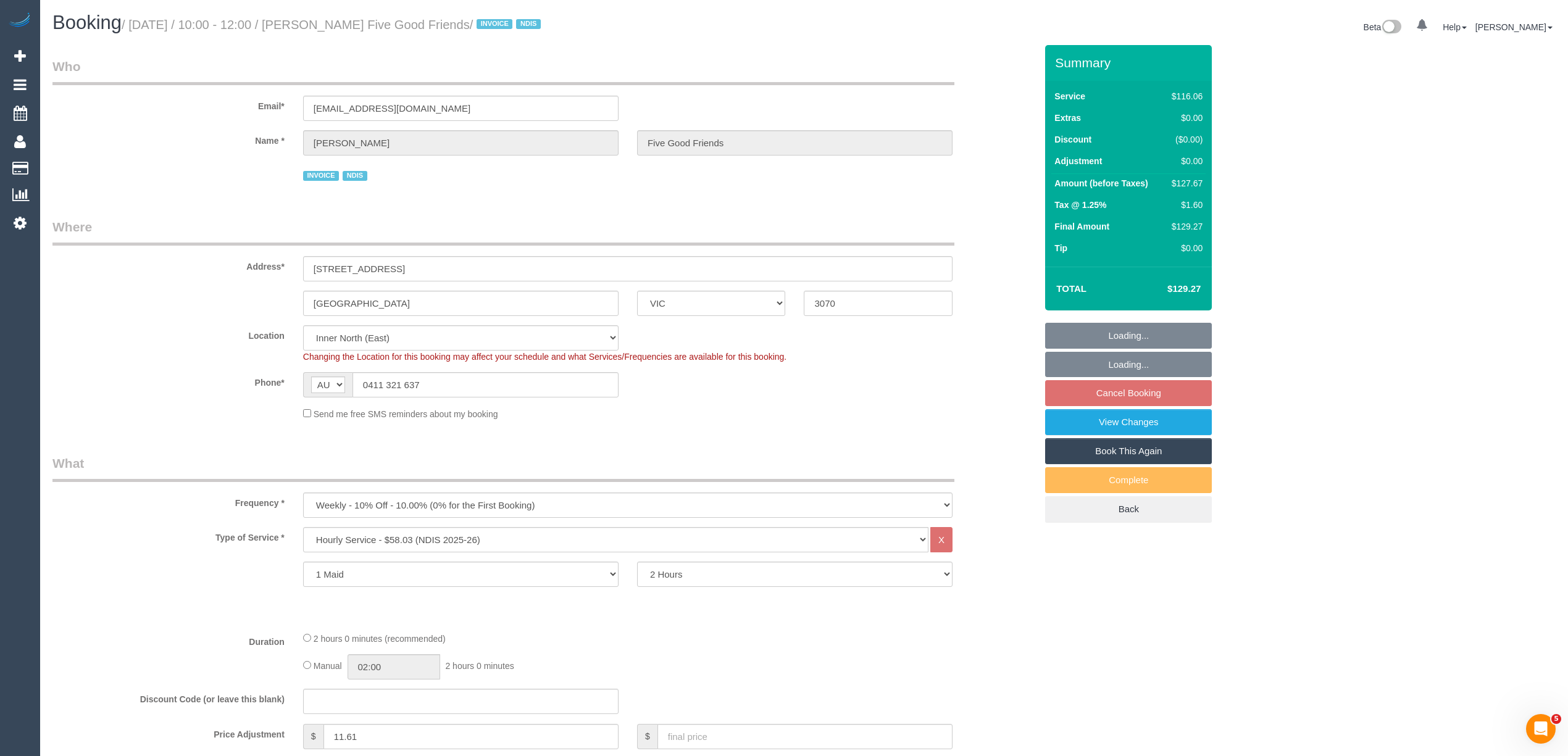
select select "object:776"
select select "number:28"
select select "number:14"
select select "number:19"
select select "number:25"
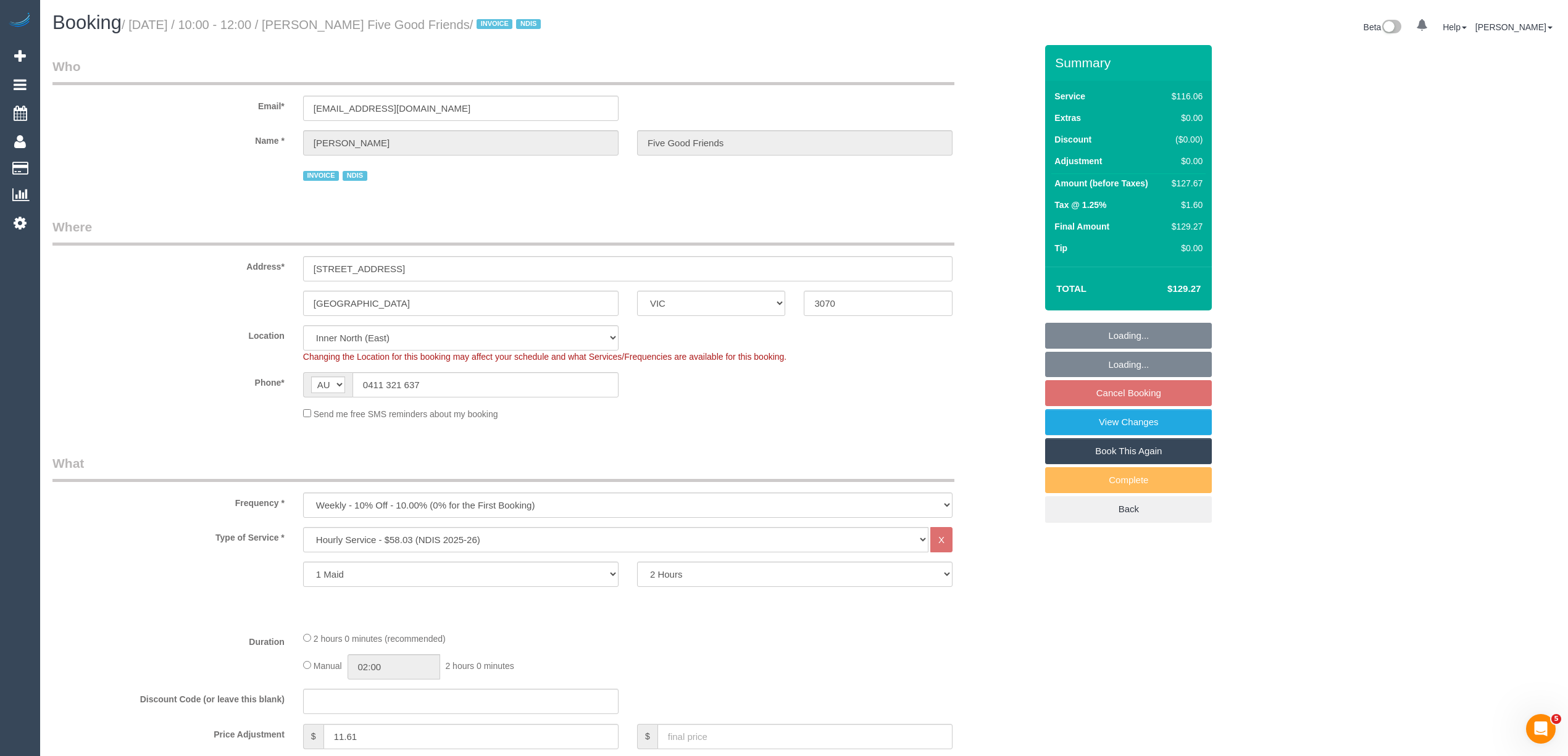
select select "number:35"
select select "number:12"
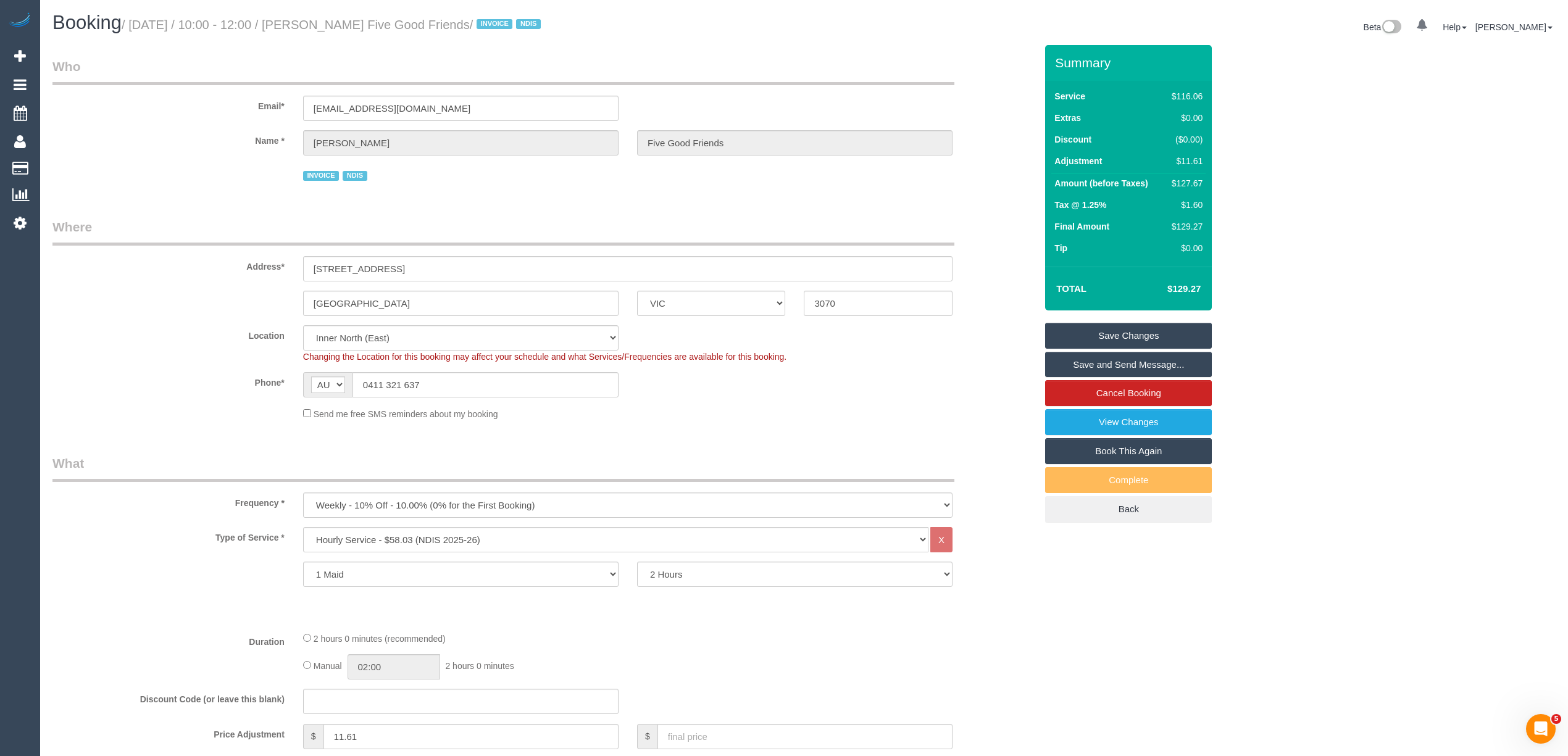
drag, startPoint x: 1458, startPoint y: 201, endPoint x: 1450, endPoint y: 201, distance: 8.0
click at [1148, 393] on link "Cancel Booking" at bounding box center [1128, 393] width 167 height 26
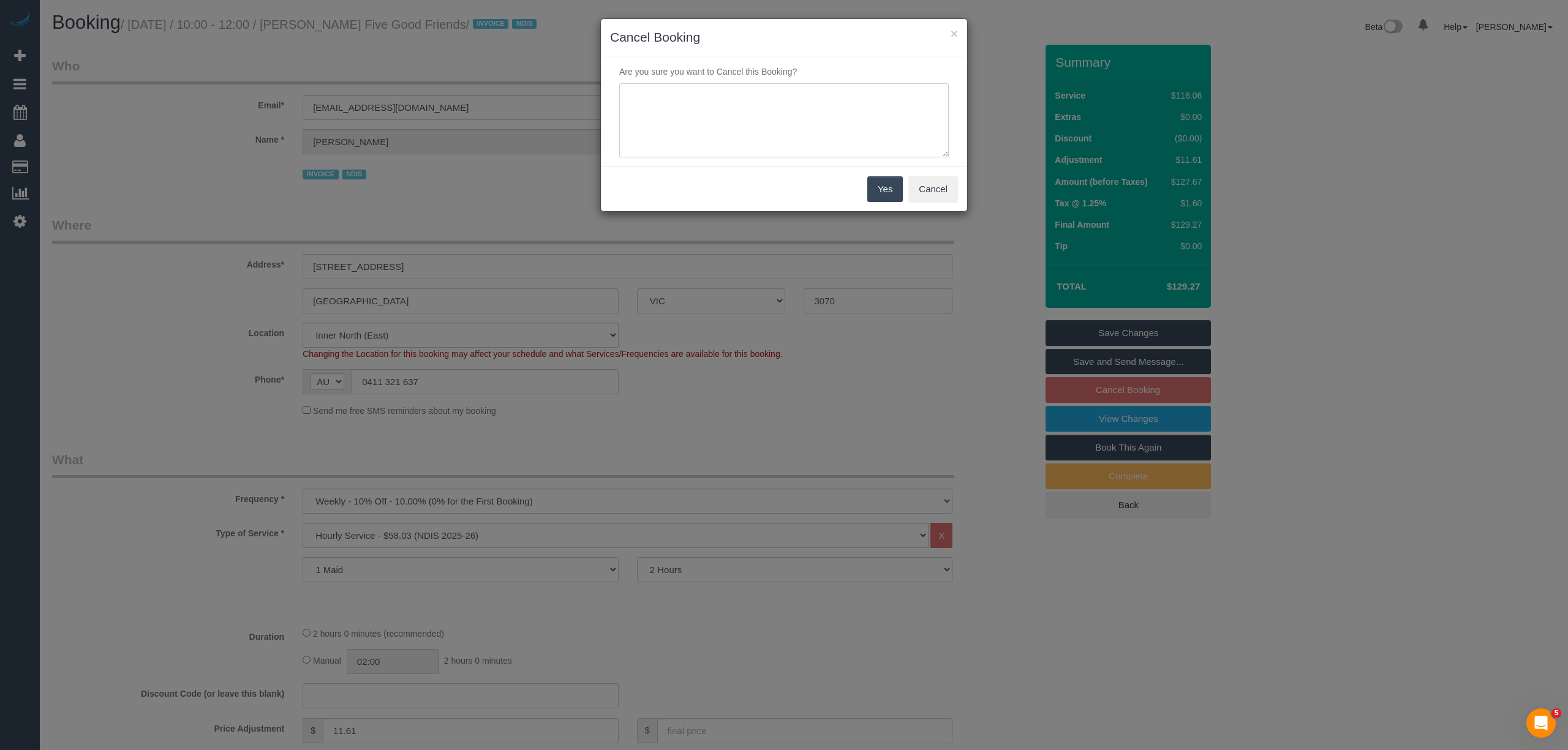
click at [748, 112] on textarea at bounding box center [784, 120] width 330 height 75
type textarea "Customer needs to cancel due to medical appointment. Via phone - CG"
click at [895, 187] on button "Yes" at bounding box center [885, 189] width 36 height 26
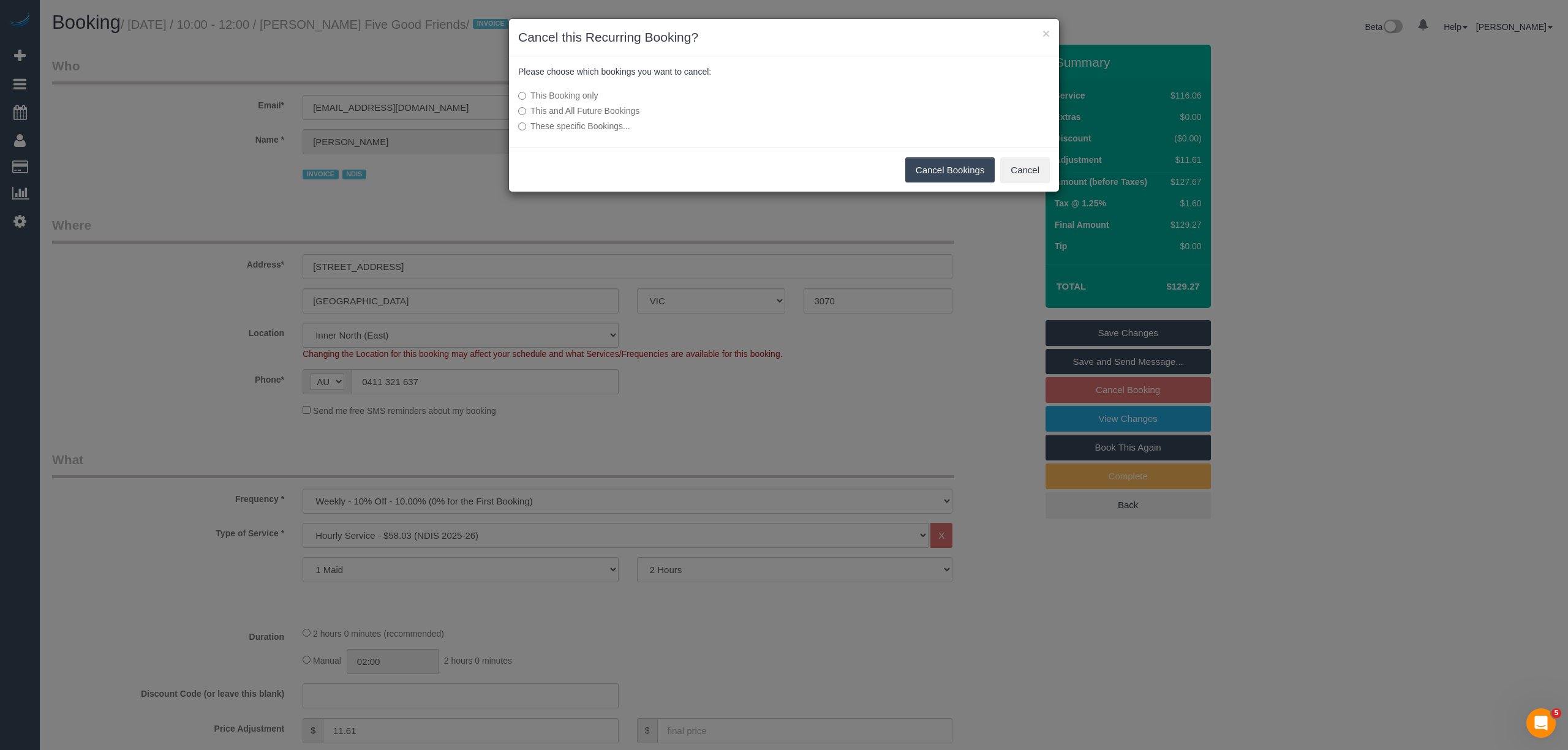
click at [939, 170] on button "Cancel Bookings" at bounding box center [950, 170] width 90 height 26
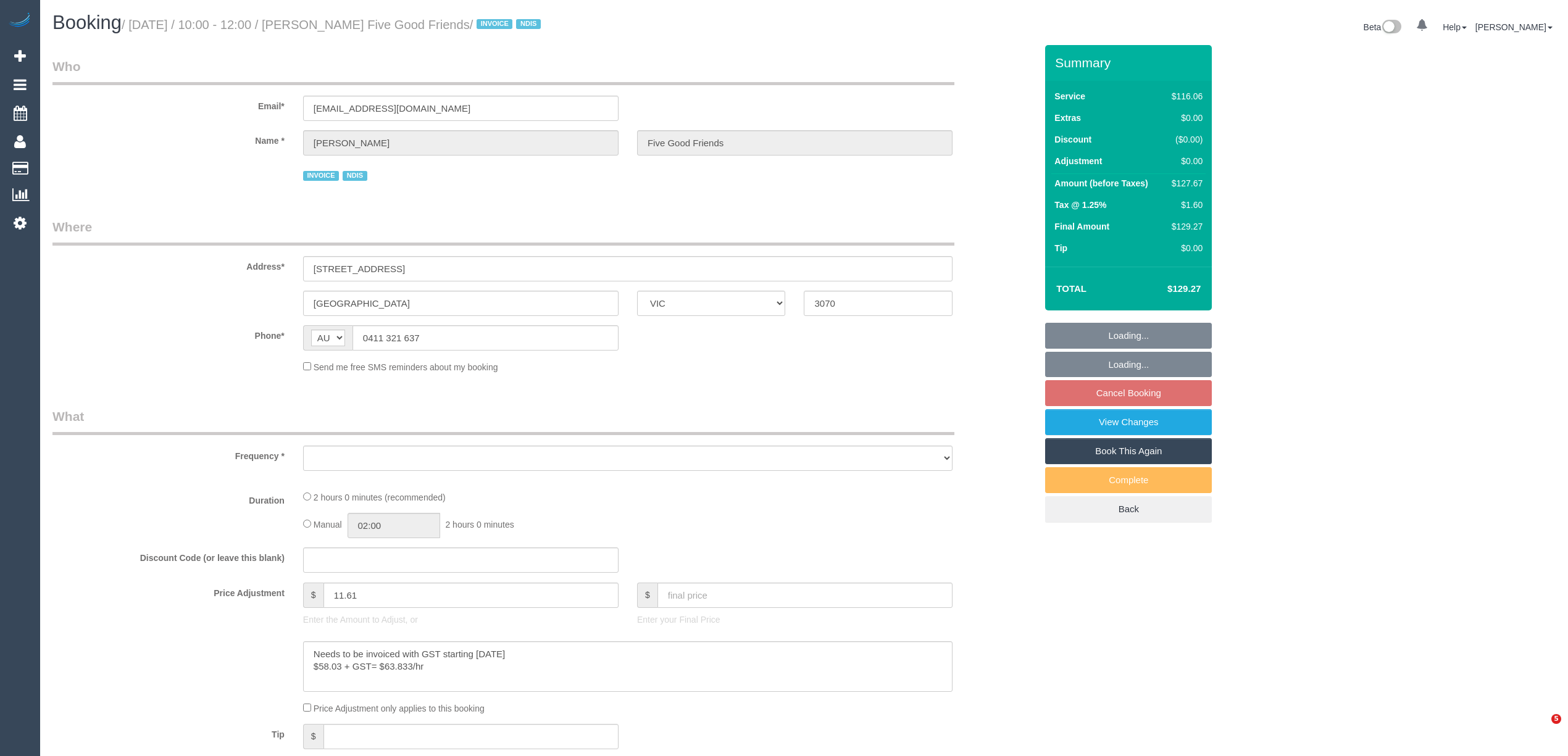
select select "VIC"
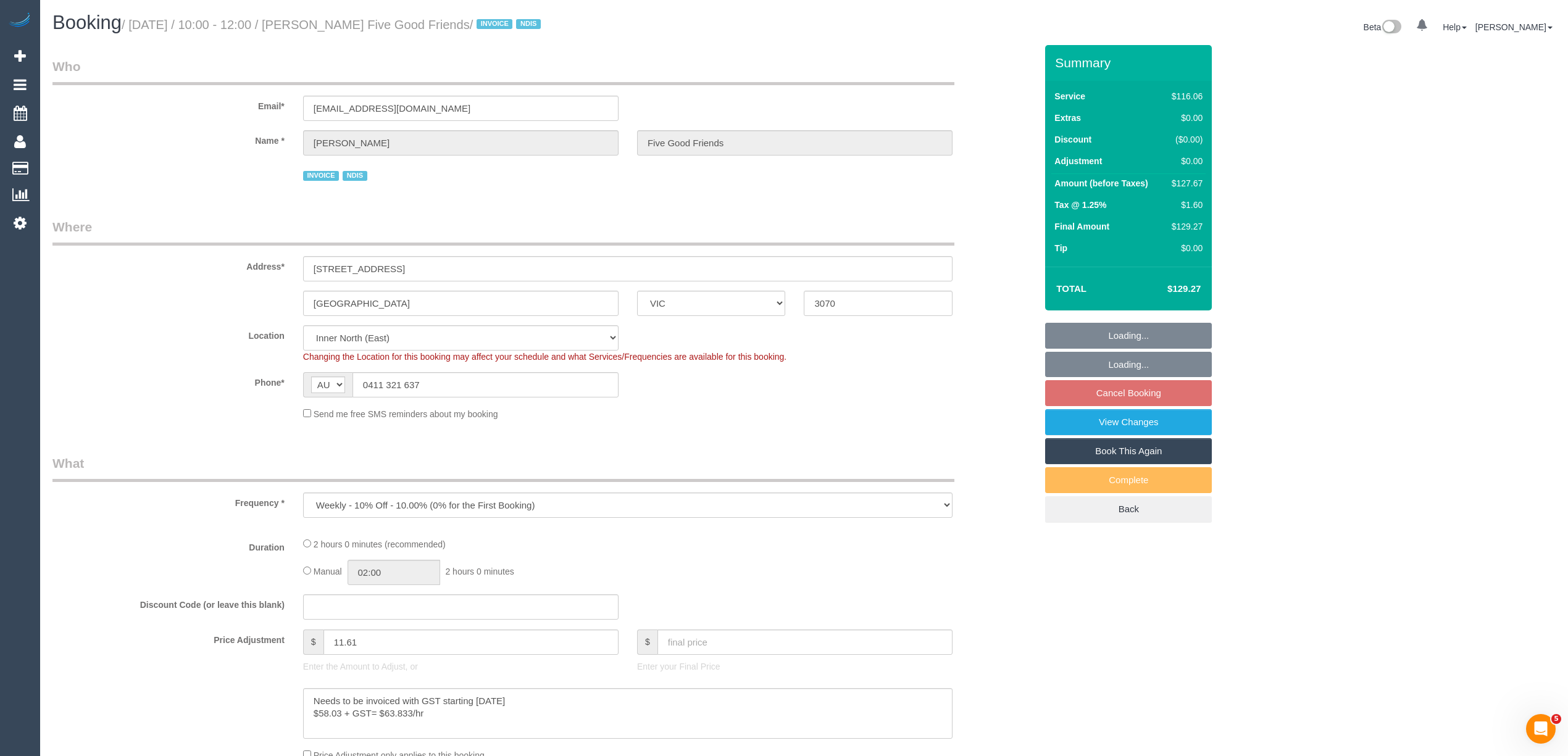
select select "object:526"
select select "spot3"
select select "number:28"
select select "number:14"
select select "number:19"
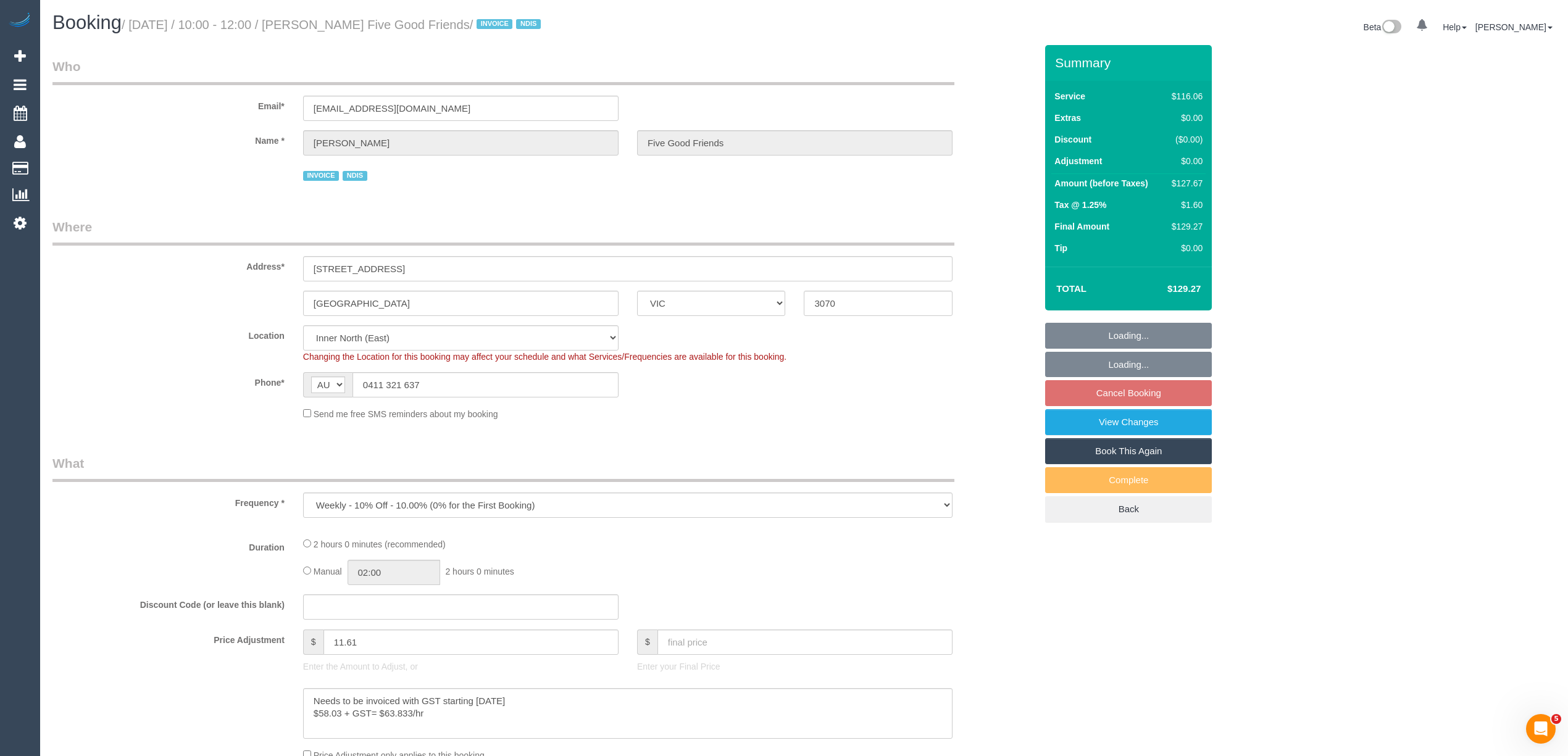
select select "number:25"
select select "number:35"
select select "number:12"
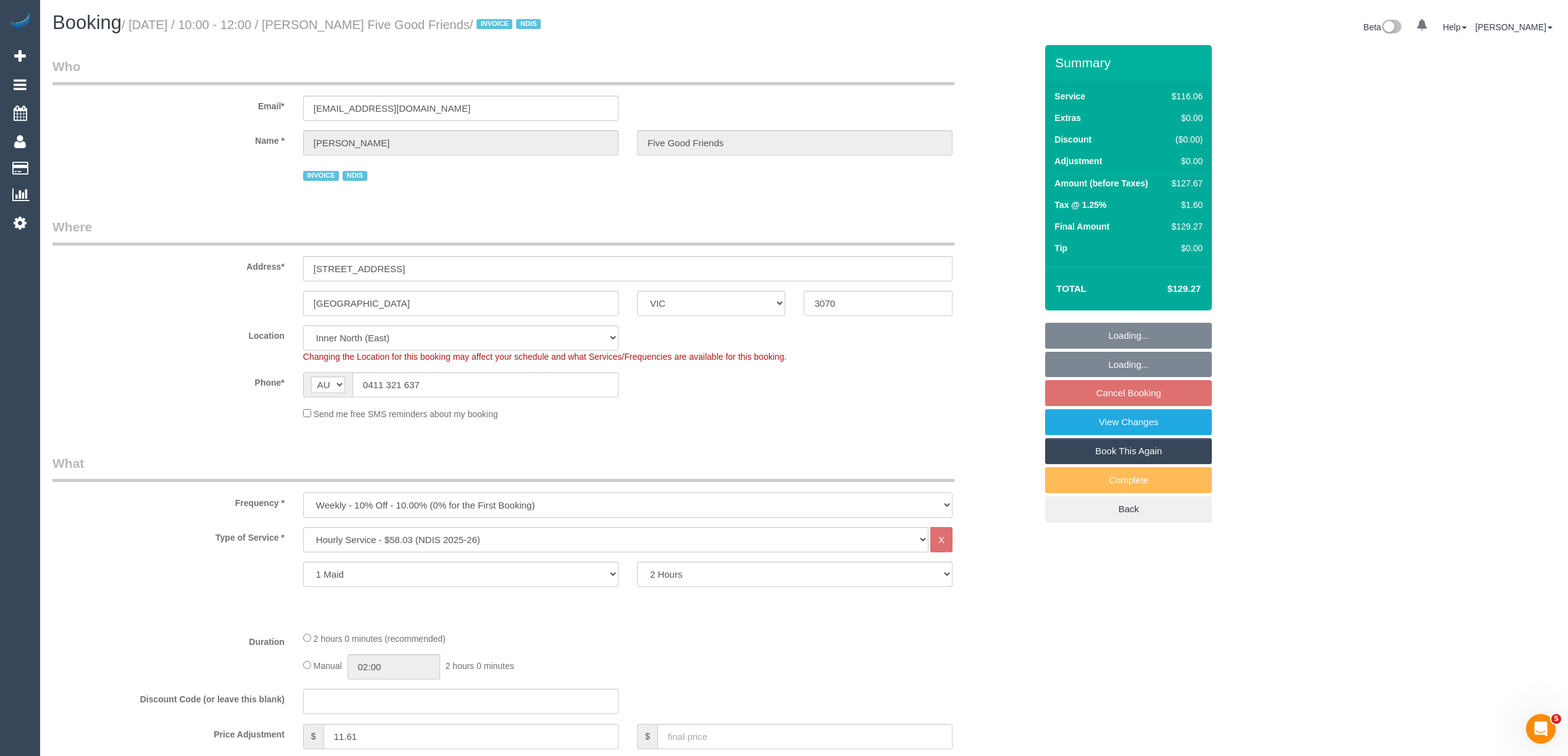
click at [371, 502] on select "One Time Cleaning Weekly - 10% Off - 10.00% (0% for the First Booking) Fortnigh…" at bounding box center [628, 504] width 649 height 25
select select "object:528"
click at [303, 492] on select "One Time Cleaning Weekly - 10% Off - 10.00% (0% for the First Booking) Fortnigh…" at bounding box center [628, 504] width 649 height 25
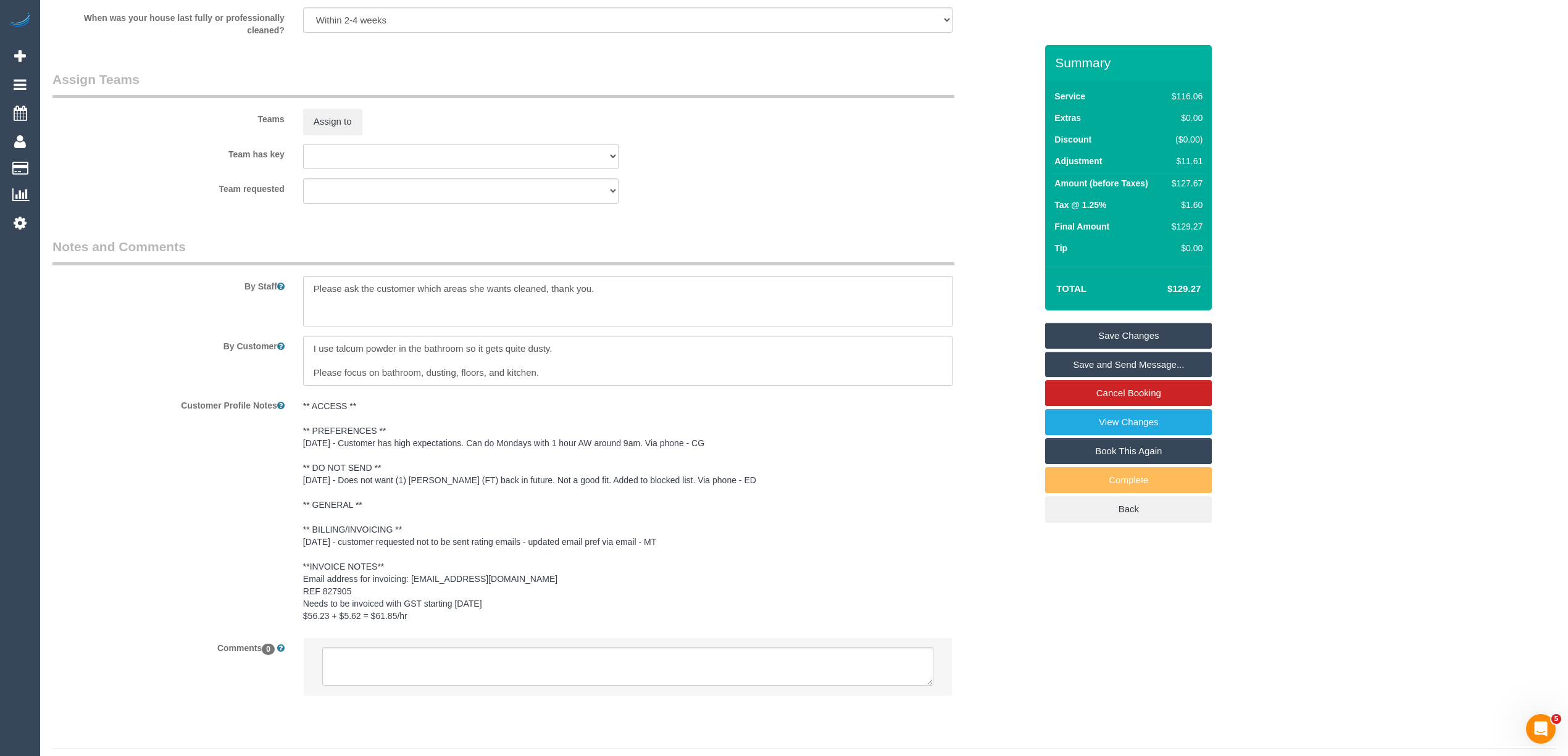
scroll to position [1412, 0]
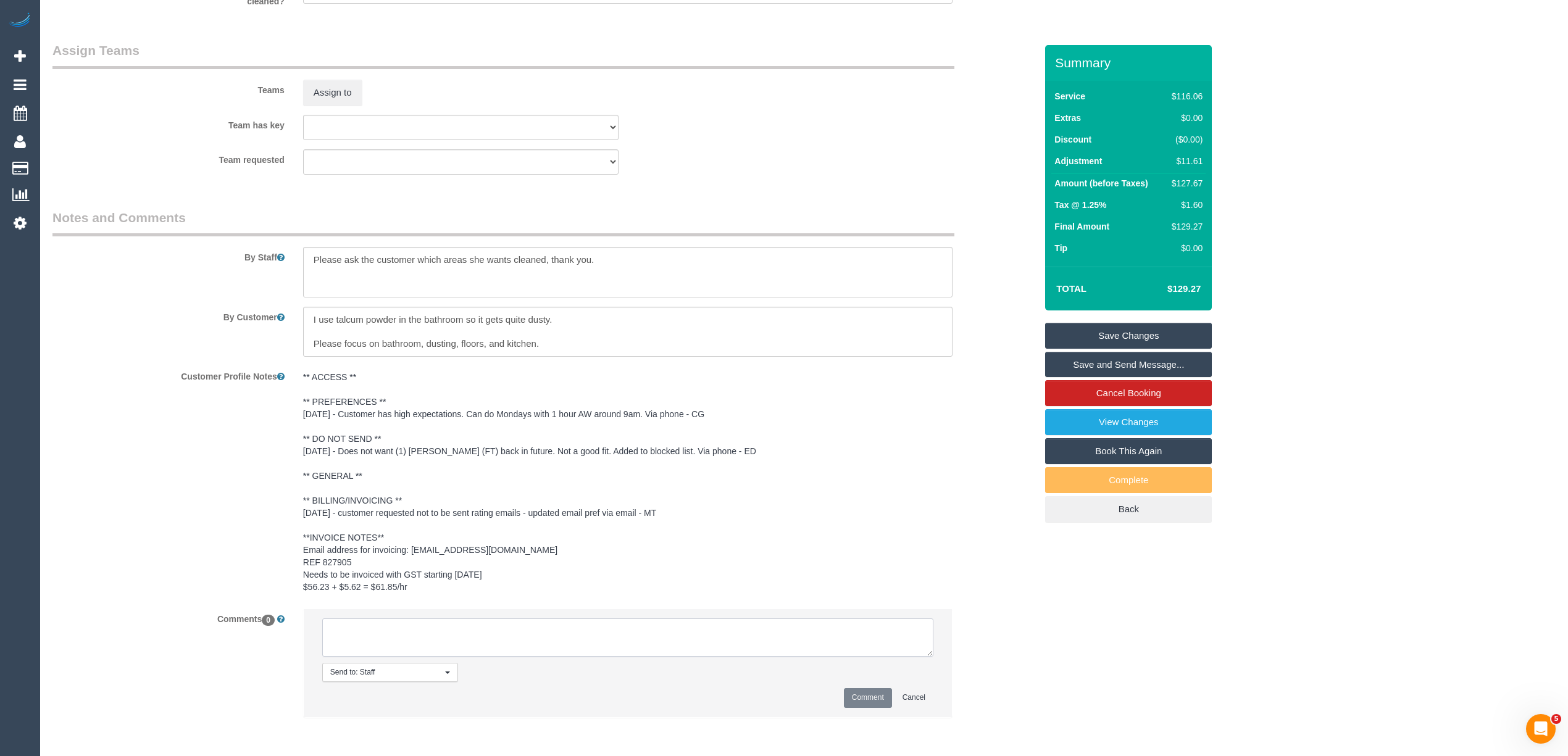
click at [469, 645] on textarea at bounding box center [628, 637] width 611 height 38
type textarea "Customer requested to change to fortnightly ongoing from this date due to chang…"
click at [864, 691] on button "Comment" at bounding box center [868, 697] width 48 height 19
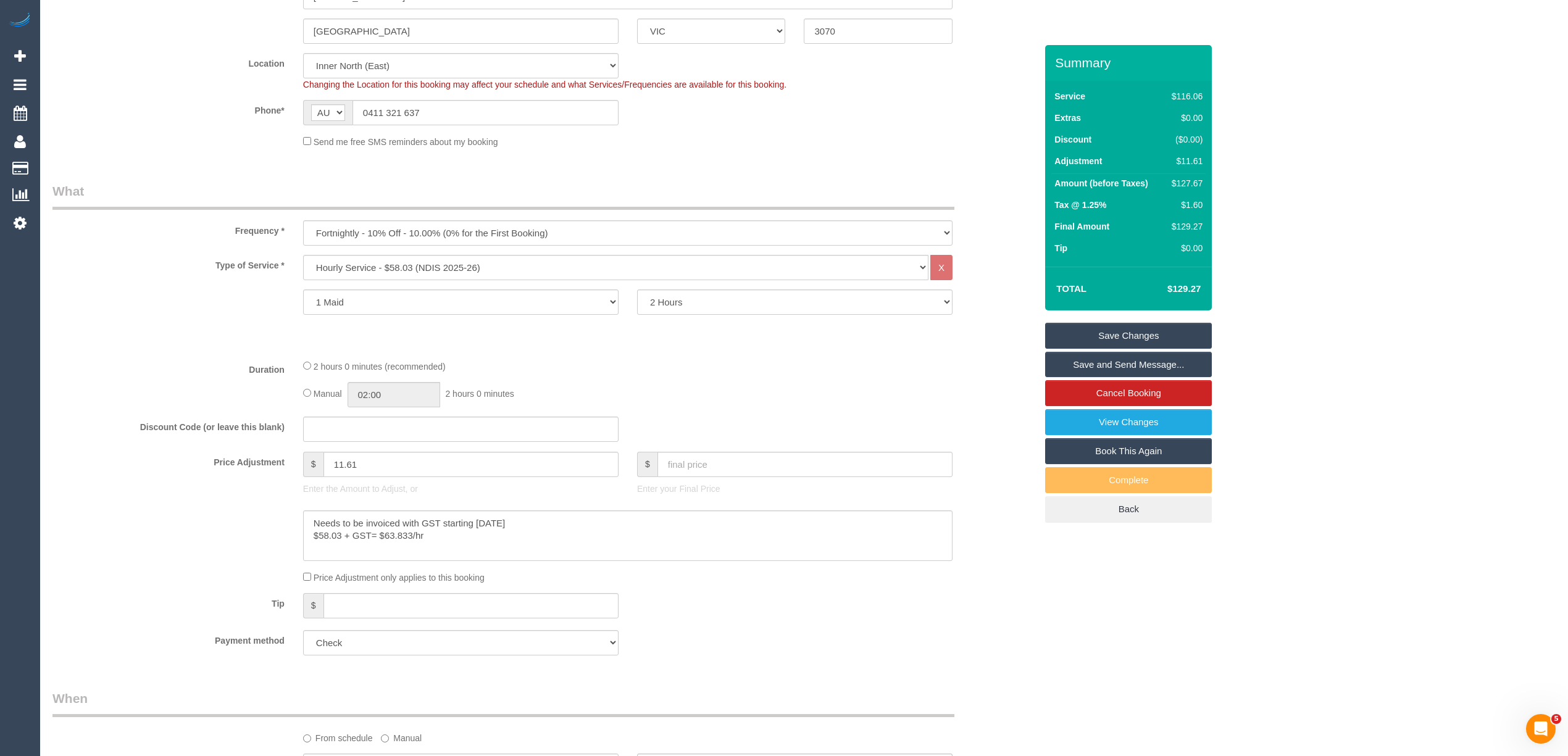
scroll to position [40, 0]
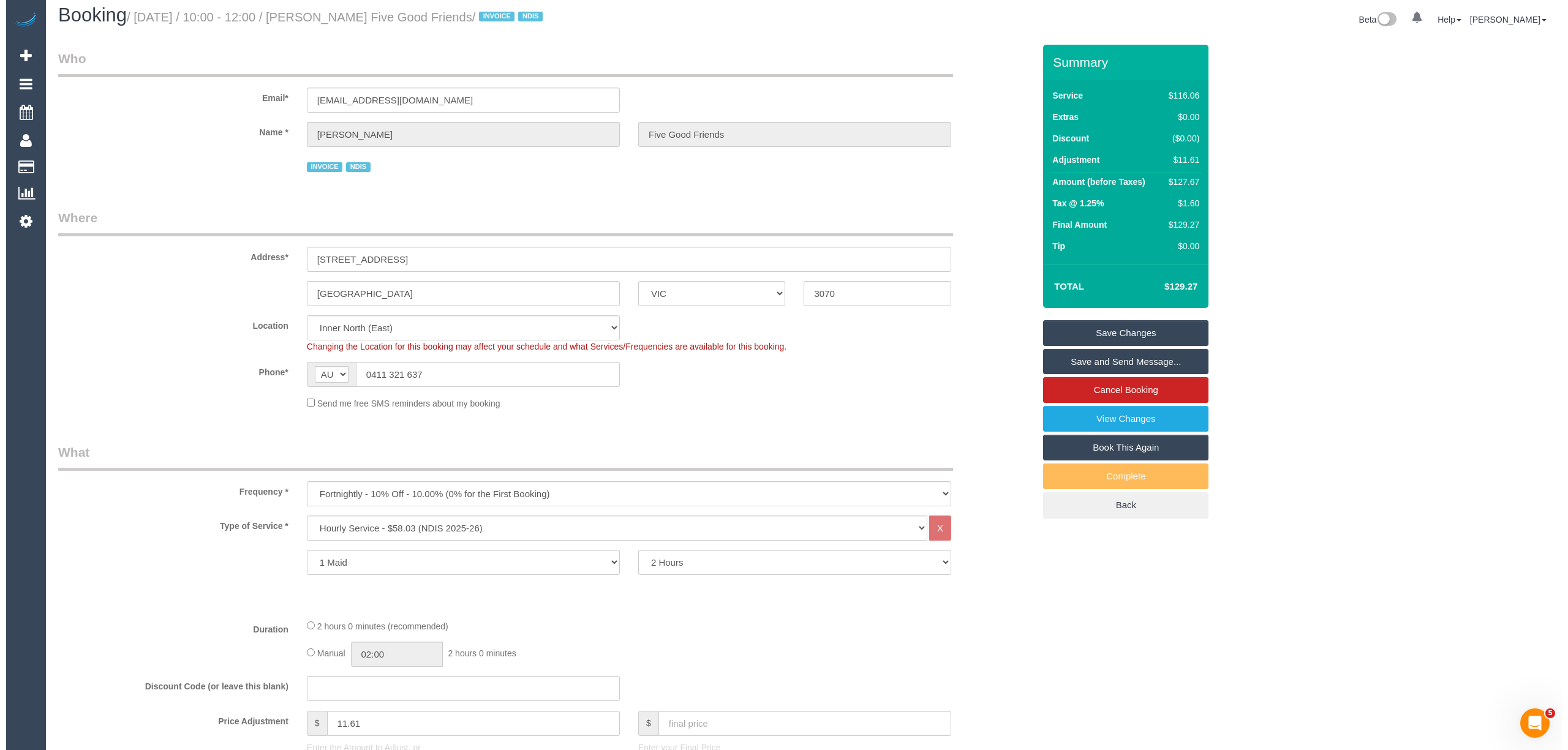
scroll to position [0, 0]
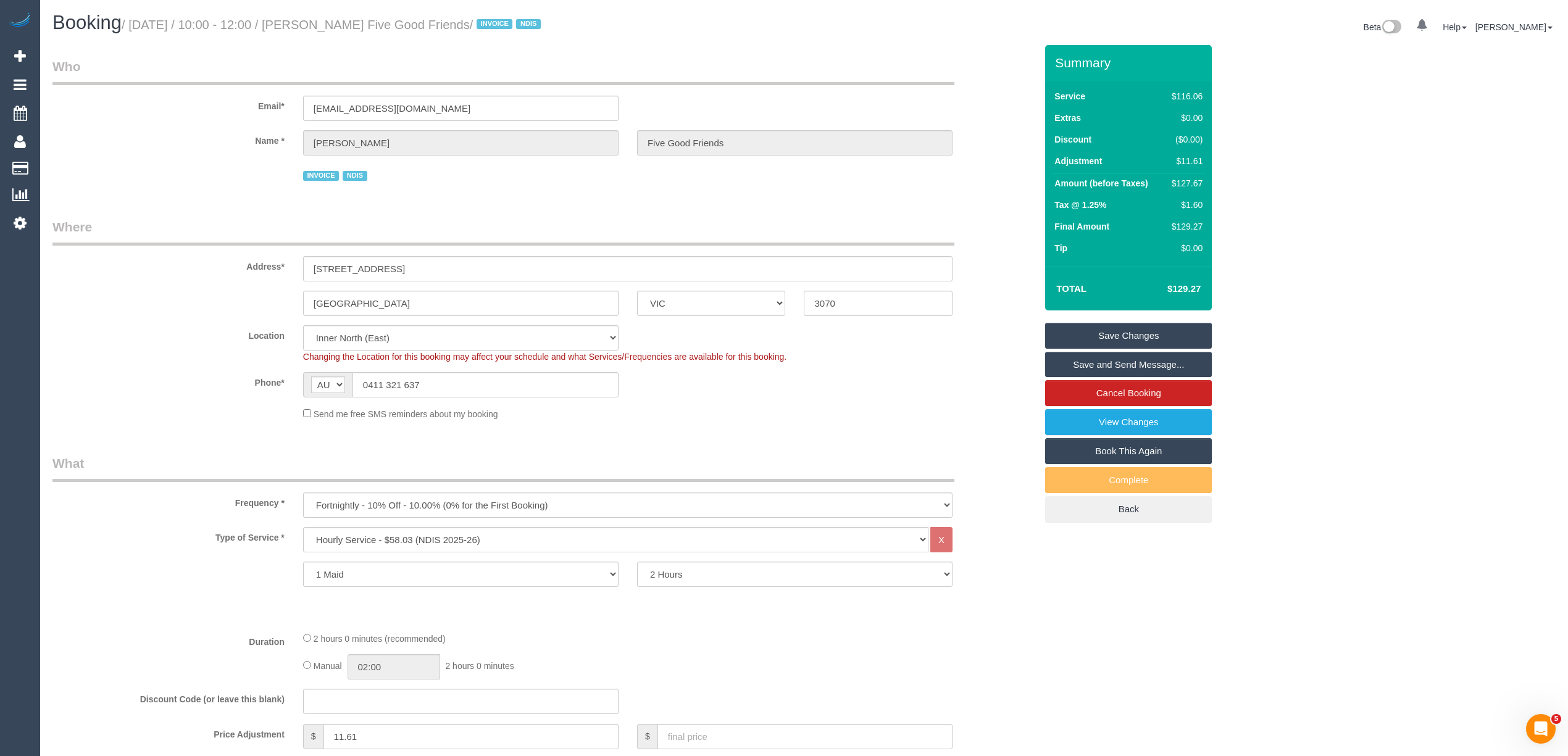
click at [1100, 331] on link "Save Changes" at bounding box center [1128, 336] width 167 height 26
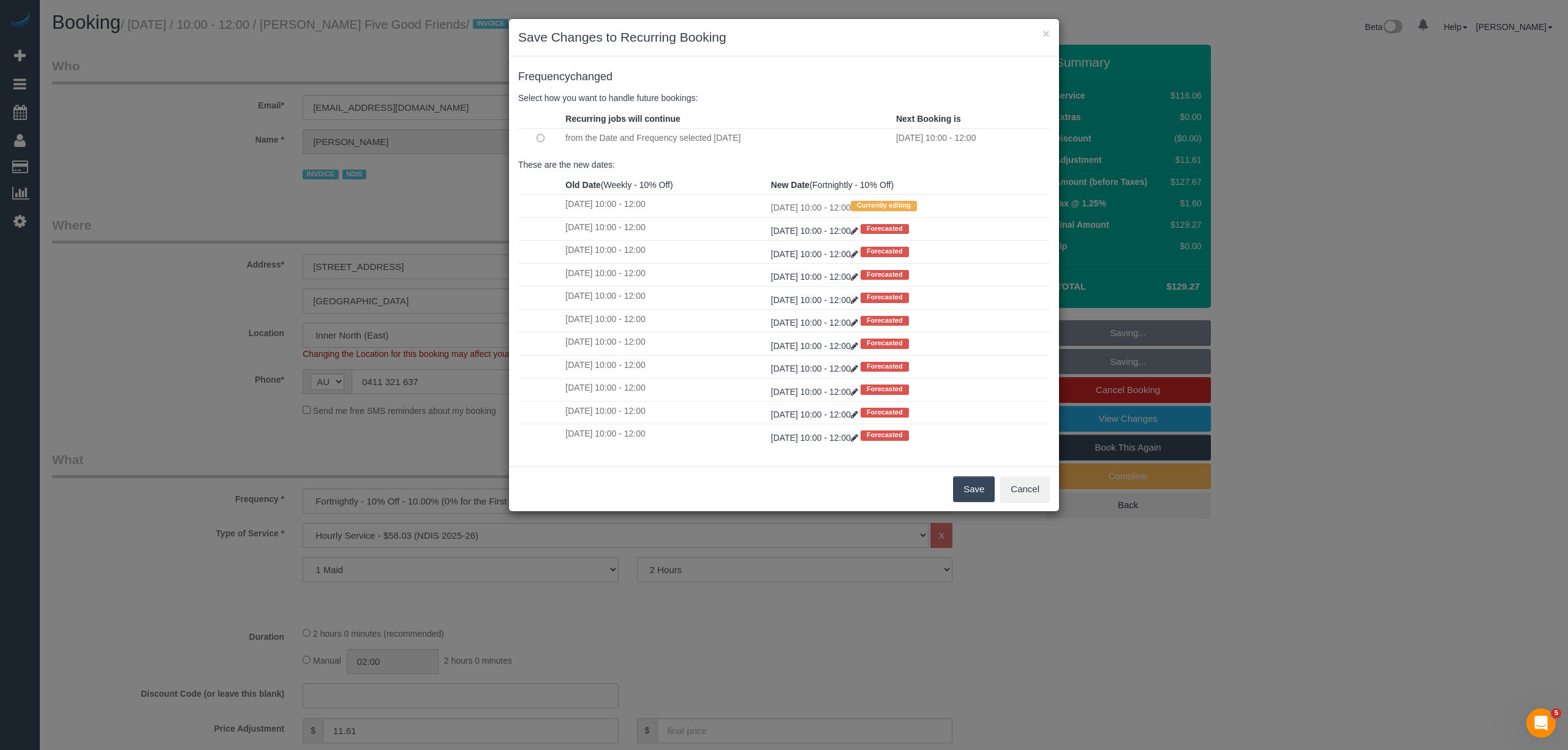
click at [973, 495] on button "Save" at bounding box center [973, 489] width 42 height 26
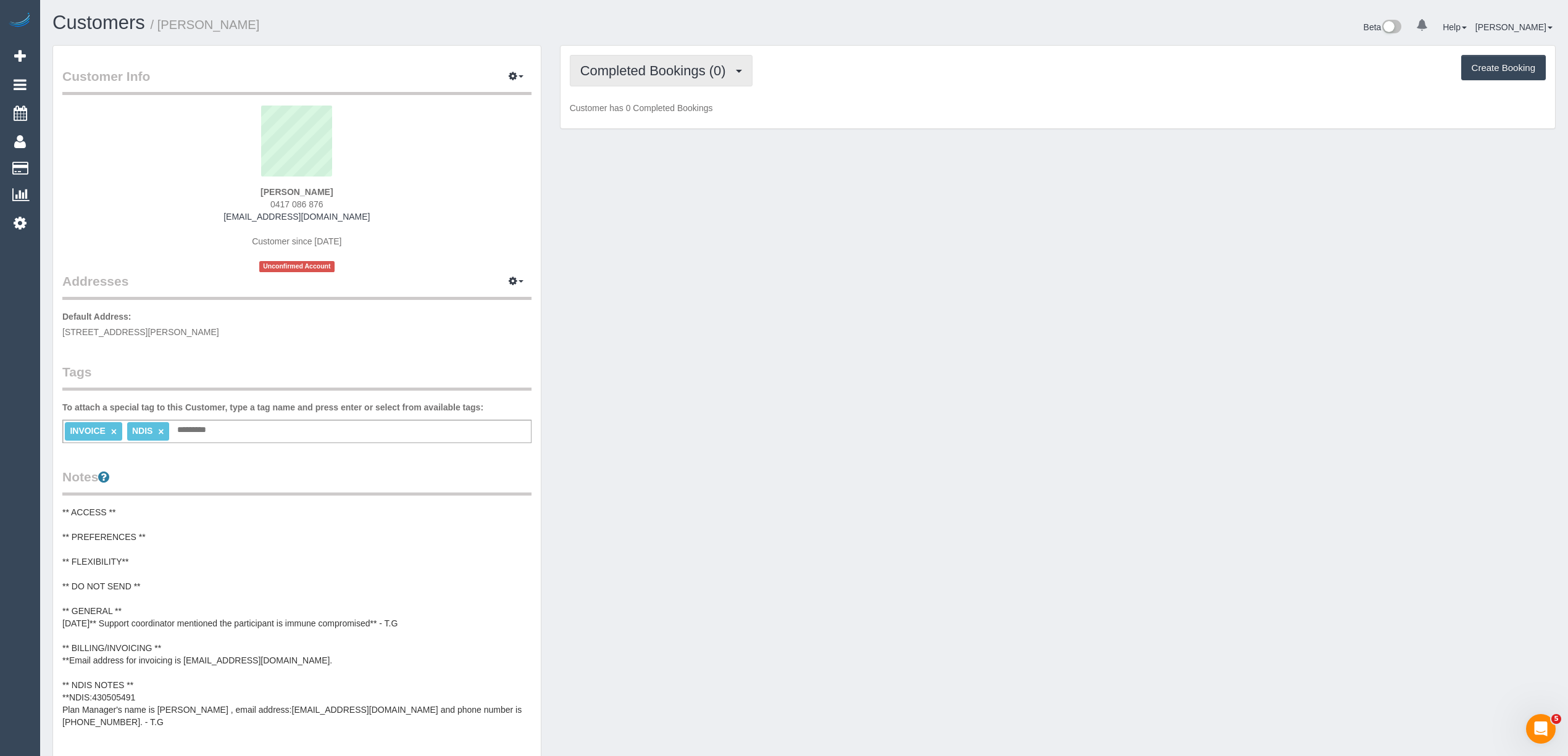
click at [610, 55] on button "Completed Bookings (0)" at bounding box center [661, 70] width 183 height 32
click at [642, 122] on link "Upcoming Bookings (11)" at bounding box center [635, 115] width 130 height 16
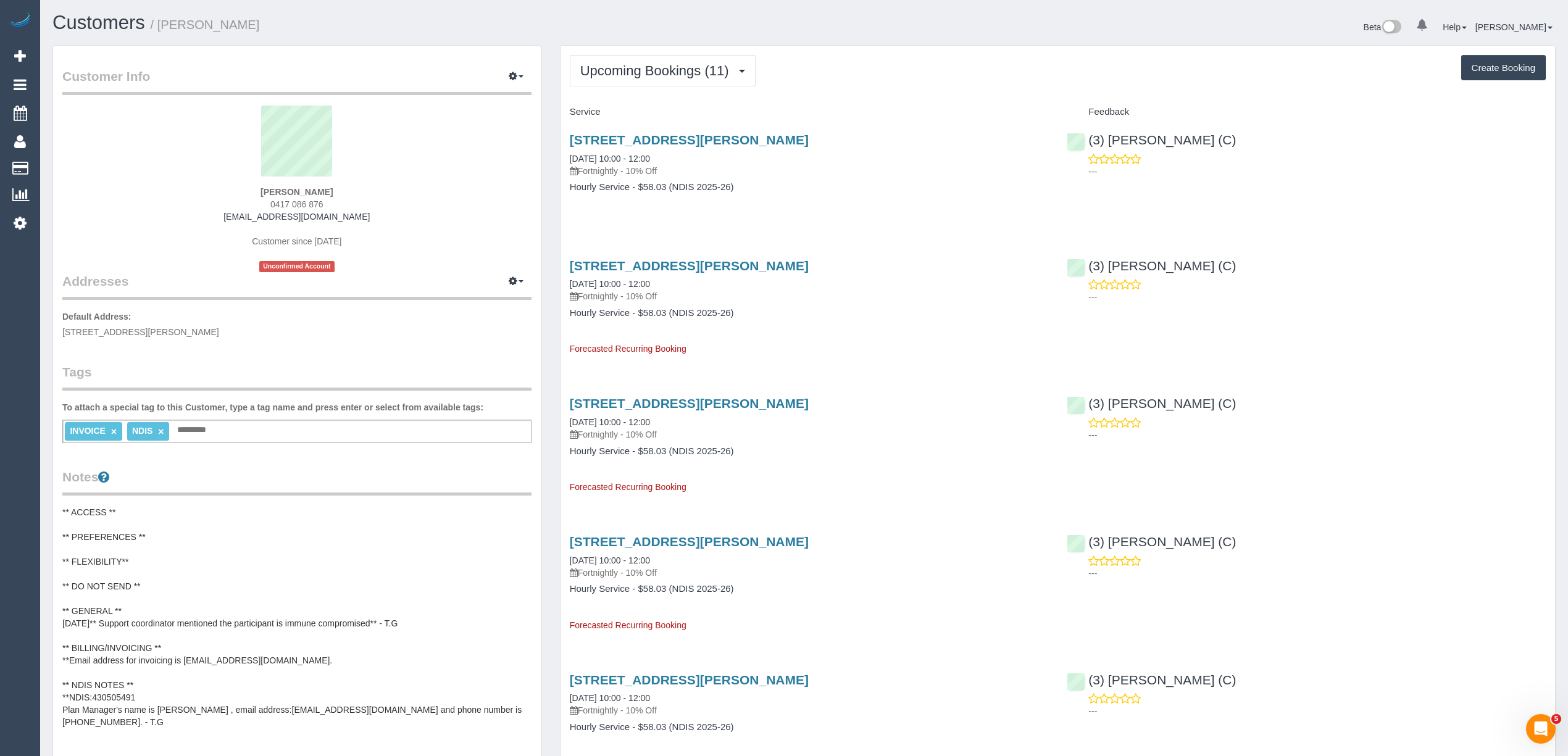
click at [278, 203] on span "0417 086 876" at bounding box center [297, 204] width 53 height 10
click at [316, 199] on span "0417 086 876" at bounding box center [297, 204] width 53 height 10
copy span "0417 086 876"
click at [875, 67] on div "Upcoming Bookings (11) Completed Bookings (0) Upcoming Bookings (11) Cancelled …" at bounding box center [1058, 70] width 976 height 32
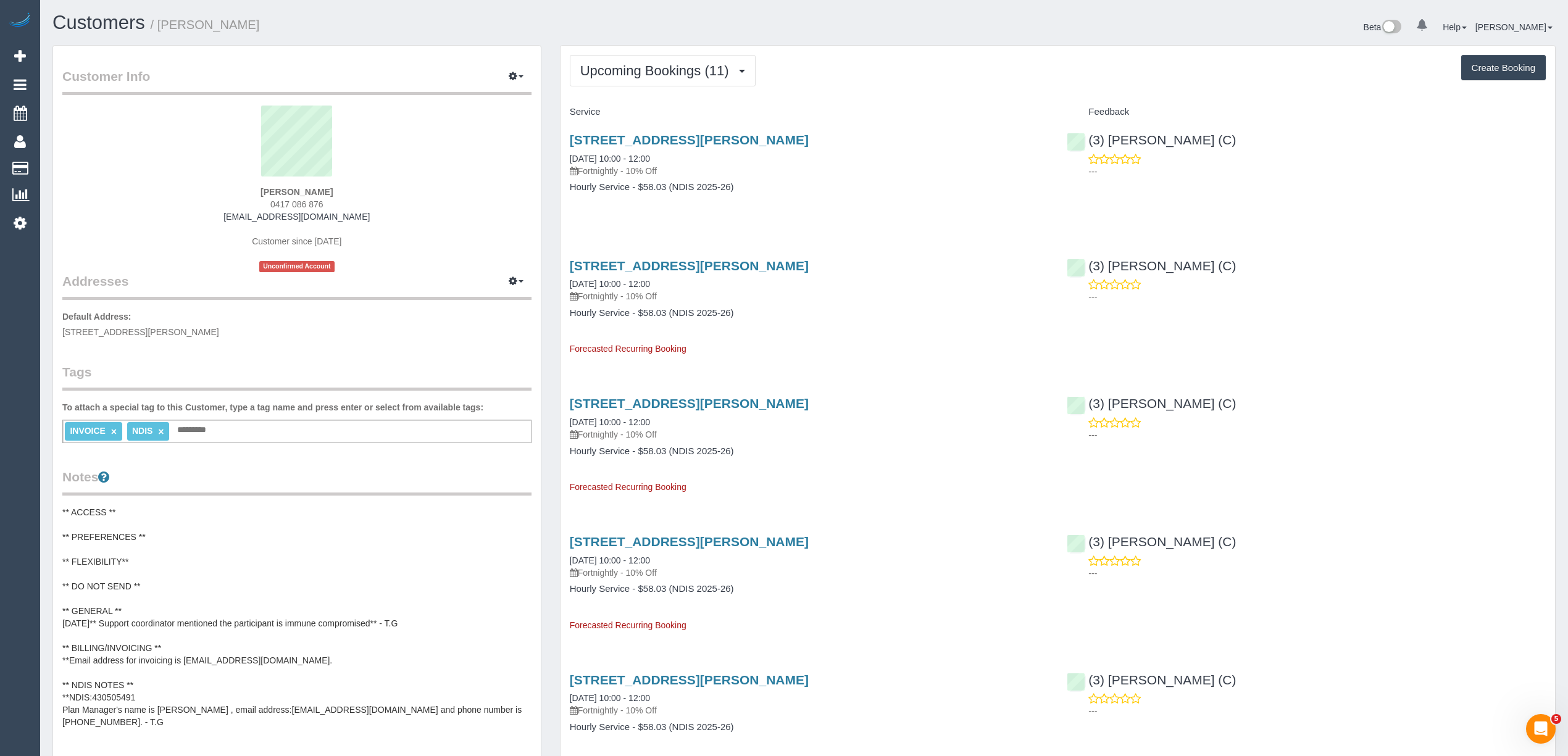
click at [881, 84] on div "Upcoming Bookings (11) Completed Bookings (0) Upcoming Bookings (11) Cancelled …" at bounding box center [1058, 70] width 976 height 32
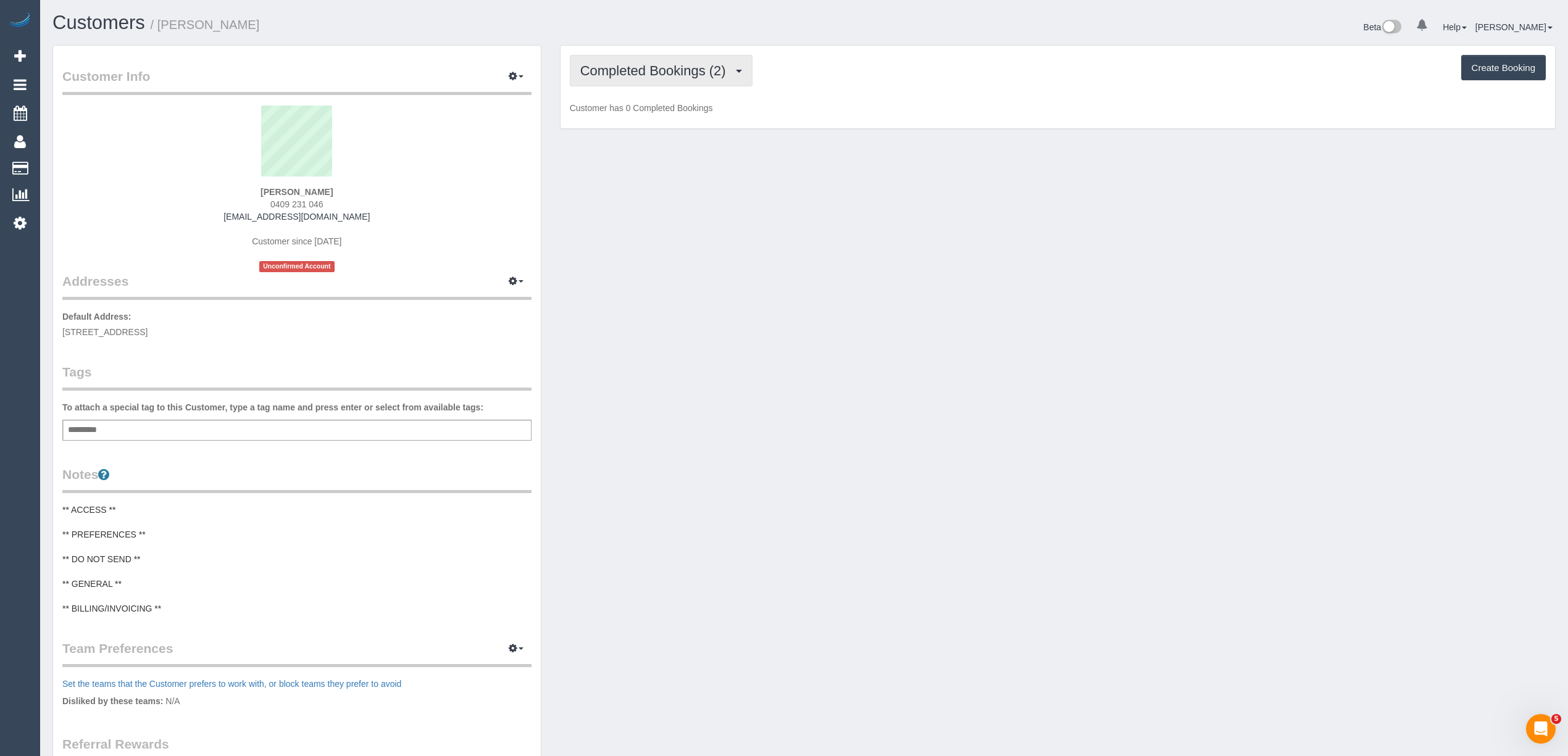
click at [628, 63] on span "Completed Bookings (2)" at bounding box center [656, 71] width 152 height 15
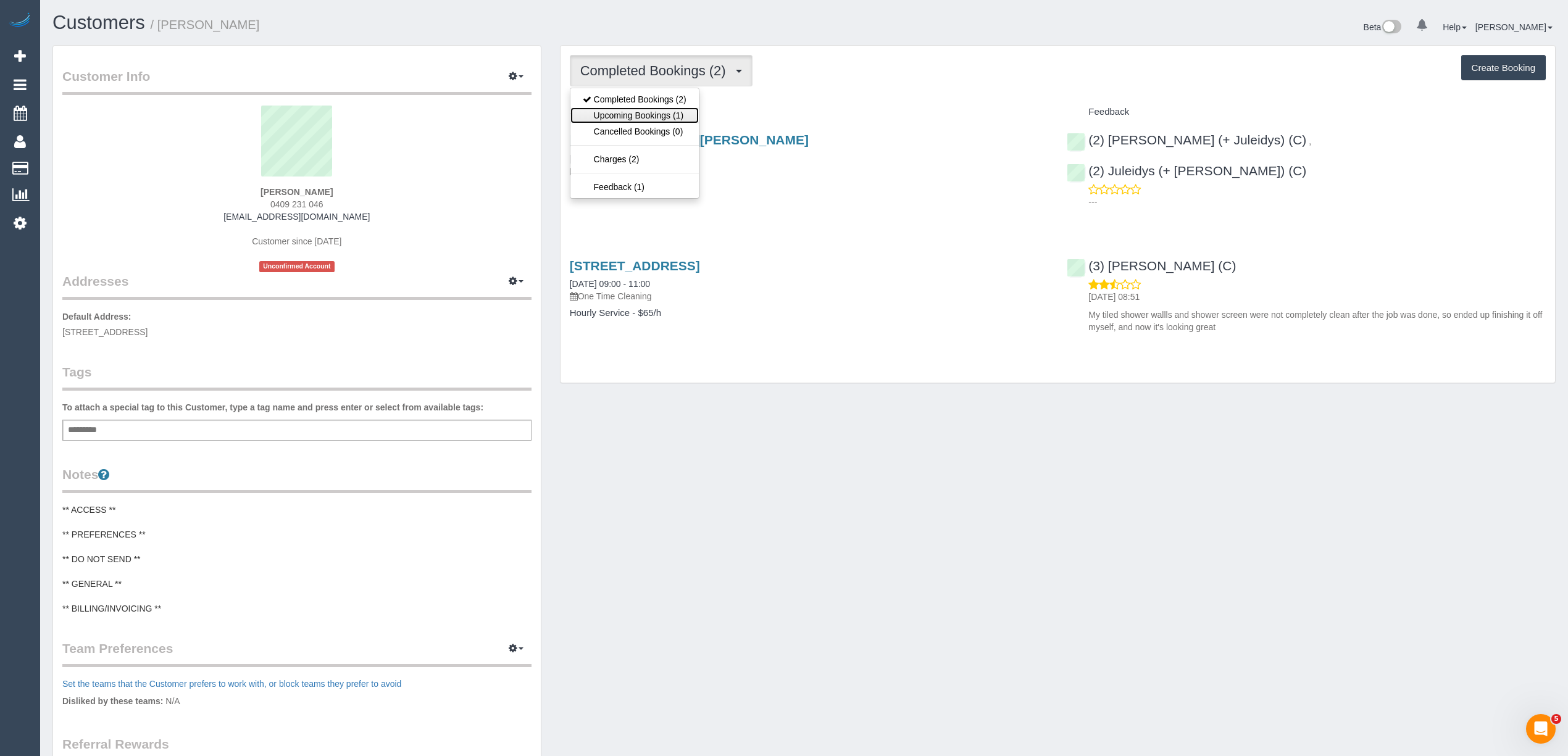
click at [677, 116] on link "Upcoming Bookings (1)" at bounding box center [634, 115] width 128 height 16
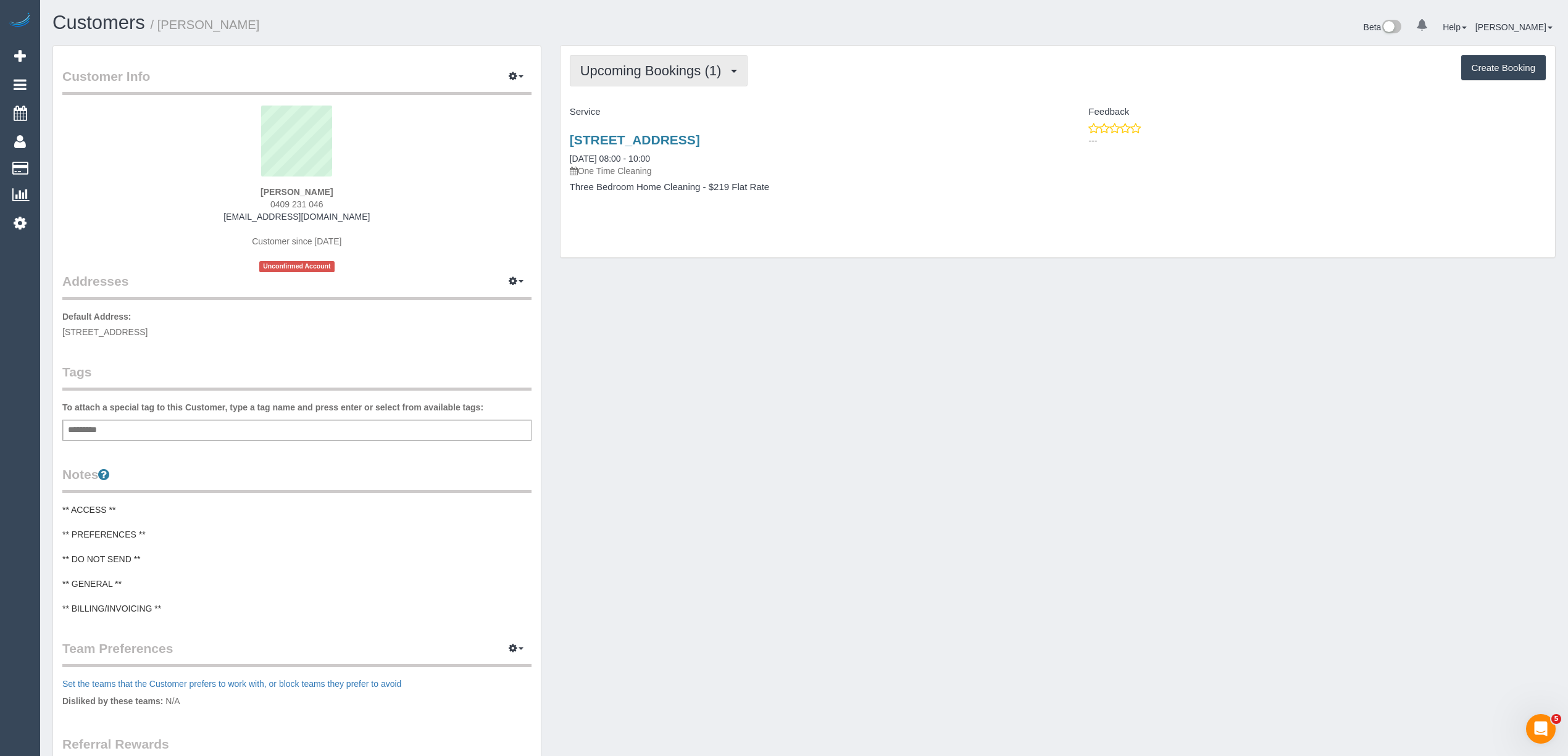
click at [588, 68] on span "Upcoming Bookings (1)" at bounding box center [653, 71] width 147 height 15
click at [610, 94] on link "Completed Bookings (2)" at bounding box center [634, 99] width 128 height 16
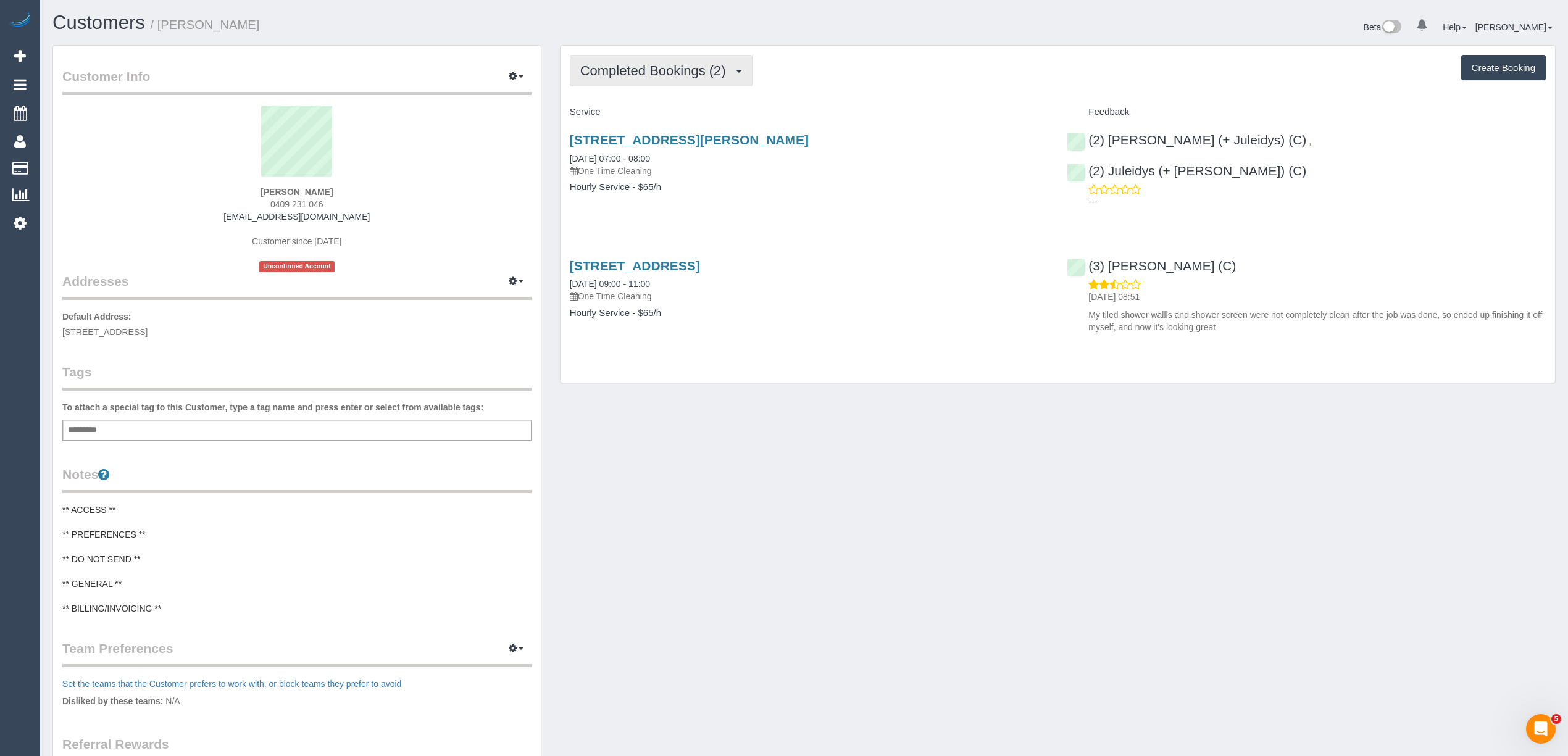
click at [635, 73] on span "Completed Bookings (2)" at bounding box center [656, 71] width 152 height 15
click at [651, 114] on link "Upcoming Bookings (1)" at bounding box center [634, 115] width 128 height 16
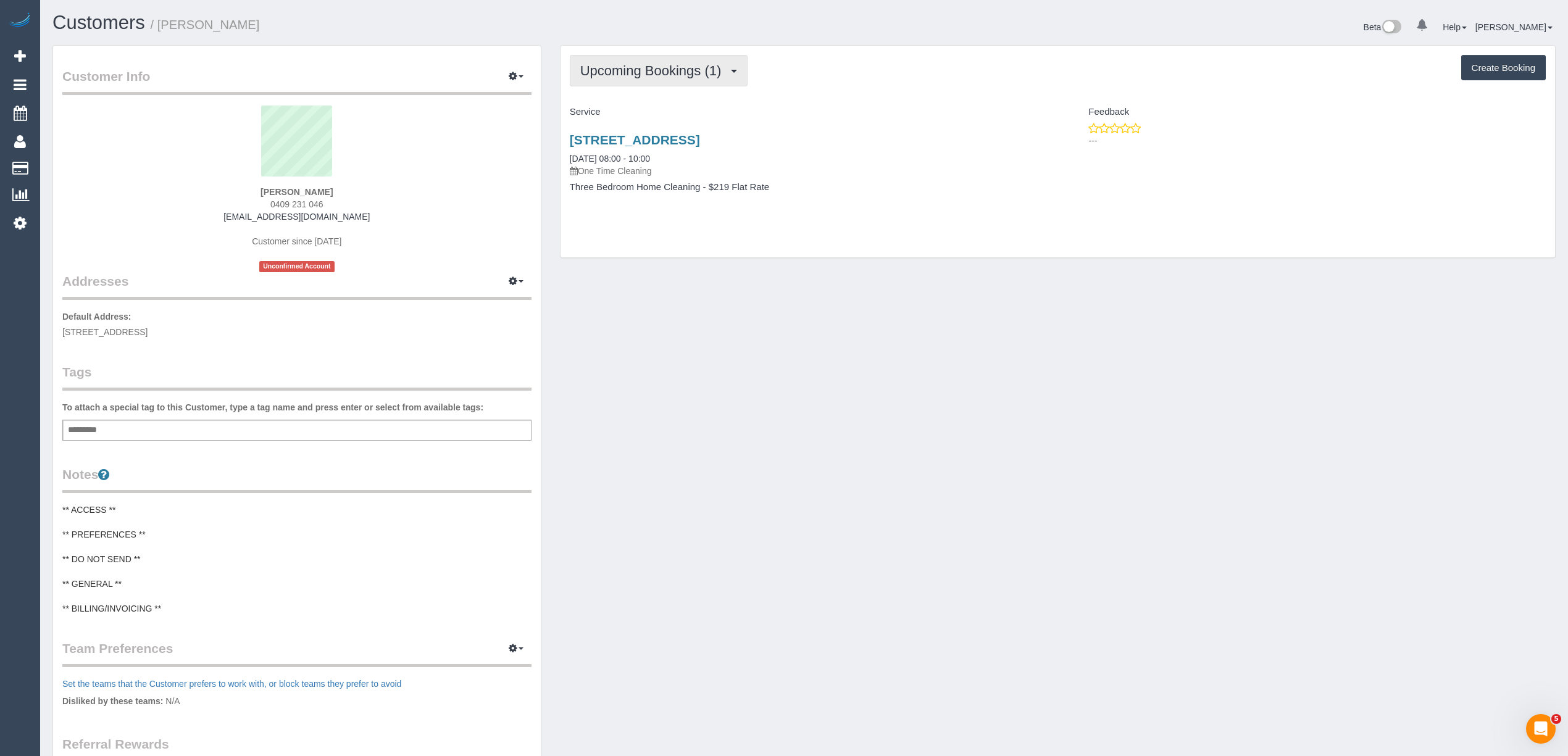
click at [628, 70] on span "Upcoming Bookings (1)" at bounding box center [653, 71] width 147 height 15
click at [638, 101] on link "Completed Bookings (2)" at bounding box center [634, 99] width 128 height 16
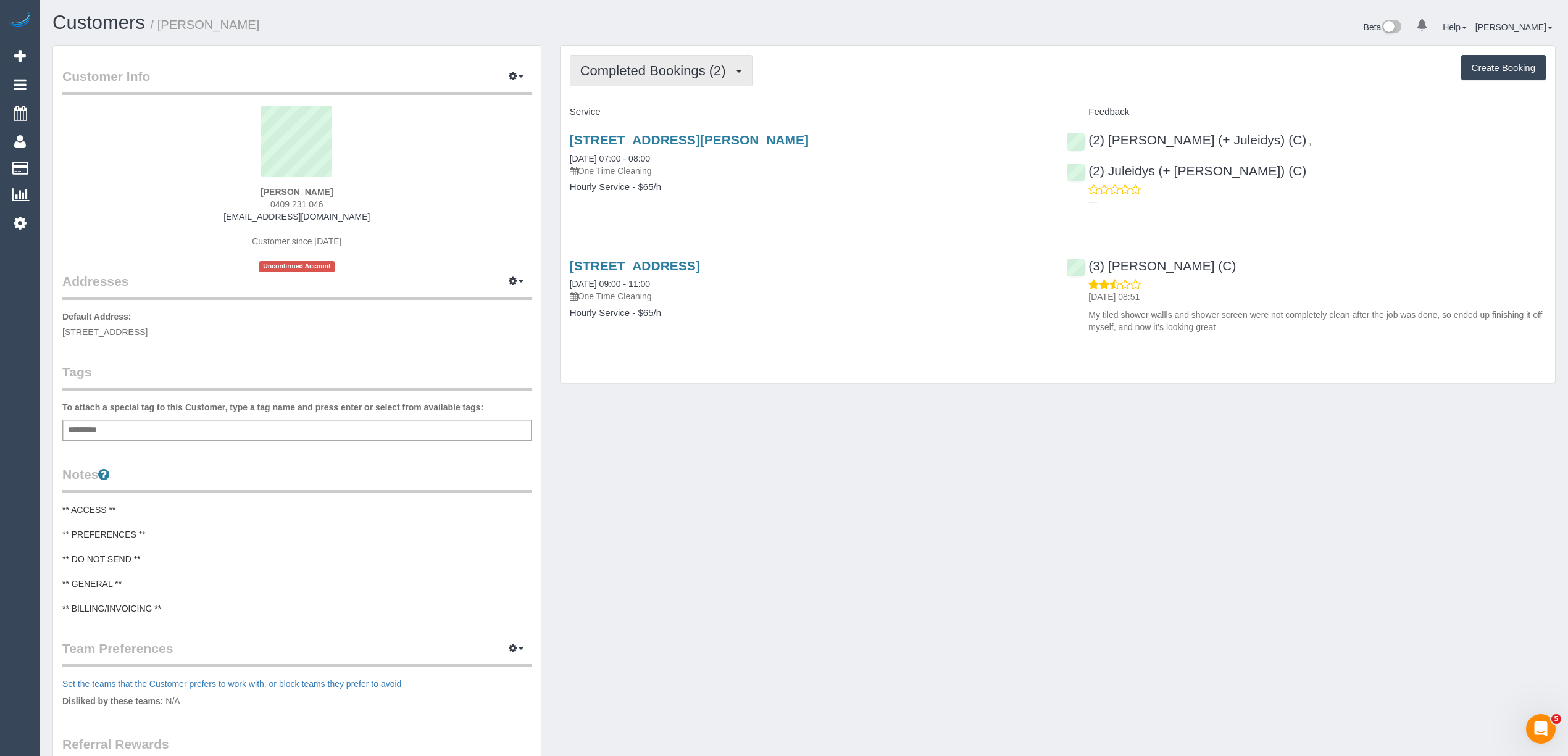
click at [628, 68] on span "Completed Bookings (2)" at bounding box center [656, 71] width 152 height 15
click at [663, 115] on link "Upcoming Bookings (1)" at bounding box center [634, 115] width 128 height 16
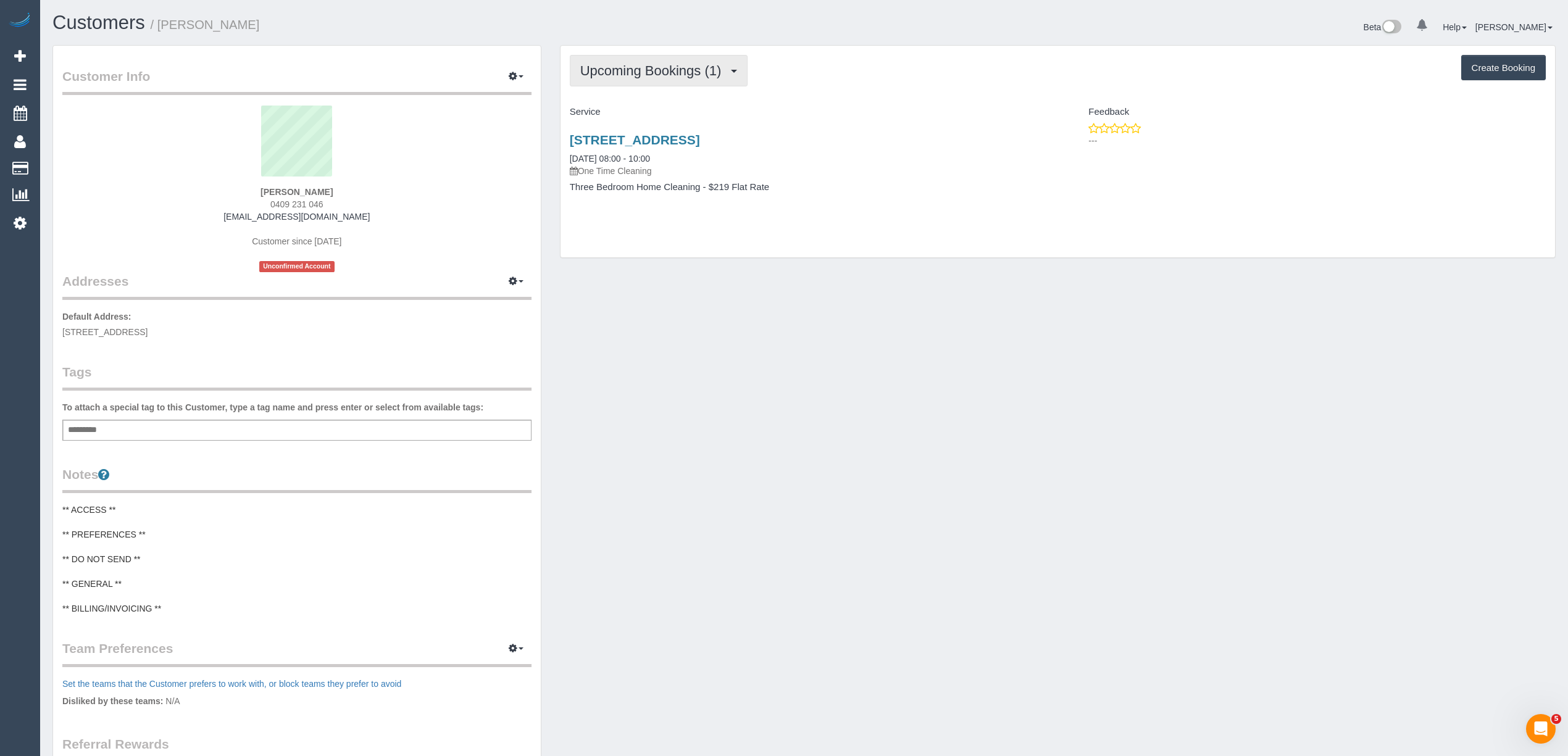
click at [586, 66] on span "Upcoming Bookings (1)" at bounding box center [653, 71] width 147 height 15
click at [621, 97] on link "Completed Bookings (2)" at bounding box center [634, 99] width 128 height 16
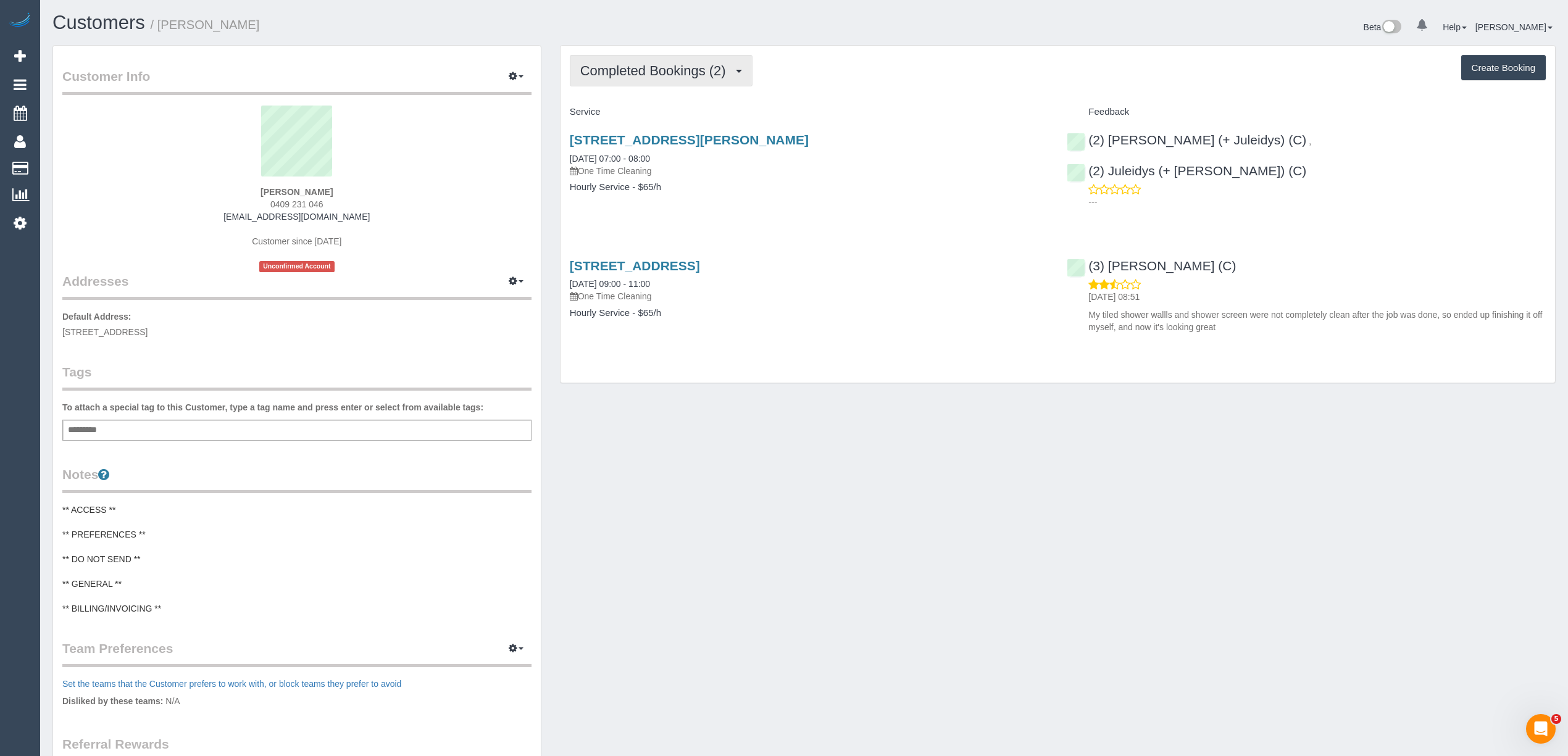
click at [627, 67] on span "Completed Bookings (2)" at bounding box center [656, 71] width 152 height 15
click at [660, 116] on link "Upcoming Bookings (1)" at bounding box center [634, 115] width 128 height 16
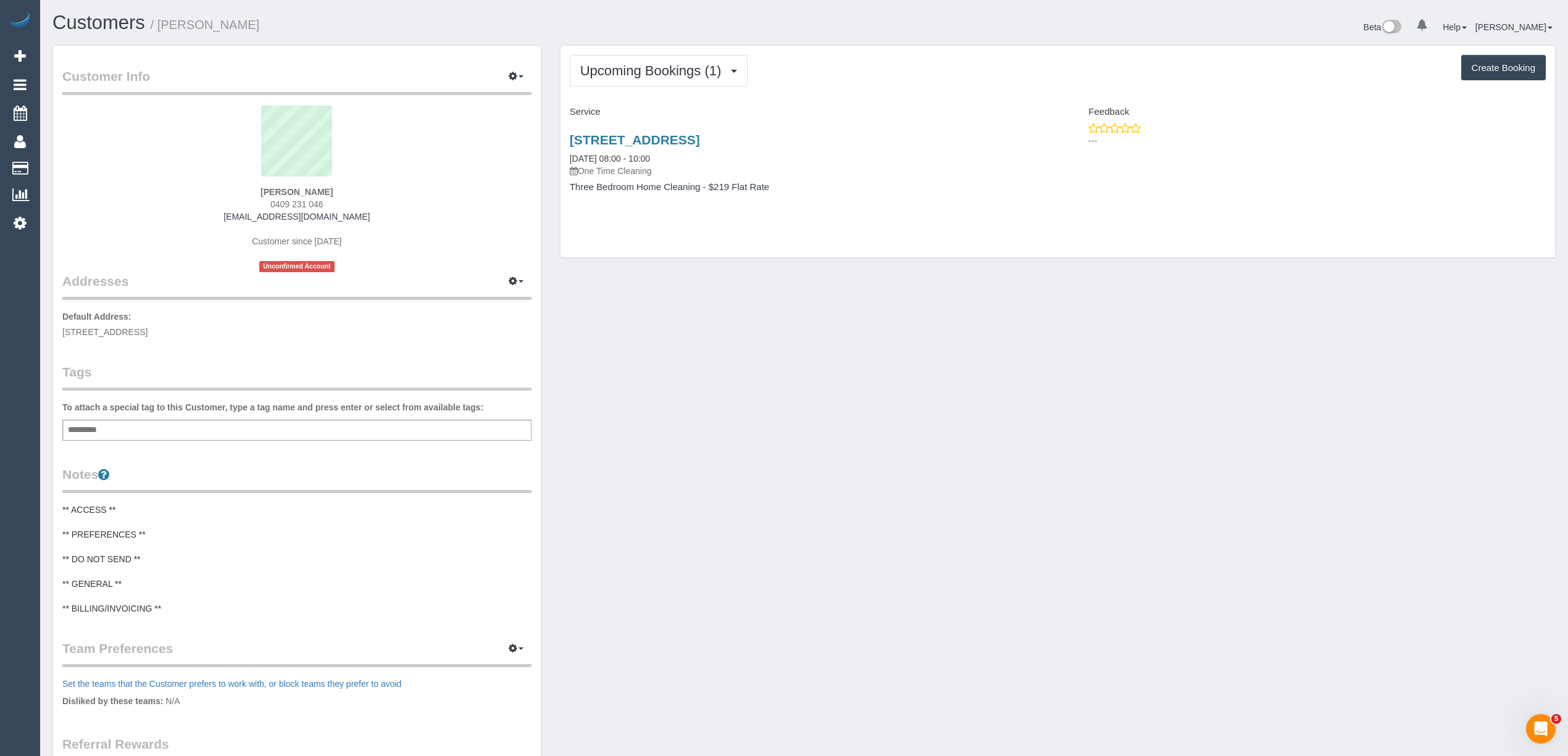
click at [939, 104] on div "Service" at bounding box center [809, 112] width 498 height 21
click at [921, 71] on div "Upcoming Bookings (1) Completed Bookings (2) Upcoming Bookings (1) Cancelled Bo…" at bounding box center [1058, 70] width 976 height 32
click at [563, 70] on div "Upcoming Bookings (1) Completed Bookings (2) Upcoming Bookings (1) Cancelled Bo…" at bounding box center [1058, 151] width 994 height 212
click at [665, 67] on span "Upcoming Bookings (1)" at bounding box center [653, 71] width 147 height 15
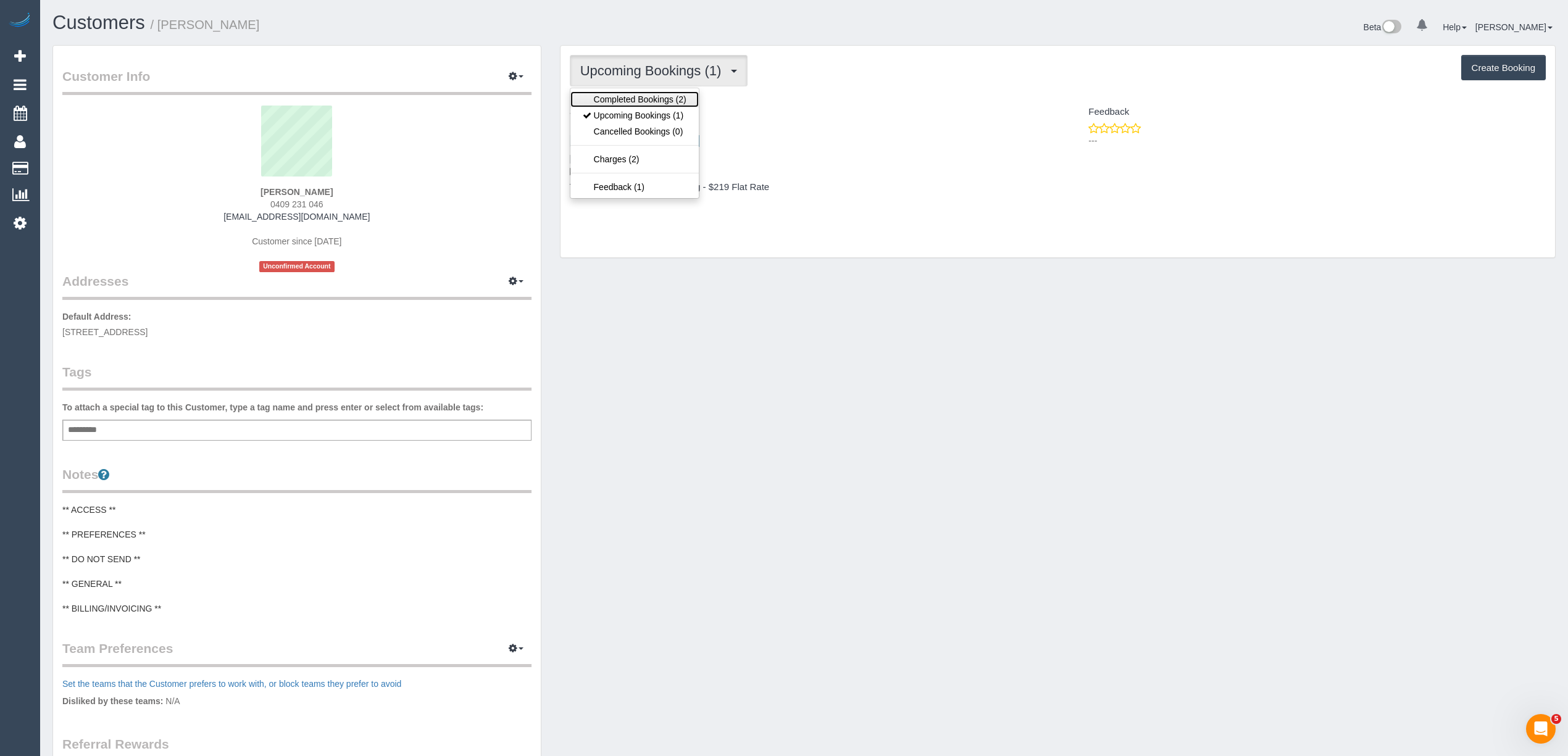
click at [663, 102] on link "Completed Bookings (2)" at bounding box center [634, 99] width 128 height 16
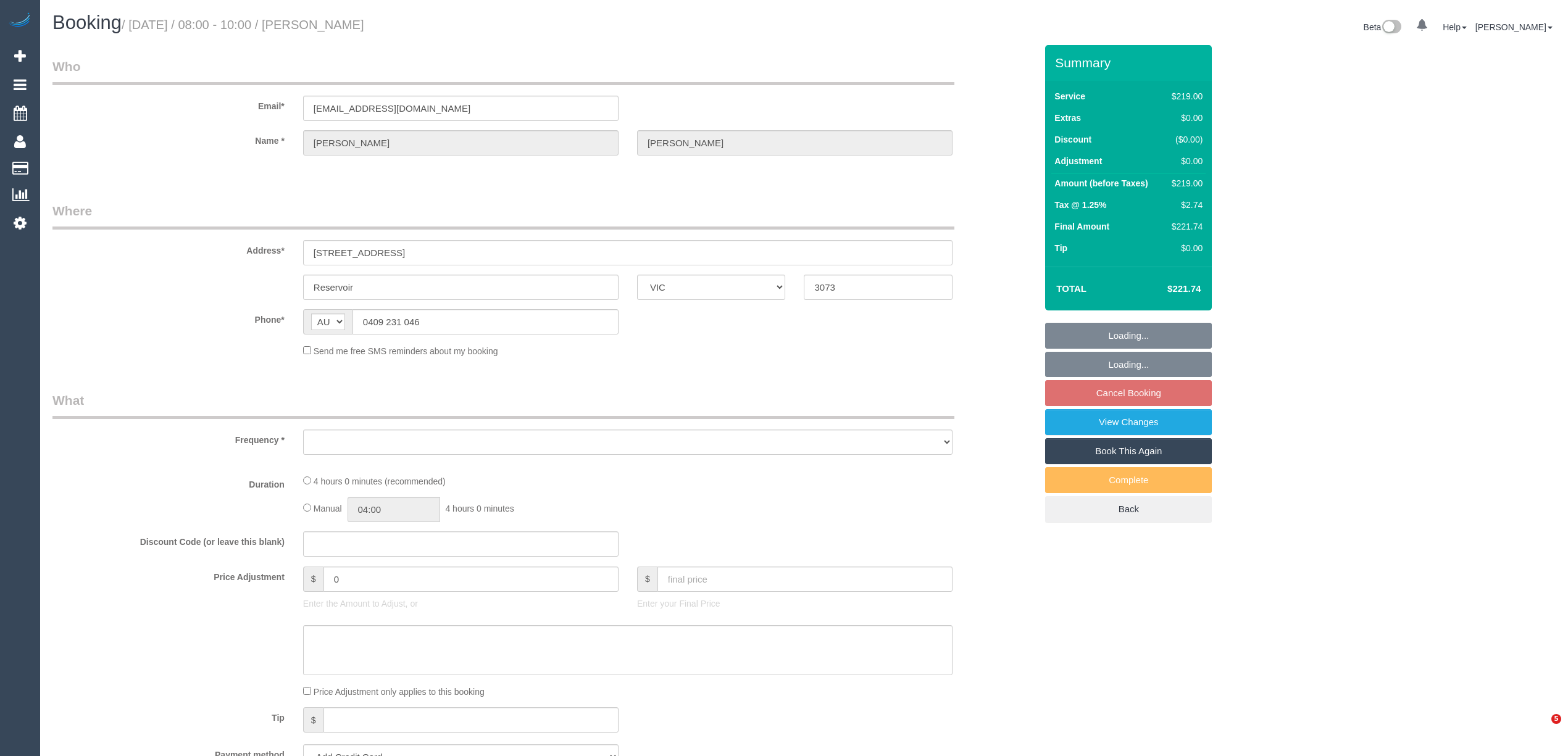
select select "VIC"
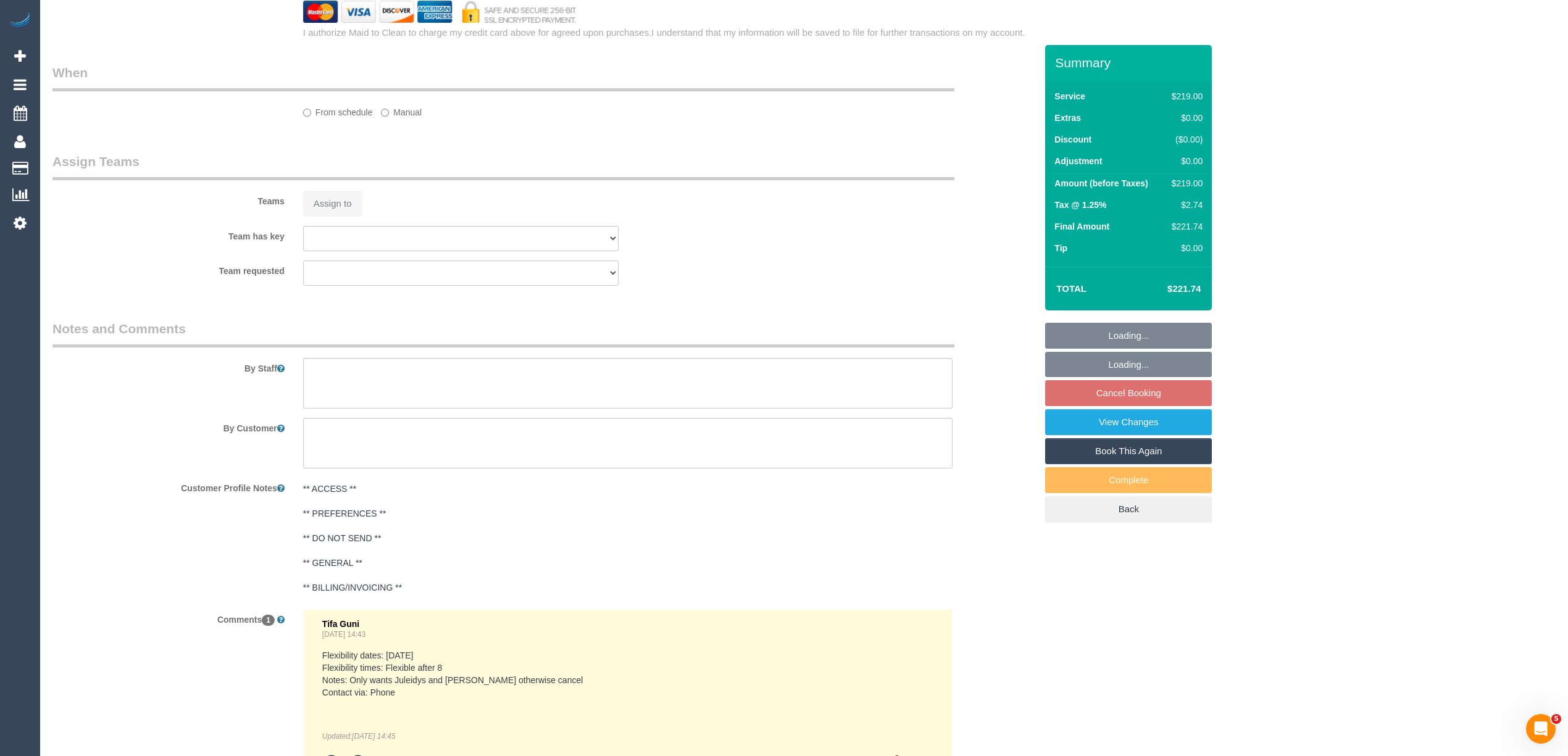
scroll to position [869, 0]
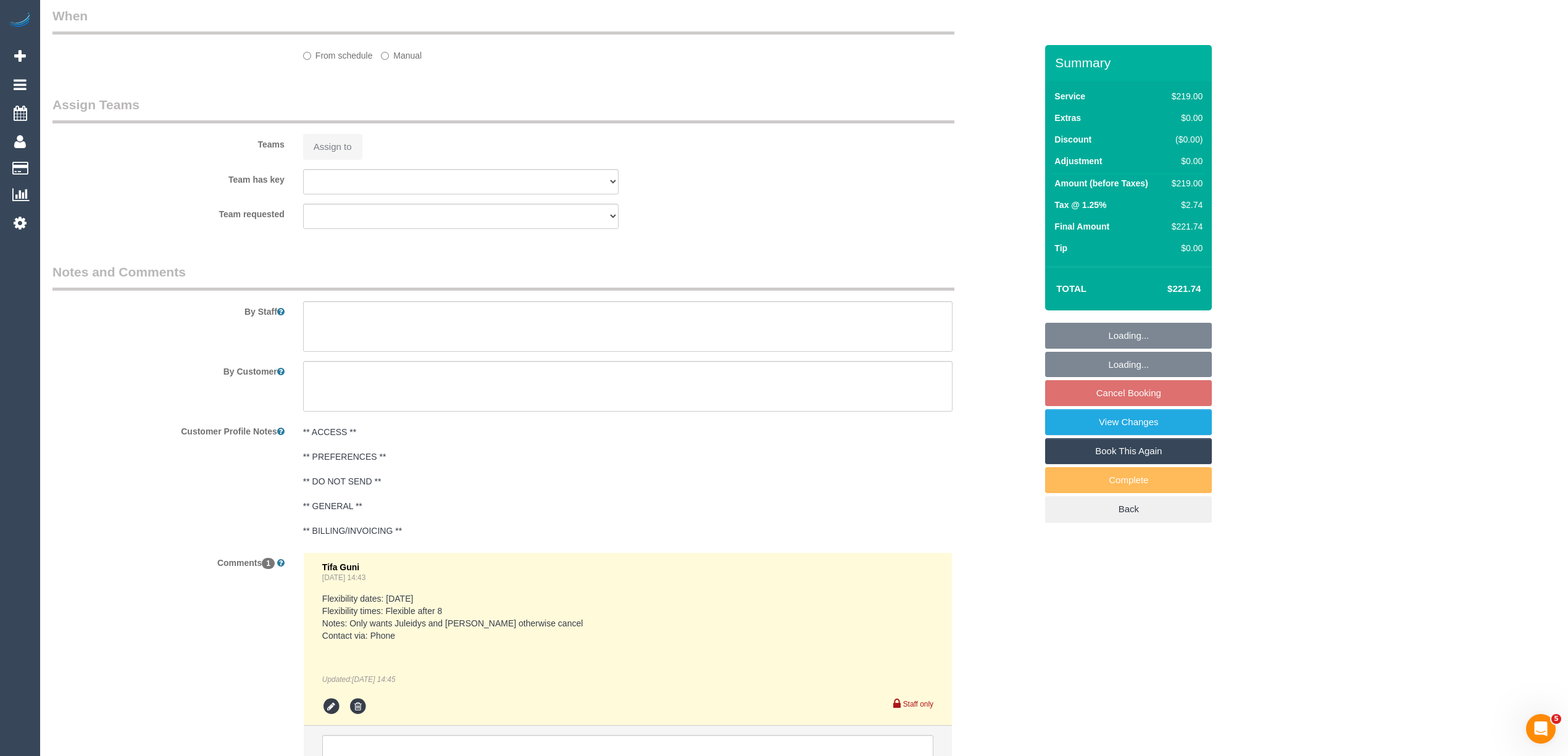
select select "object:546"
select select "string:stripe-pm_1Q8Wu02GScqysDRVu7oa2J2H"
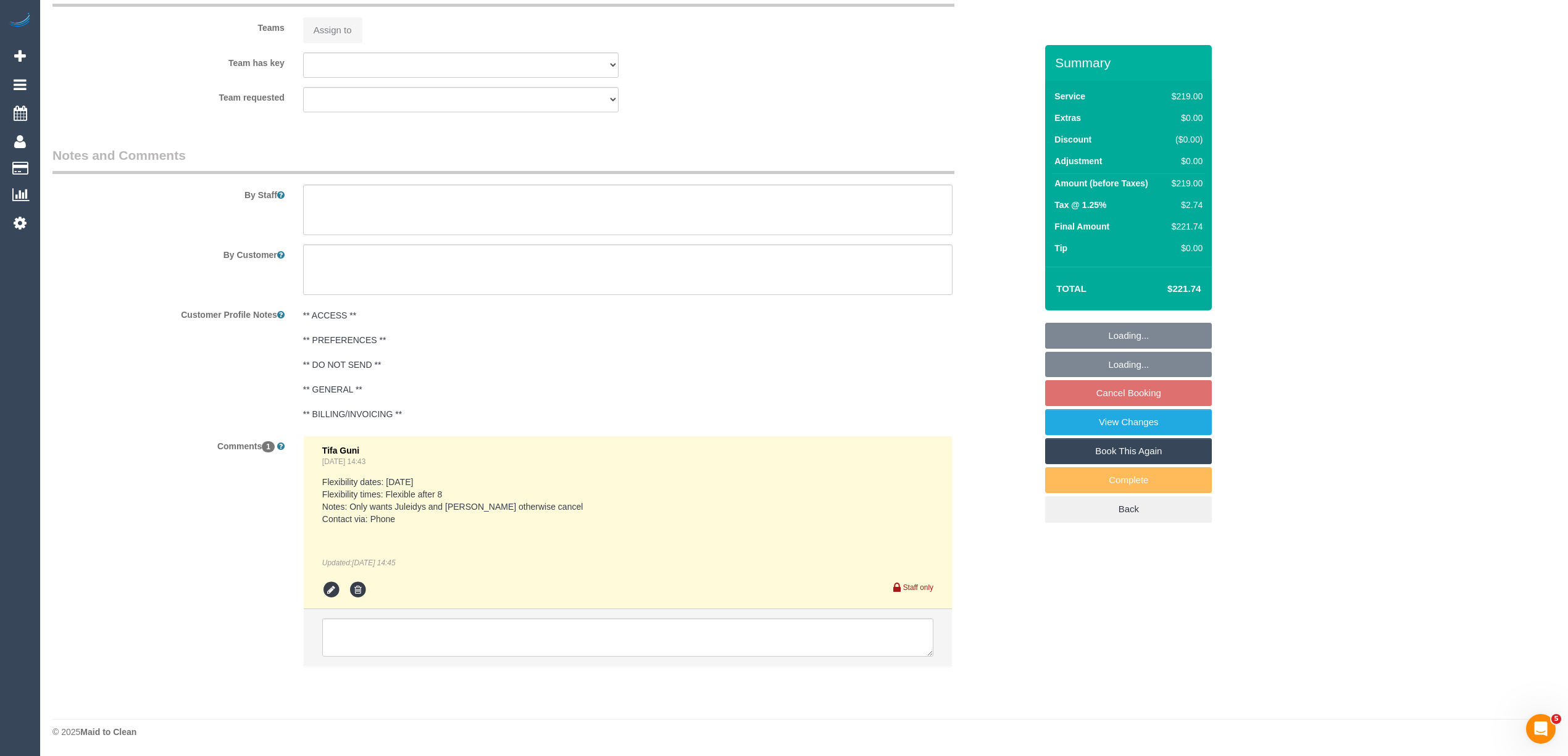
select select "object:801"
select select "spot2"
select select "number:28"
select select "number:14"
select select "number:19"
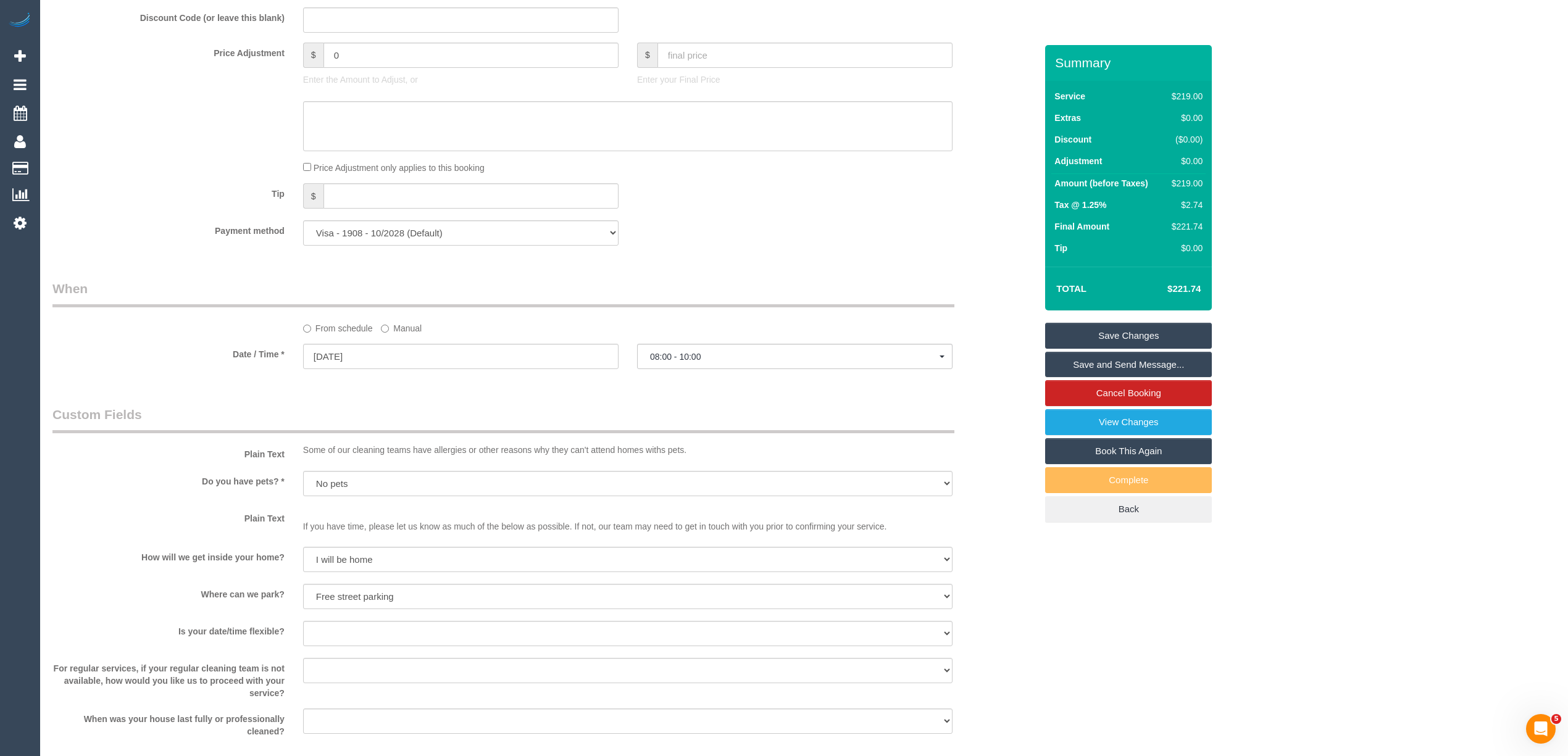
scroll to position [925, 0]
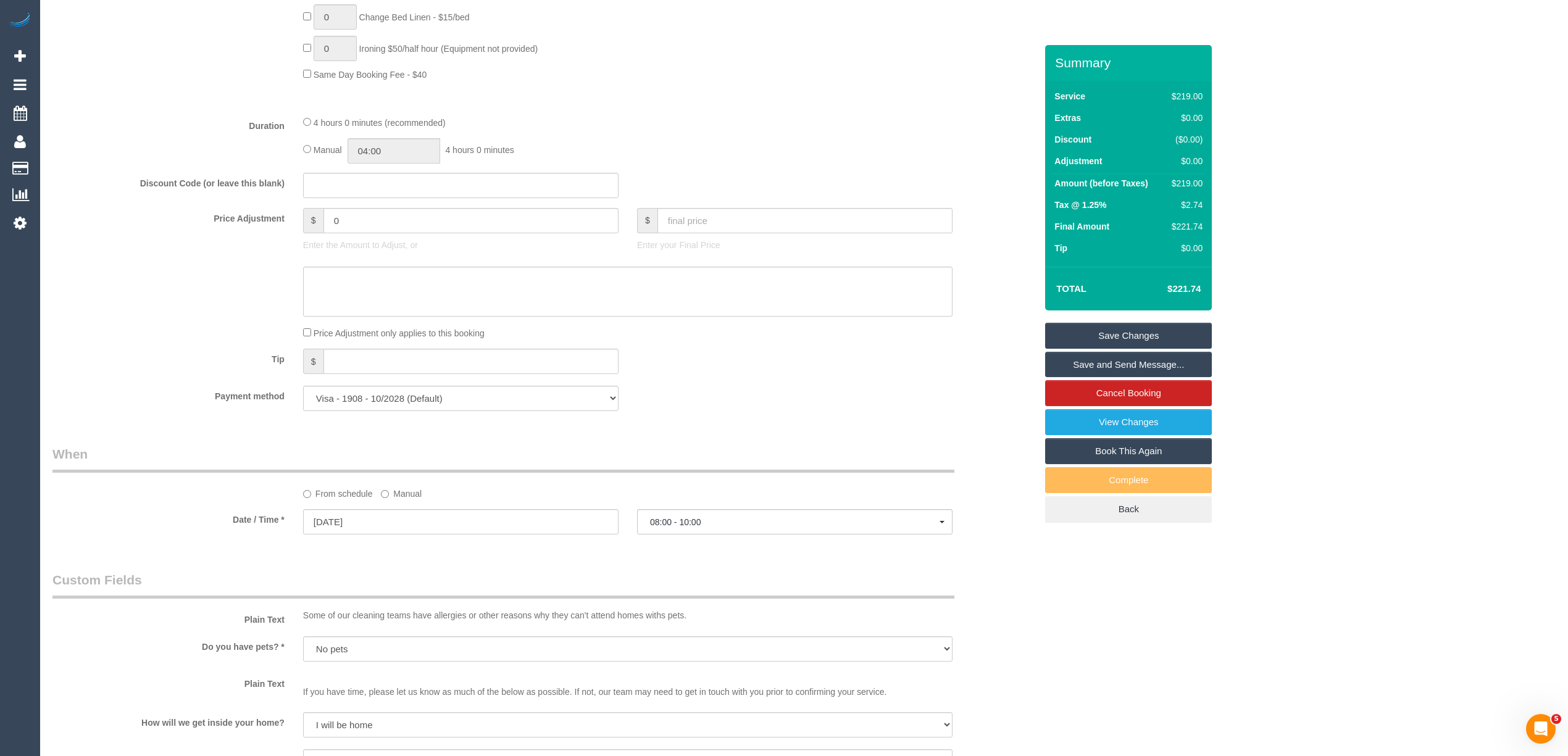
click at [1200, 621] on div "Who Email* [EMAIL_ADDRESS][DOMAIN_NAME] Name * [PERSON_NAME][GEOGRAPHIC_DATA] W…" at bounding box center [804, 396] width 1503 height 2550
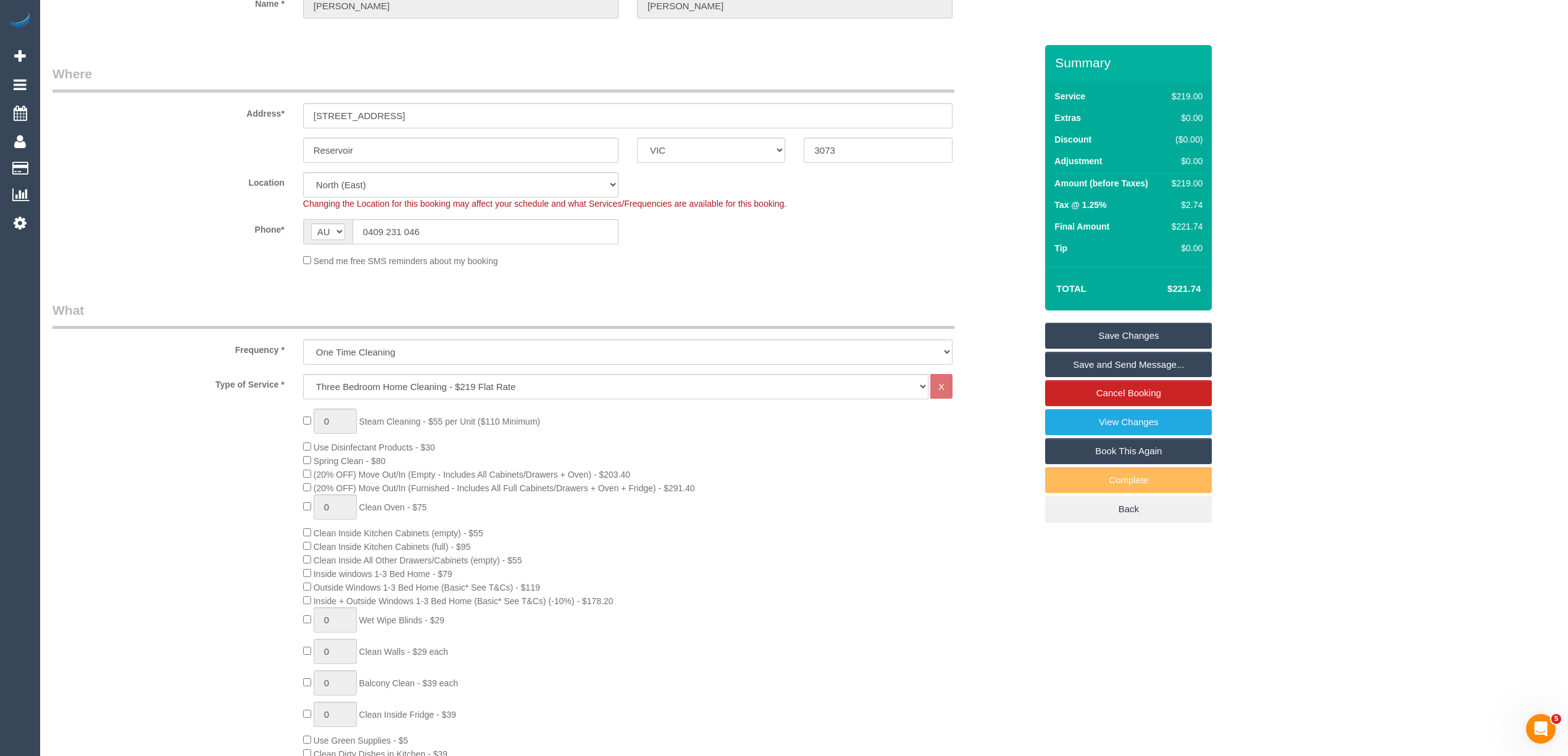
scroll to position [274, 0]
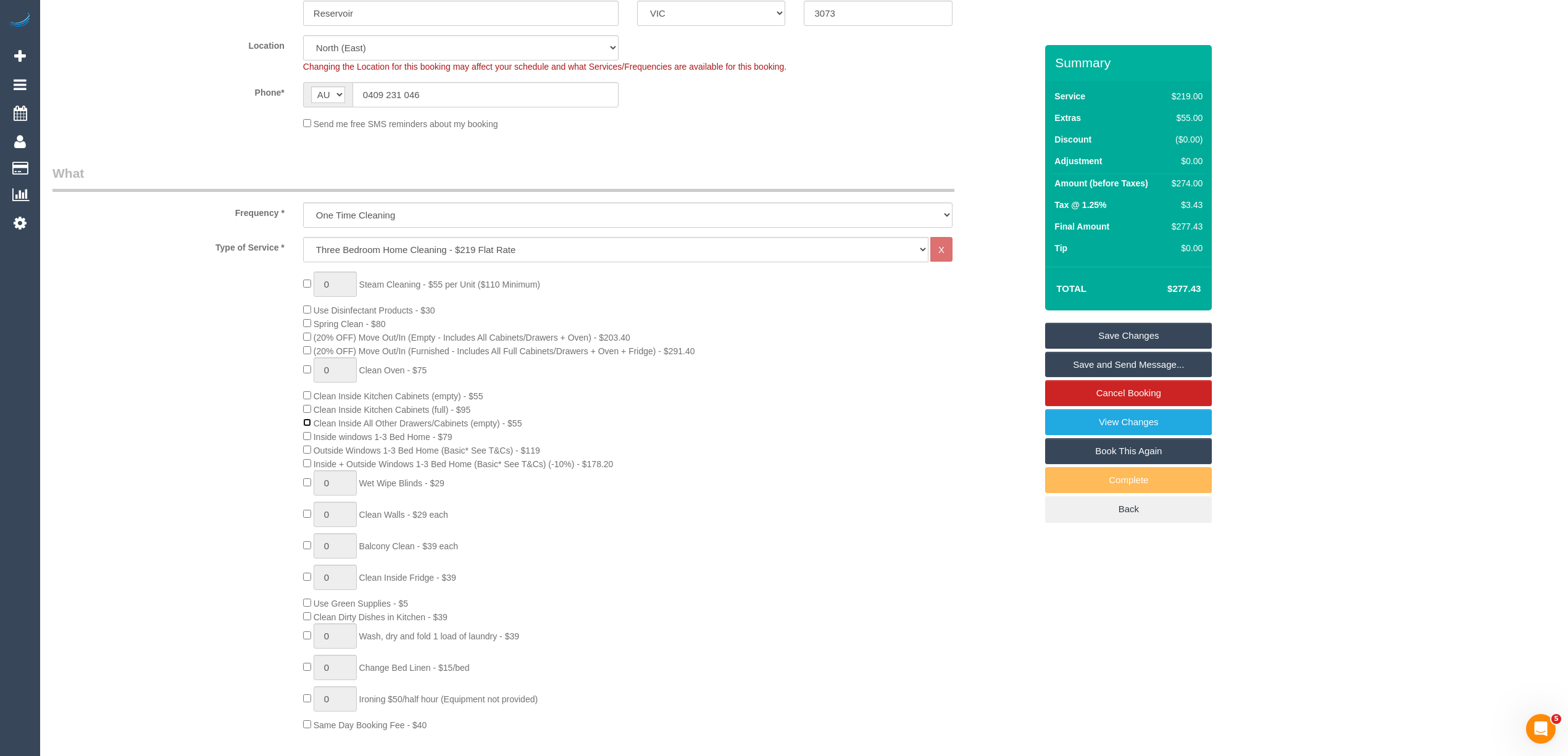
select select "spot23"
select select "spot44"
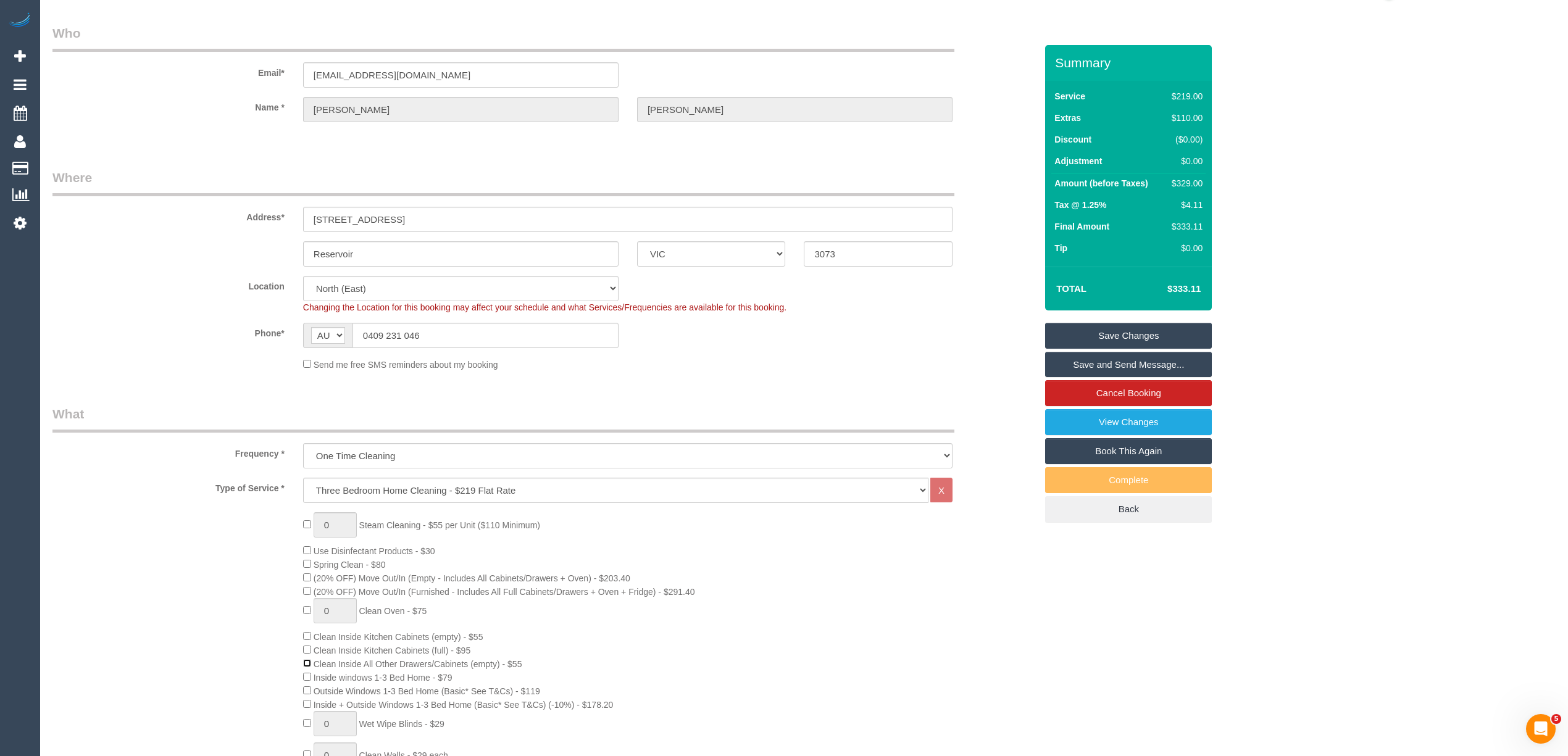
scroll to position [0, 0]
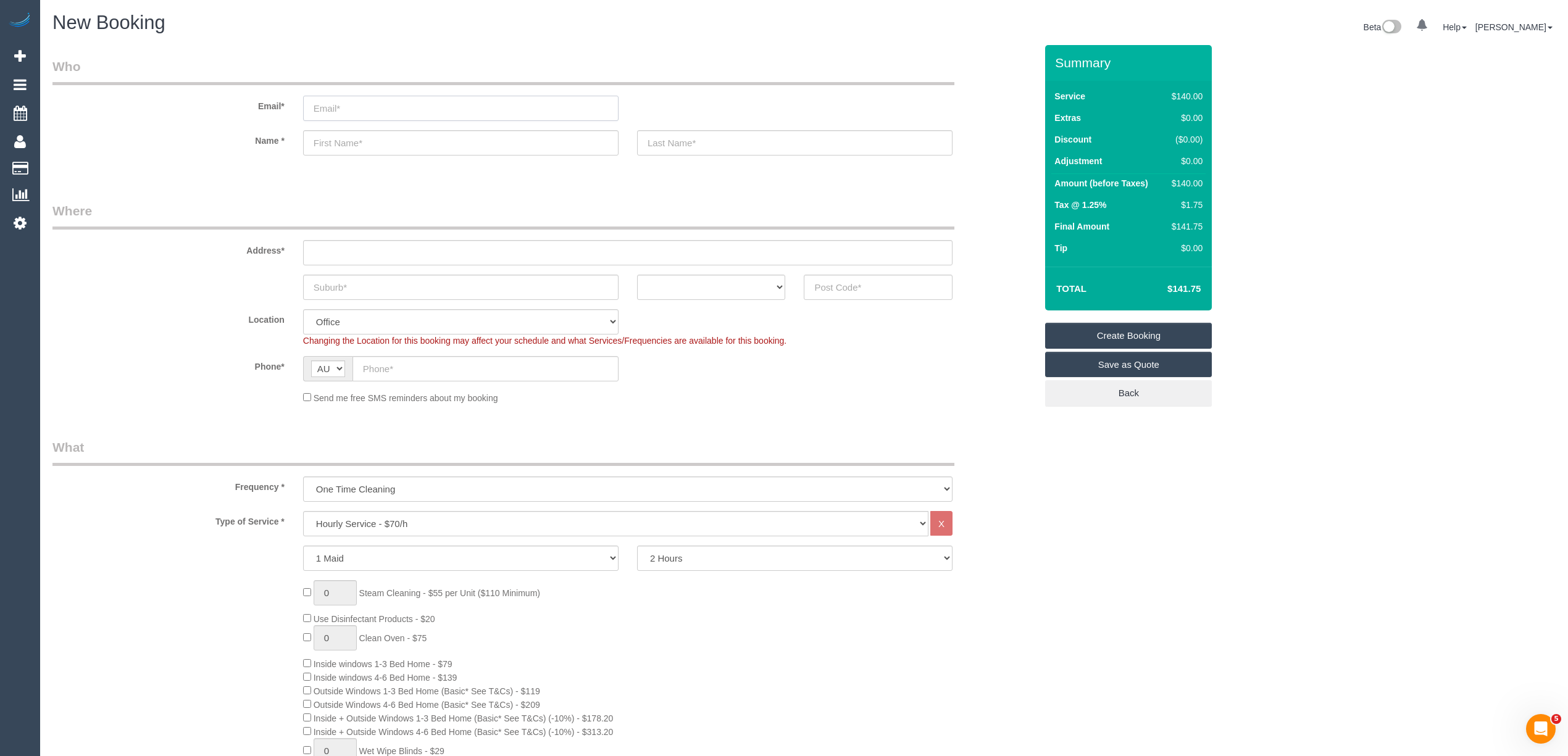
click at [339, 109] on input "email" at bounding box center [461, 108] width 315 height 25
click at [339, 104] on input "email" at bounding box center [461, 108] width 315 height 25
type input "[EMAIL_ADDRESS][DOMAIN_NAME]"
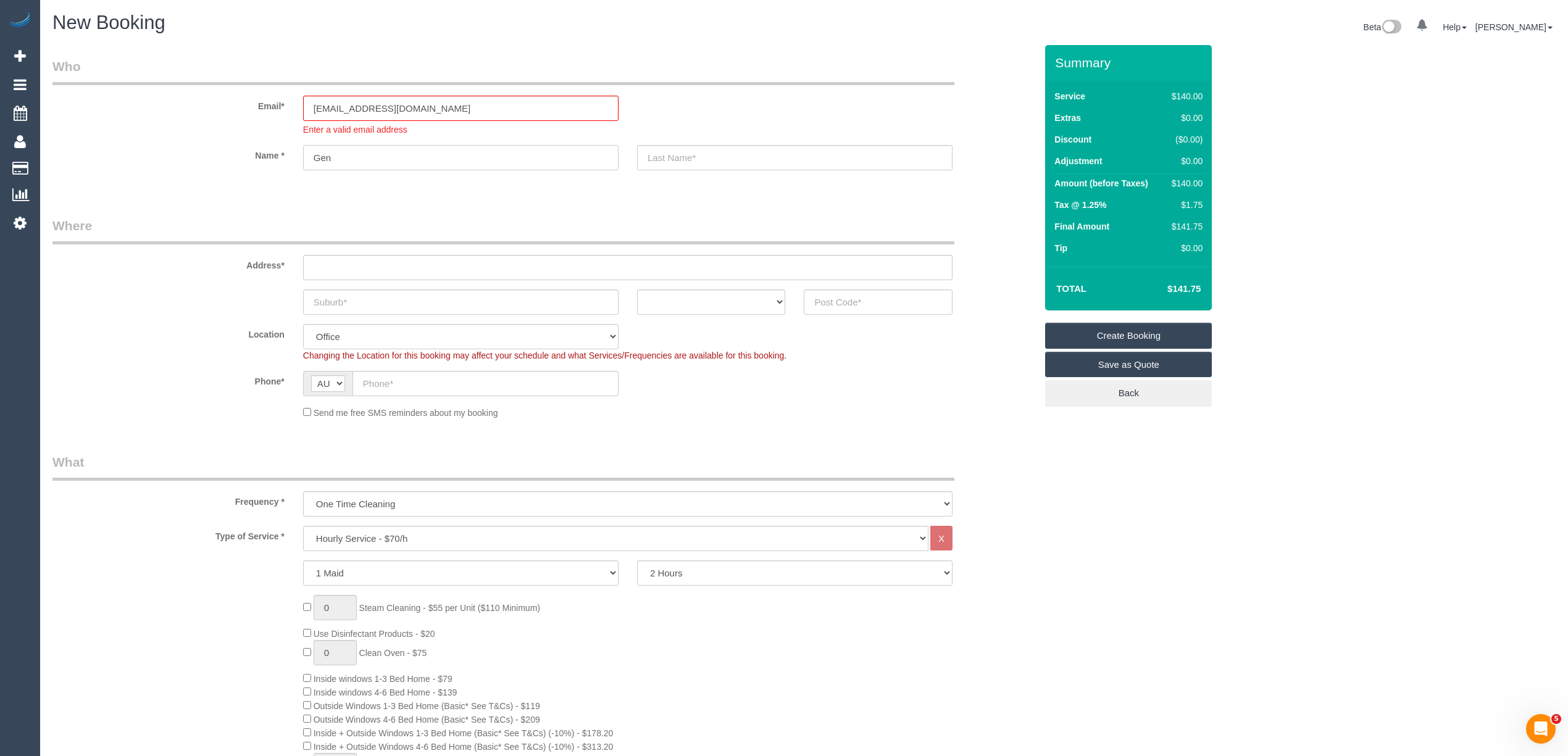
type input "Gen"
type input "[PERSON_NAME]"
click at [386, 263] on input "text" at bounding box center [628, 267] width 649 height 25
type input "[STREET_ADDRESS][PERSON_NAME]"
type input "[GEOGRAPHIC_DATA]"
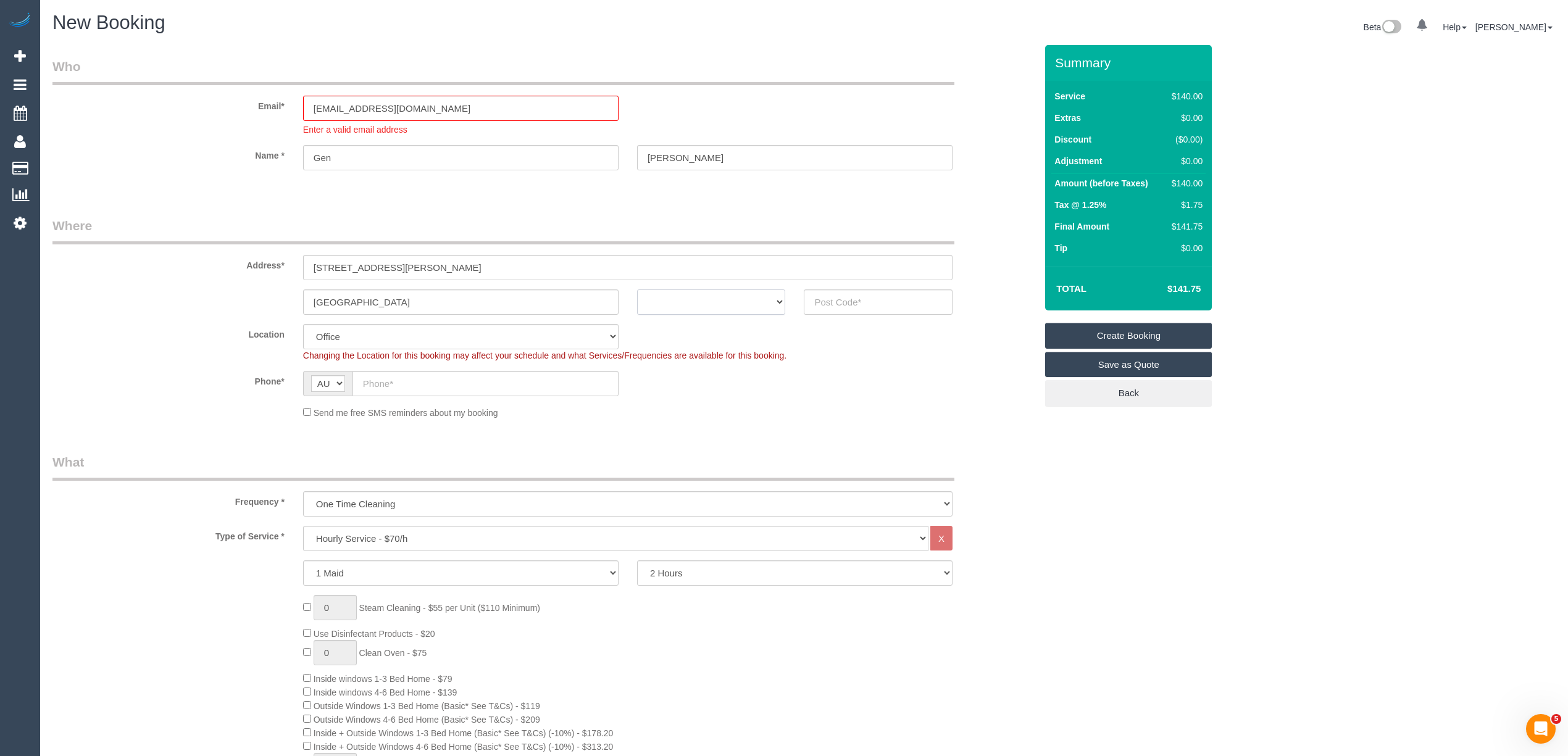
click at [698, 301] on select "ACT [GEOGRAPHIC_DATA] NT [GEOGRAPHIC_DATA] SA TAS [GEOGRAPHIC_DATA] [GEOGRAPHIC…" at bounding box center [711, 302] width 149 height 25
select select "VIC"
click at [637, 290] on select "ACT [GEOGRAPHIC_DATA] NT [GEOGRAPHIC_DATA] SA TAS [GEOGRAPHIC_DATA] [GEOGRAPHIC…" at bounding box center [711, 302] width 149 height 25
click at [882, 290] on input "text" at bounding box center [878, 302] width 149 height 25
type input "3215"
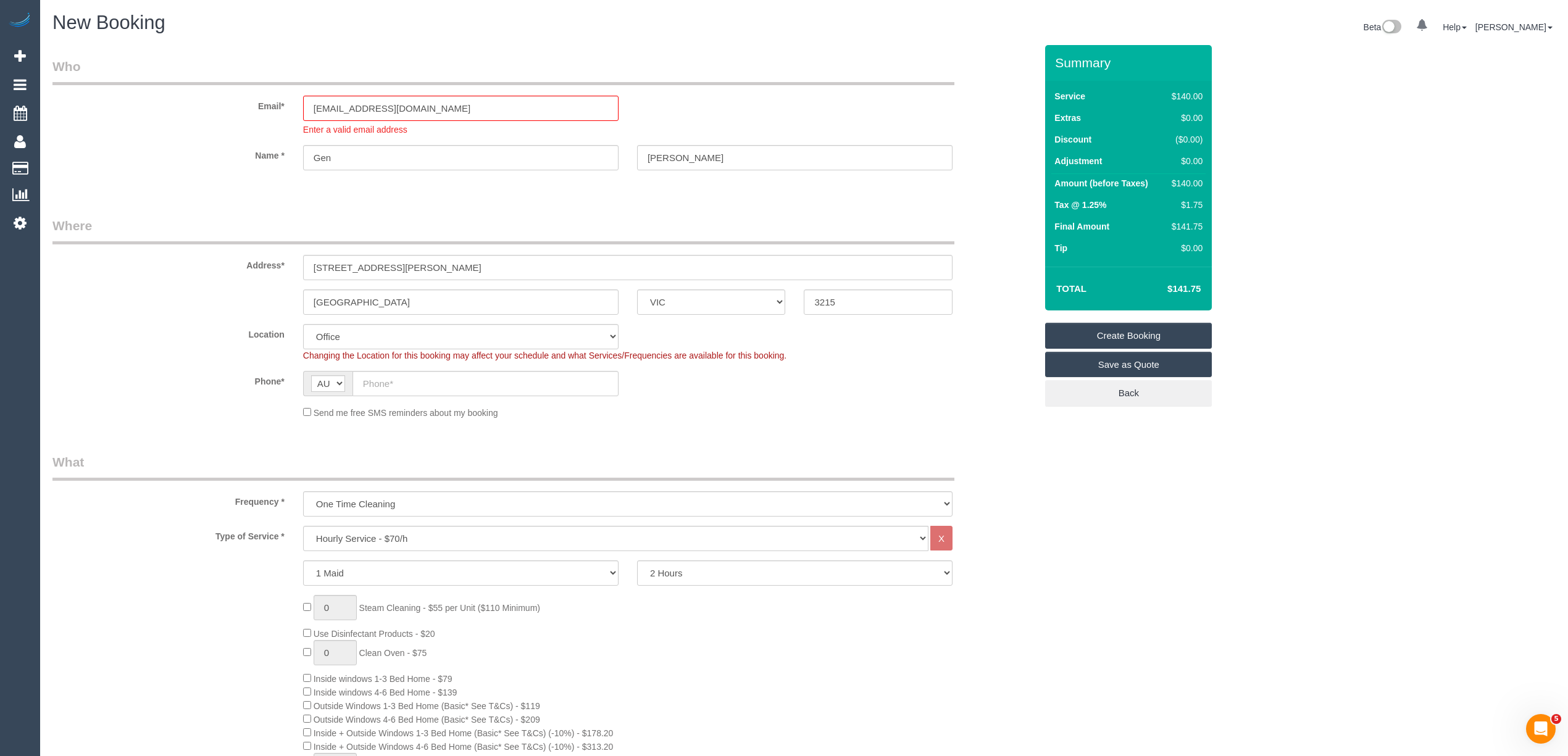
select select "121"
select select "object:2115"
click at [465, 385] on input "text" at bounding box center [485, 383] width 266 height 25
paste input "61 423 301 630"
drag, startPoint x: 375, startPoint y: 381, endPoint x: 335, endPoint y: 375, distance: 40.4
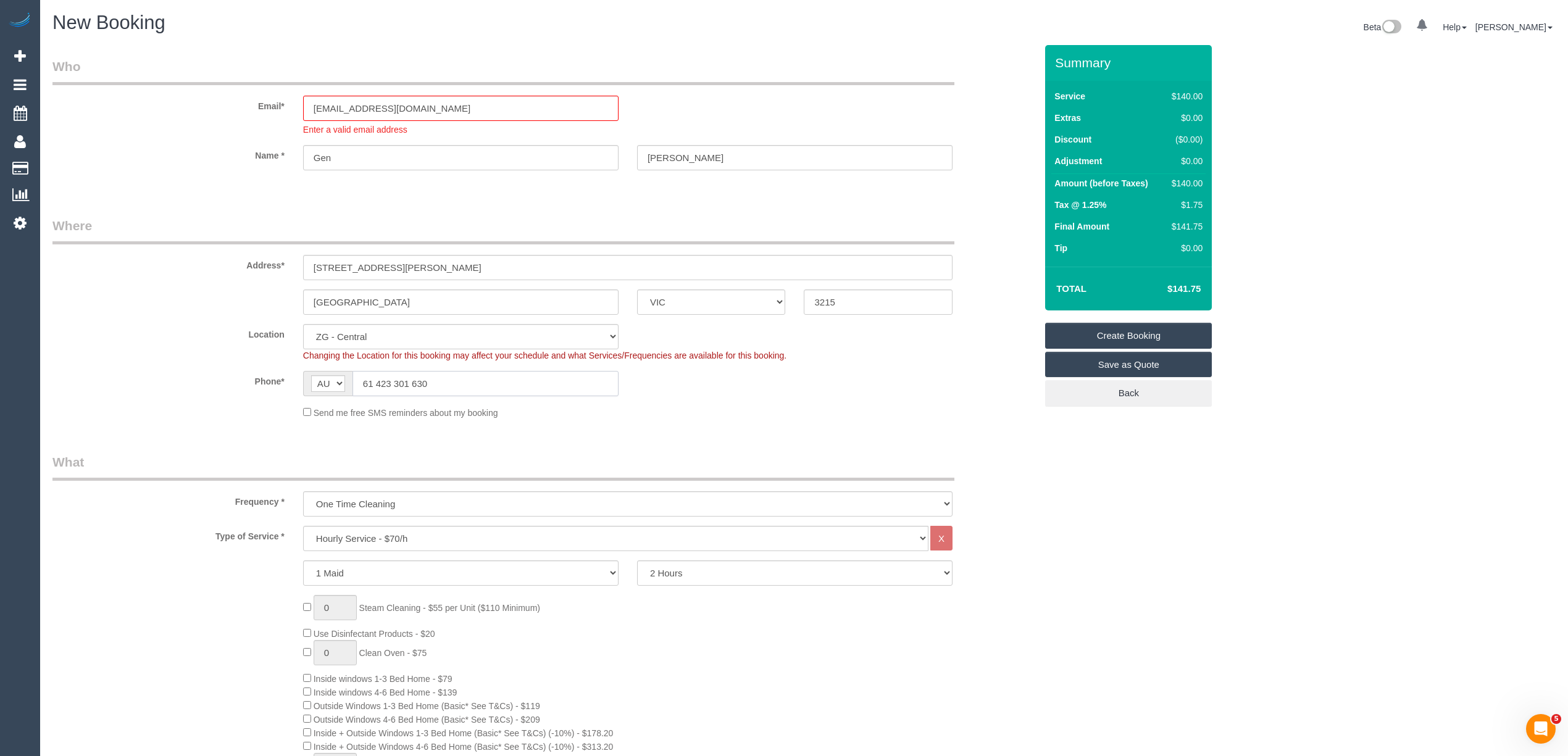
click at [335, 375] on div "AF AL DZ AD AO AI AQ AG AR AM AW AU AT AZ BS BH BD BB BY BE BZ BJ BM BT BO BA B…" at bounding box center [461, 383] width 315 height 25
type input "0423 301 630"
click at [348, 530] on select "Hourly Service - $70/h Hourly Service - $65/h Hourly Service - $60/h Hourly Ser…" at bounding box center [615, 538] width 625 height 25
select select "212"
click at [303, 526] on select "Hourly Service - $70/h Hourly Service - $65/h Hourly Service - $60/h Hourly Ser…" at bounding box center [615, 538] width 625 height 25
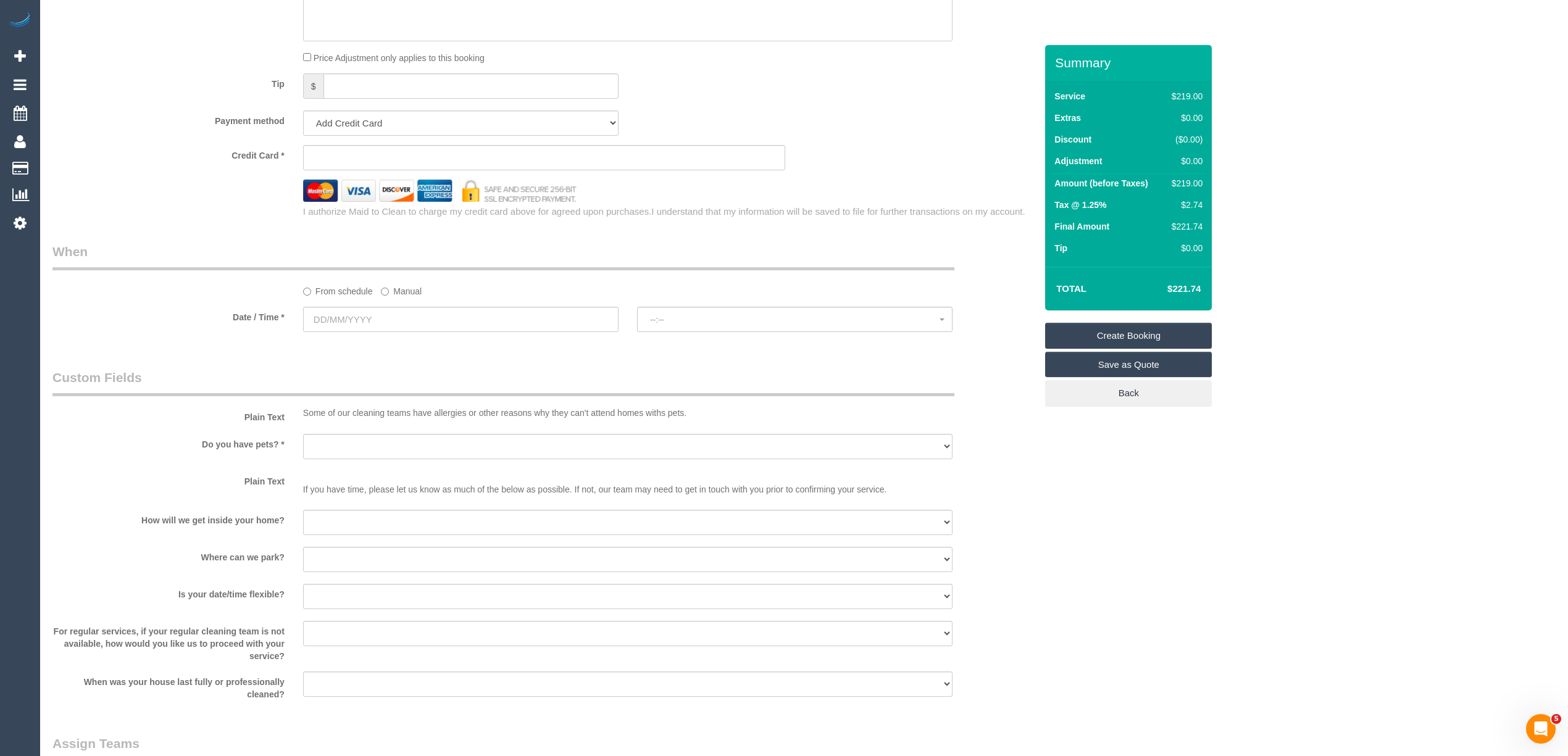
scroll to position [1234, 0]
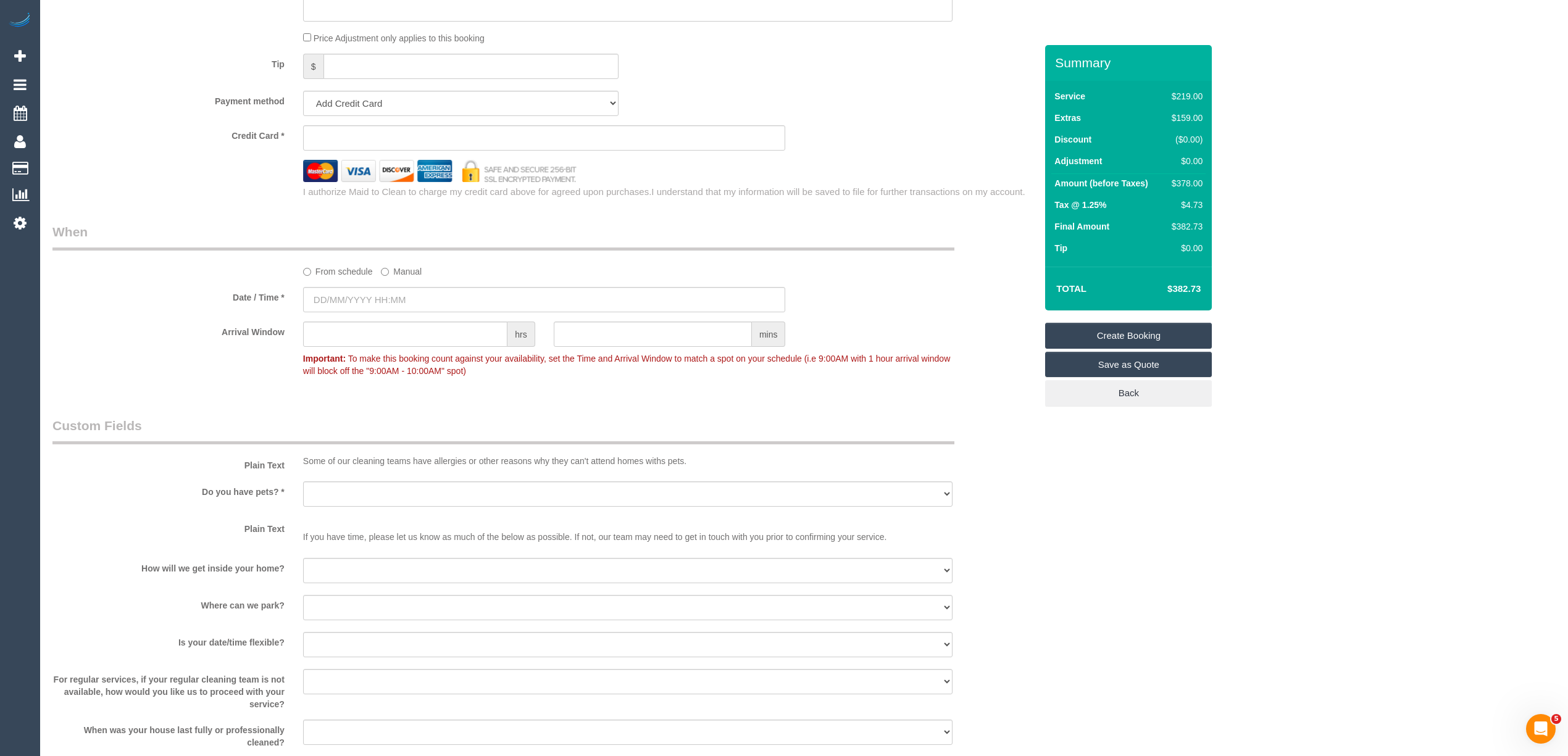
click at [380, 287] on sui-booking-spot "From schedule Manual Date / Time * Arrival Window hrs mins Important: To make t…" at bounding box center [545, 302] width 984 height 160
click at [380, 293] on input "text" at bounding box center [545, 299] width 483 height 25
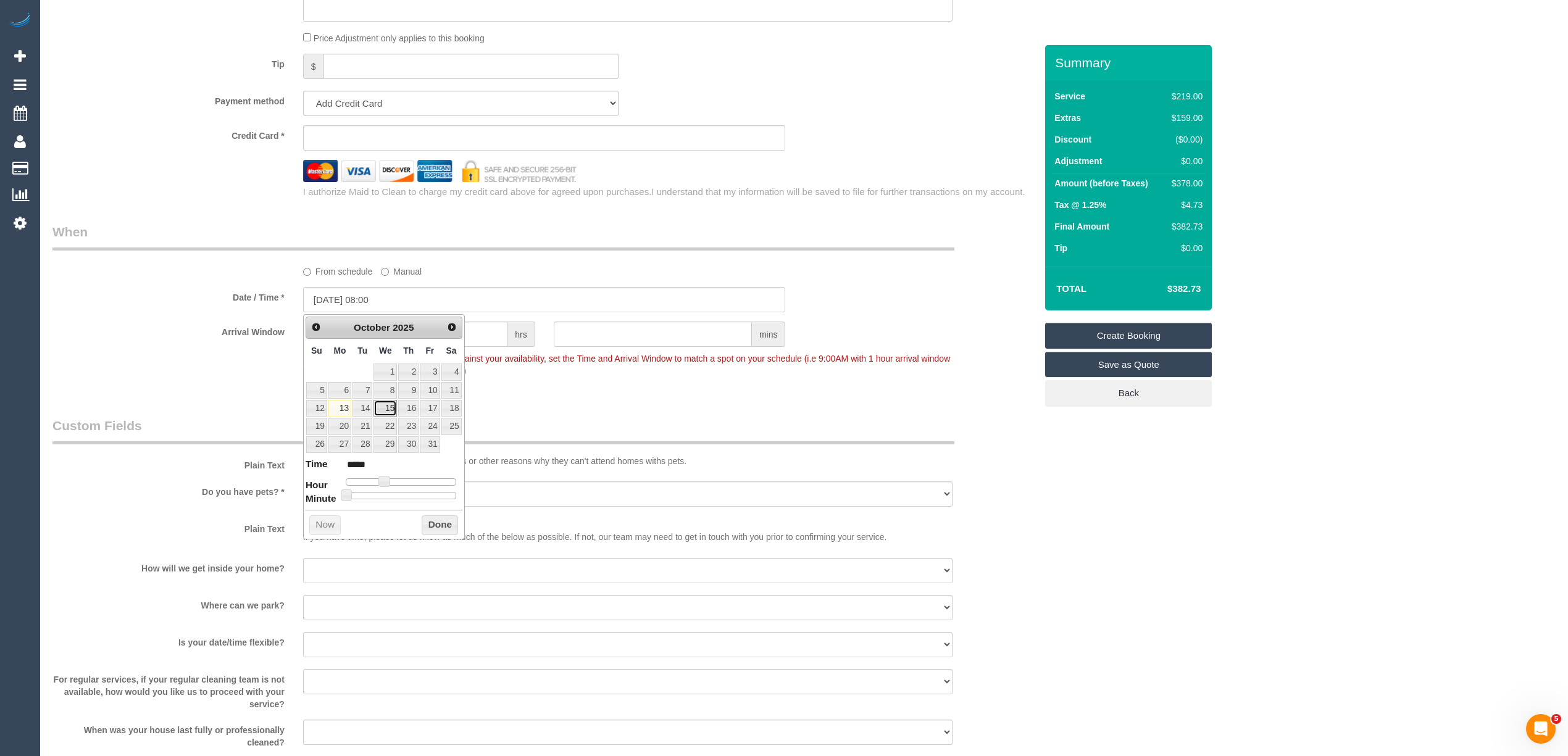
click at [389, 408] on link "15" at bounding box center [385, 408] width 23 height 17
type input "15/10/2025 06:00"
type input "*****"
type input "15/10/2025 05:00"
type input "*****"
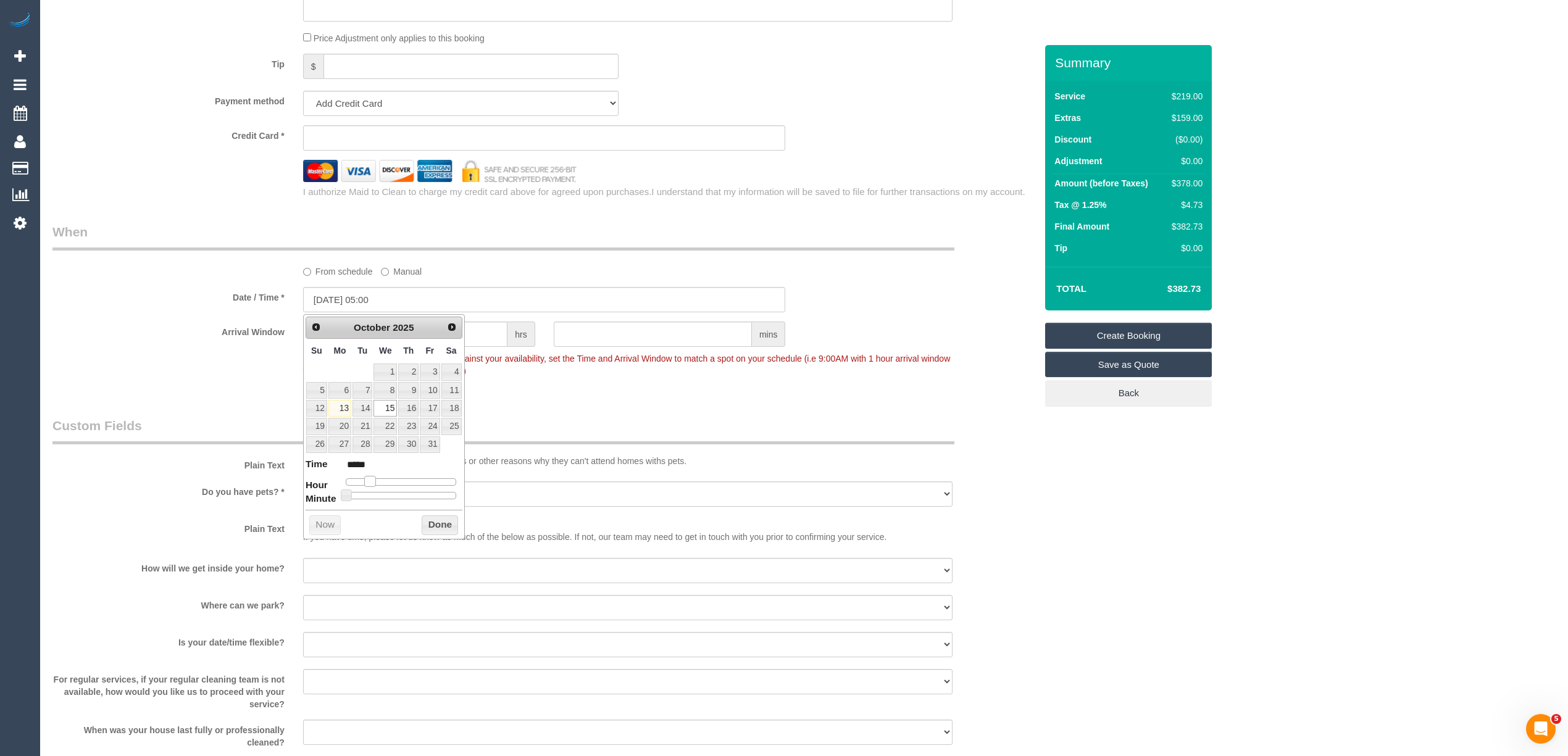
type input "15/10/2025 06:00"
type input "*****"
type input "15/10/2025 07:00"
type input "*****"
click at [380, 486] on div at bounding box center [401, 482] width 111 height 8
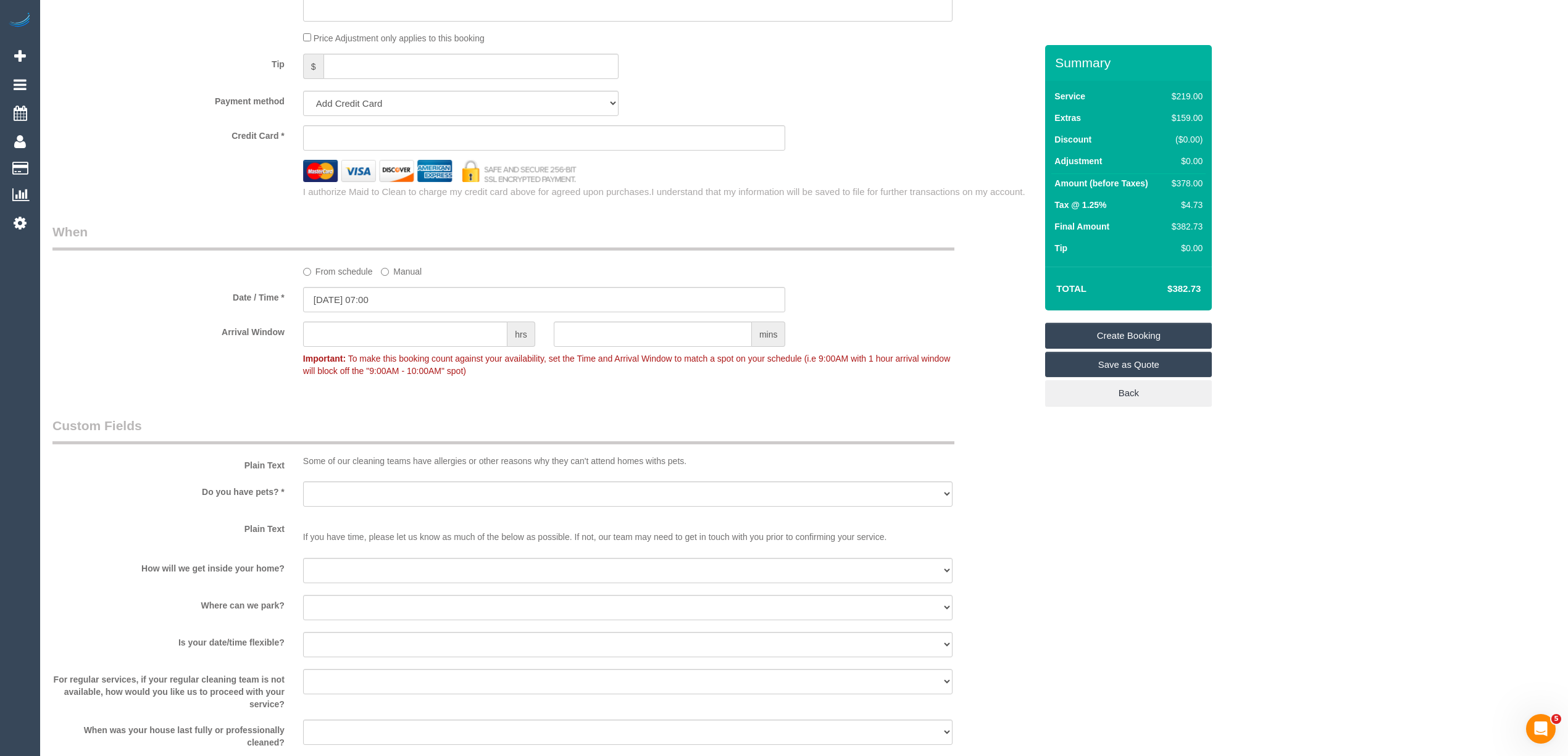
click at [364, 314] on sui-booking-spot "From schedule Manual Date / Time * 15/10/2025 07:00 Arrival Window hrs mins Imp…" at bounding box center [545, 302] width 984 height 160
click at [376, 328] on input "text" at bounding box center [405, 334] width 204 height 25
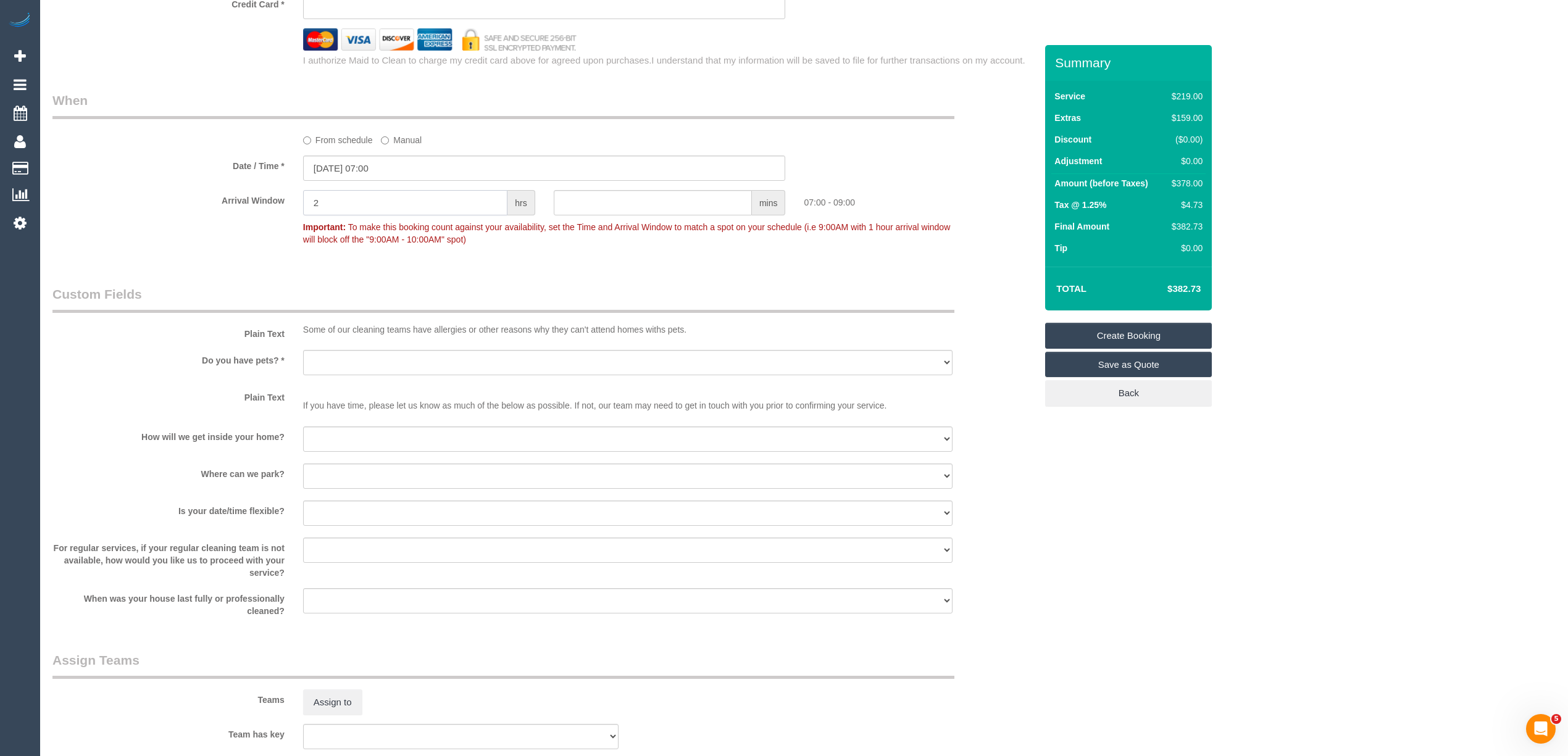
scroll to position [1508, 0]
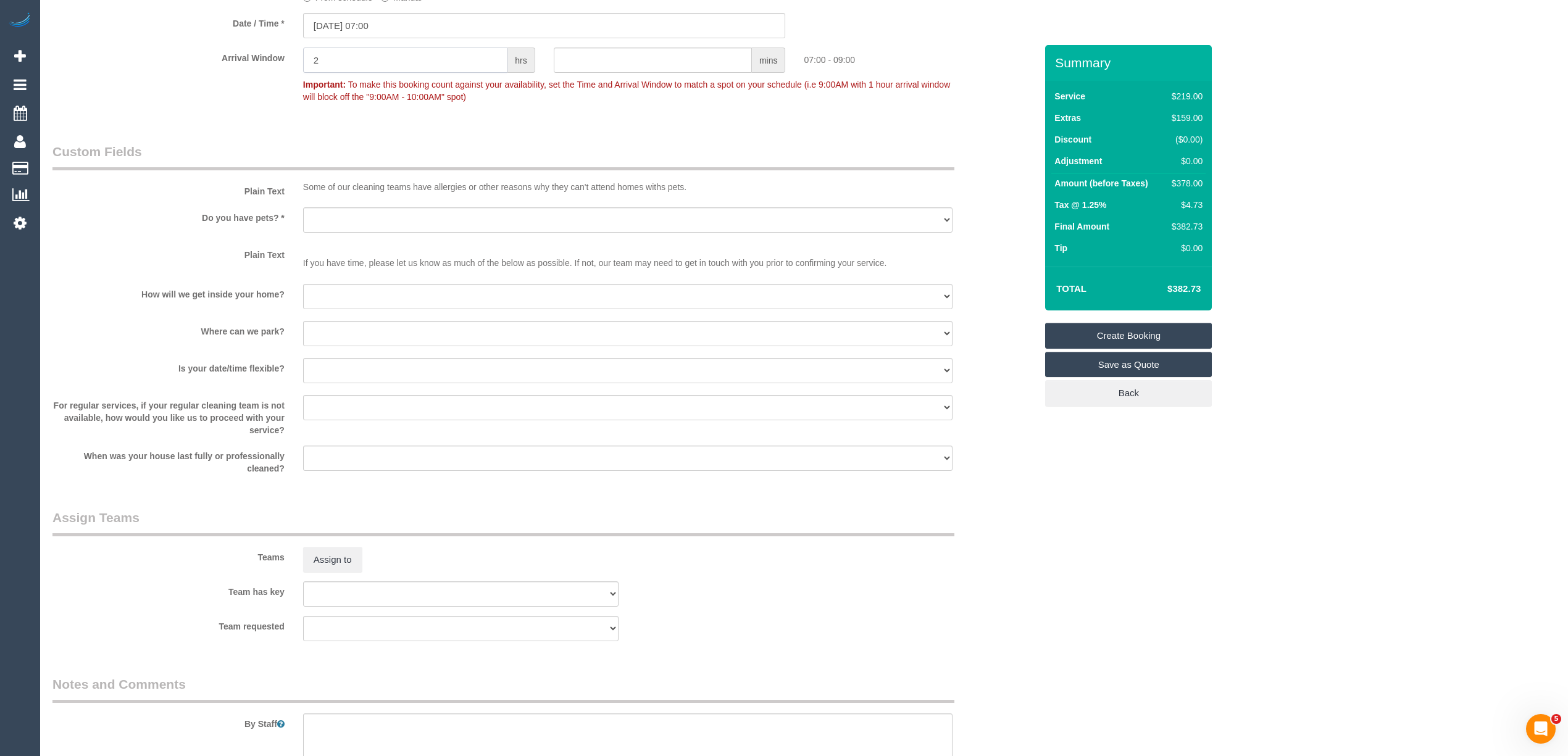
type input "2"
click at [337, 212] on select "Yes - Cats Yes - Dogs No pets Yes - Dogs and Cats Yes - Other" at bounding box center [628, 219] width 649 height 25
select select "number:28"
click at [303, 208] on select "Yes - Cats Yes - Dogs No pets Yes - Dogs and Cats Yes - Other" at bounding box center [628, 219] width 649 height 25
click at [356, 301] on select "I will be home Key will be left (please provide details below) Lock box/Access …" at bounding box center [628, 296] width 649 height 25
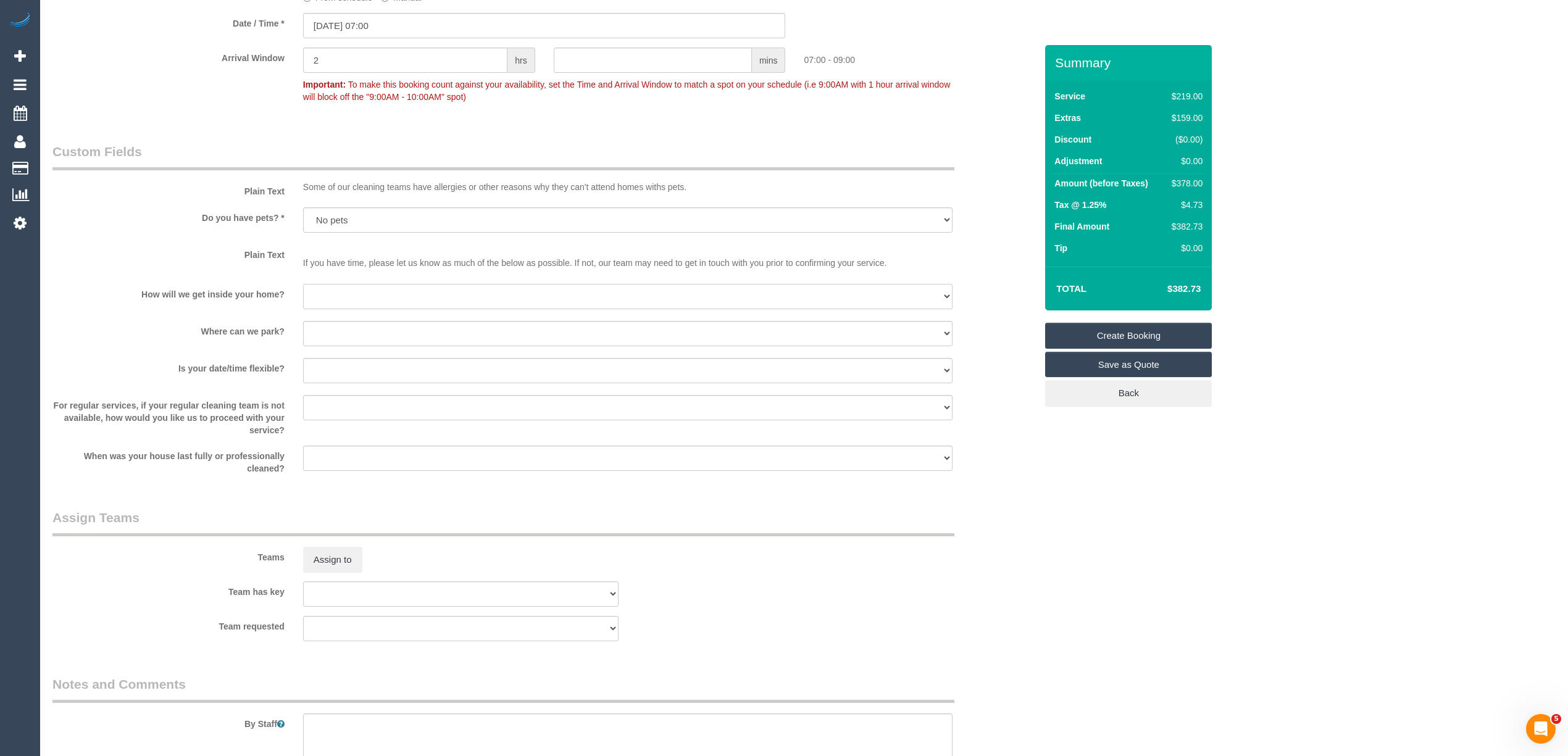
select select "number:14"
click at [303, 284] on select "I will be home Key will be left (please provide details below) Lock box/Access …" at bounding box center [628, 296] width 649 height 25
click at [380, 329] on select "I will provide parking on-site Free street parking Paid street parking (cost wi…" at bounding box center [628, 333] width 649 height 25
select select "number:19"
click at [303, 322] on select "I will provide parking on-site Free street parking Paid street parking (cost wi…" at bounding box center [628, 333] width 649 height 25
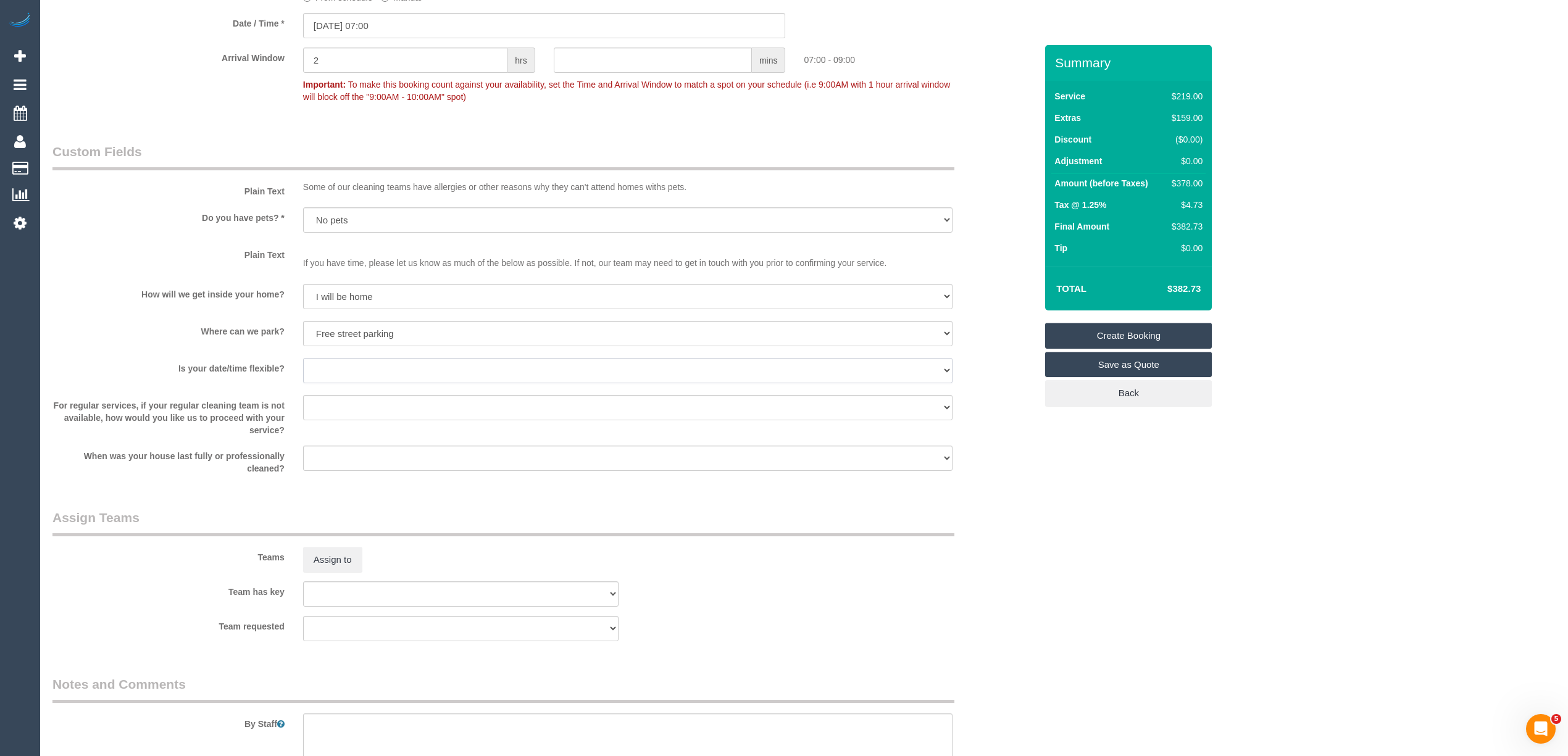
click at [336, 364] on select "Yes - date and time Yes - date but not time Yes - time but not date No - No fle…" at bounding box center [628, 370] width 649 height 25
select select "number:22"
click at [303, 358] on select "Yes - date and time Yes - date but not time Yes - time but not date No - No fle…" at bounding box center [628, 370] width 649 height 25
click at [329, 403] on select "Arrange a cleaner to cover and do not bother you Arrange a cleaner to cover and…" at bounding box center [628, 407] width 649 height 25
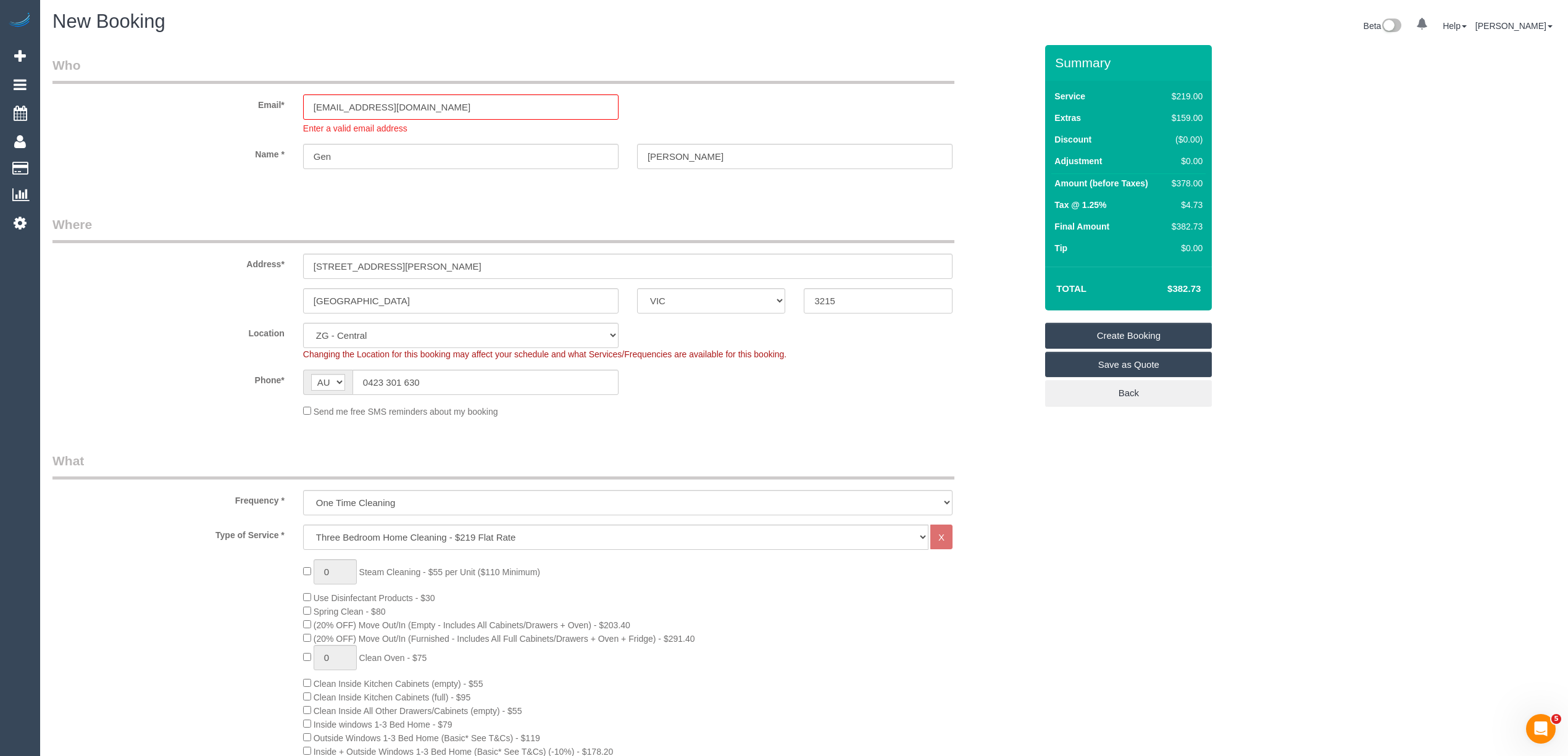
scroll to position [0, 0]
click at [337, 156] on input "Gen" at bounding box center [461, 157] width 315 height 25
drag, startPoint x: 386, startPoint y: 113, endPoint x: 245, endPoint y: 109, distance: 141.1
click at [245, 109] on div "Email* genbock@gmail.com Enter a valid email address" at bounding box center [544, 97] width 1002 height 78
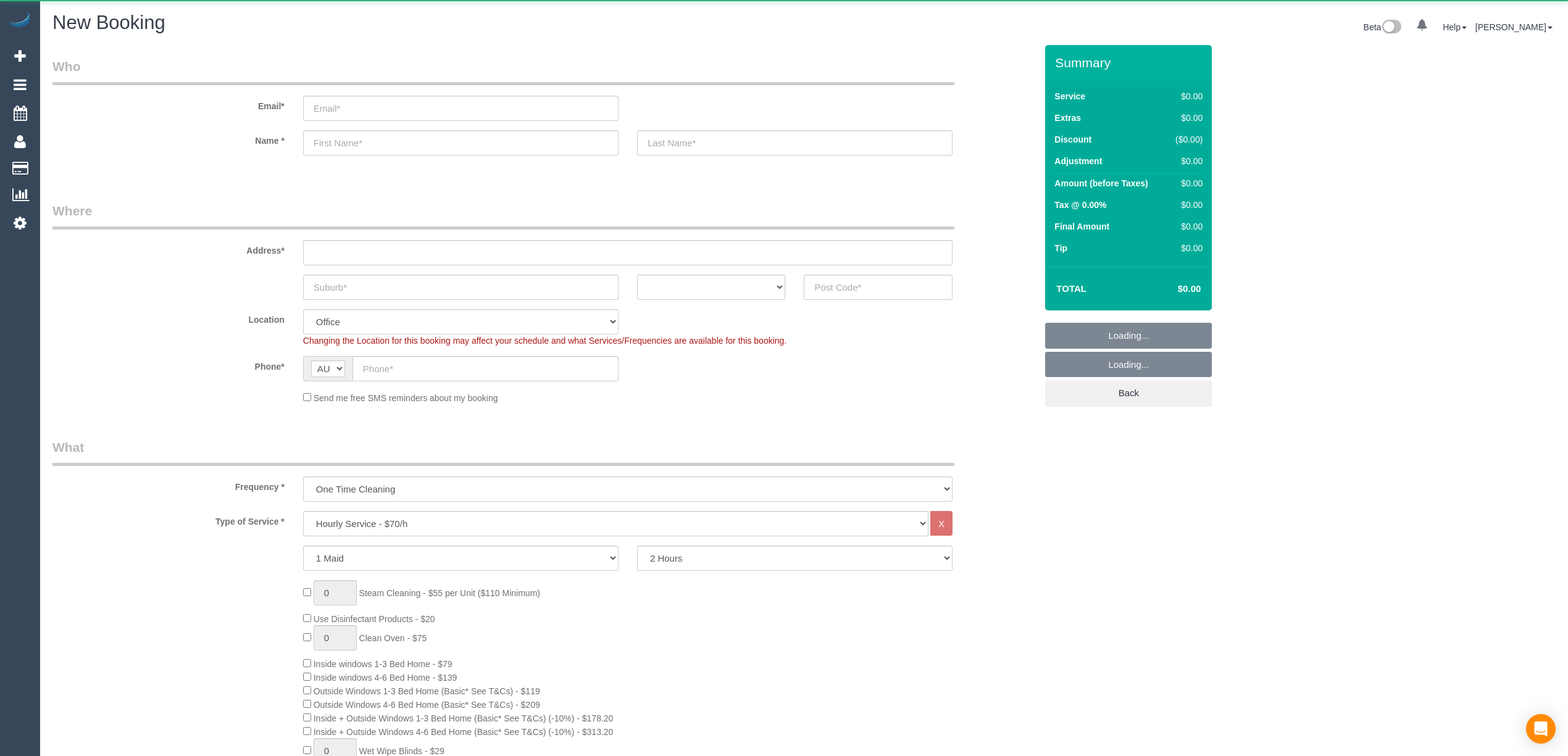
select select "object:2106"
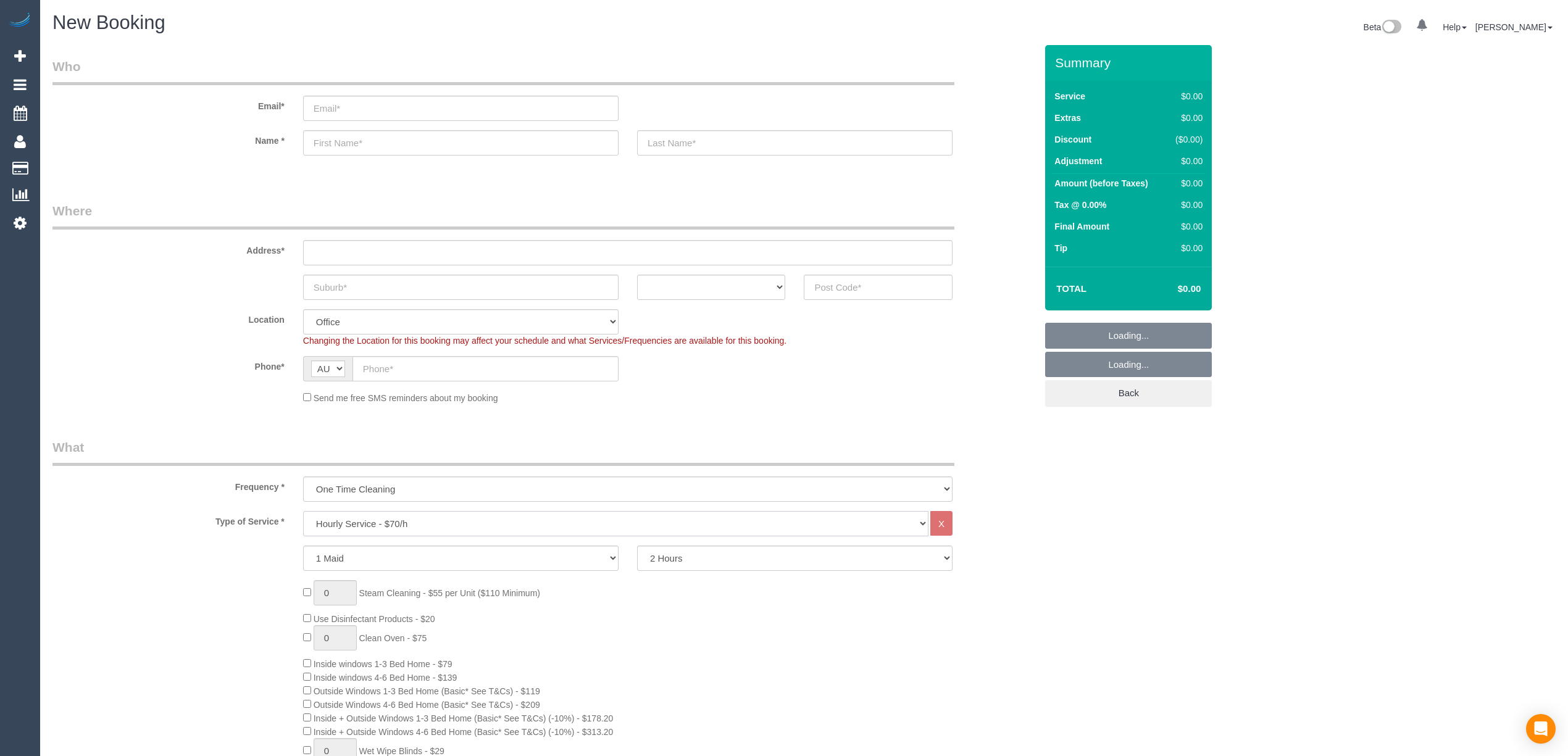
click at [420, 516] on select "Hourly Service - $70/h Hourly Service - $65/h Hourly Service - $60/h Hourly Ser…" at bounding box center [615, 523] width 625 height 25
select select "211"
click at [303, 511] on select "Hourly Service - $70/h Hourly Service - $65/h Hourly Service - $60/h Hourly Ser…" at bounding box center [615, 523] width 625 height 25
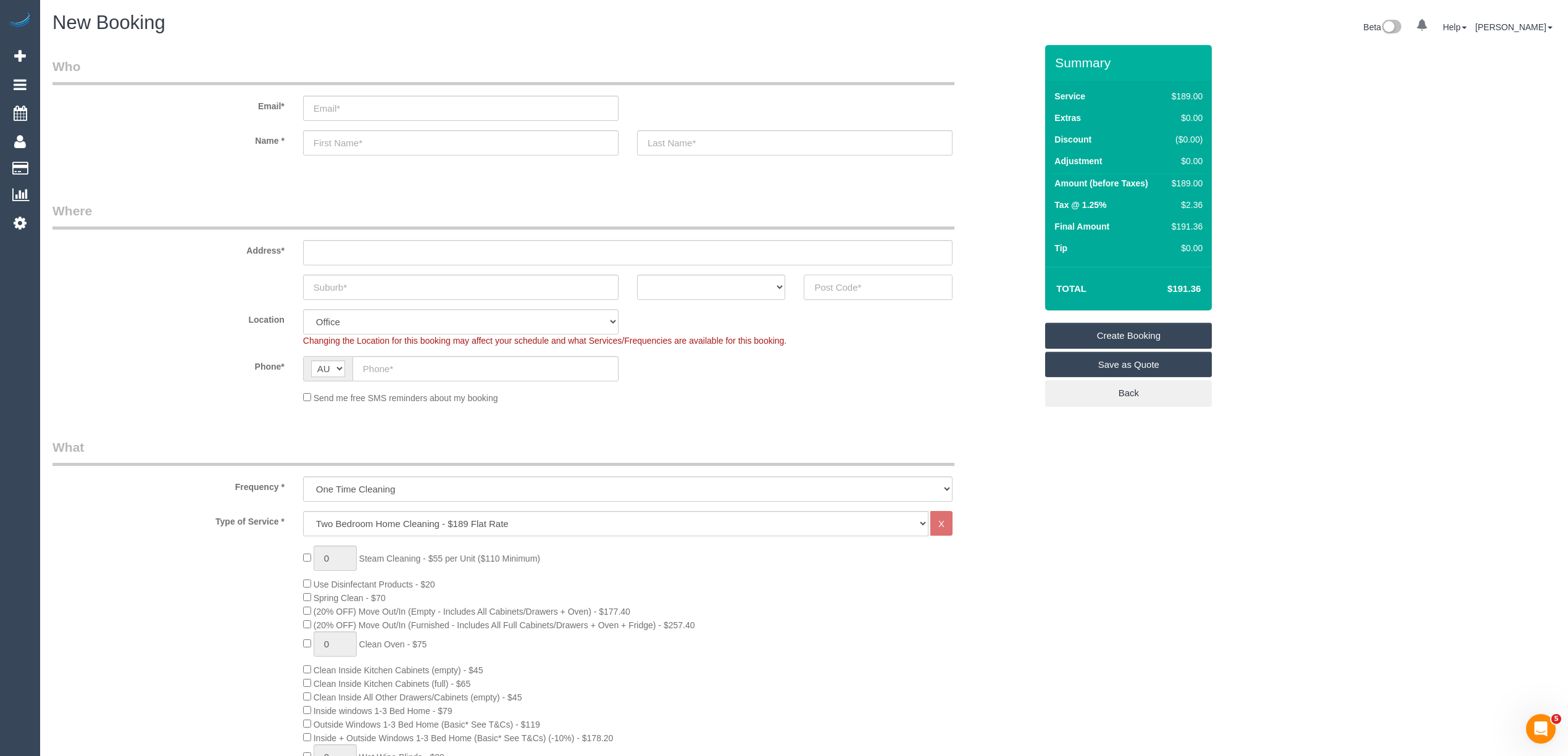
click at [867, 284] on input "text" at bounding box center [878, 287] width 149 height 25
type input "3095"
click at [366, 248] on input "text" at bounding box center [628, 252] width 649 height 25
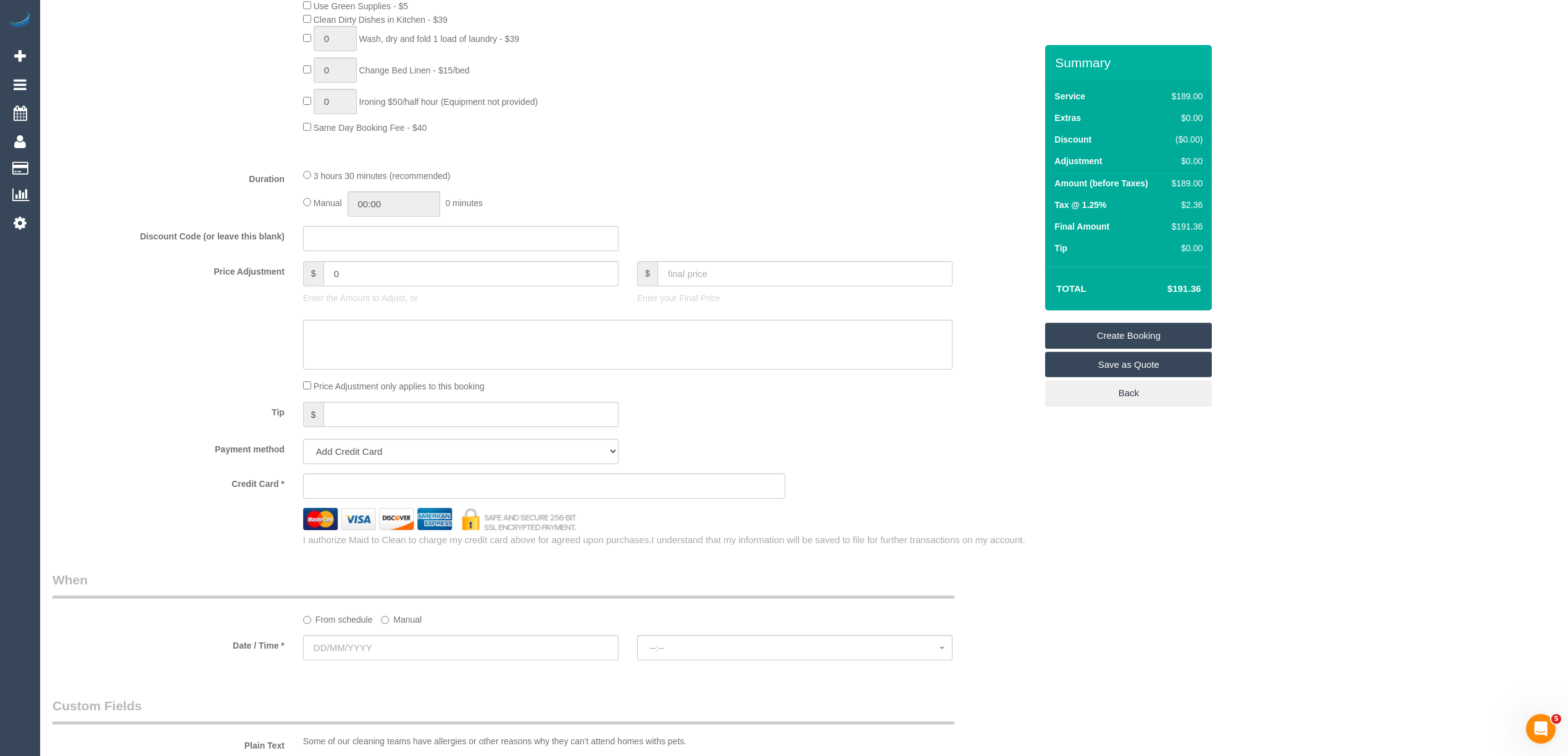
scroll to position [960, 0]
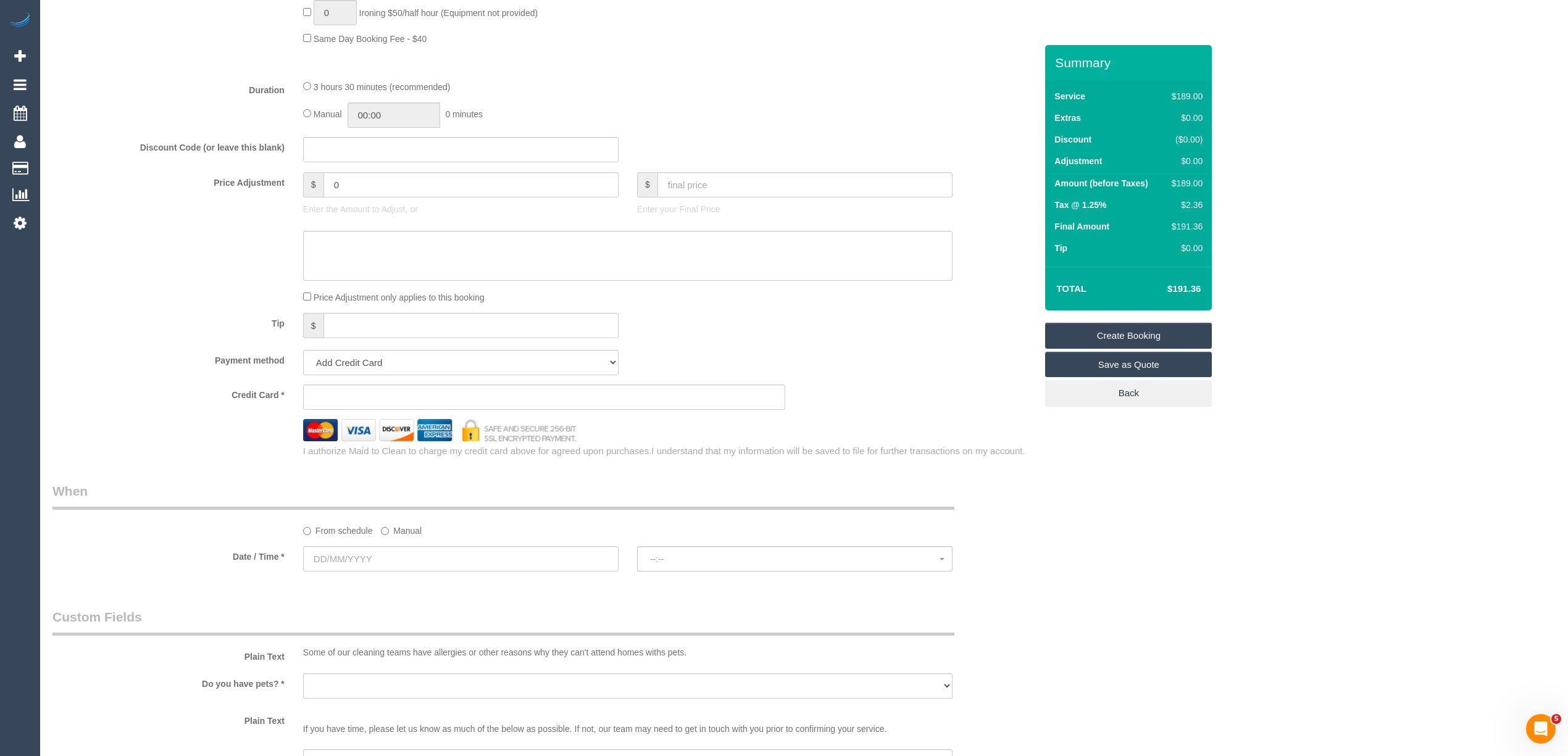
type input "-"
click at [342, 566] on input "text" at bounding box center [461, 558] width 315 height 25
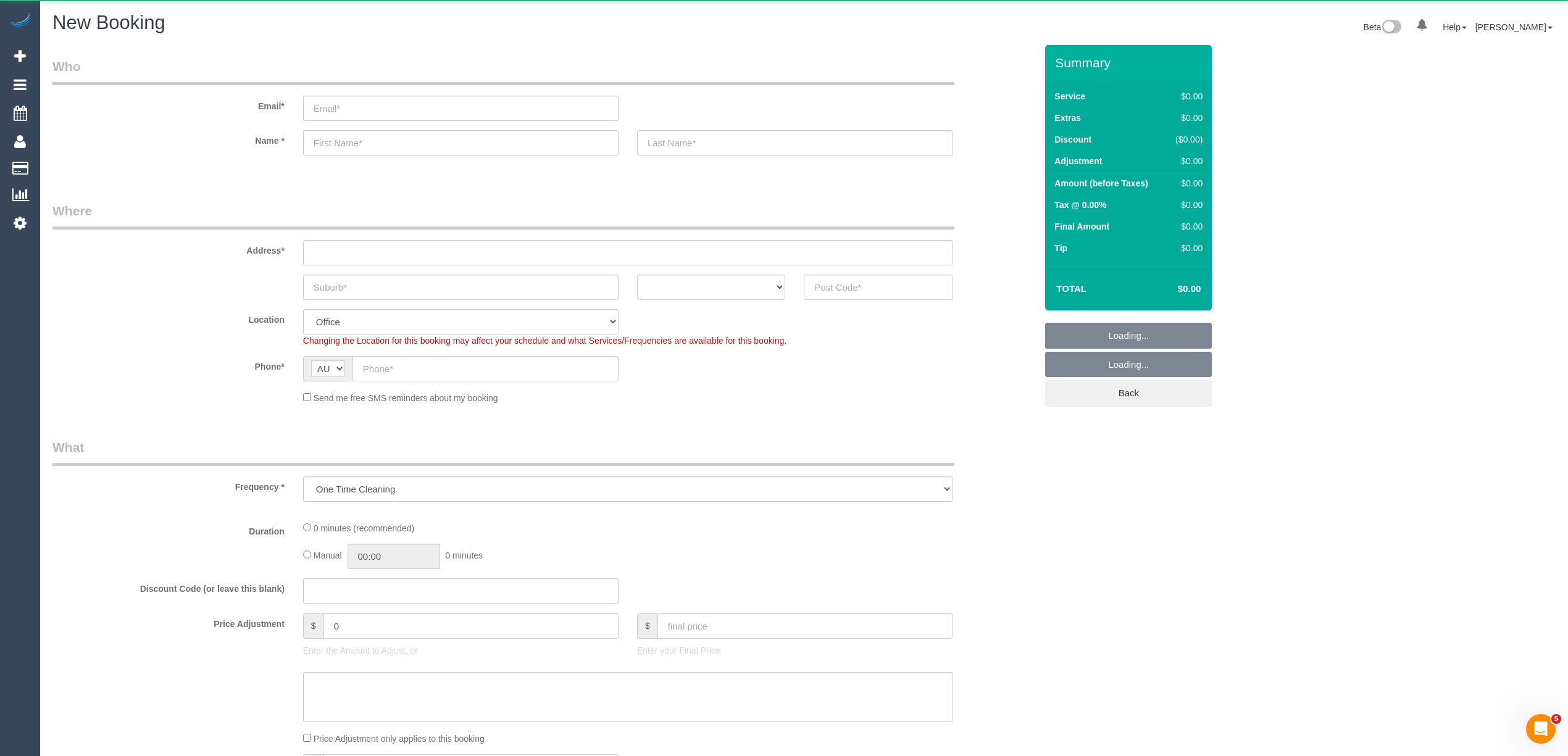
select select "object:825"
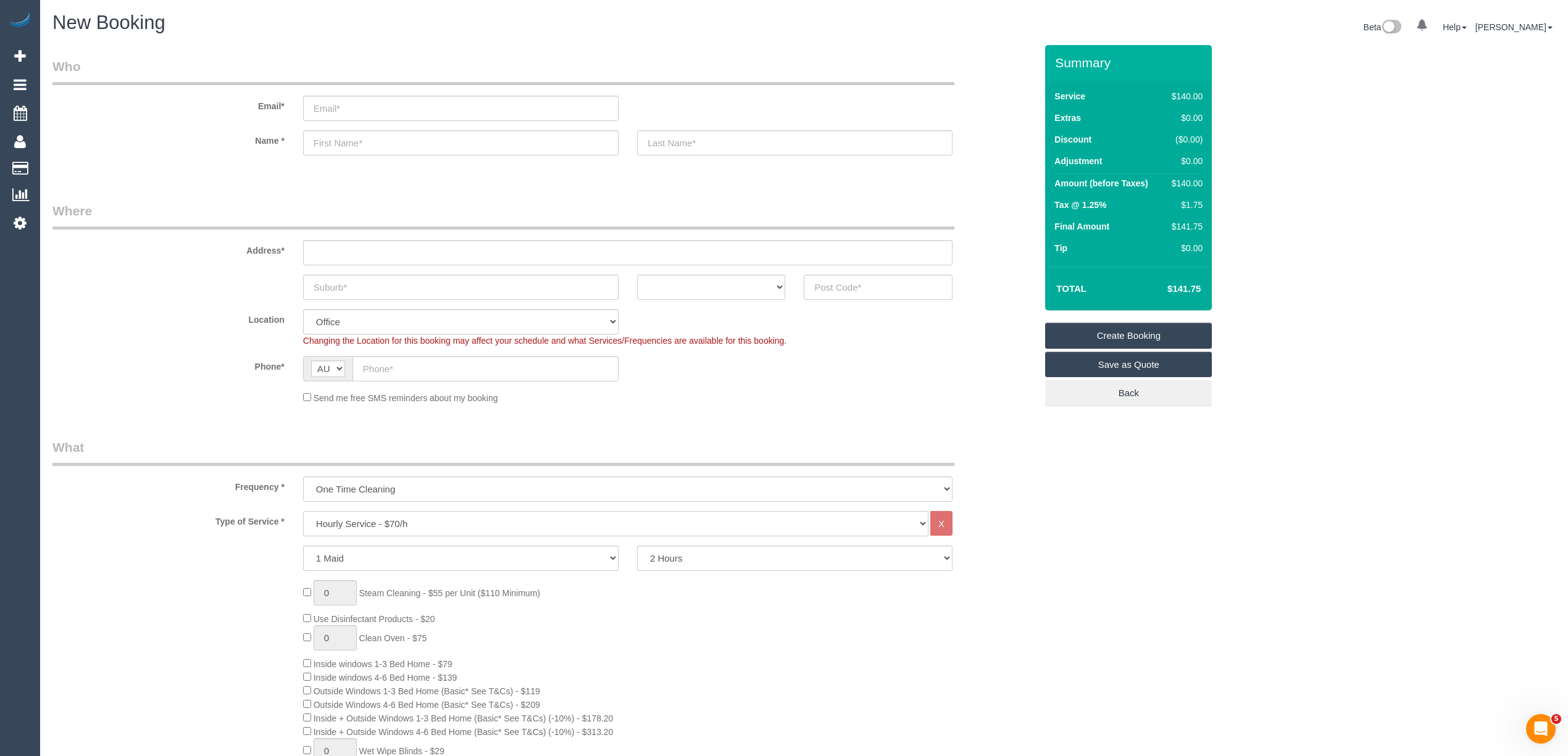
click at [357, 512] on select "Hourly Service - $70/h Hourly Service - $65/h Hourly Service - $60/h Hourly Ser…" at bounding box center [615, 523] width 625 height 25
select select "213"
click at [303, 511] on select "Hourly Service - $70/h Hourly Service - $65/h Hourly Service - $60/h Hourly Ser…" at bounding box center [615, 523] width 625 height 25
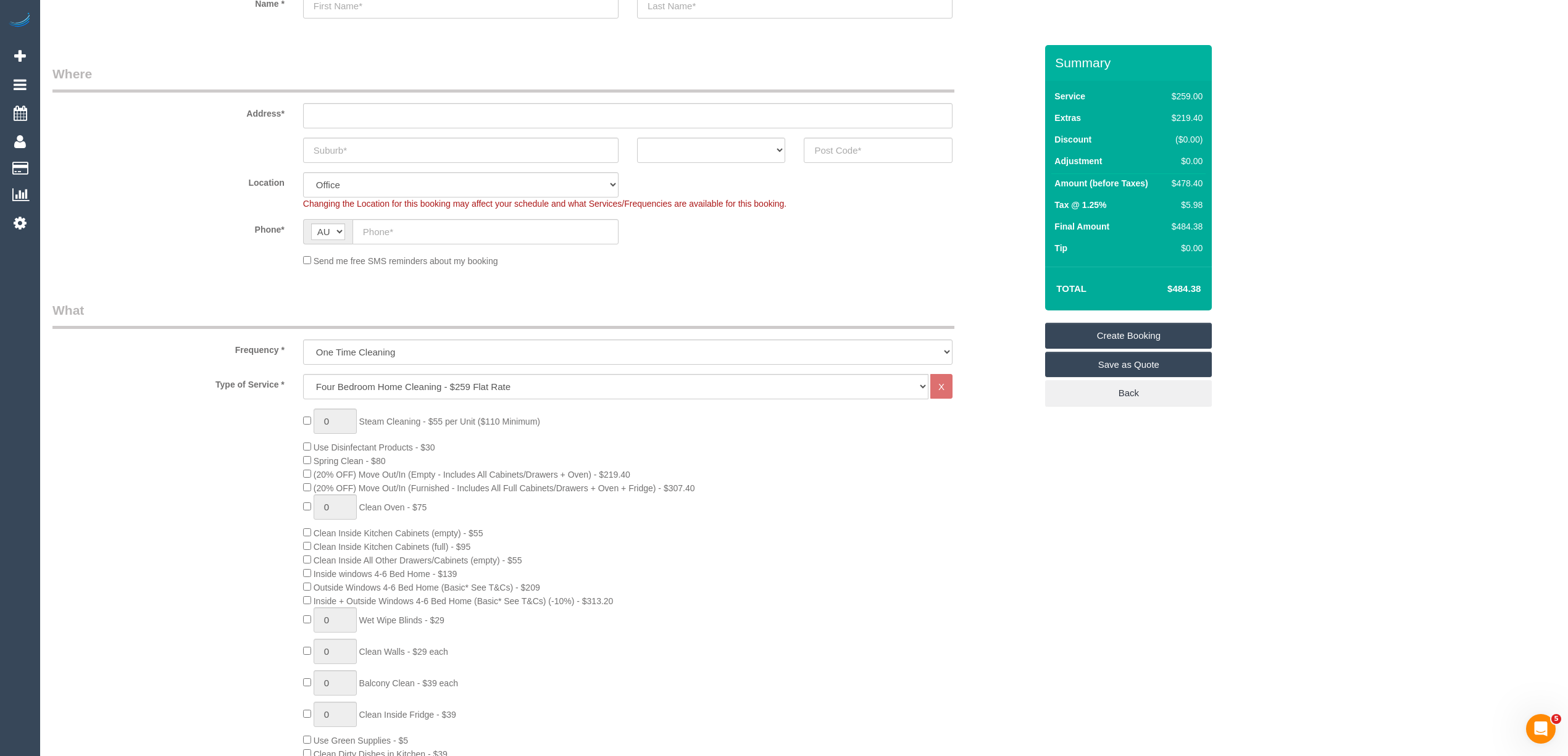
click at [223, 517] on div "0 Steam Cleaning - $55 per Unit ($110 Minimum) Use Disinfectant Products - $30 …" at bounding box center [544, 638] width 1002 height 459
drag, startPoint x: 324, startPoint y: 420, endPoint x: 314, endPoint y: 418, distance: 10.2
click at [314, 418] on input "1" at bounding box center [335, 421] width 43 height 25
click at [208, 413] on div "4 Steam Cleaning - $55 per Unit ($110 Minimum) Use Disinfectant Products - $30 …" at bounding box center [544, 638] width 1002 height 459
click at [343, 384] on select "Hourly Service - $70/h Hourly Service - $65/h Hourly Service - $60/h Hourly Ser…" at bounding box center [615, 386] width 625 height 25
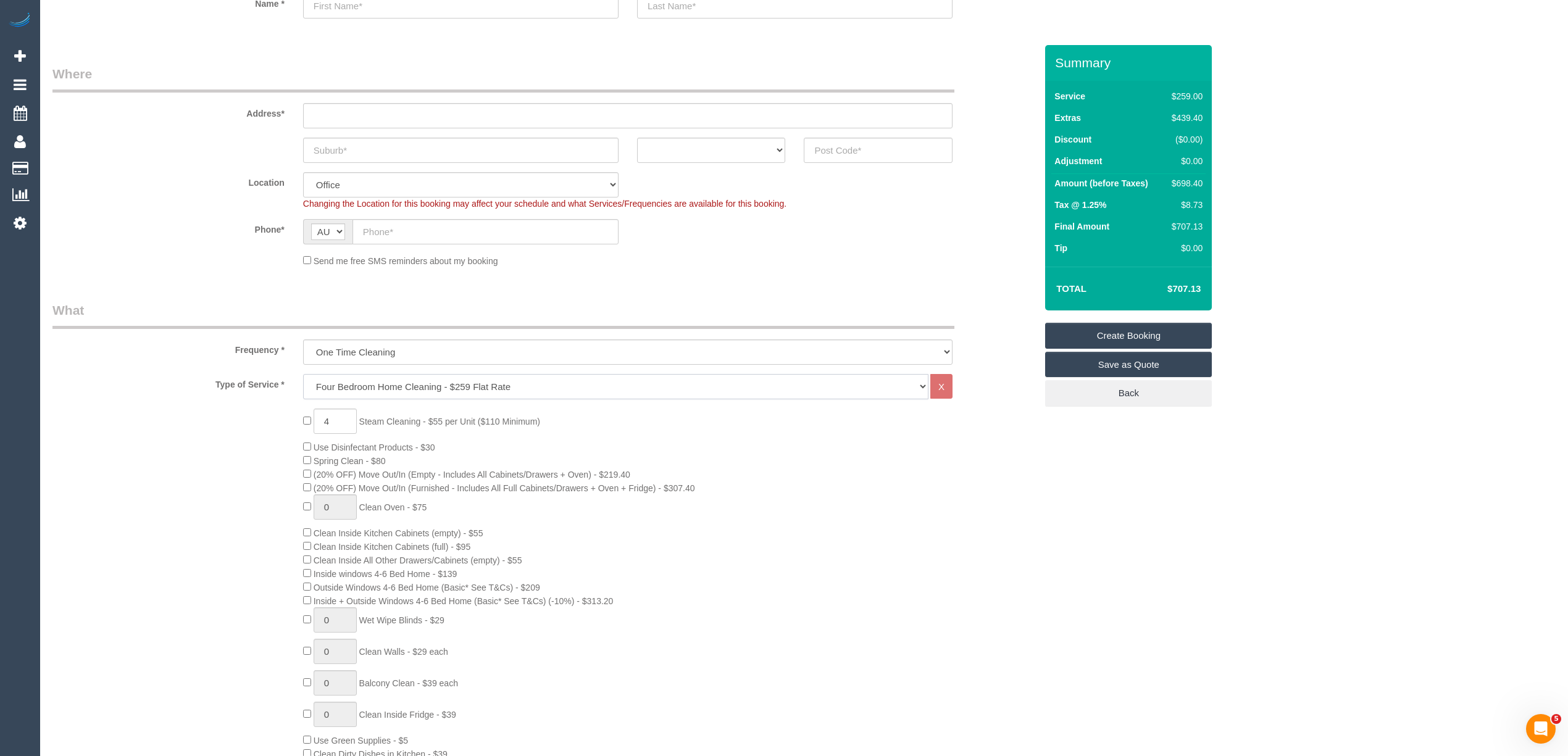
click at [343, 387] on select "Hourly Service - $70/h Hourly Service - $65/h Hourly Service - $60/h Hourly Ser…" at bounding box center [615, 386] width 625 height 25
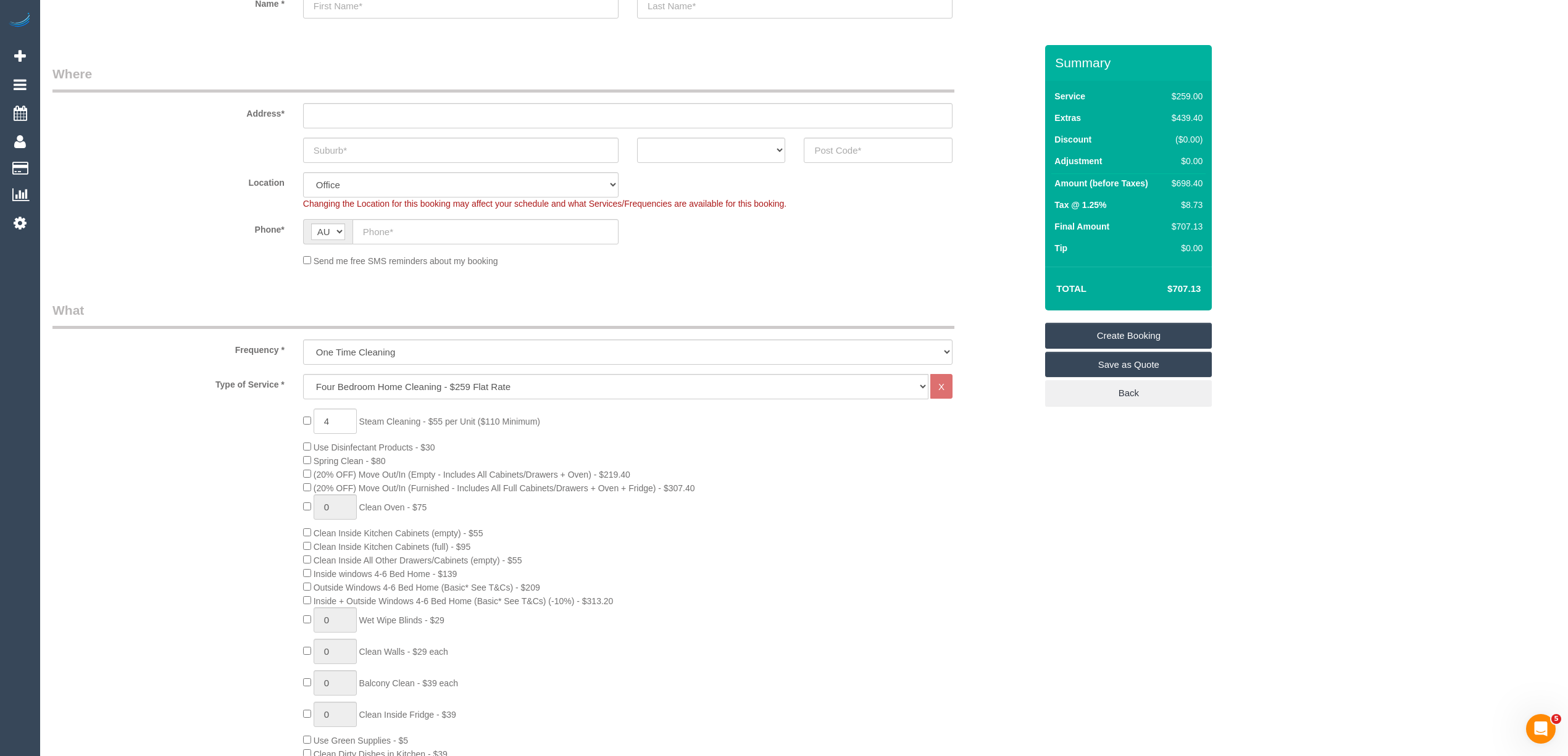
click at [309, 411] on div "4 Steam Cleaning - $55 per Unit ($110 Minimum) Use Disinfectant Products - $30 …" at bounding box center [669, 638] width 751 height 459
type input "0"
click at [309, 412] on div "0 Steam Cleaning - $55 per Unit ($110 Minimum) Use Disinfectant Products - $30 …" at bounding box center [669, 638] width 751 height 459
click at [384, 382] on select "Hourly Service - $70/h Hourly Service - $65/h Hourly Service - $60/h Hourly Ser…" at bounding box center [615, 386] width 625 height 25
click at [393, 385] on select "Hourly Service - $70/h Hourly Service - $65/h Hourly Service - $60/h Hourly Ser…" at bounding box center [615, 386] width 625 height 25
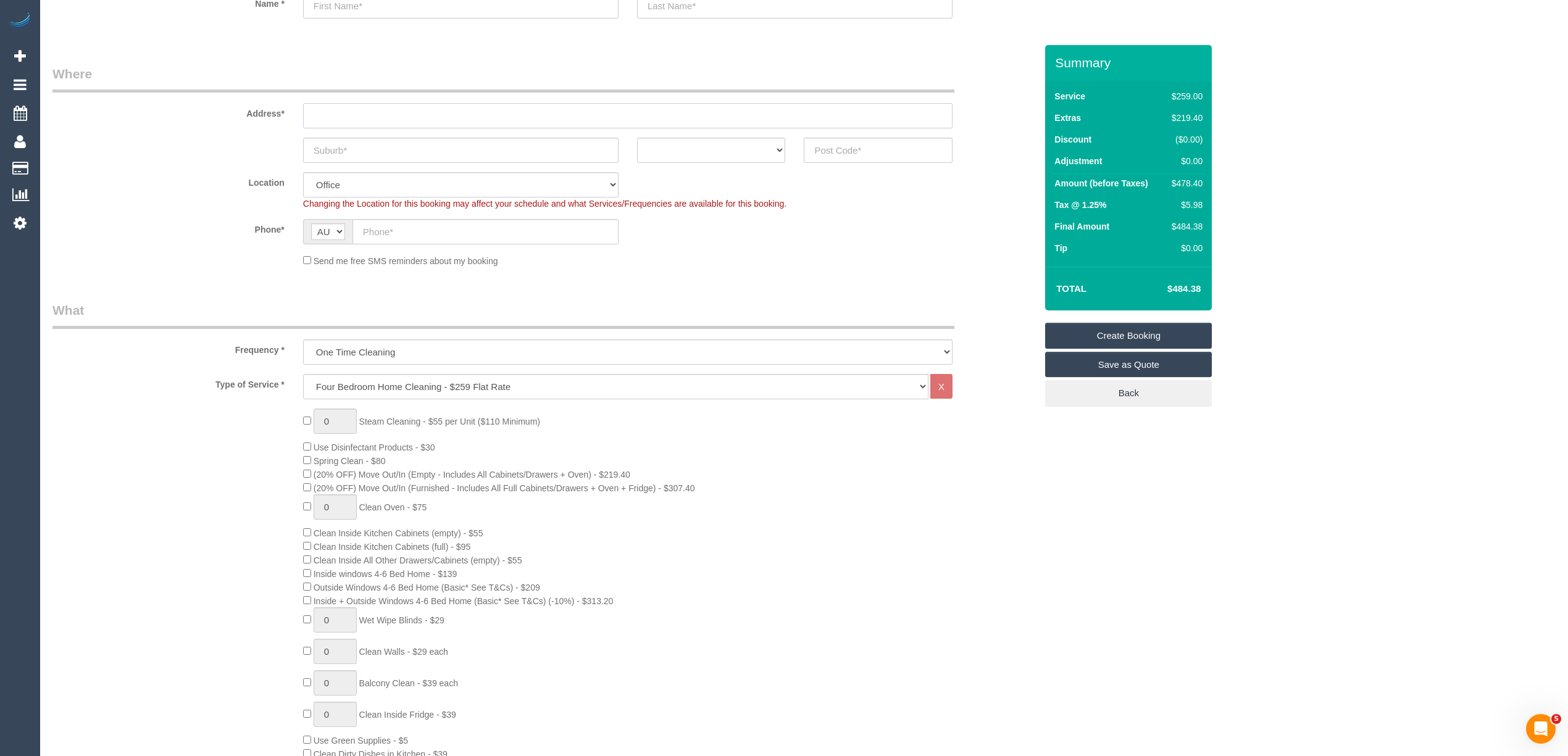
click at [321, 120] on input "text" at bounding box center [628, 115] width 649 height 25
type input "-"
click at [189, 163] on fieldset "Where Address* - ACT NSW NT QLD SA TAS VIC WA Location Office City East (North)…" at bounding box center [545, 171] width 984 height 212
click at [384, 385] on select "Hourly Service - $70/h Hourly Service - $65/h Hourly Service - $60/h Hourly Ser…" at bounding box center [615, 386] width 625 height 25
click at [194, 237] on div "Phone* AF AL DZ AD AO AI AQ AG AR AM AW AU AT AZ BS BH BD BB BY BE BZ BJ BM BT …" at bounding box center [544, 231] width 1002 height 25
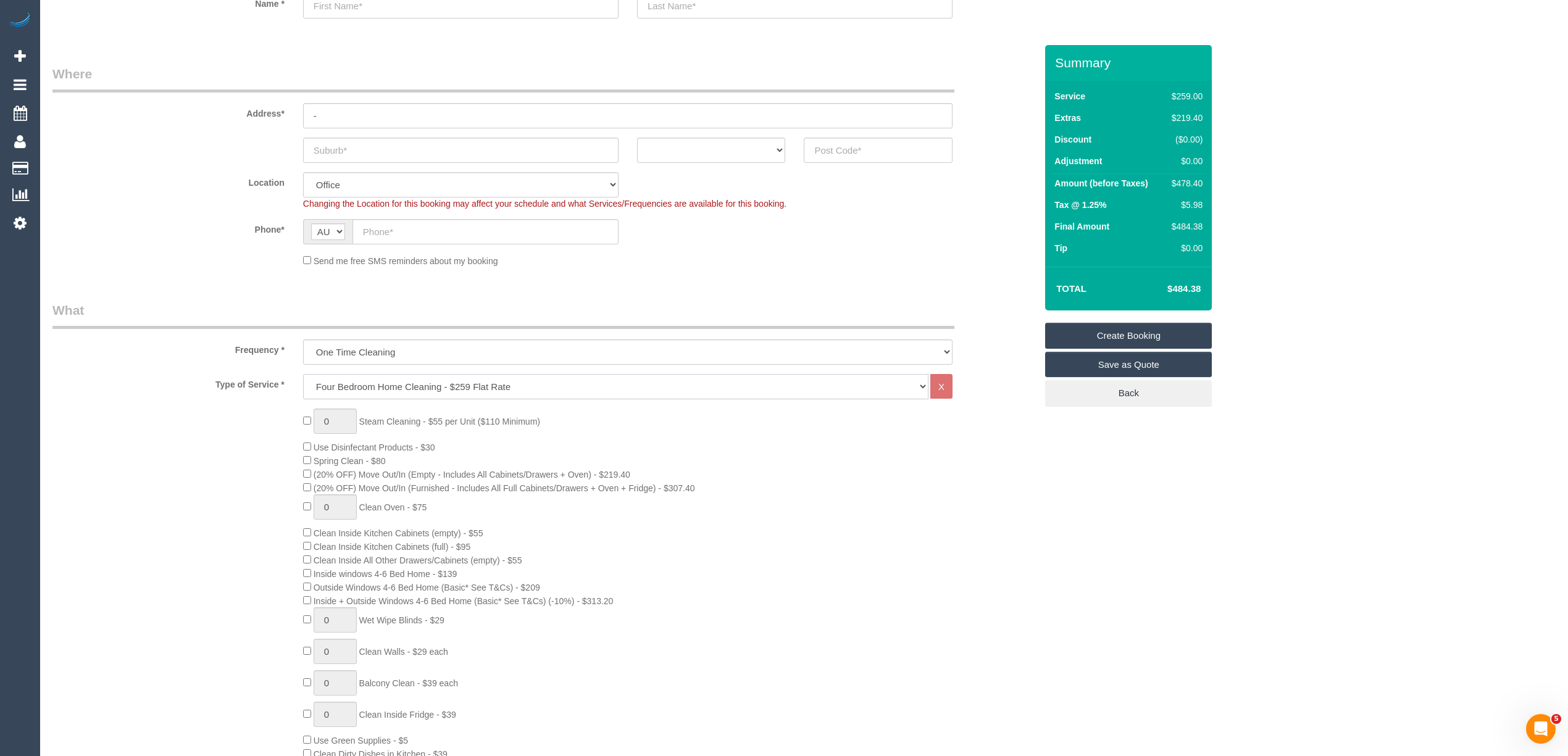
click at [324, 381] on select "Hourly Service - $70/h Hourly Service - $65/h Hourly Service - $60/h Hourly Ser…" at bounding box center [615, 386] width 625 height 25
select select "215"
click at [303, 374] on select "Hourly Service - $70/h Hourly Service - $65/h Hourly Service - $60/h Hourly Ser…" at bounding box center [615, 386] width 625 height 25
click at [216, 461] on div "0 Steam Cleaning - $55 per Unit ($110 Minimum) Use Disinfectant Products - $30 …" at bounding box center [544, 638] width 1002 height 459
click at [242, 438] on div "0 Steam Cleaning - $55 per Unit ($110 Minimum) Use Disinfectant Products - $30 …" at bounding box center [544, 638] width 1002 height 459
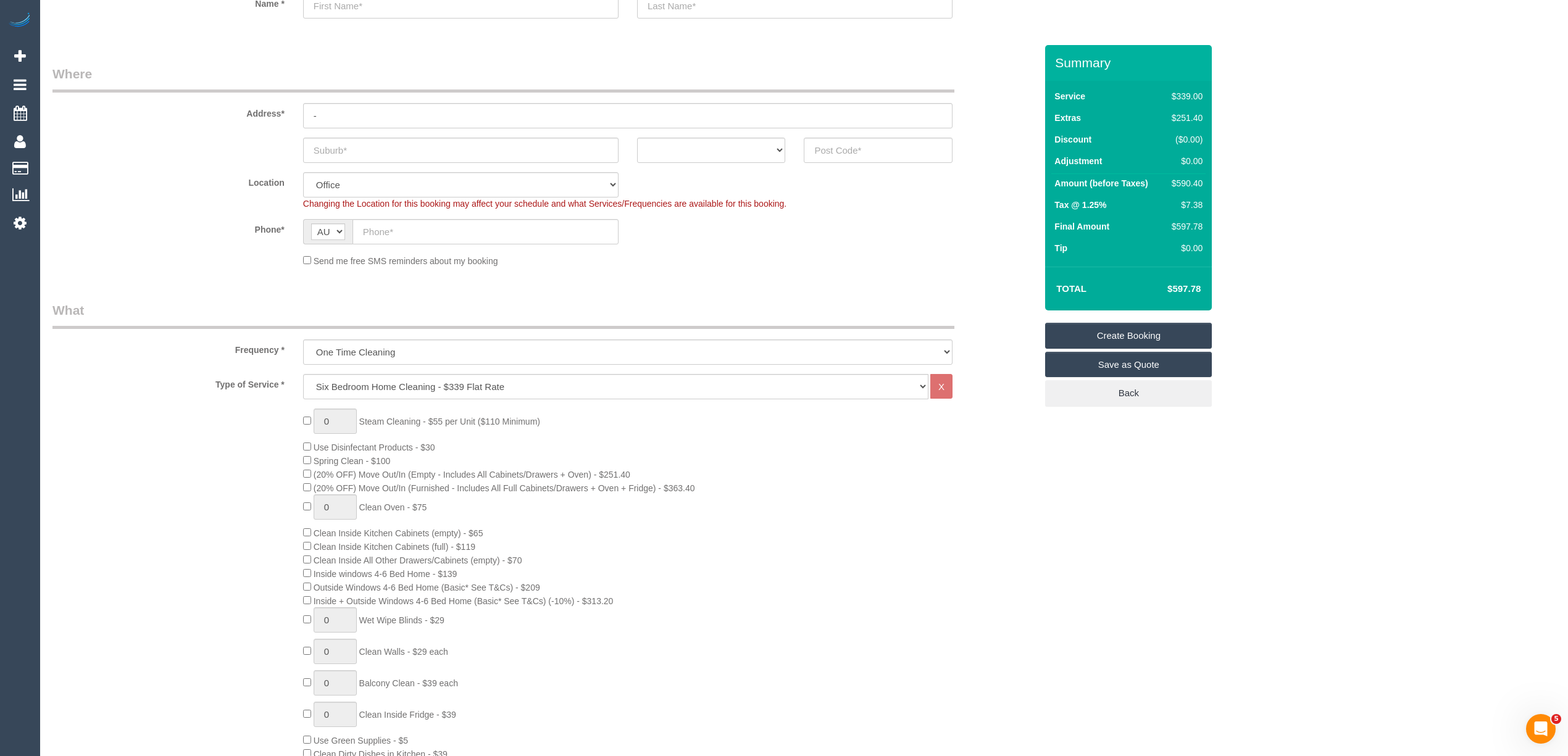
click at [242, 438] on div "0 Steam Cleaning - $55 per Unit ($110 Minimum) Use Disinfectant Products - $30 …" at bounding box center [544, 638] width 1002 height 459
type input "1"
drag, startPoint x: 333, startPoint y: 427, endPoint x: 299, endPoint y: 425, distance: 34.1
click at [299, 425] on div "1 Steam Cleaning - $55 per Unit ($110 Minimum) Use Disinfectant Products - $30 …" at bounding box center [669, 638] width 751 height 459
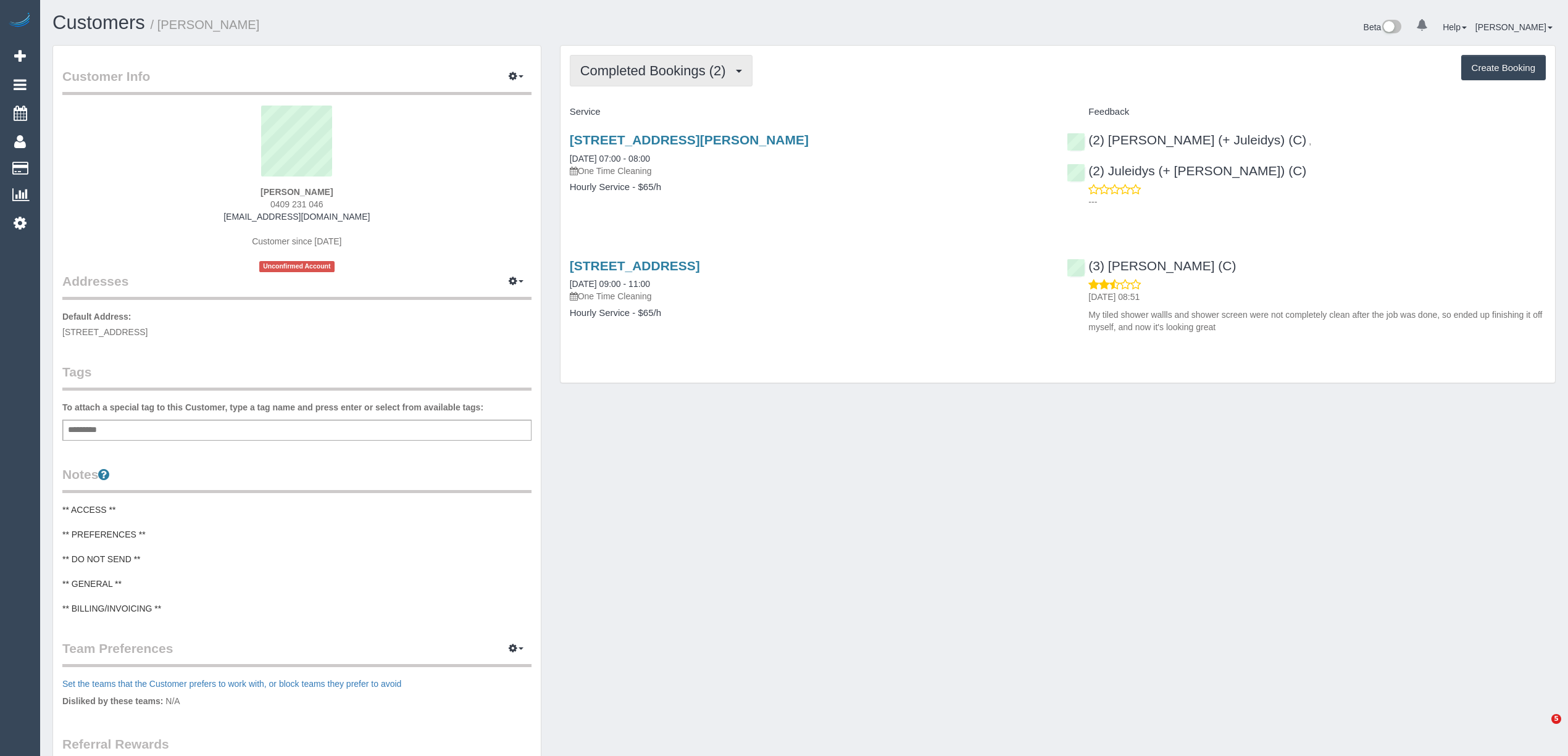
click at [630, 67] on span "Completed Bookings (2)" at bounding box center [656, 71] width 152 height 15
click at [652, 120] on link "Upcoming Bookings (1)" at bounding box center [634, 115] width 128 height 16
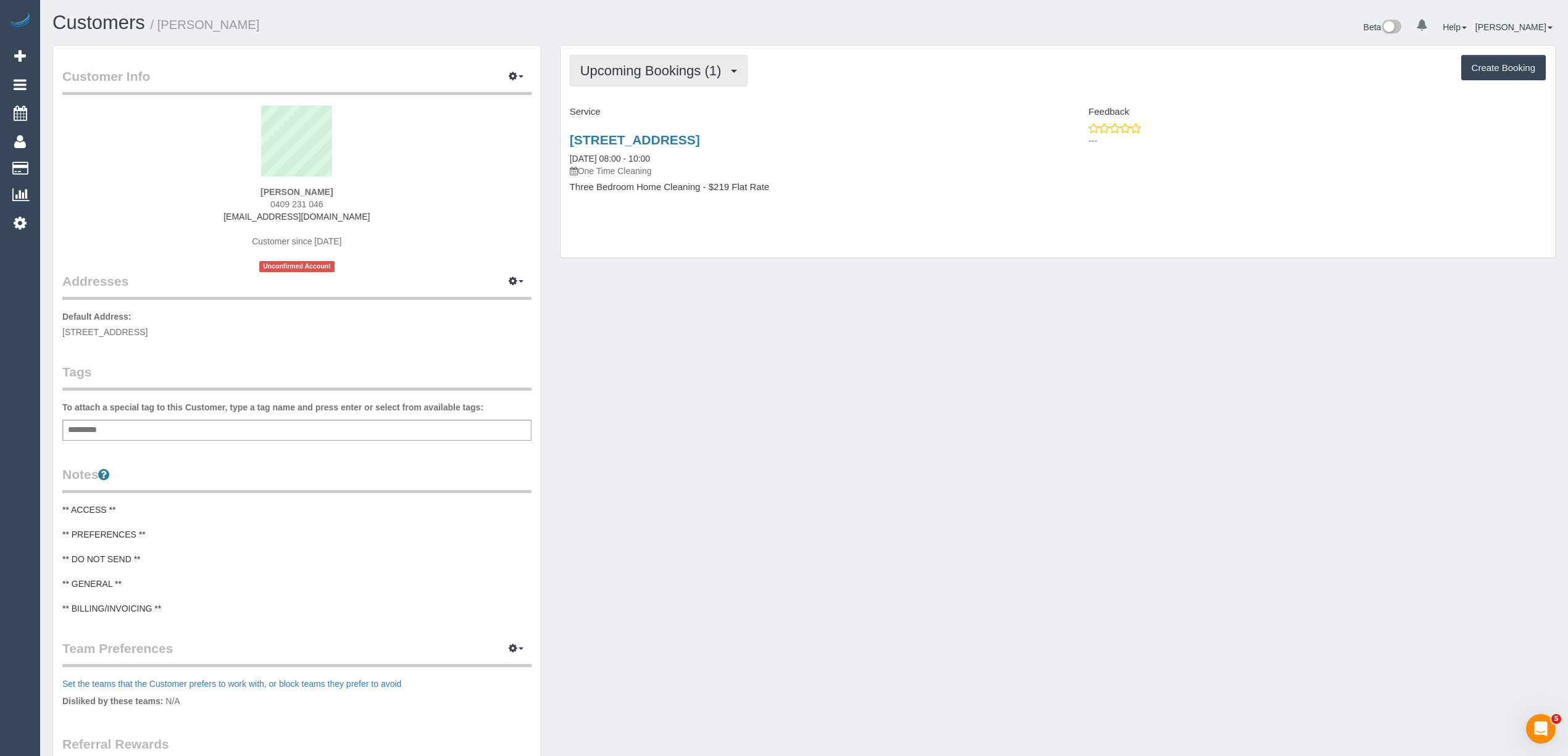
click at [628, 72] on span "Upcoming Bookings (1)" at bounding box center [653, 71] width 147 height 15
click at [648, 120] on link "Upcoming Bookings (1)" at bounding box center [634, 115] width 128 height 16
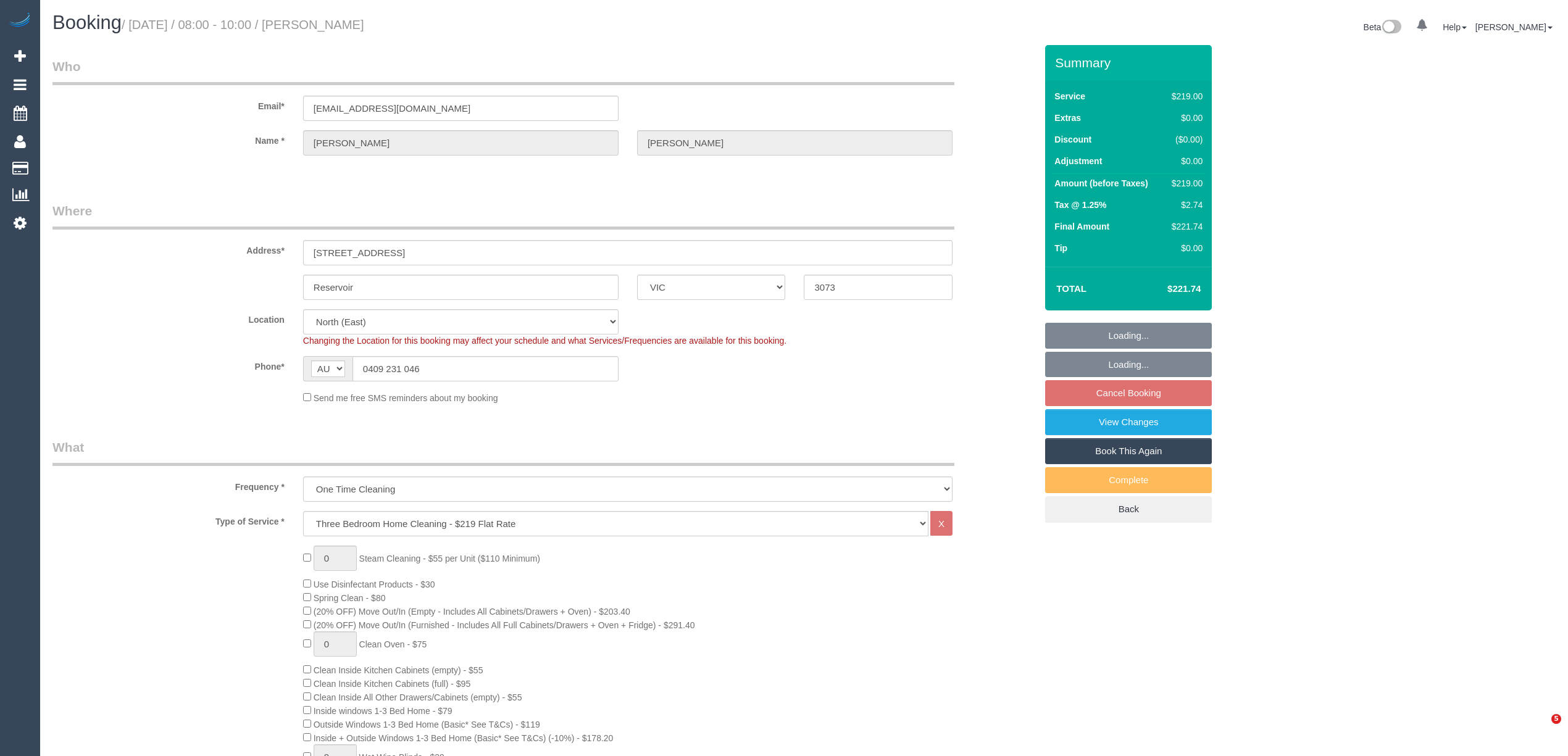
select select "VIC"
select select "number:28"
select select "number:14"
select select "number:19"
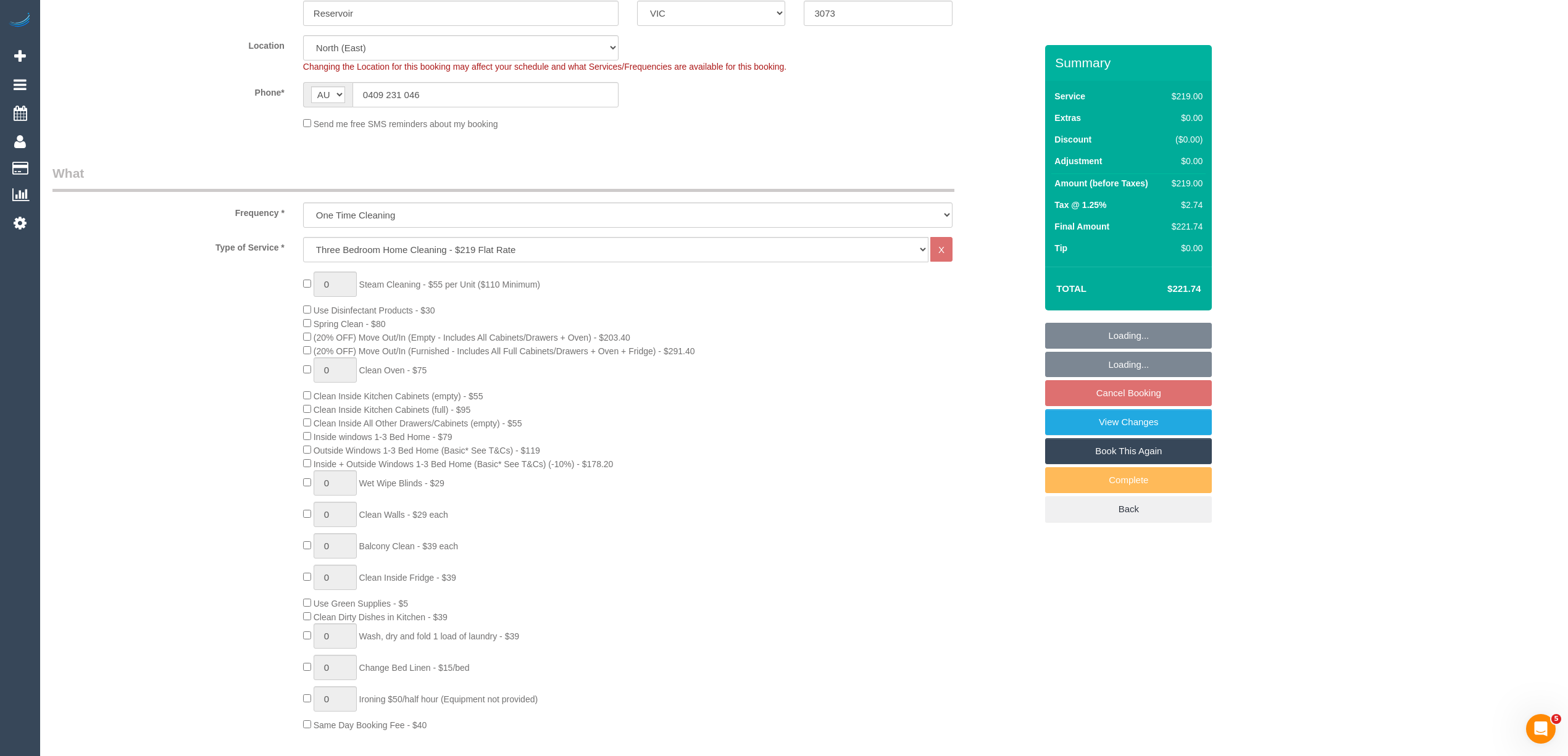
select select "spot2"
select select "object:1357"
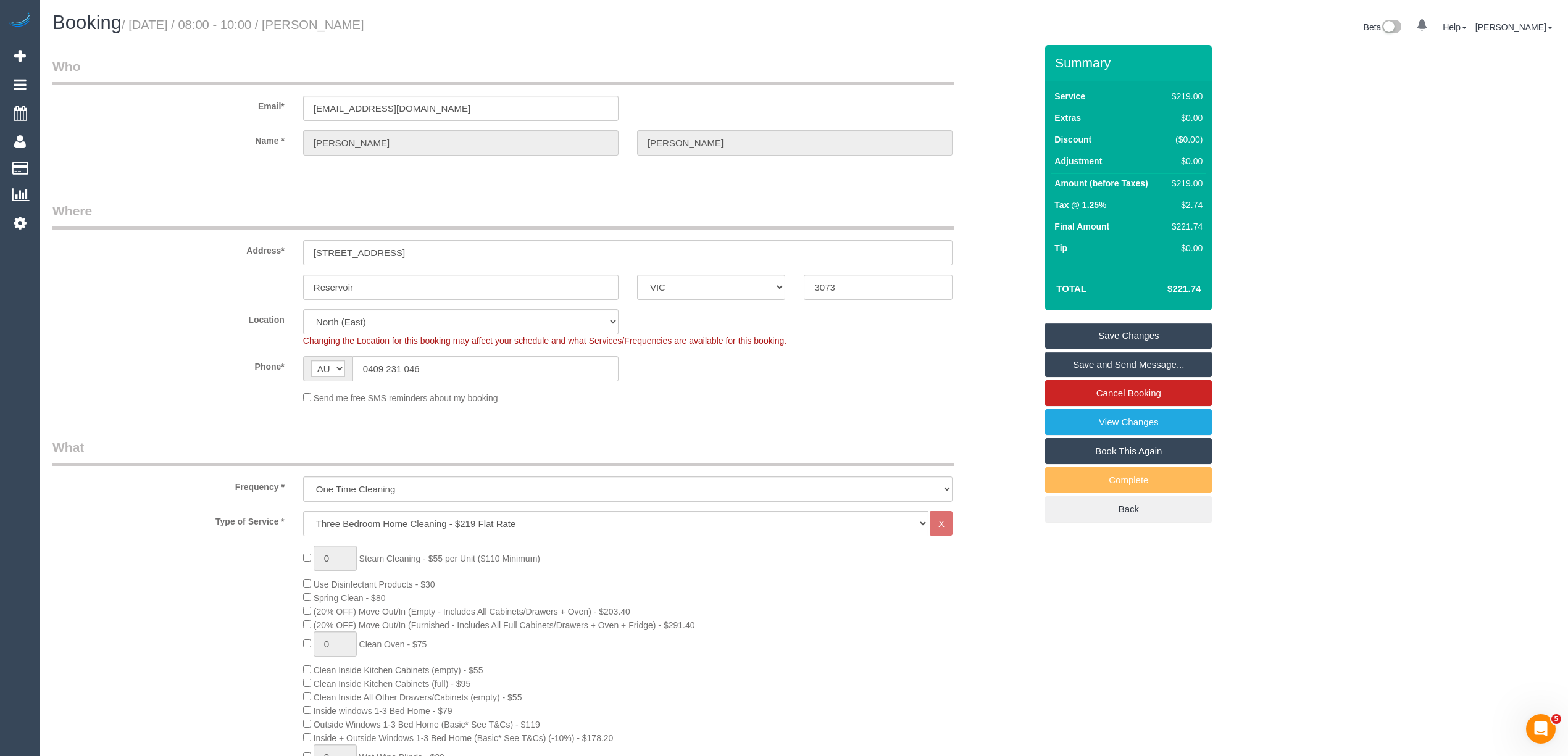
scroll to position [274, 0]
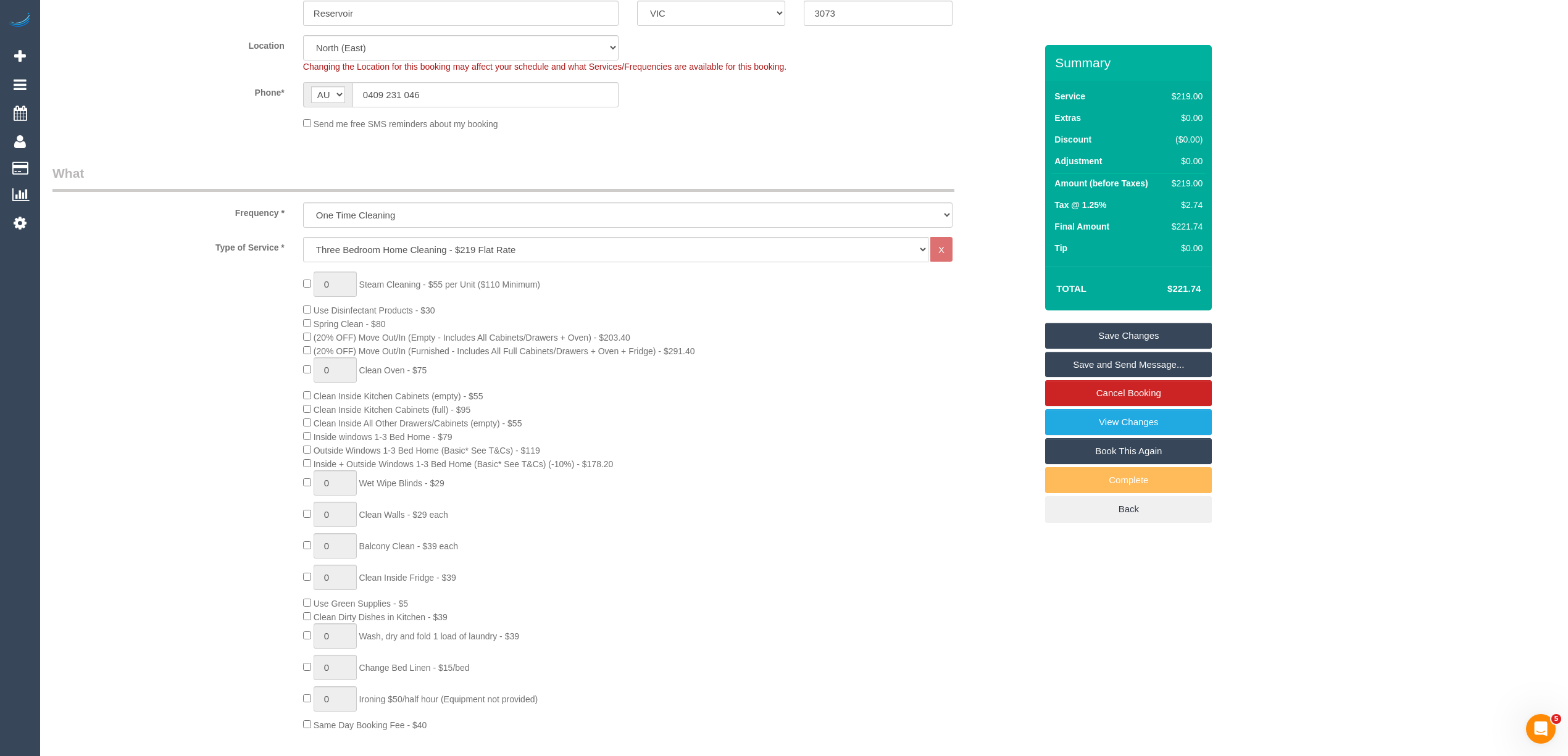
click at [219, 326] on div "0 Steam Cleaning - $55 per Unit ($110 Minimum) Use Disinfectant Products - $30 …" at bounding box center [544, 501] width 1002 height 459
select select "spot23"
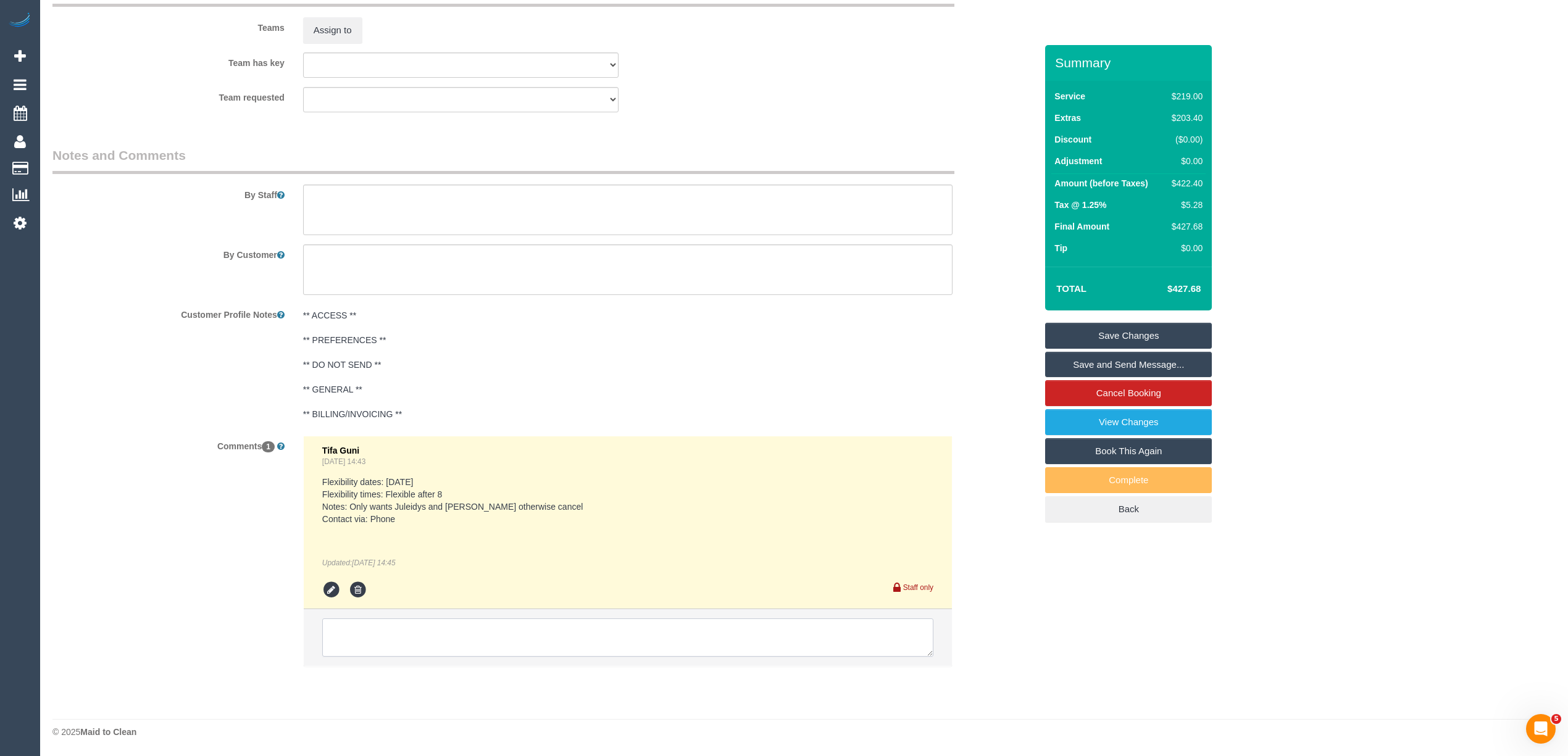
click at [639, 638] on textarea at bounding box center [628, 637] width 611 height 38
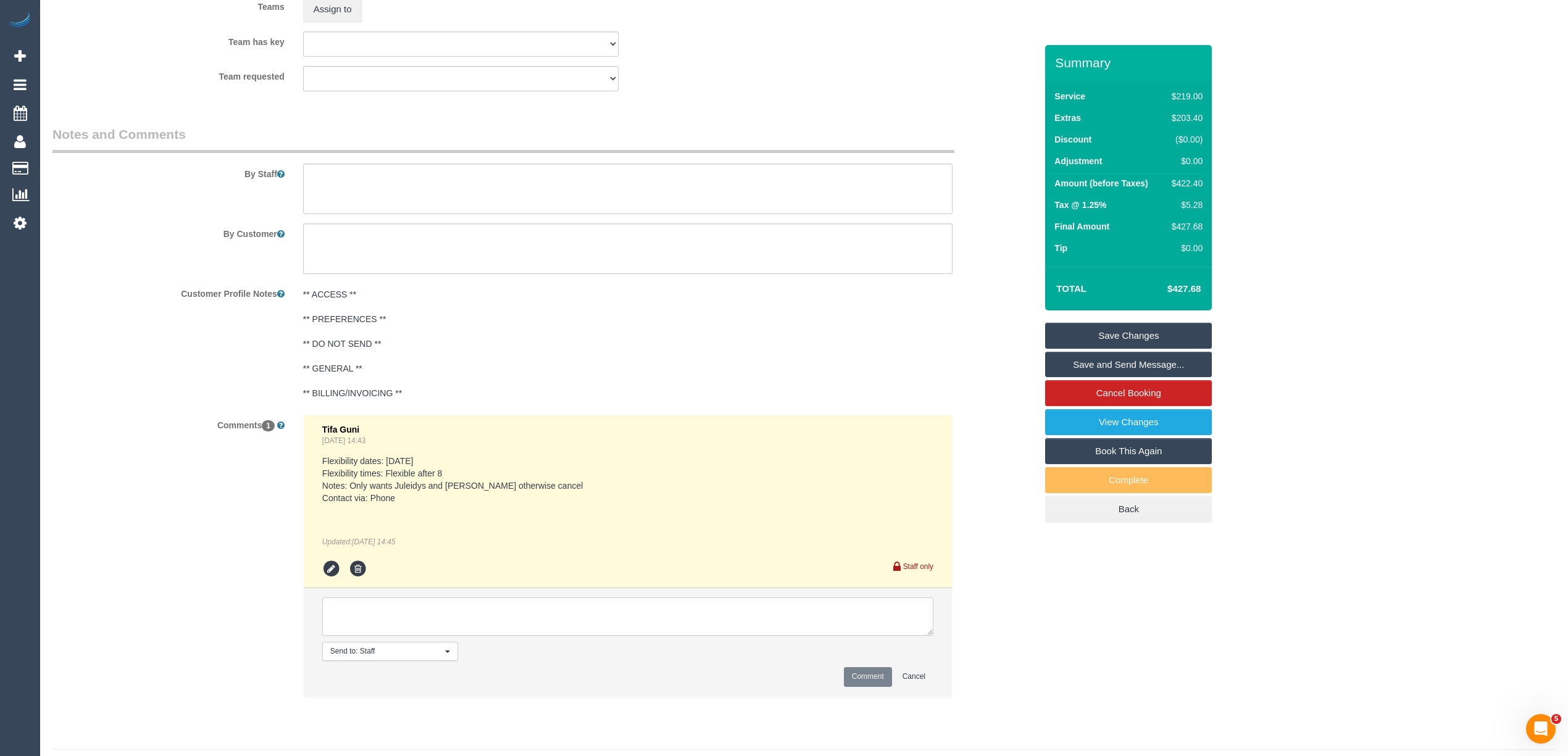
scroll to position [1935, 0]
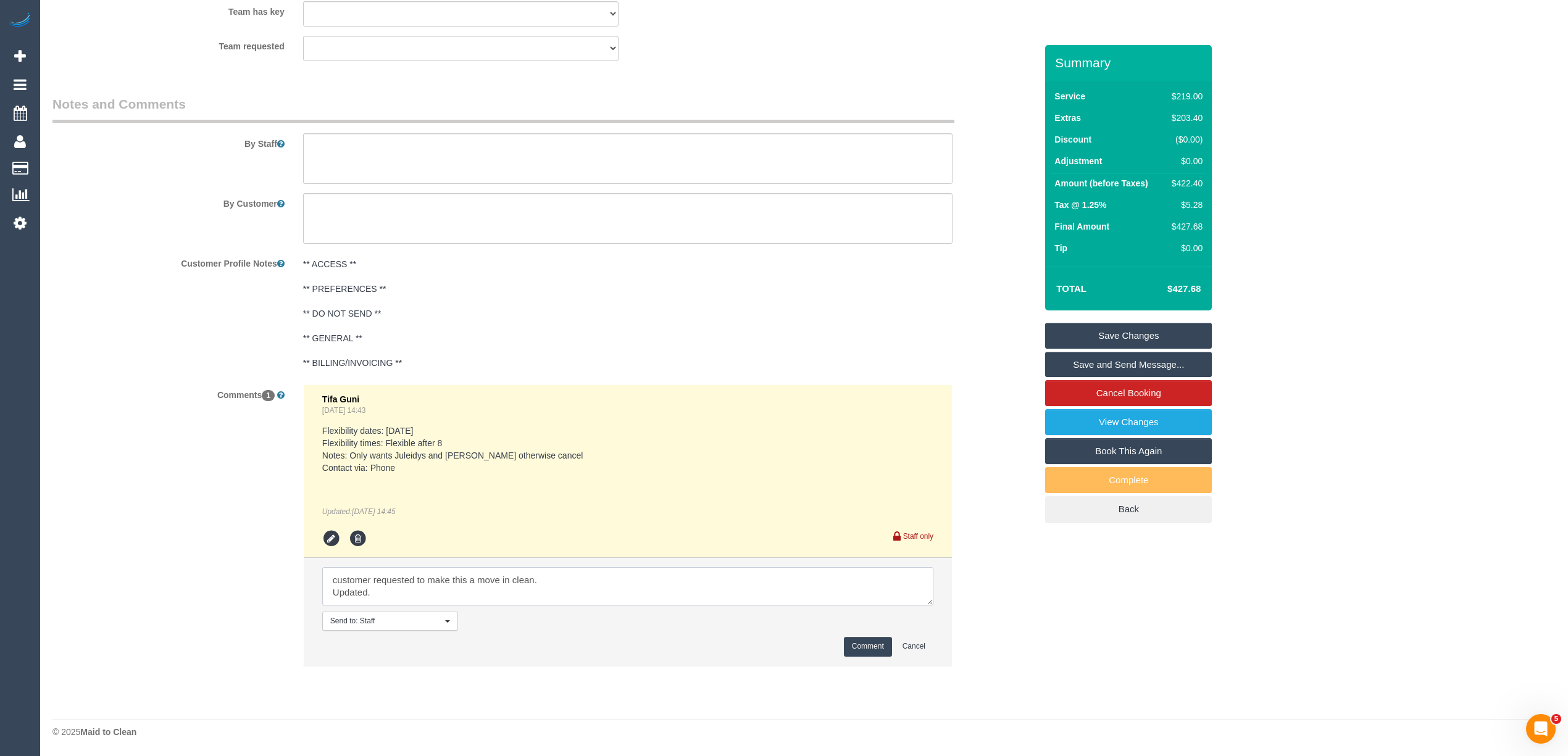
type textarea "customer requested to make this a move in clean. Updated."
click at [864, 650] on button "Comment" at bounding box center [868, 647] width 48 height 19
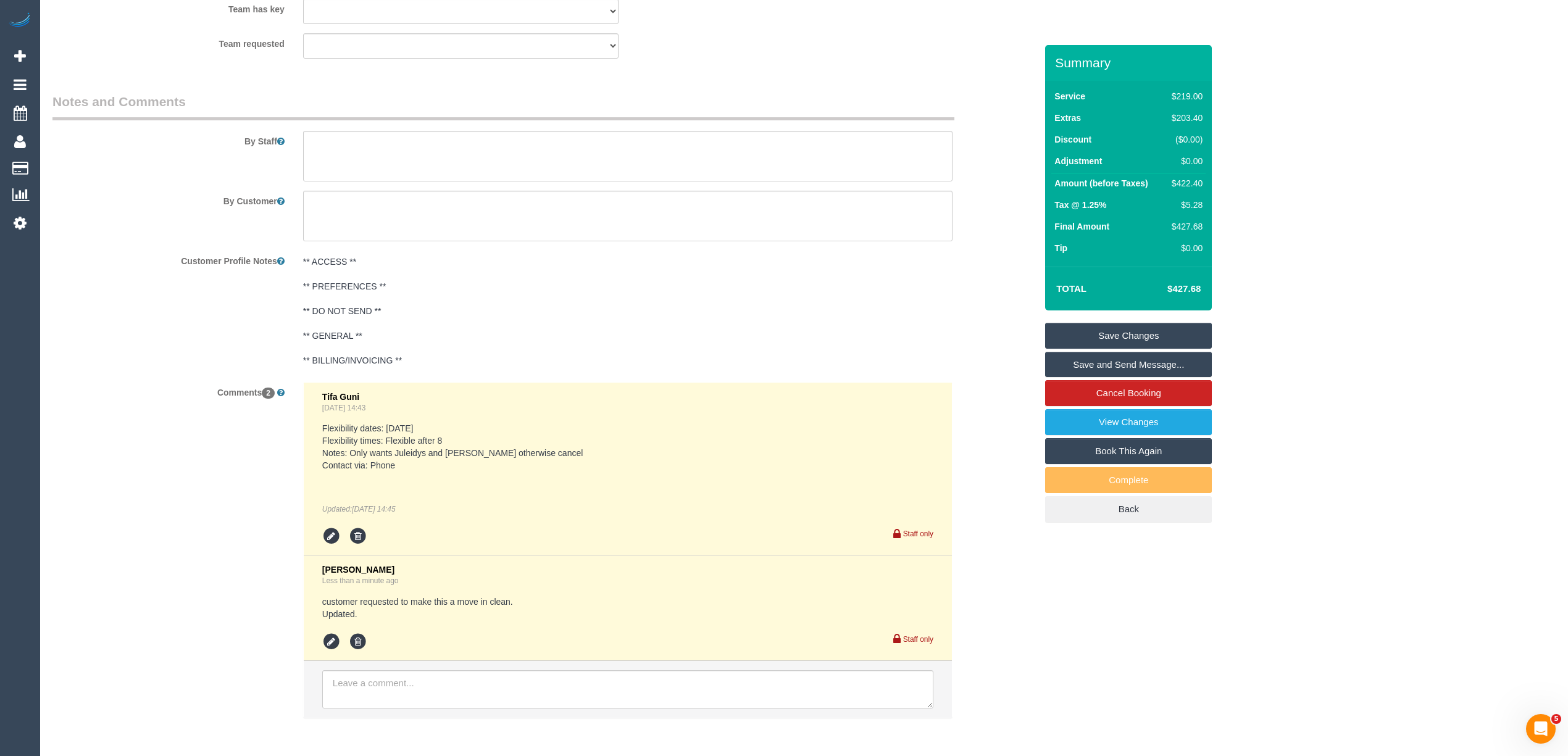
click at [1135, 331] on link "Save Changes" at bounding box center [1128, 336] width 167 height 26
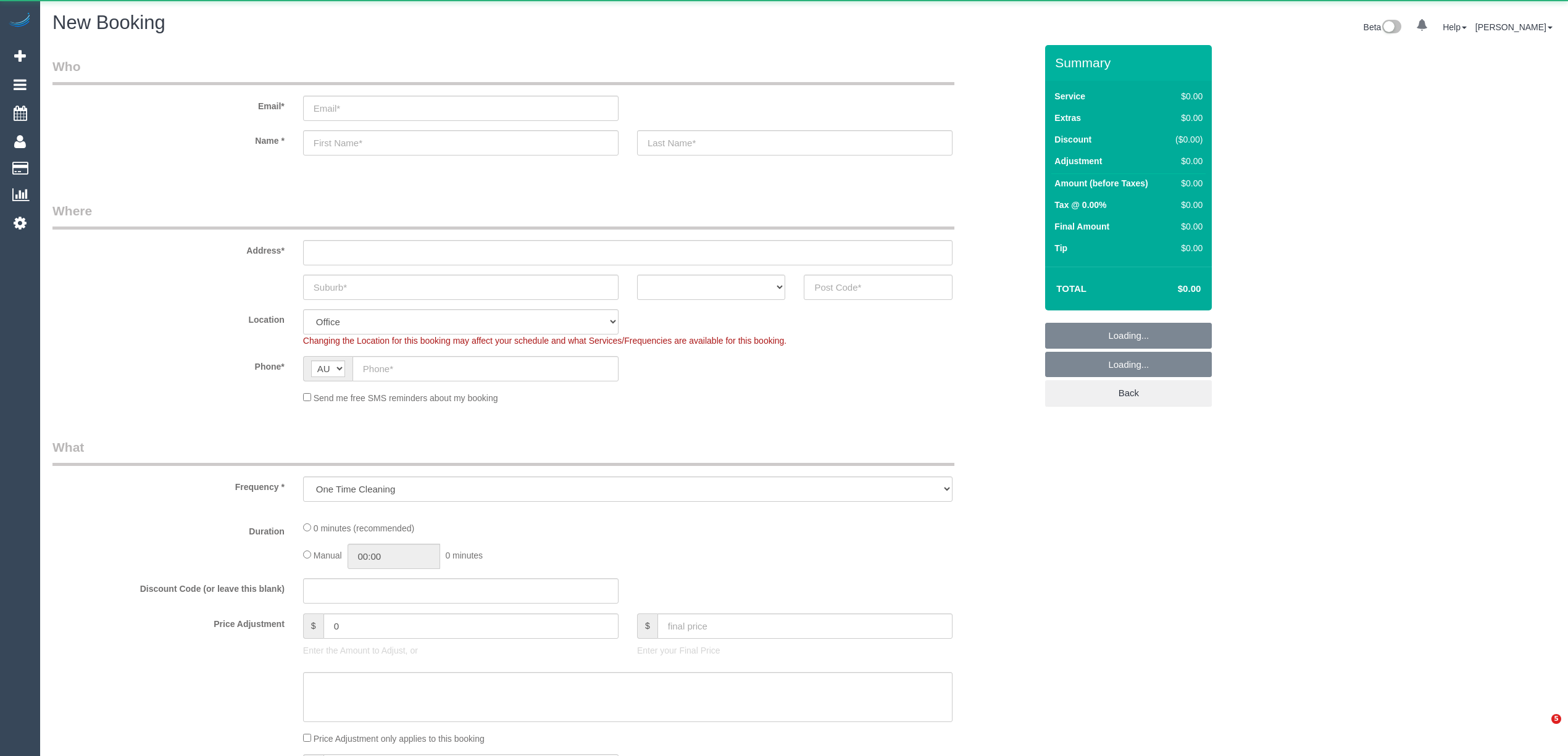
select select "object:2106"
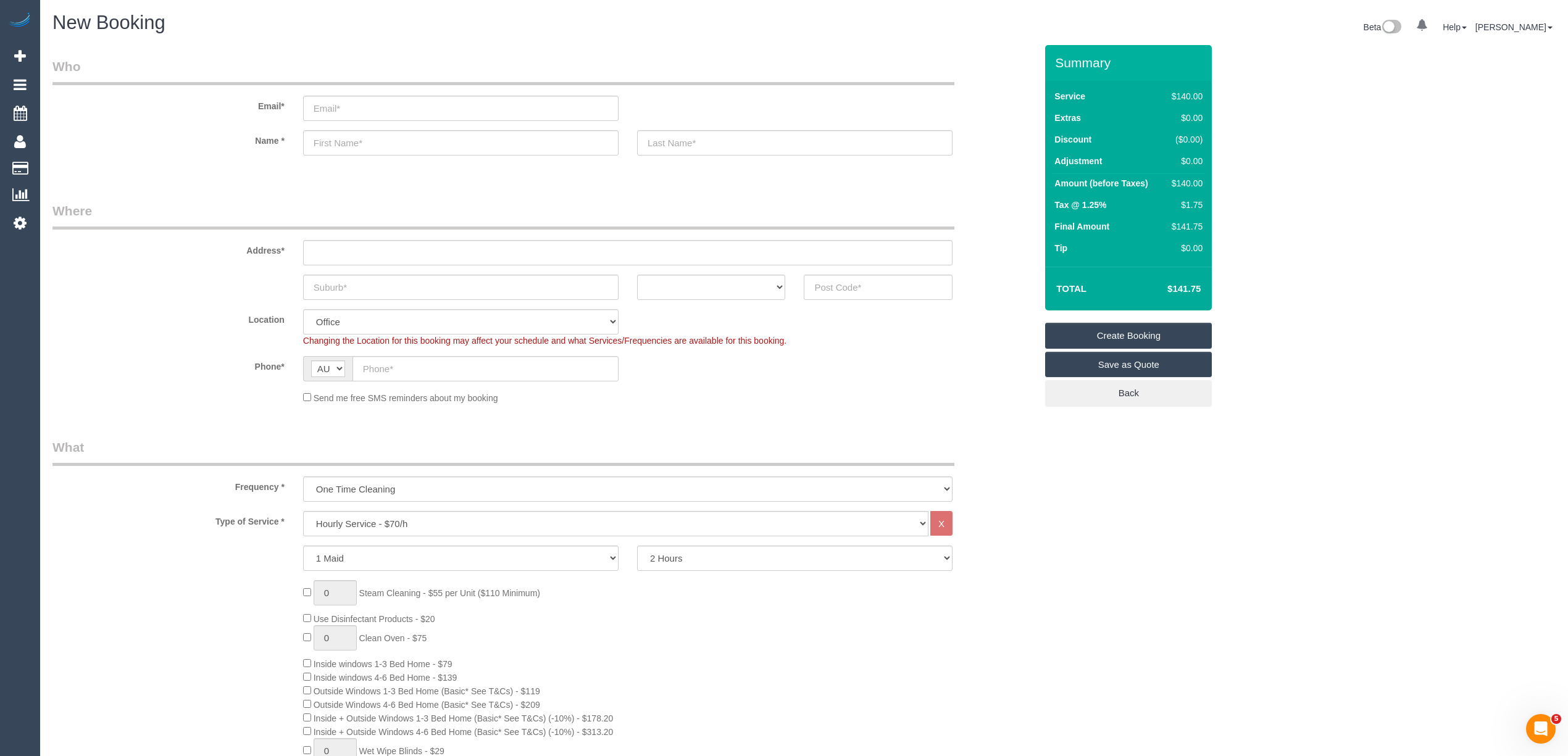
click at [823, 270] on sui-booking-address "Address* ACT NSW NT QLD SA TAS VIC WA" at bounding box center [545, 251] width 984 height 98
click at [839, 300] on fieldset "Where Address* ACT NSW NT QLD SA TAS VIC WA Location Office City East (North) E…" at bounding box center [545, 308] width 984 height 212
click at [833, 280] on input "text" at bounding box center [878, 287] width 149 height 25
type input "3171"
select select "object:2106"
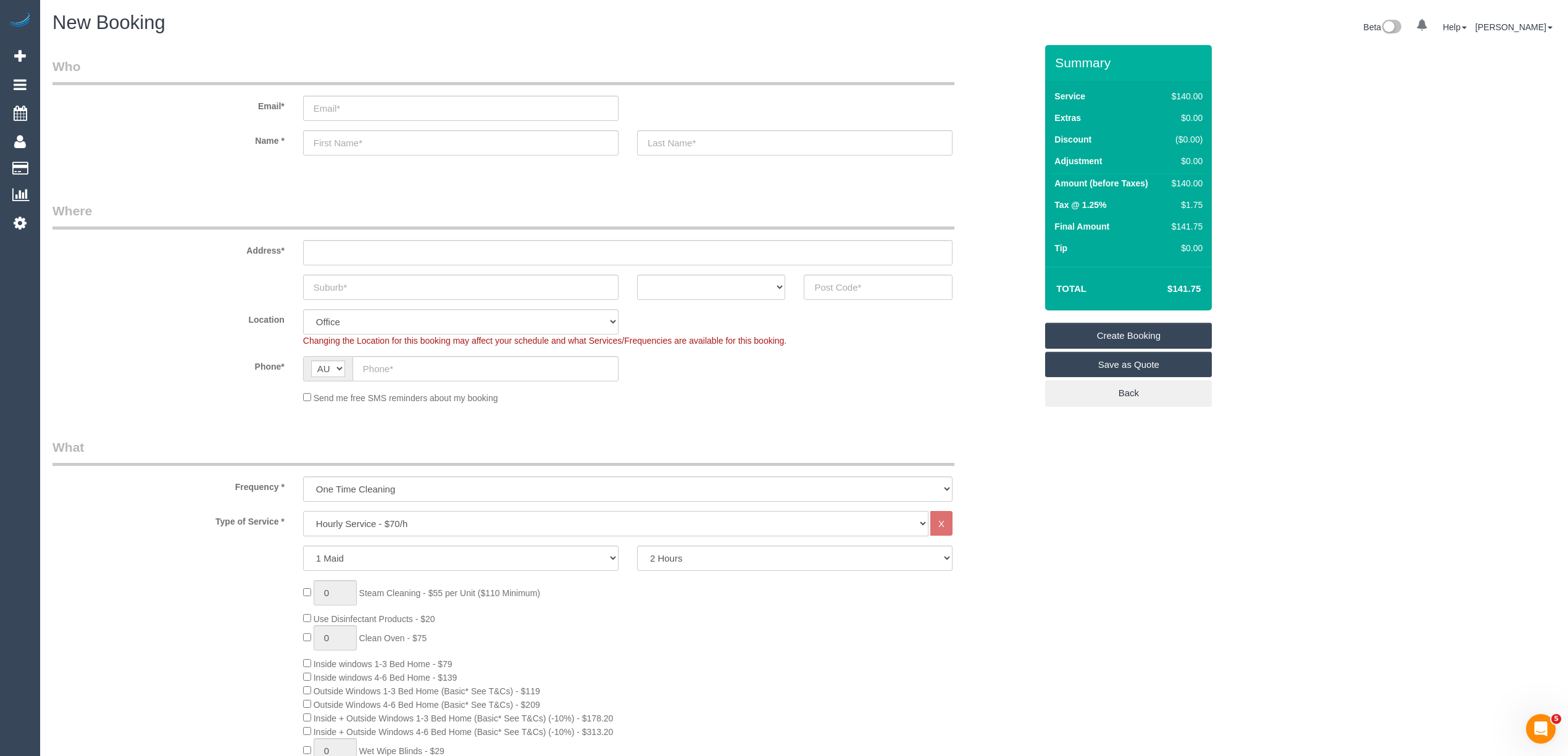
click at [399, 523] on select "Hourly Service - $70/h Hourly Service - $65/h Hourly Service - $60/h Hourly Ser…" at bounding box center [615, 523] width 625 height 25
select select "212"
click at [303, 511] on select "Hourly Service - $70/h Hourly Service - $65/h Hourly Service - $60/h Hourly Ser…" at bounding box center [615, 523] width 625 height 25
type input "1"
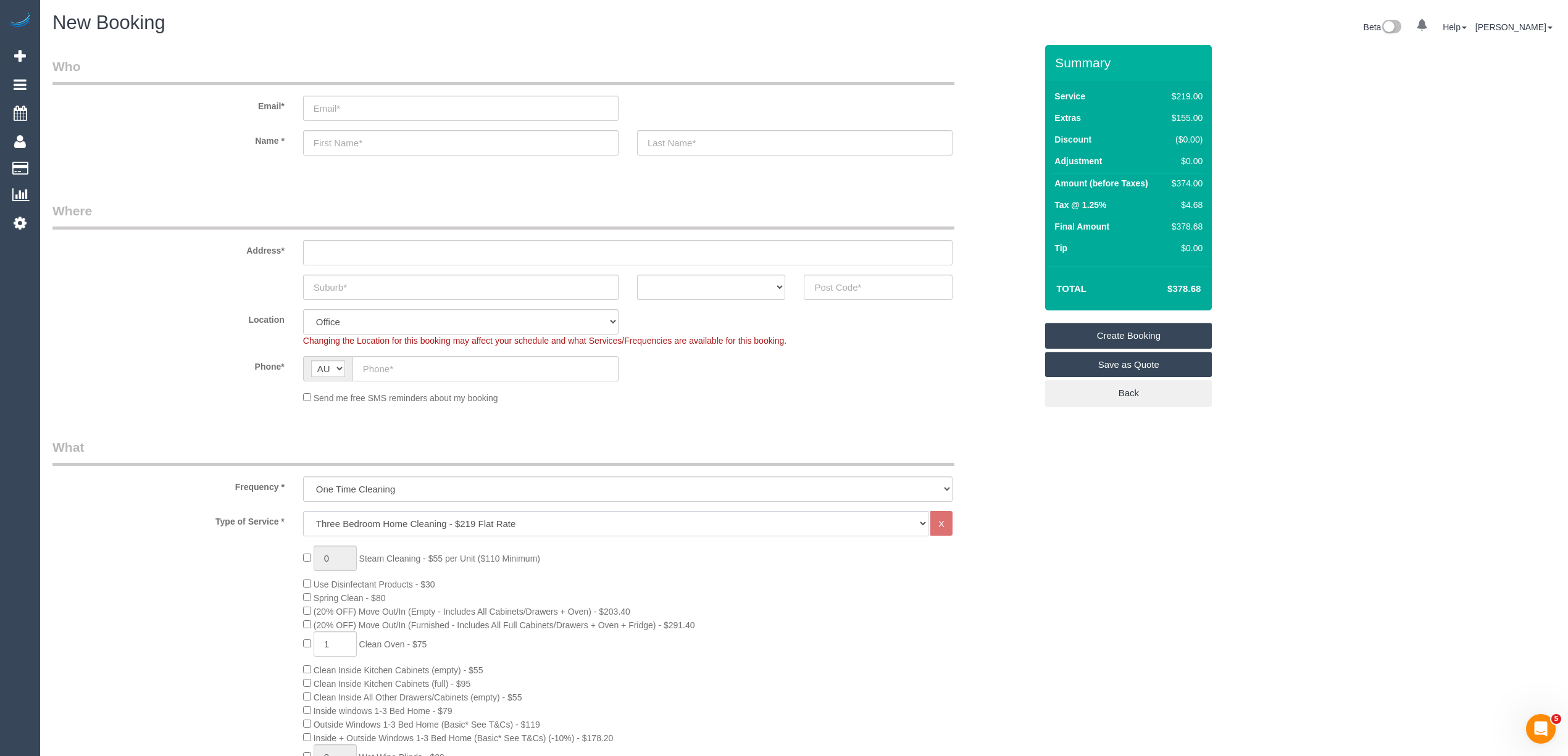
click at [339, 521] on select "Hourly Service - $70/h Hourly Service - $65/h Hourly Service - $60/h Hourly Ser…" at bounding box center [615, 523] width 625 height 25
select select "211"
click at [303, 511] on select "Hourly Service - $70/h Hourly Service - $65/h Hourly Service - $60/h Hourly Ser…" at bounding box center [615, 523] width 625 height 25
type input "0"
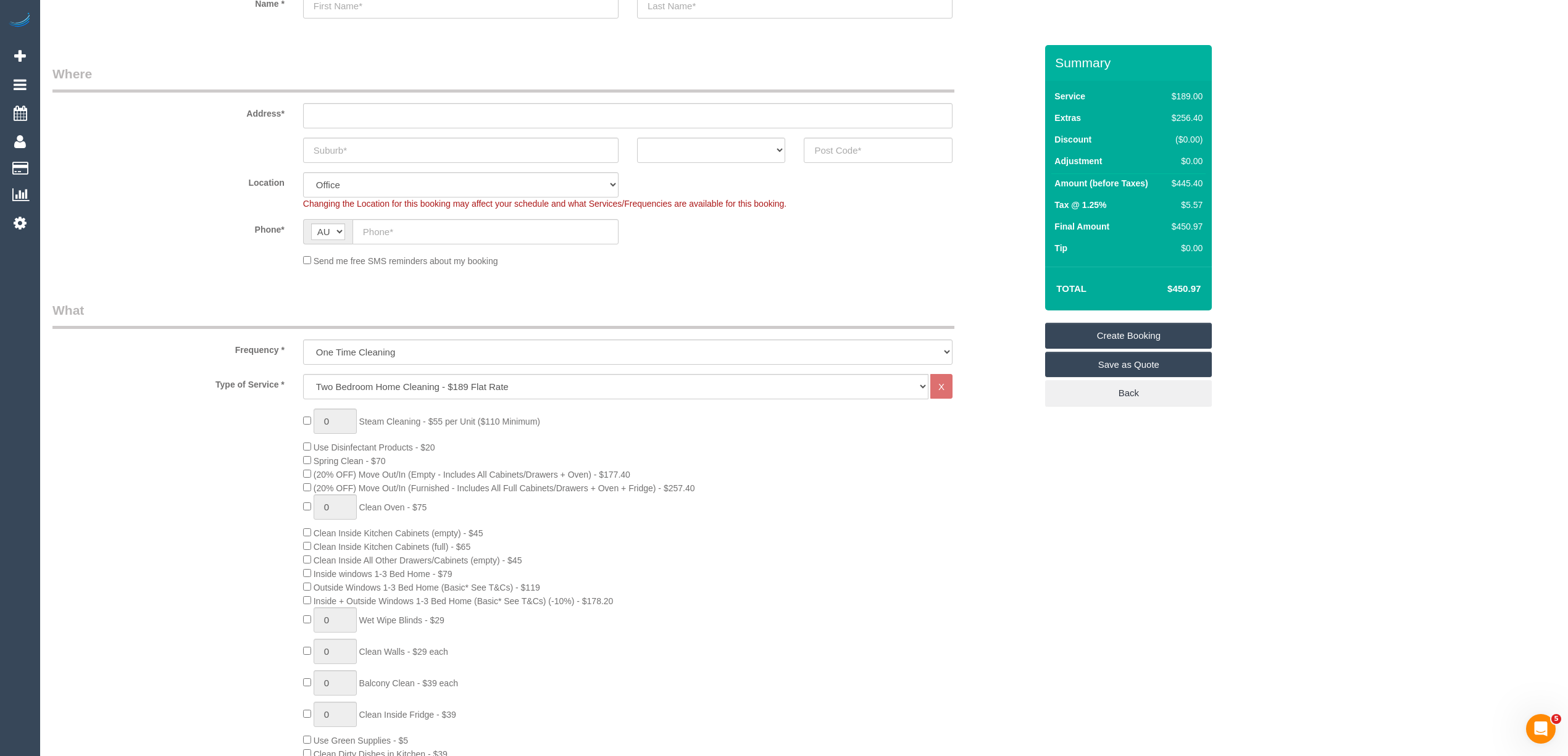
click at [324, 573] on span "Inside windows 1-3 Bed Home - $79" at bounding box center [383, 573] width 139 height 10
click at [448, 571] on span "Inside windows 1-3 Bed Home - $79" at bounding box center [383, 573] width 139 height 10
copy span "Inside windows 1-3 Bed Home - $79"
click at [1178, 290] on h4 "$450.97" at bounding box center [1165, 289] width 70 height 10
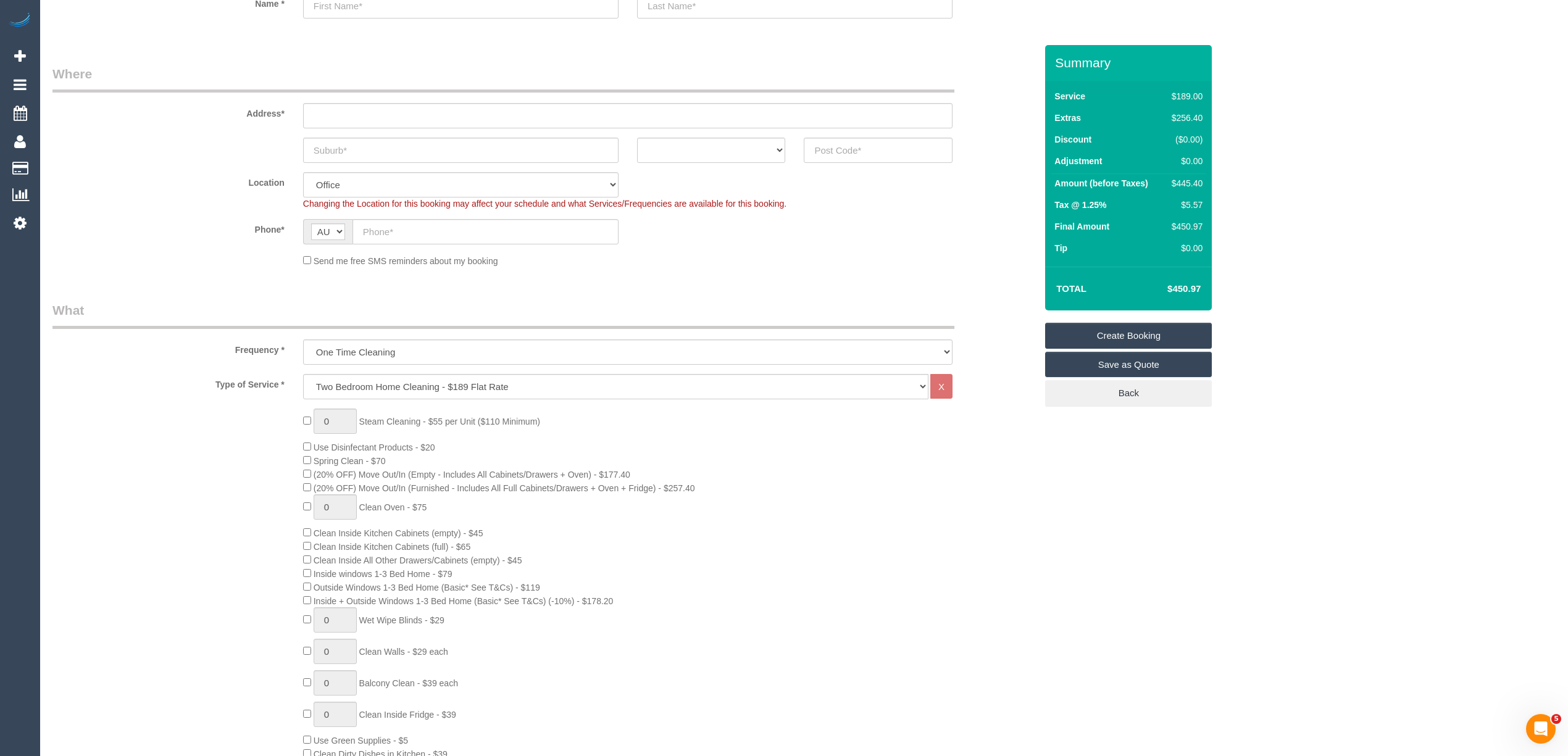
click at [1178, 290] on h4 "$450.97" at bounding box center [1165, 289] width 70 height 10
copy h4 "450.97"
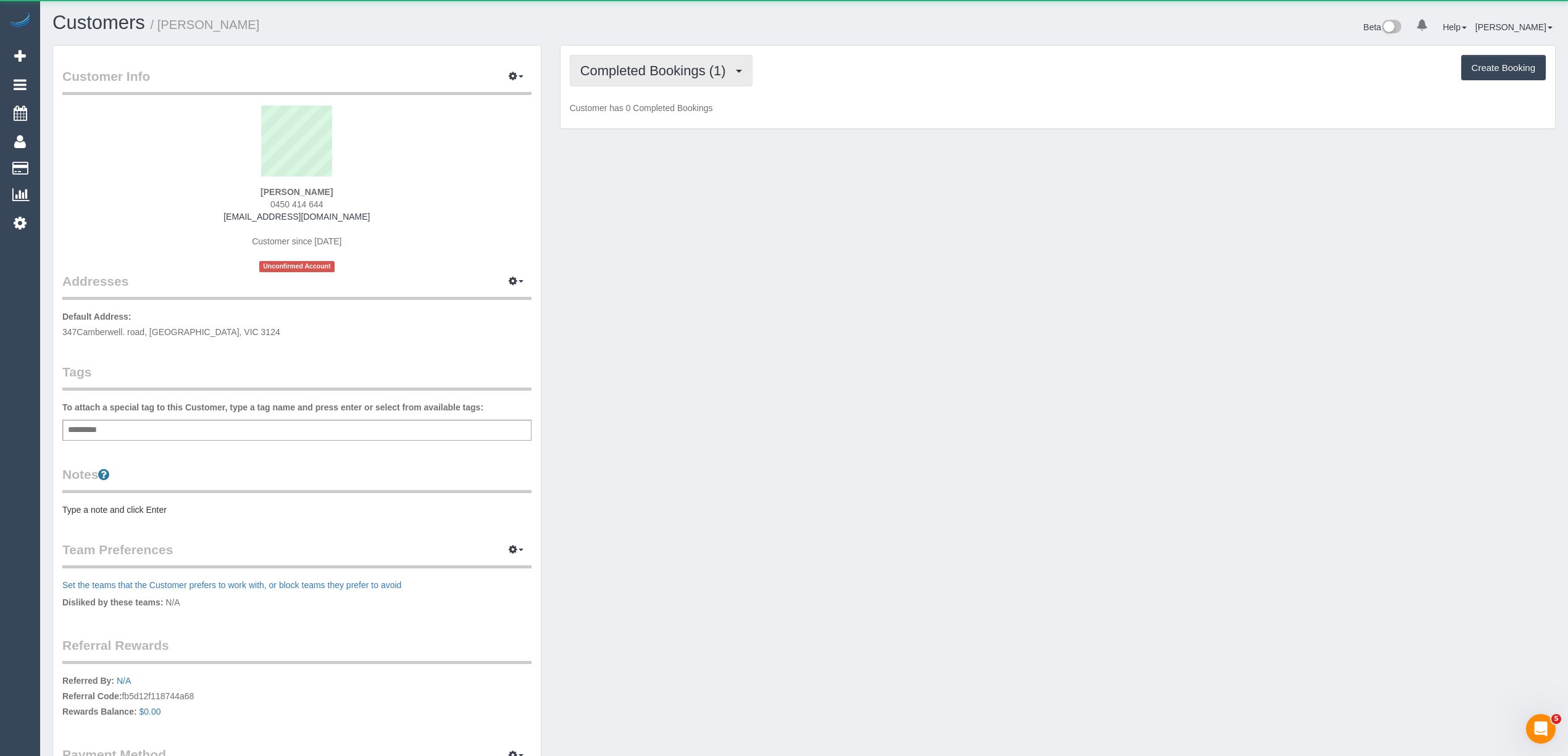
click at [590, 65] on span "Completed Bookings (1)" at bounding box center [656, 71] width 152 height 15
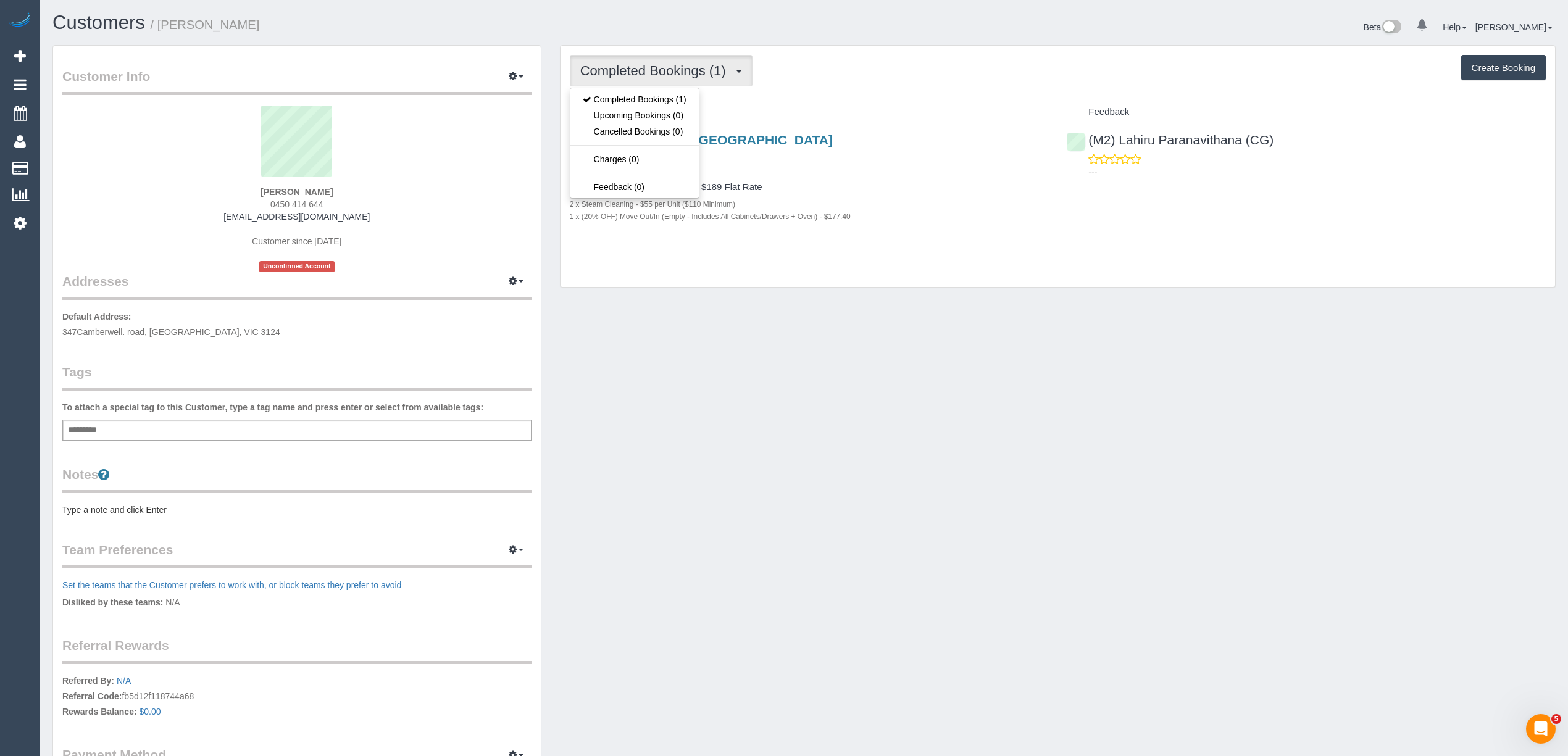
click at [590, 65] on span "Completed Bookings (1)" at bounding box center [656, 71] width 152 height 15
click at [590, 64] on span "Completed Bookings (1)" at bounding box center [656, 71] width 152 height 15
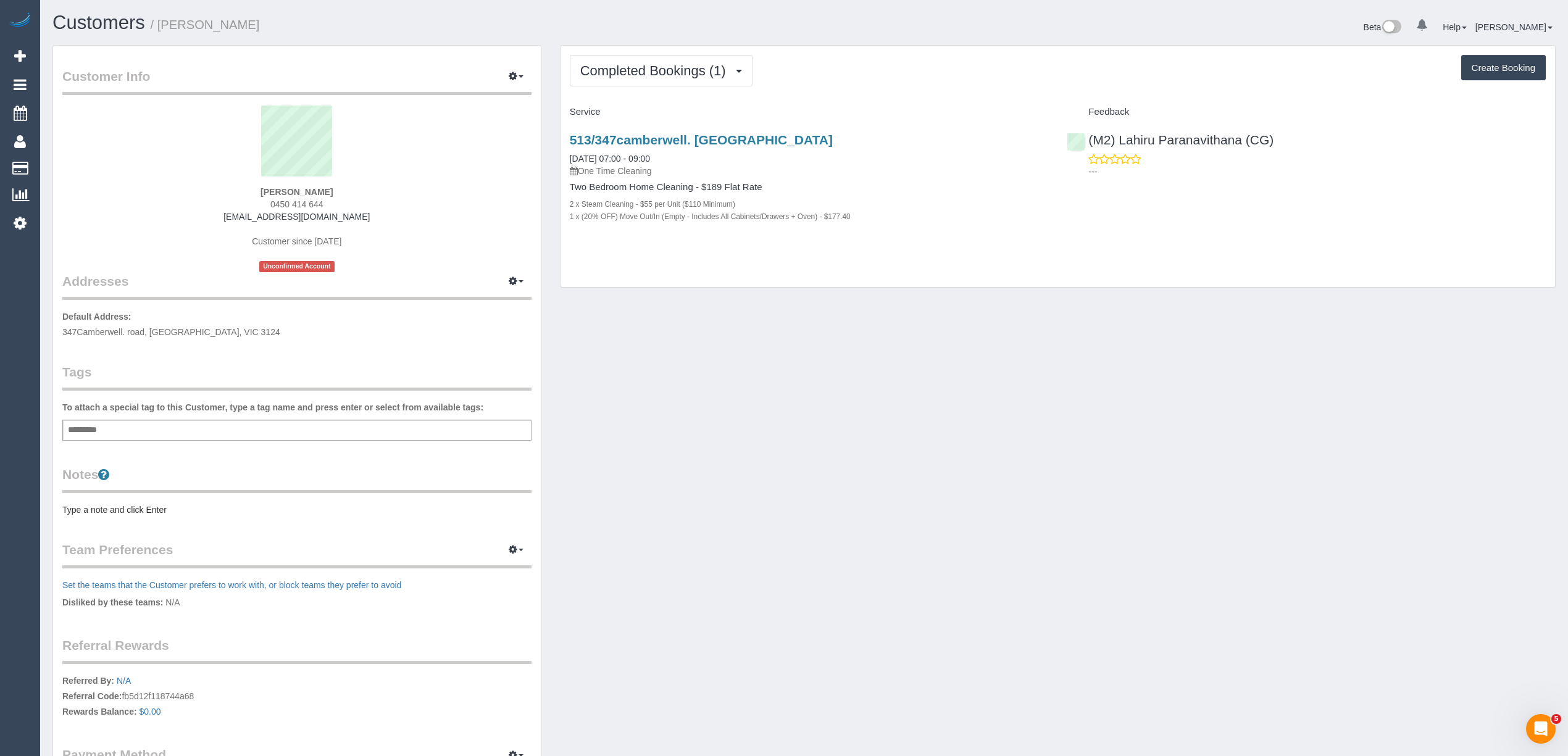
click at [283, 195] on strong "[PERSON_NAME]" at bounding box center [297, 192] width 72 height 10
click at [314, 187] on strong "[PERSON_NAME]" at bounding box center [297, 192] width 72 height 10
copy strong "[PERSON_NAME]"
drag, startPoint x: 347, startPoint y: 213, endPoint x: 231, endPoint y: 216, distance: 116.0
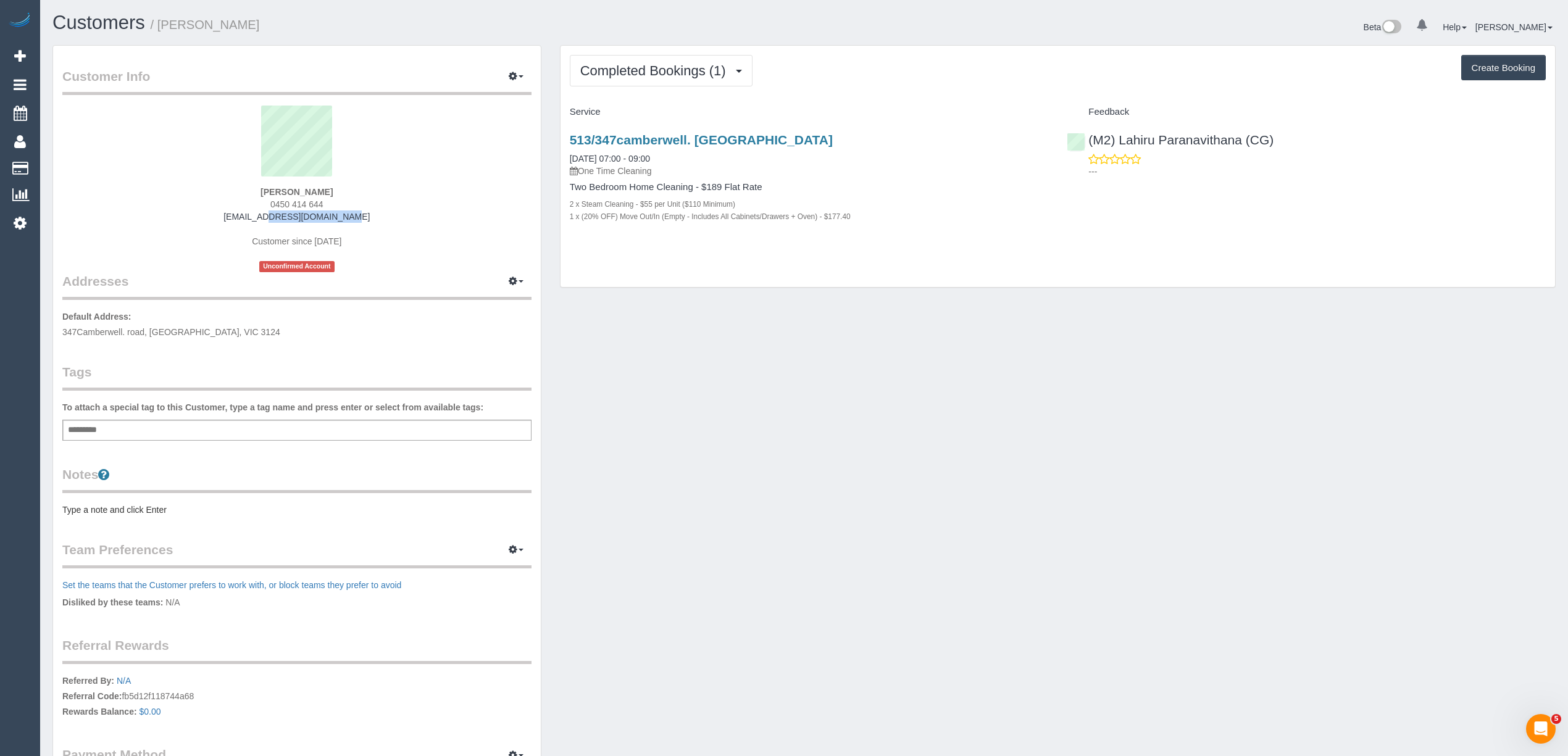
click at [231, 216] on div "[PERSON_NAME] 0450 414 644 [EMAIL_ADDRESS][DOMAIN_NAME] Customer since [DATE] U…" at bounding box center [297, 189] width 469 height 167
copy link "[EMAIL_ADDRESS][DOMAIN_NAME]"
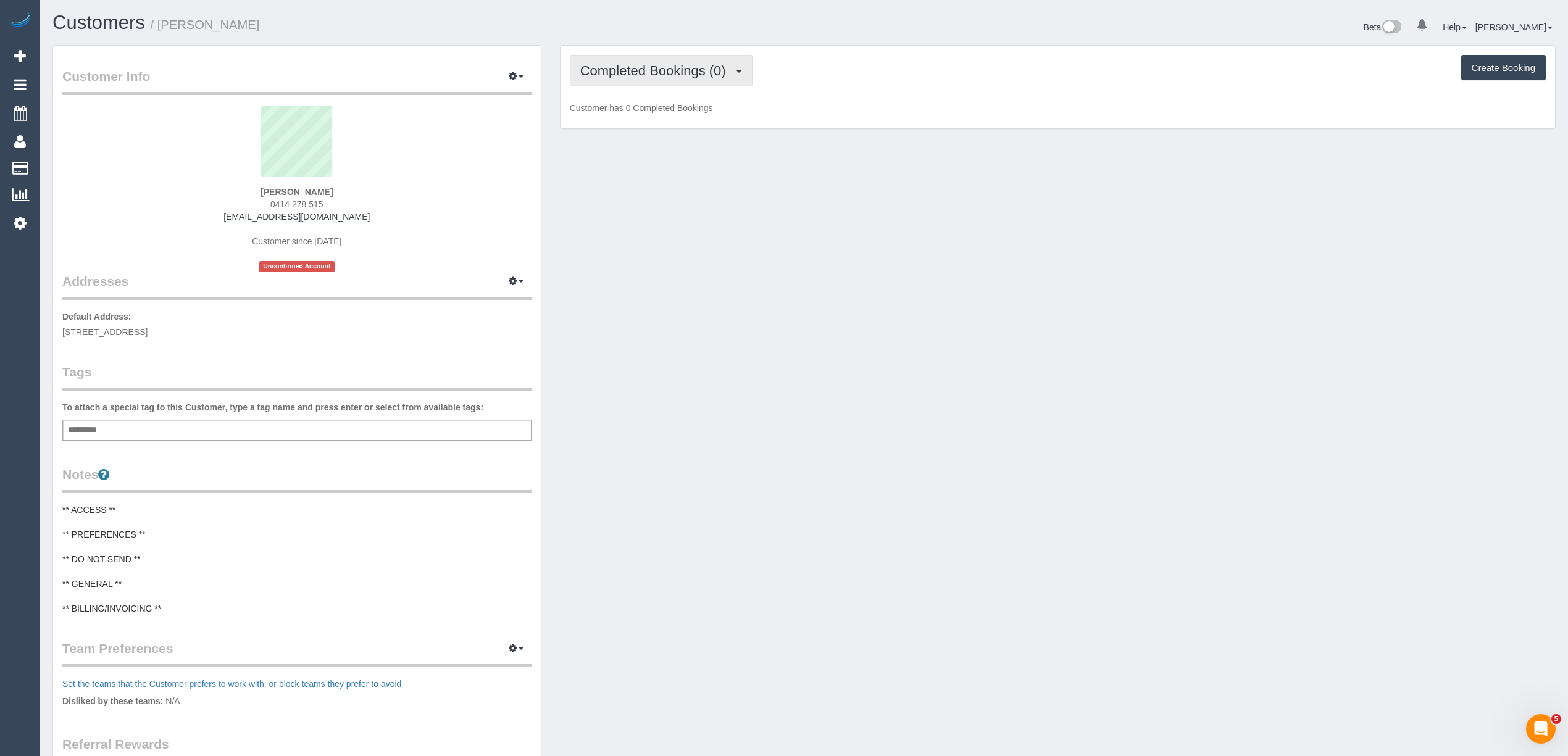
click at [616, 74] on span "Completed Bookings (0)" at bounding box center [656, 71] width 152 height 15
click at [649, 116] on link "Upcoming Bookings (1)" at bounding box center [634, 115] width 128 height 16
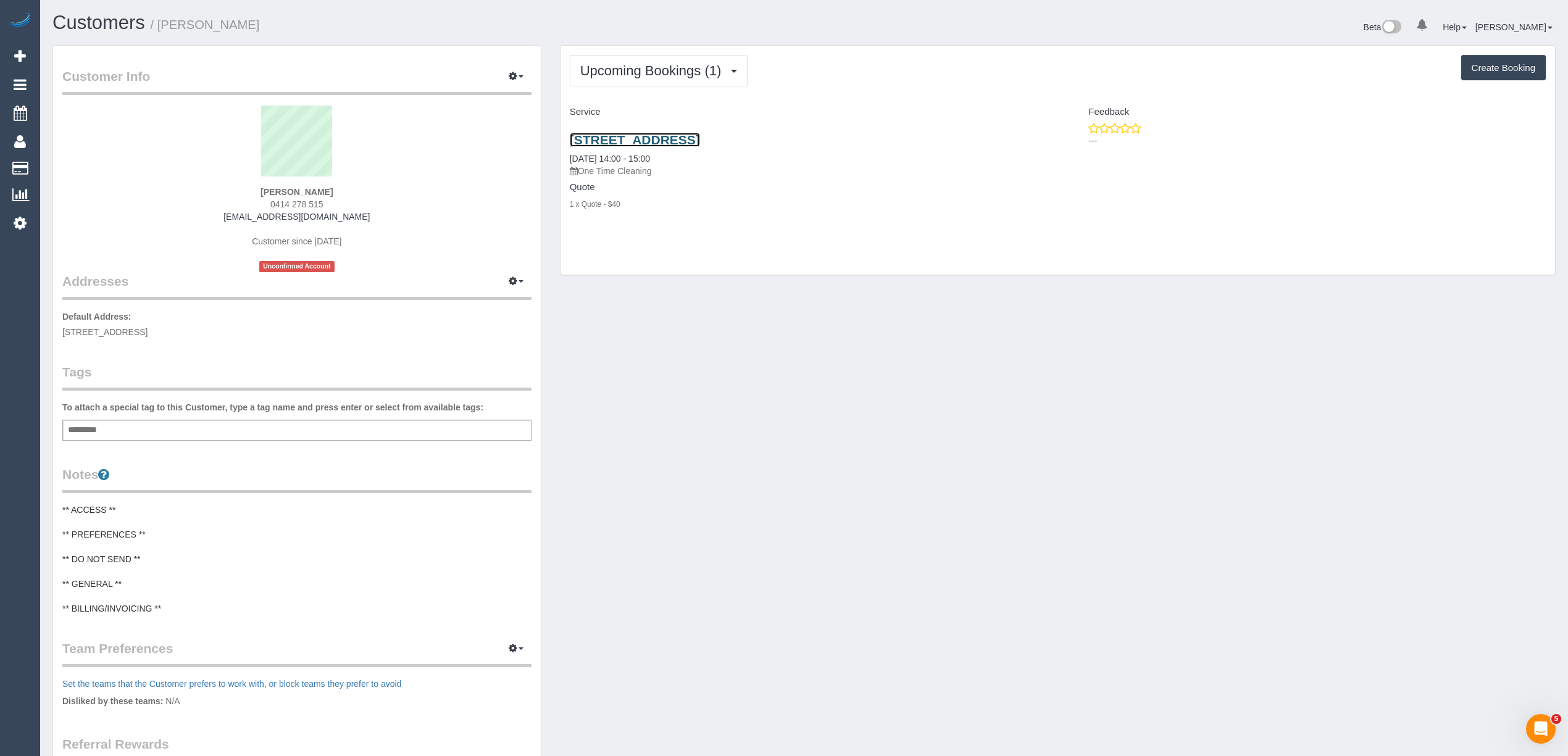
click at [700, 145] on link "17 Montvale Dr, Craigieburn, VIC 3064" at bounding box center [635, 140] width 130 height 14
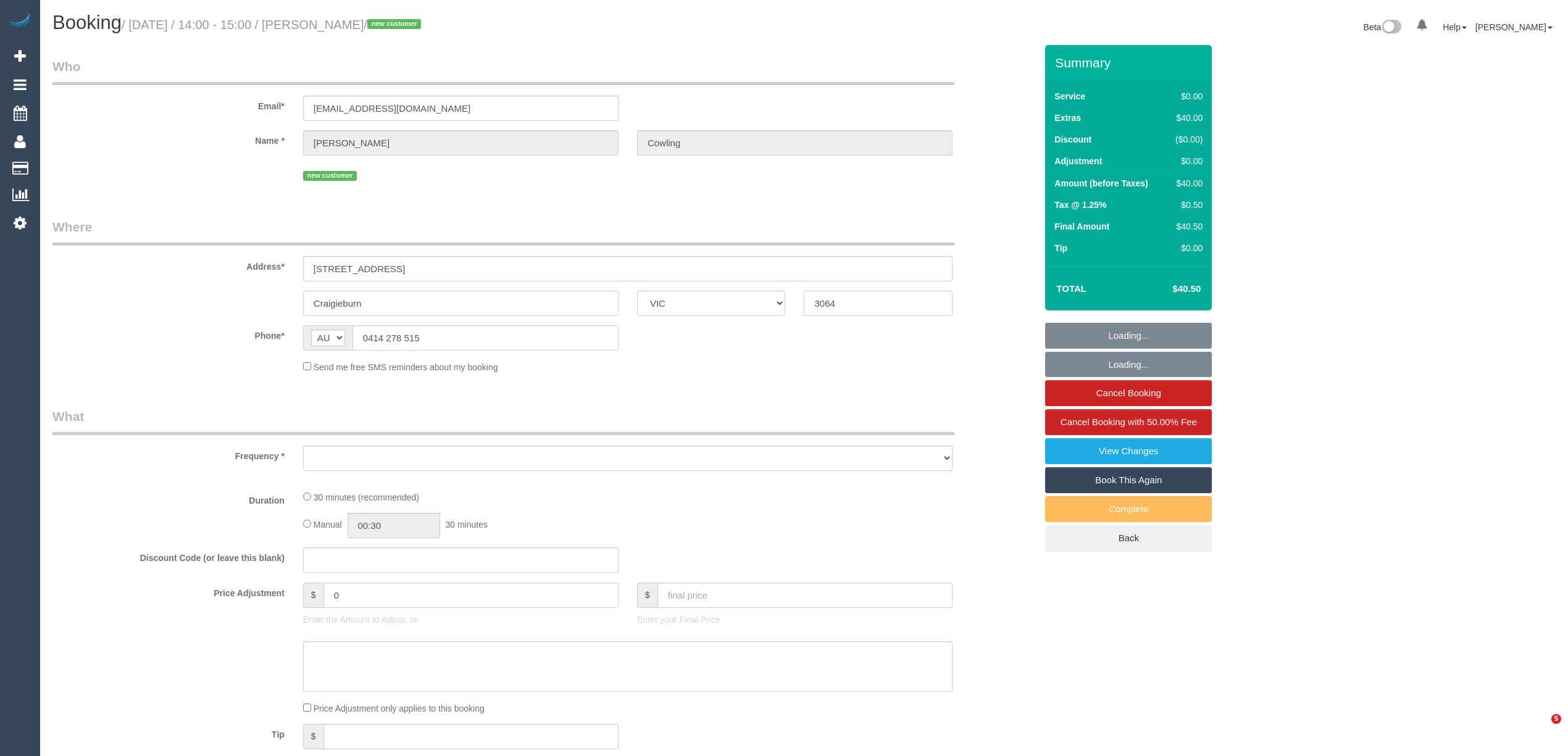
select select "VIC"
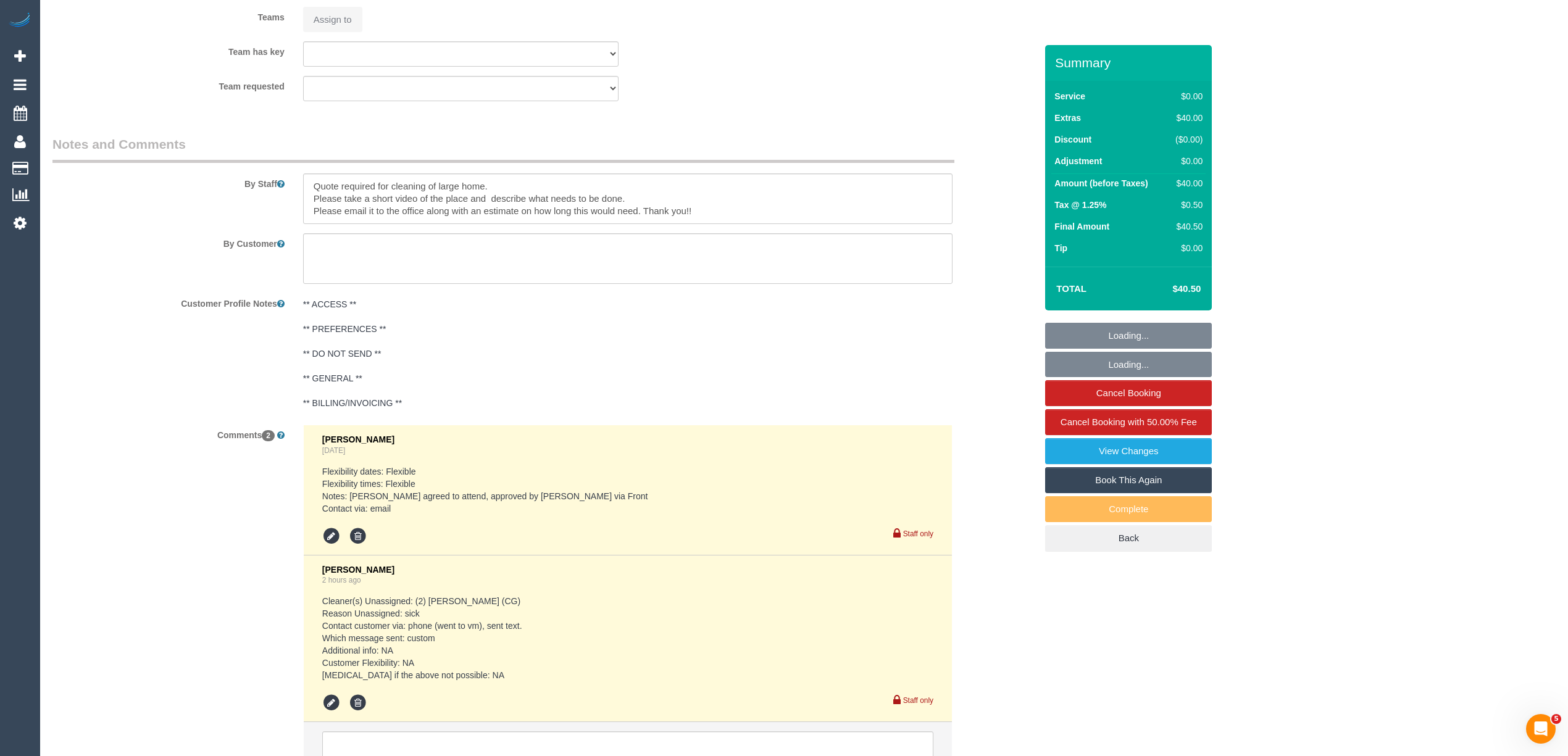
select select "string:stripe-pm_1SFlzA2GScqysDRVDFyS8g1T"
select select "number:28"
select select "number:14"
select select "number:19"
select select "number:22"
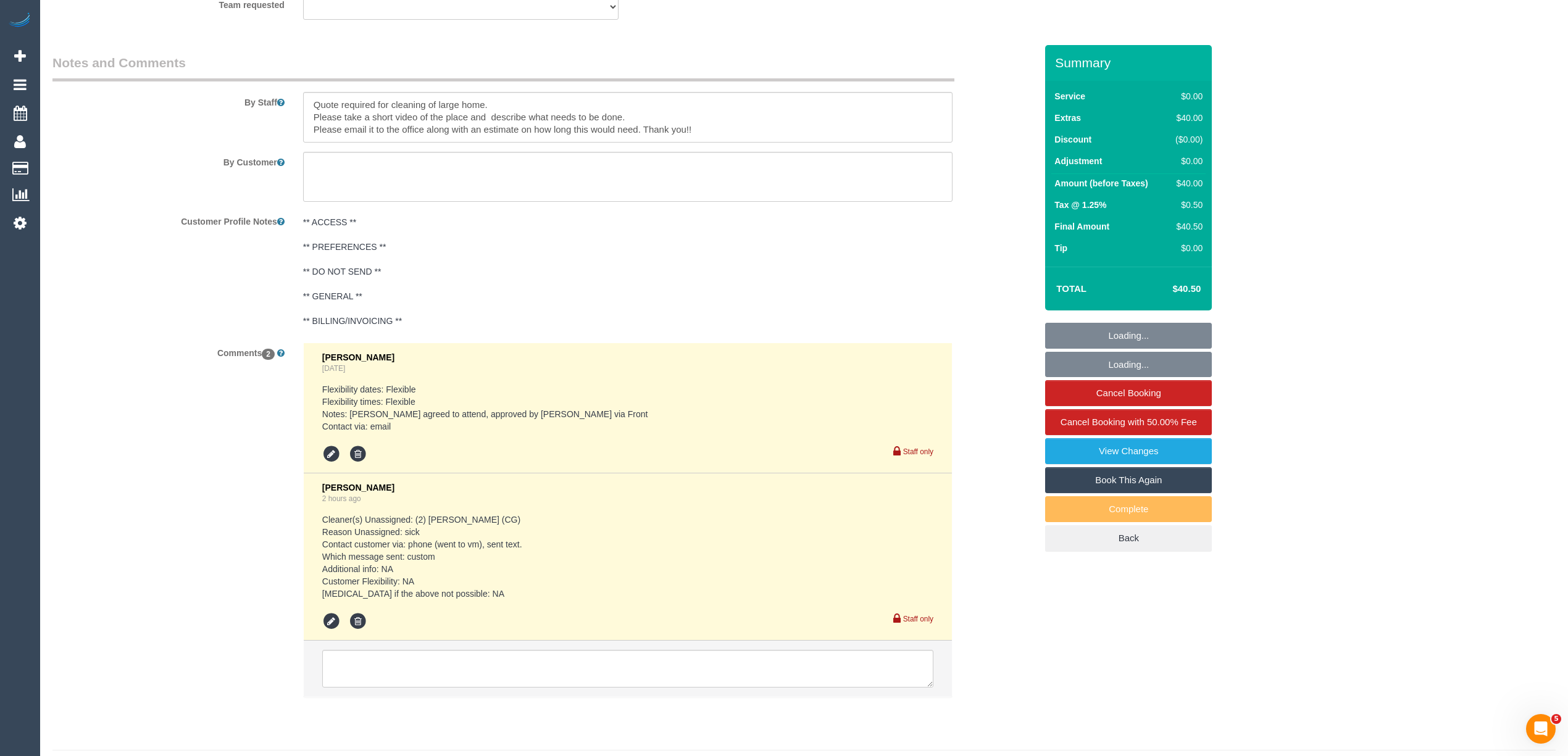
scroll to position [1466, 0]
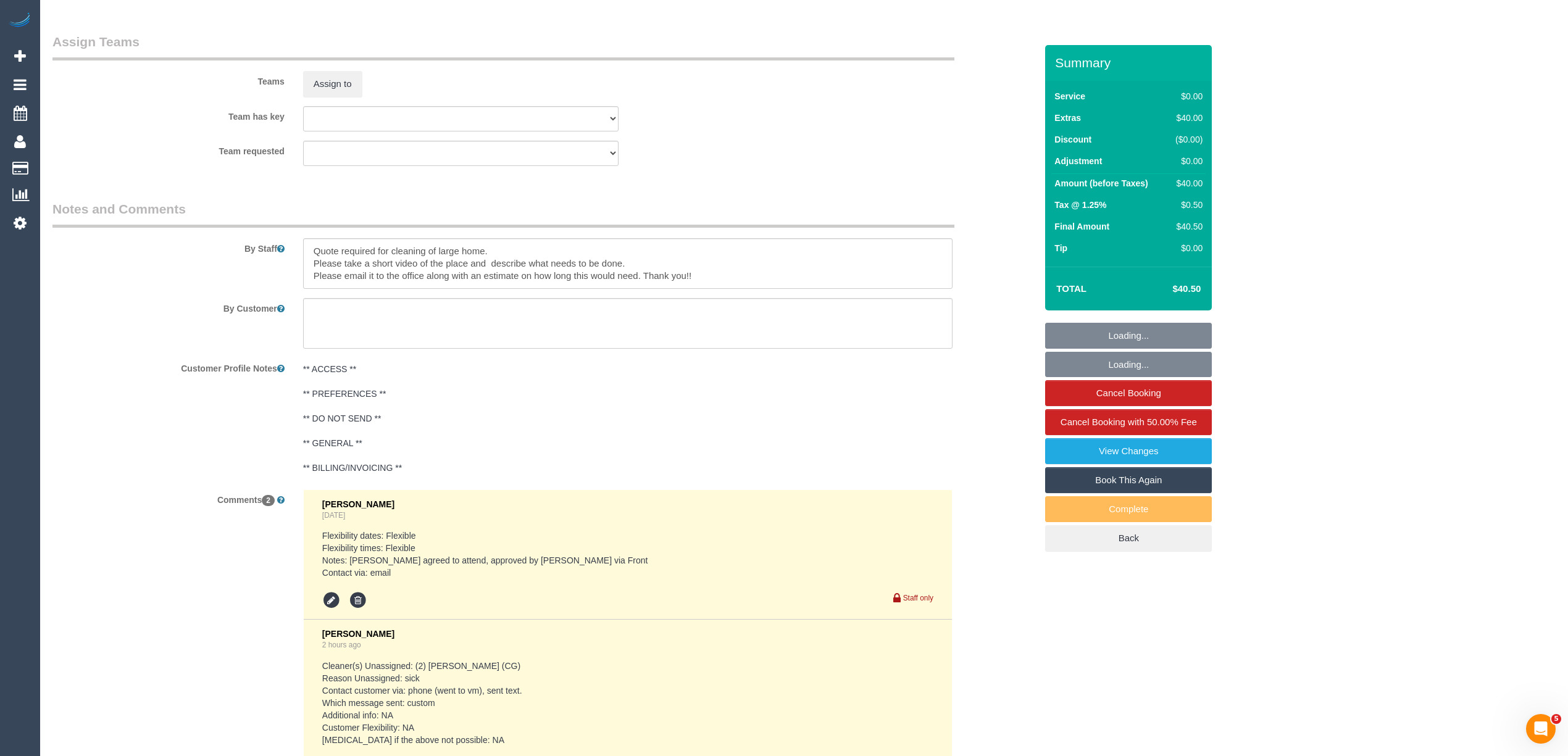
select select "object:2022"
